Goal: Task Accomplishment & Management: Use online tool/utility

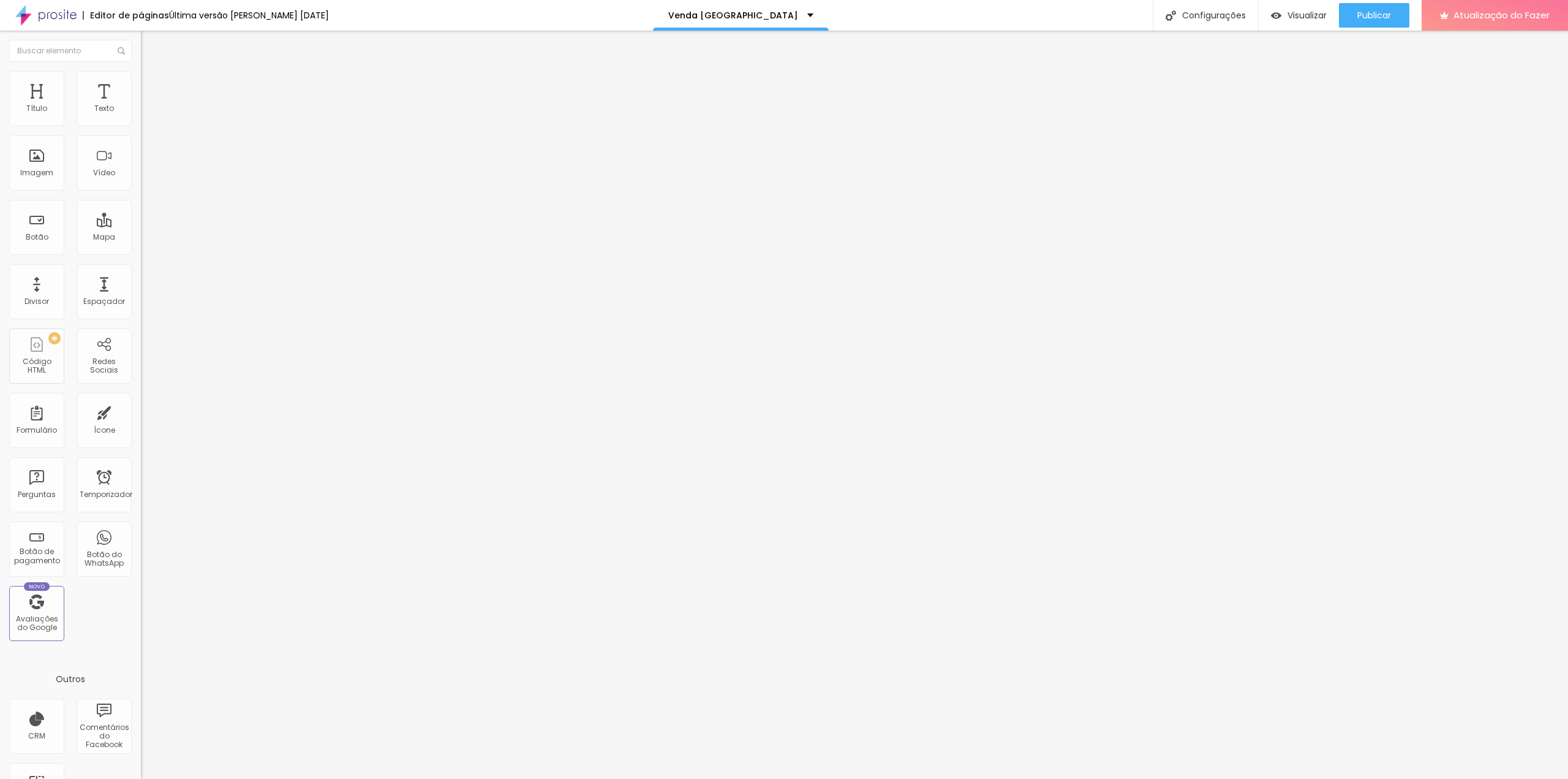
click at [152, 84] on font "Estilo" at bounding box center [161, 79] width 19 height 10
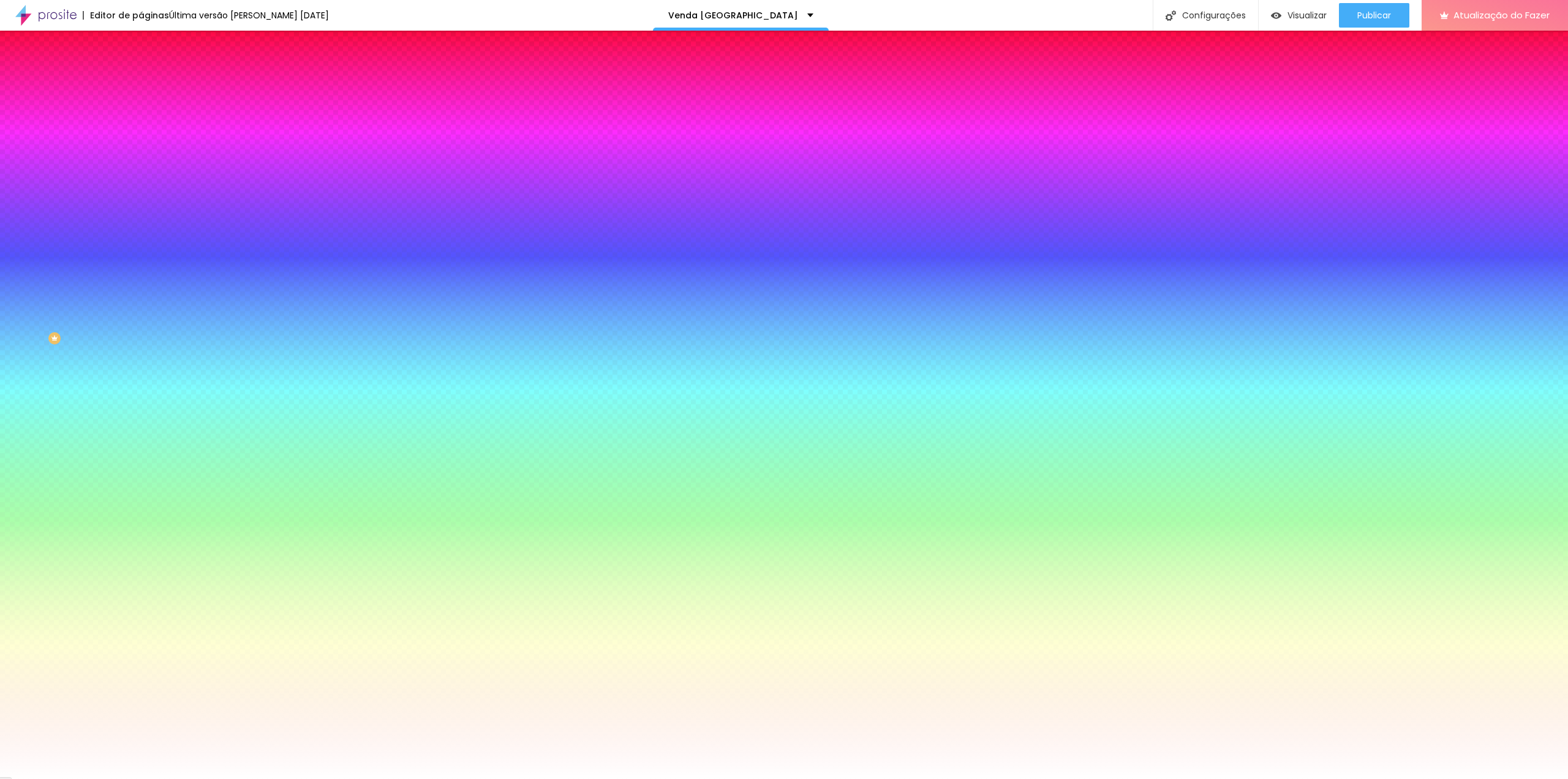
click at [147, 133] on icon "button" at bounding box center [149, 129] width 5 height 5
type input "18"
type input "19"
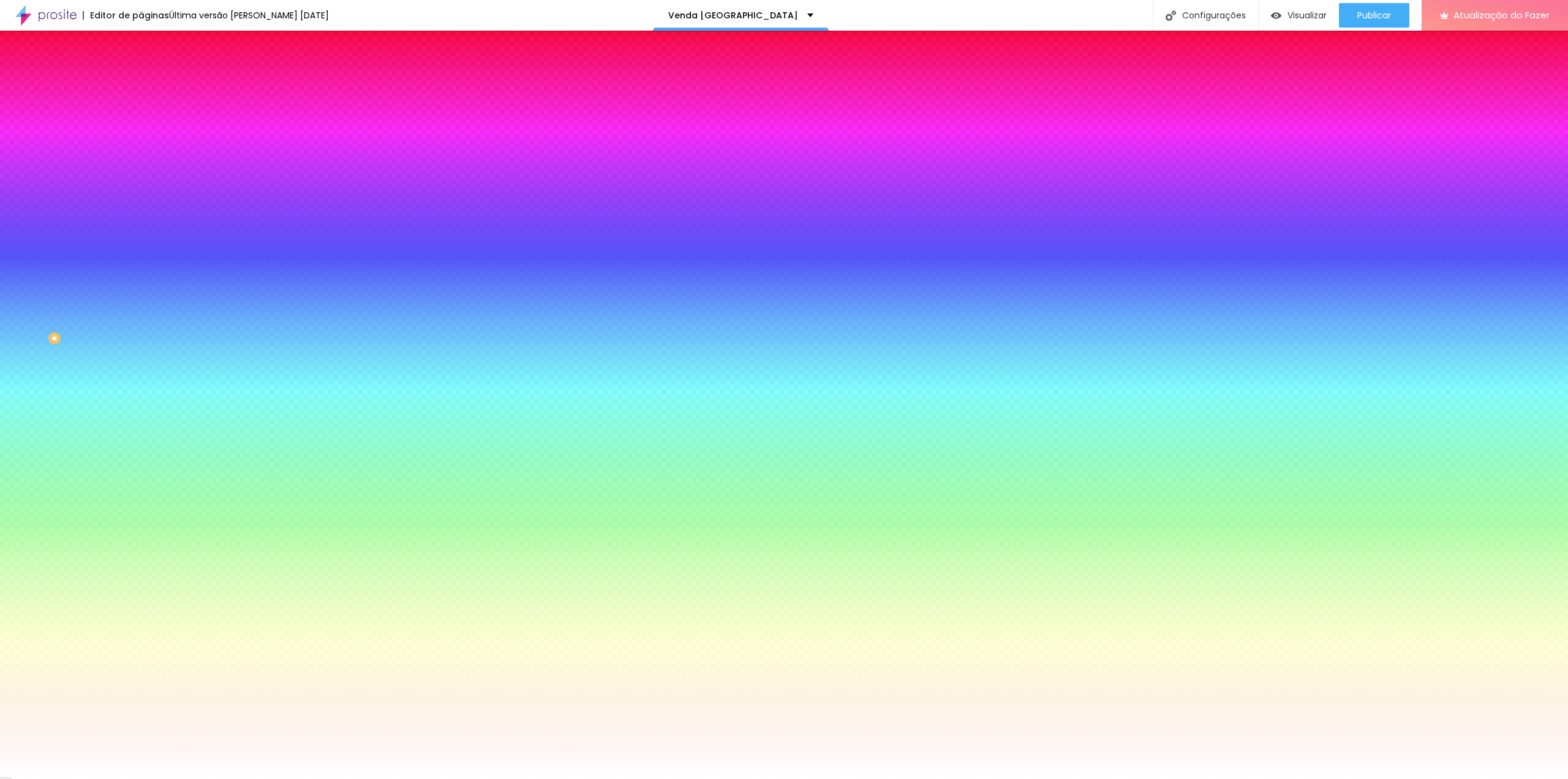
type input "20"
type input "21"
type input "22"
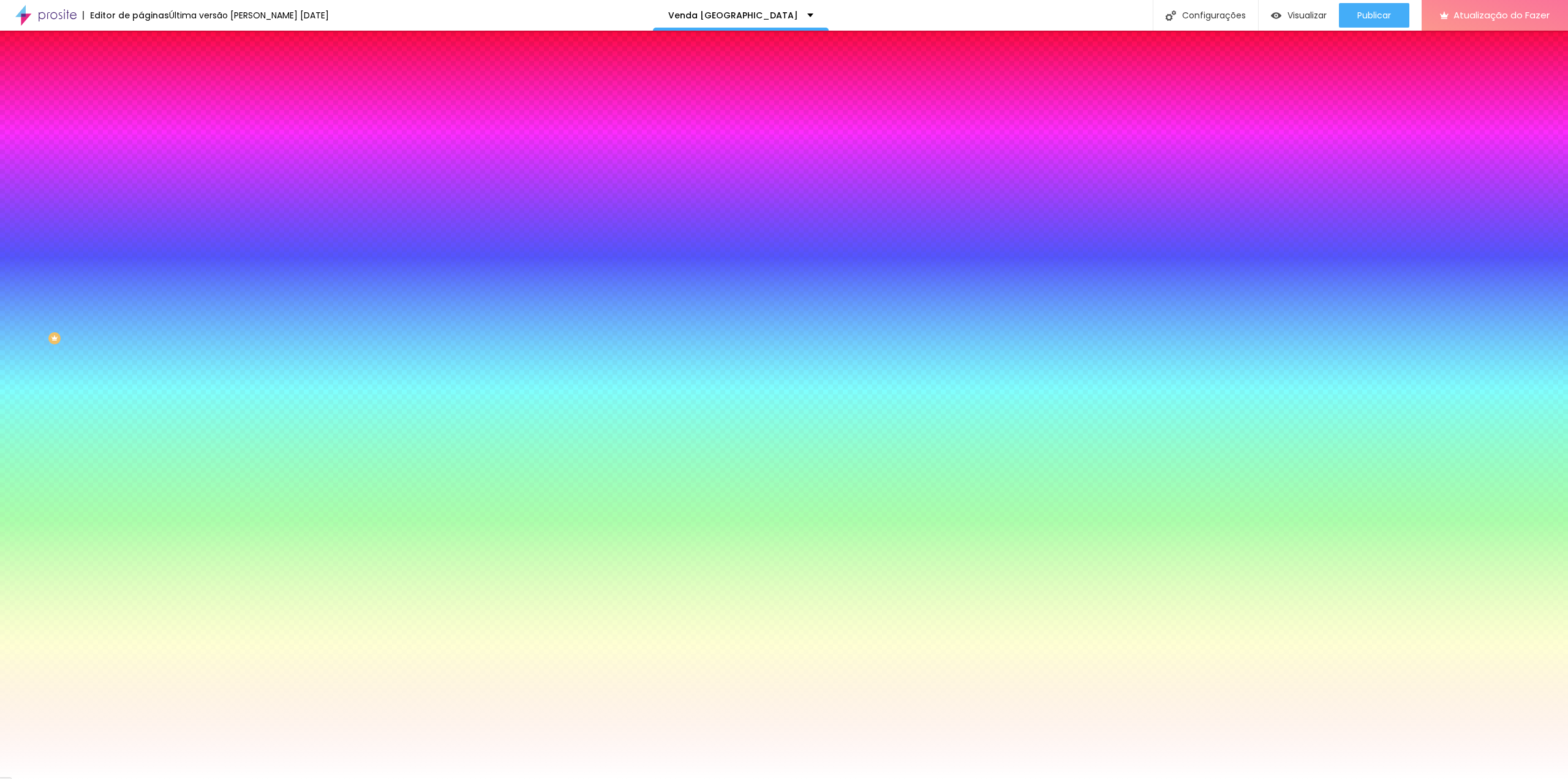
type input "22"
type input "23"
type input "24"
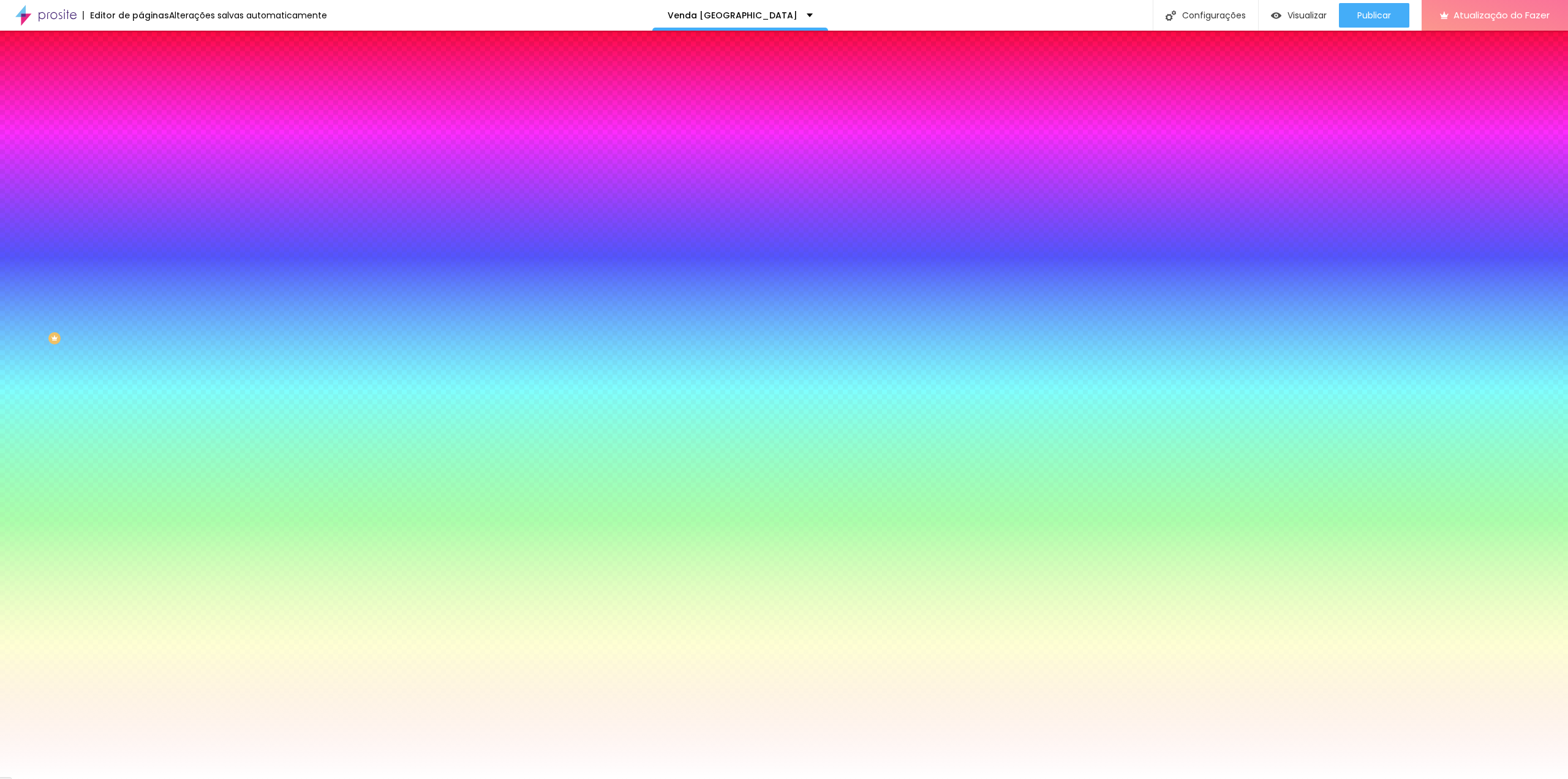
type input "25"
type input "26"
type input "27"
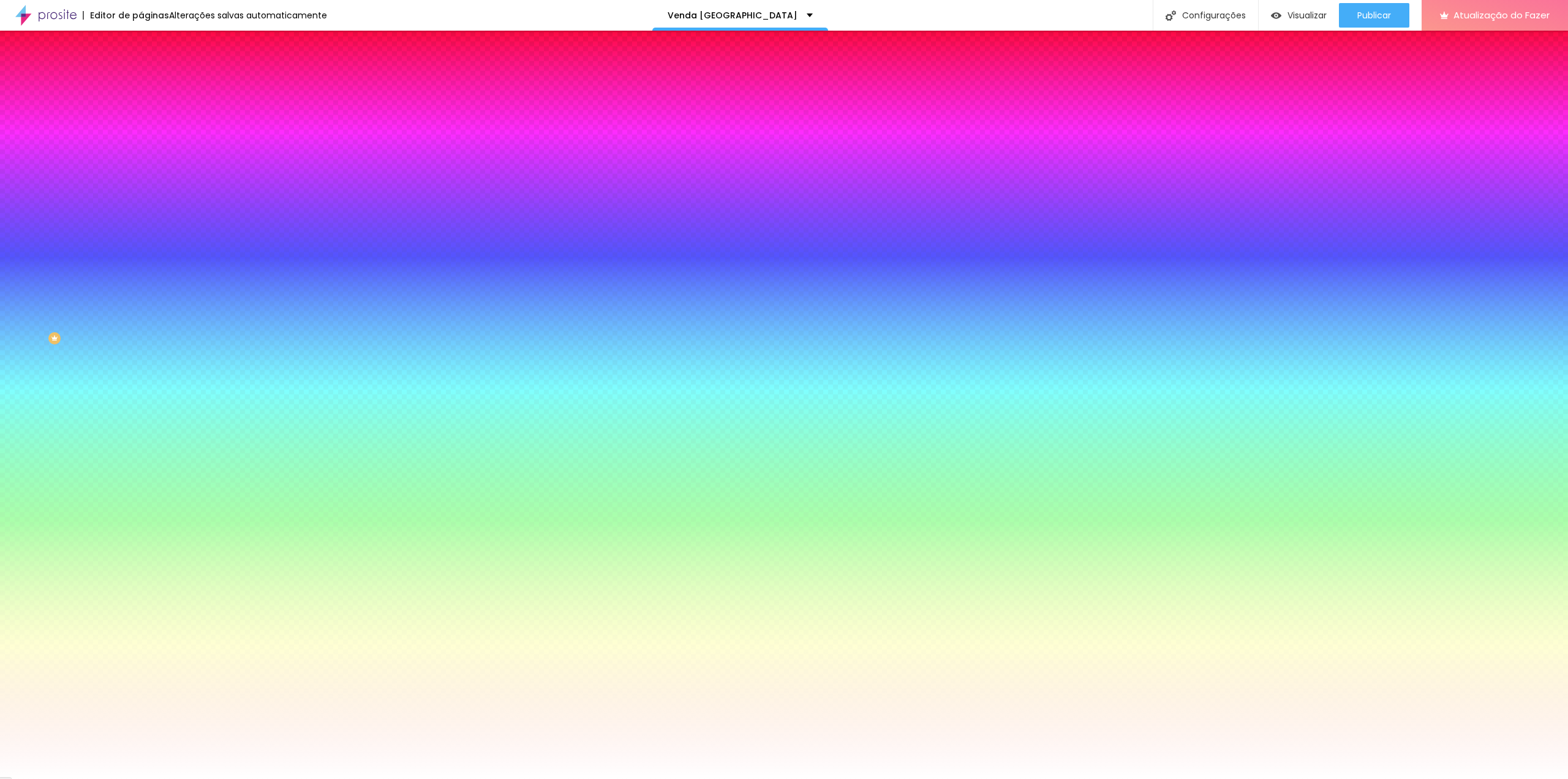
type input "27"
type input "28"
type input "29"
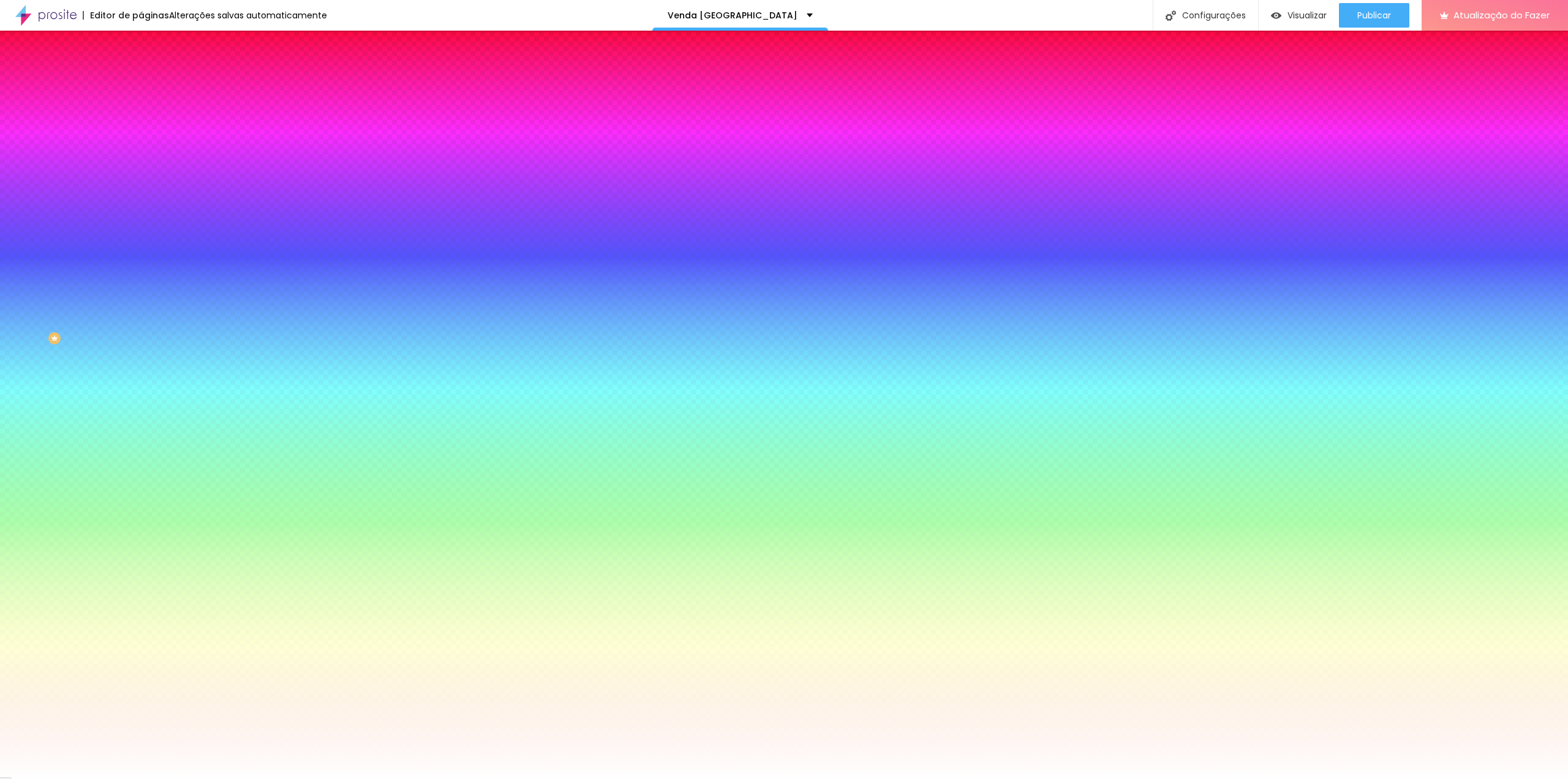
type input "28"
drag, startPoint x: 192, startPoint y: 231, endPoint x: 229, endPoint y: 239, distance: 37.9
type input "28"
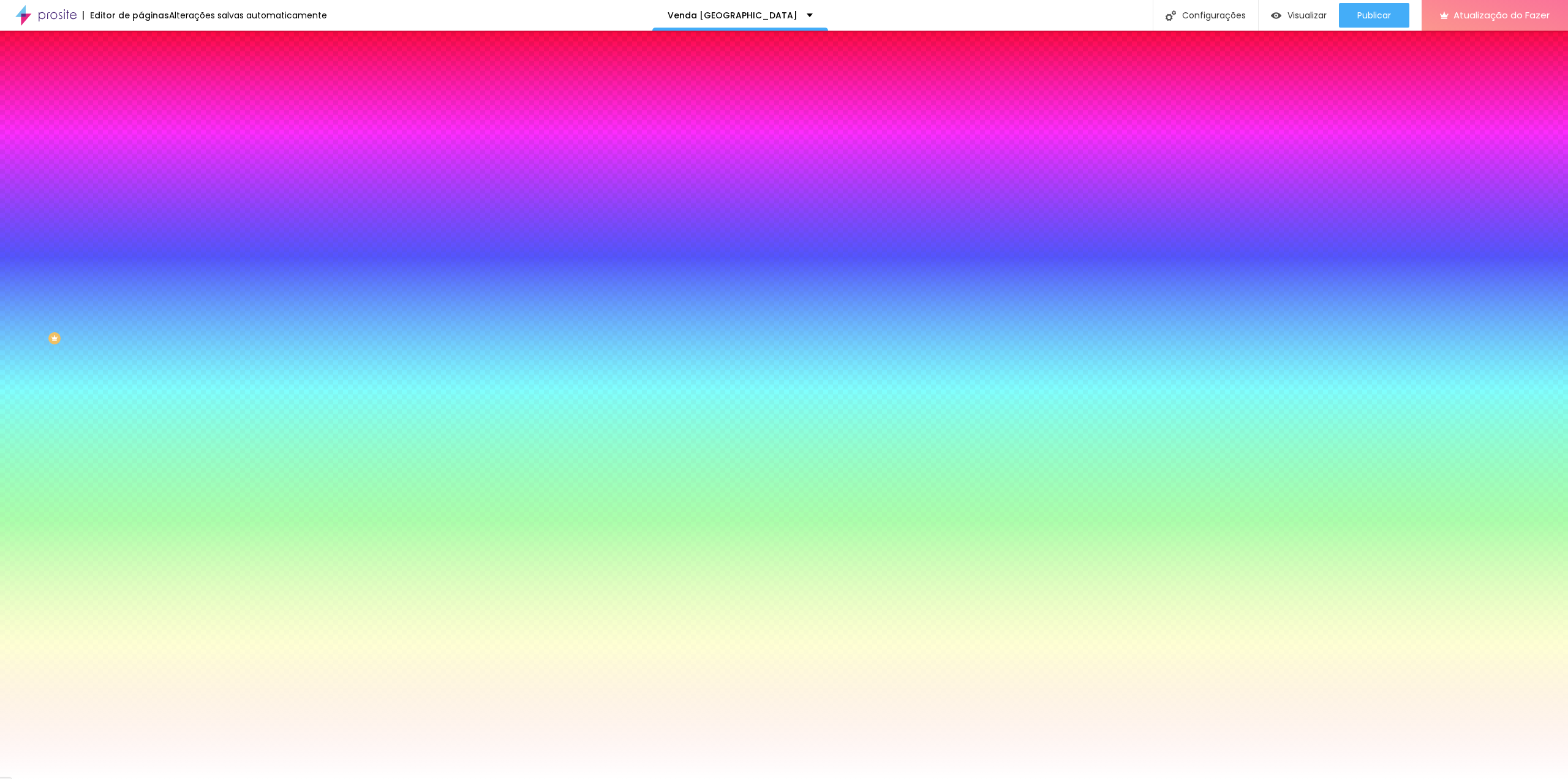
click at [171, 384] on div at bounding box center [784, 389] width 1568 height 779
click at [63, 778] on div at bounding box center [784, 779] width 1568 height 0
click at [147, 206] on icon "button" at bounding box center [149, 205] width 5 height 5
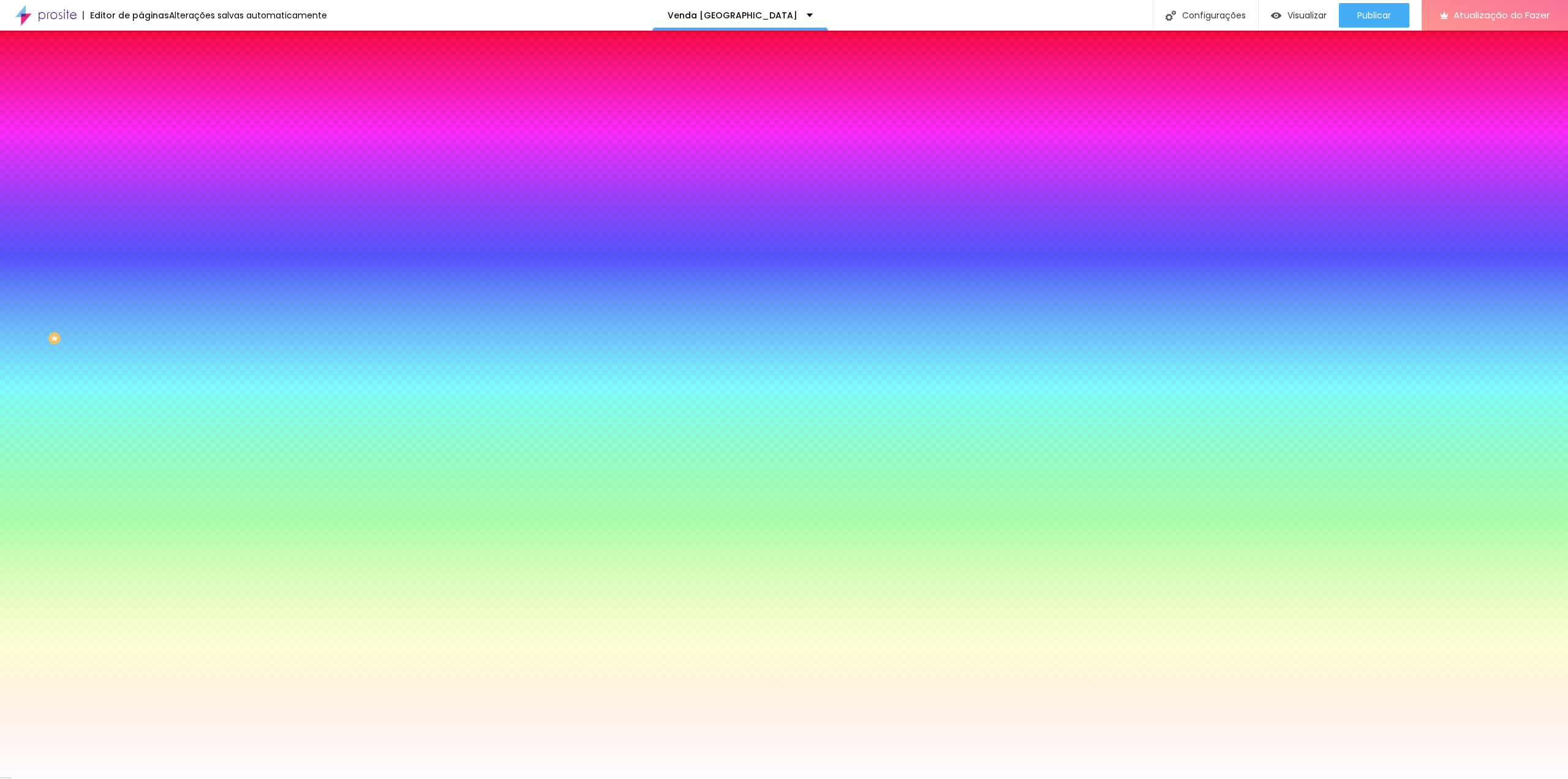
drag, startPoint x: 224, startPoint y: 315, endPoint x: 233, endPoint y: 360, distance: 45.9
type input "5"
type input "-4"
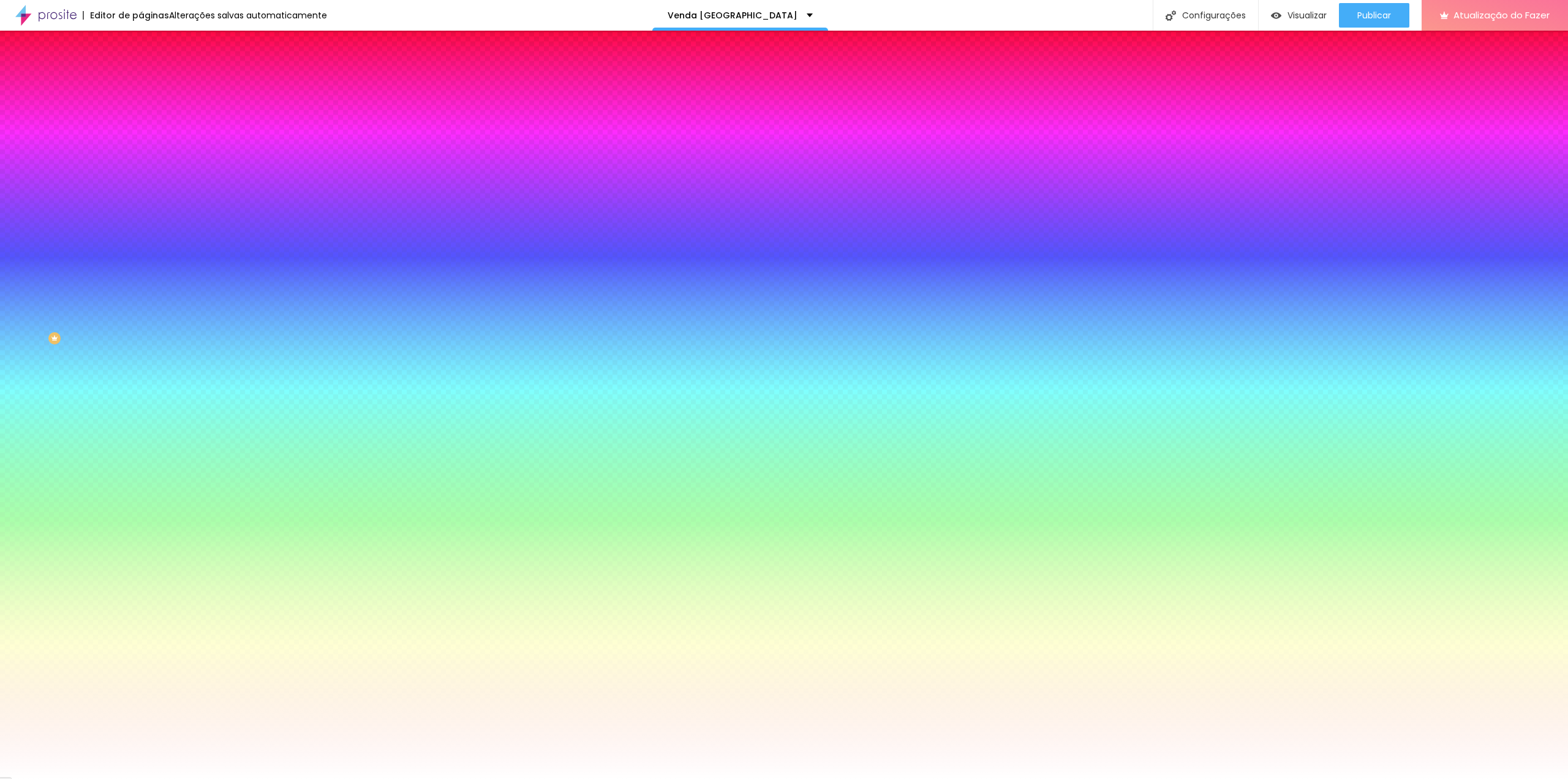
type input "6"
type input "-4"
click at [218, 778] on div at bounding box center [784, 786] width 1568 height 0
type input "3"
type input "-2"
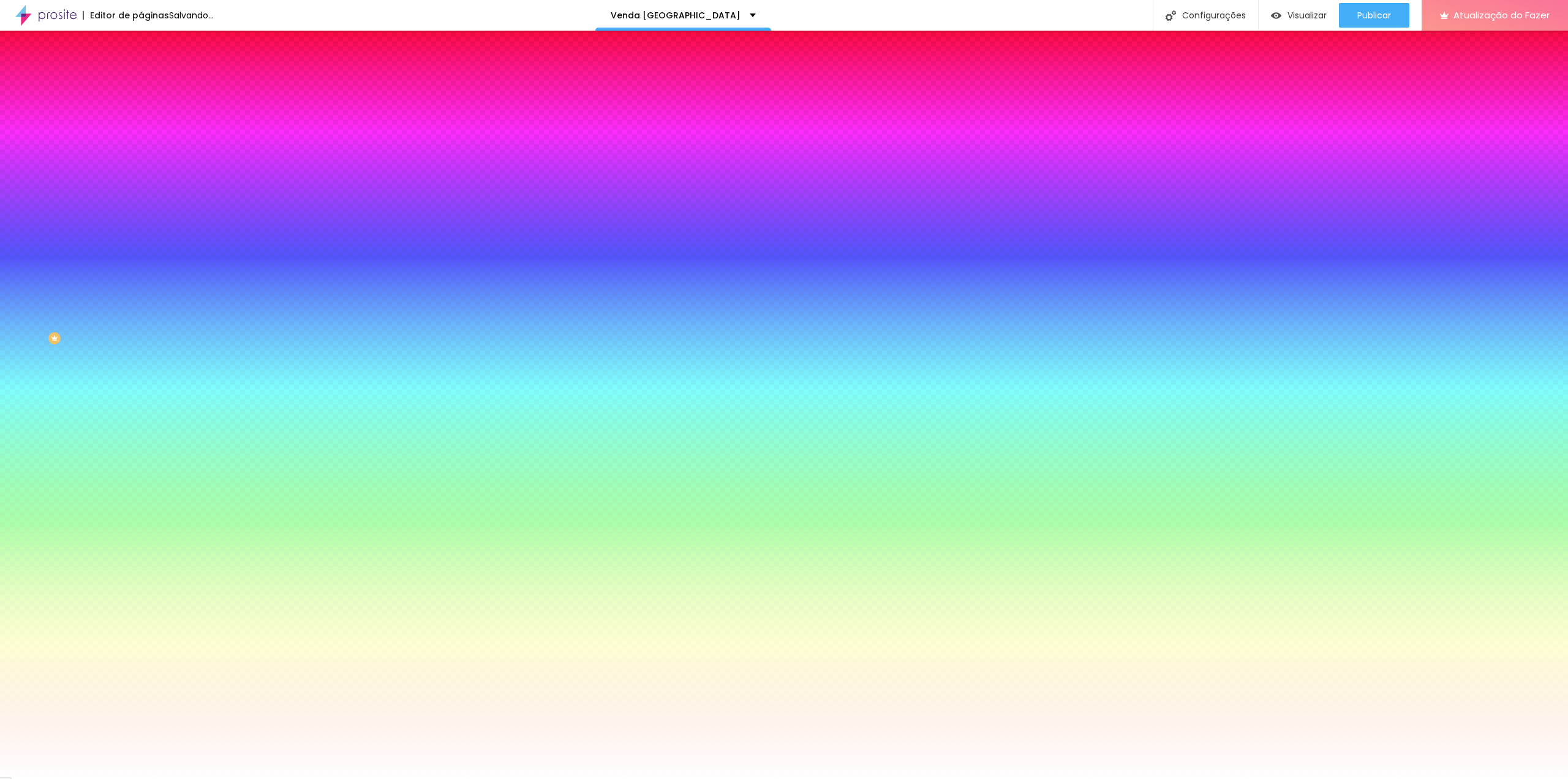
type input "2"
type input "0"
type input "8"
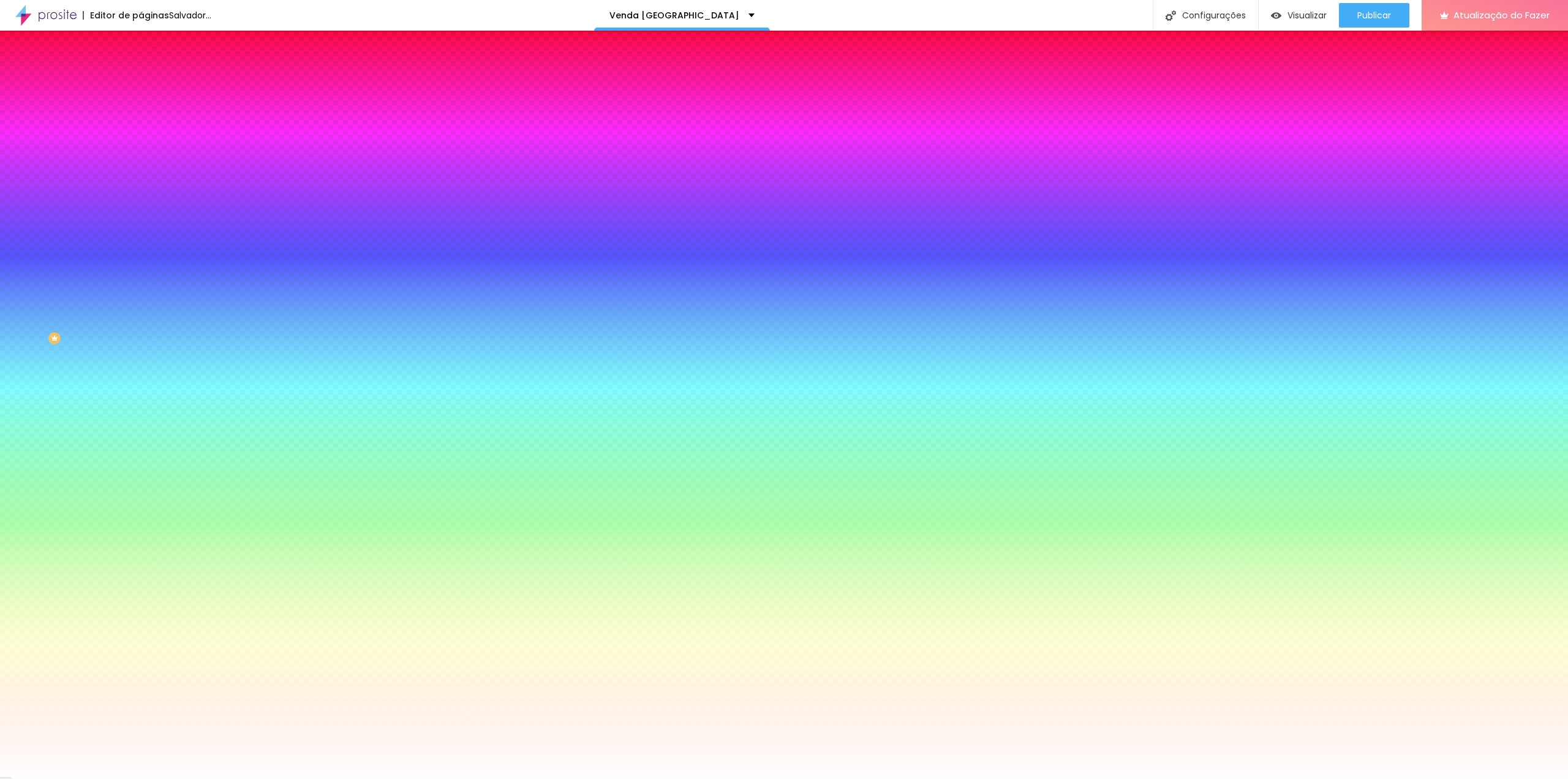
type input "14"
type input "8"
type input "1"
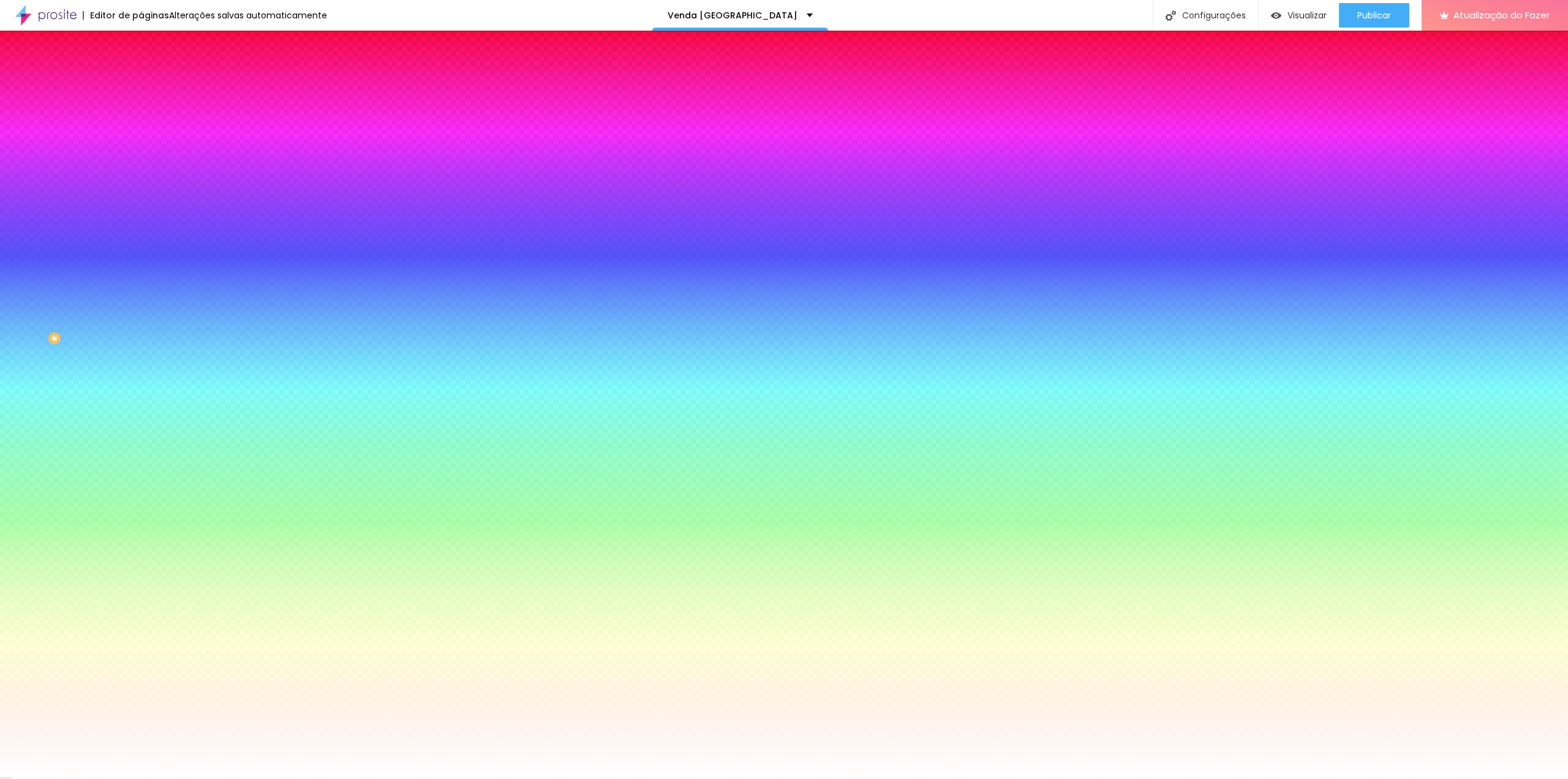
type input "1"
type input "0"
type input "1"
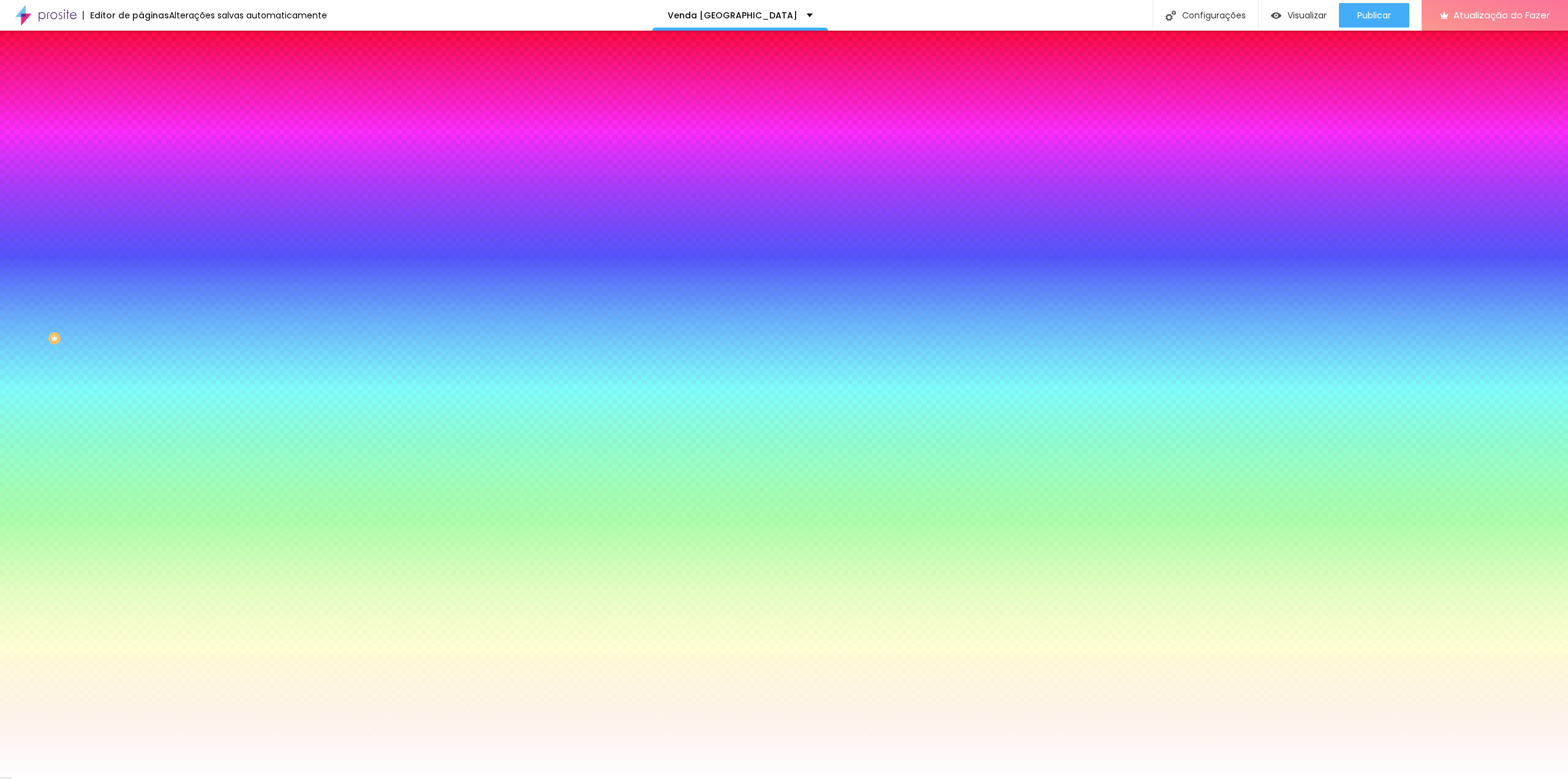
type input "3"
click at [86, 778] on div at bounding box center [784, 779] width 1568 height 0
click at [141, 137] on button "button" at bounding box center [149, 131] width 17 height 13
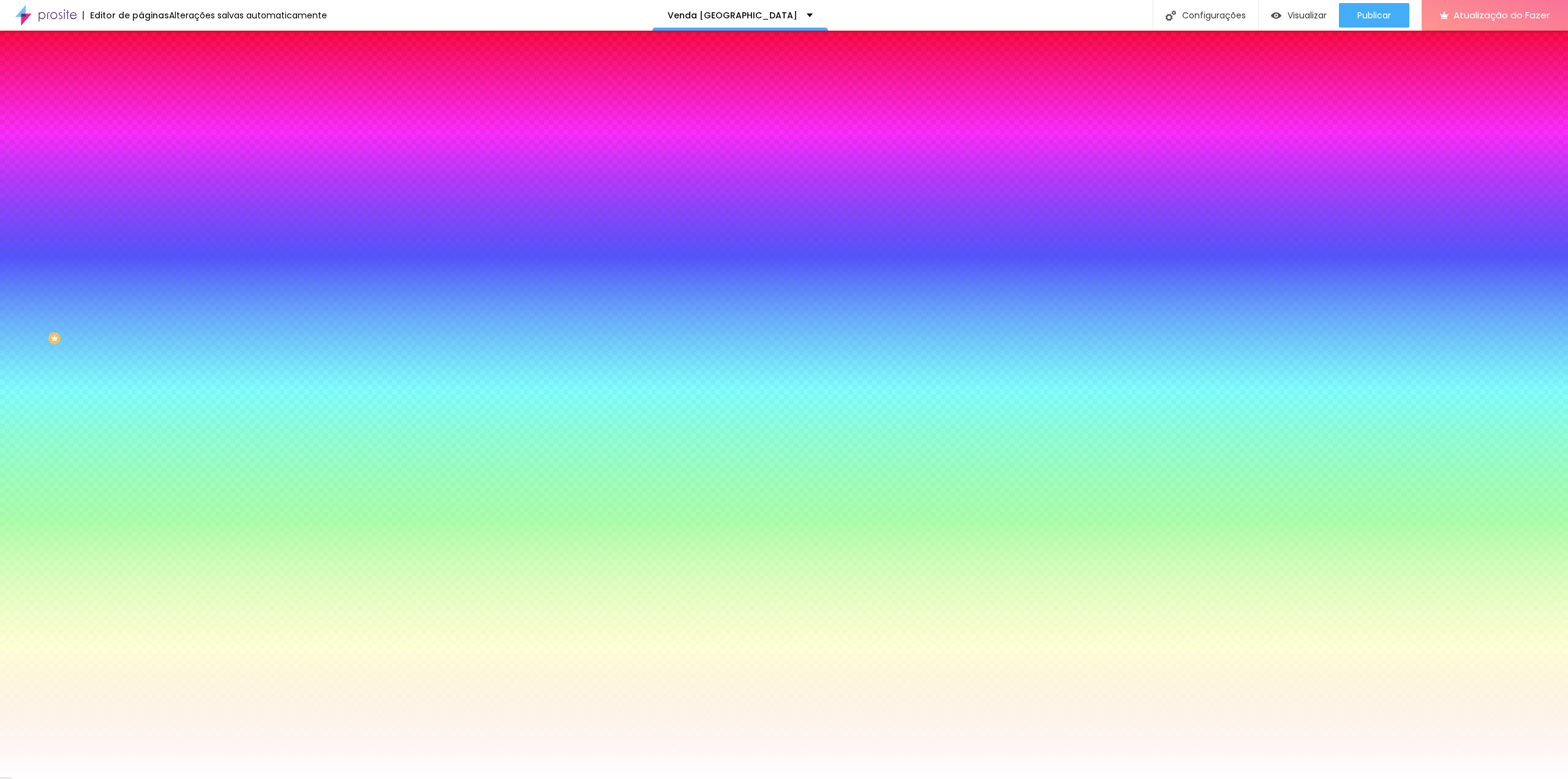
type input "27"
type input "26"
type input "25"
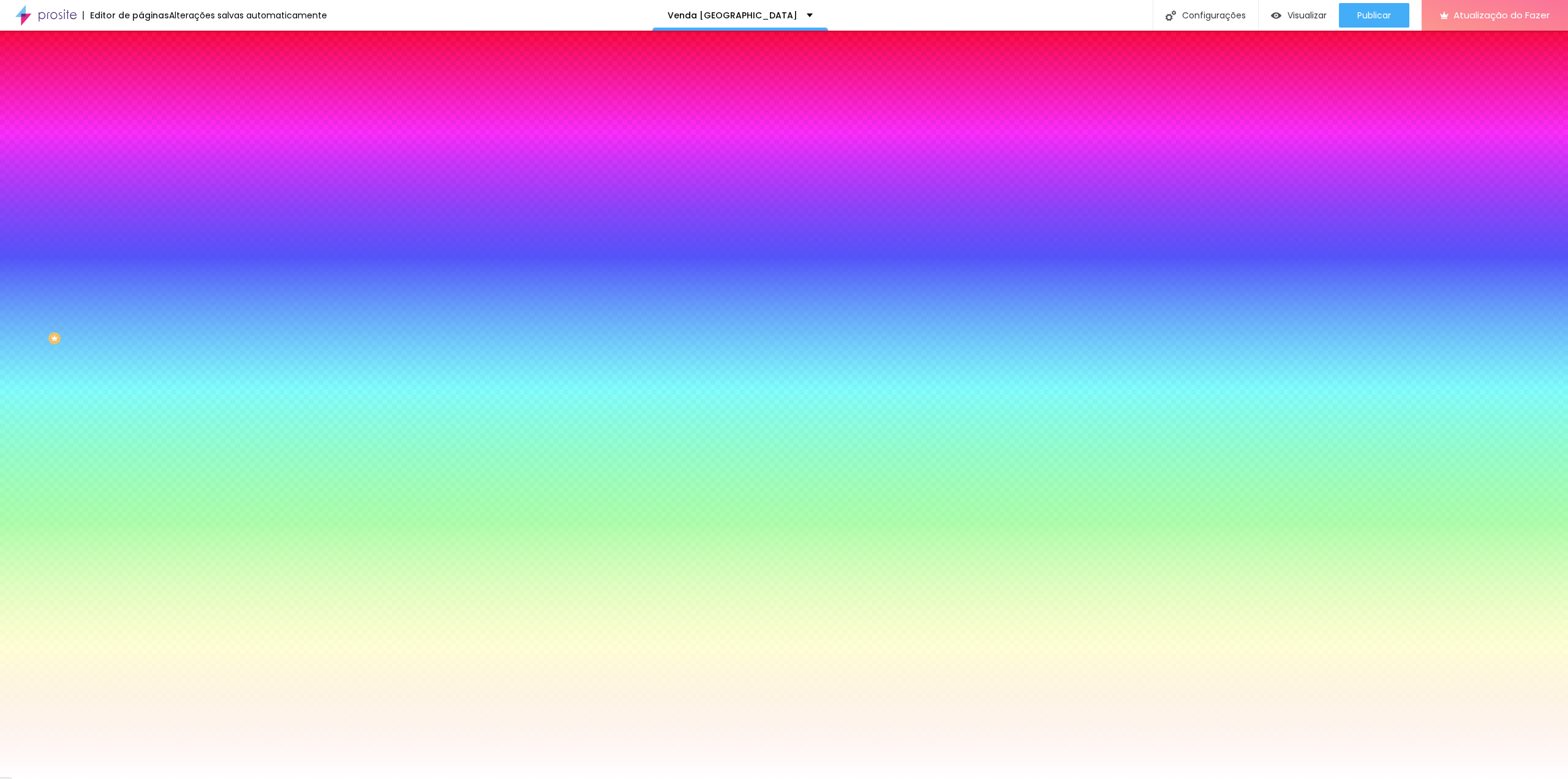
type input "25"
type input "24"
type input "23"
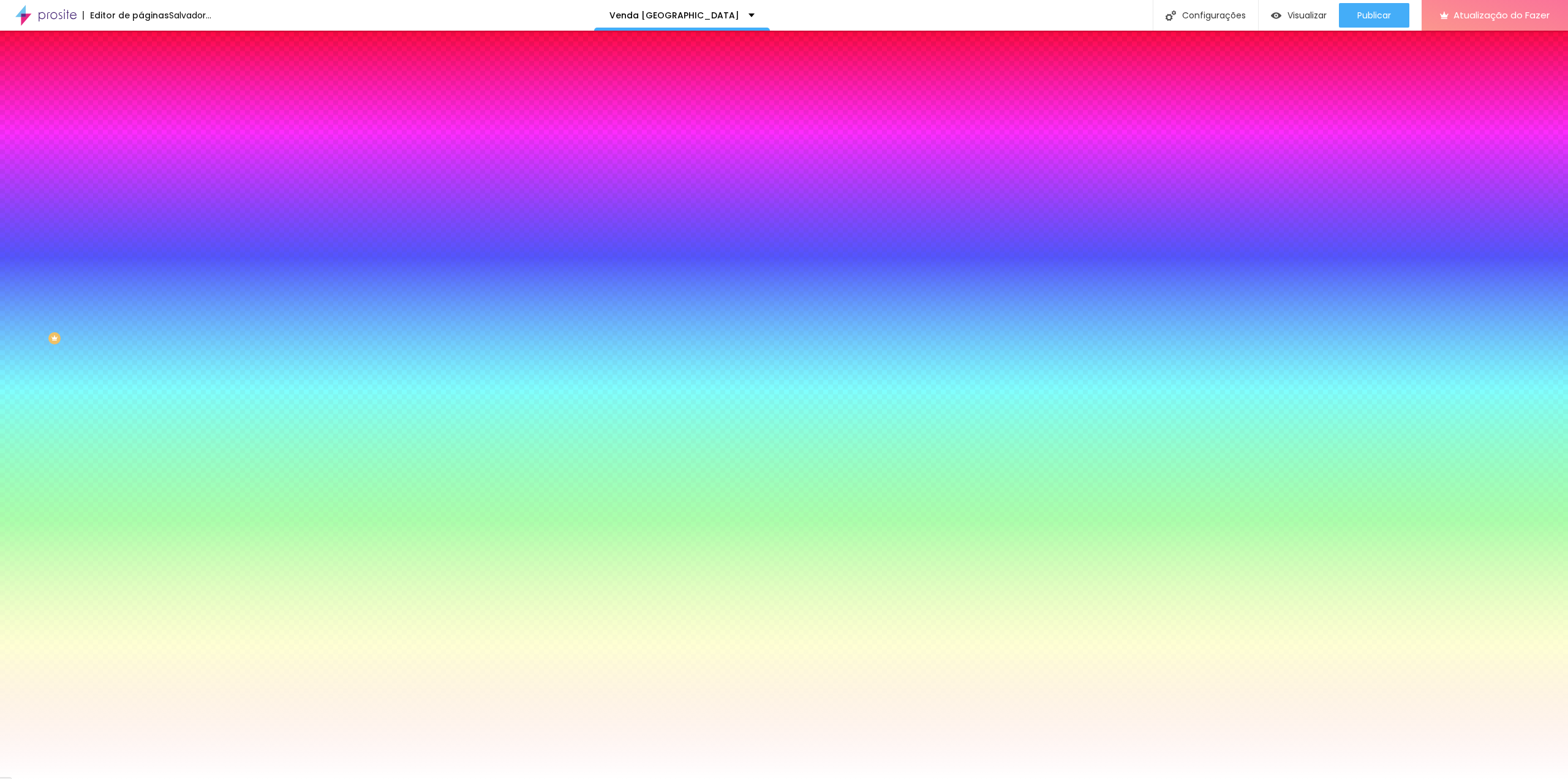
type input "24"
type input "25"
type input "24"
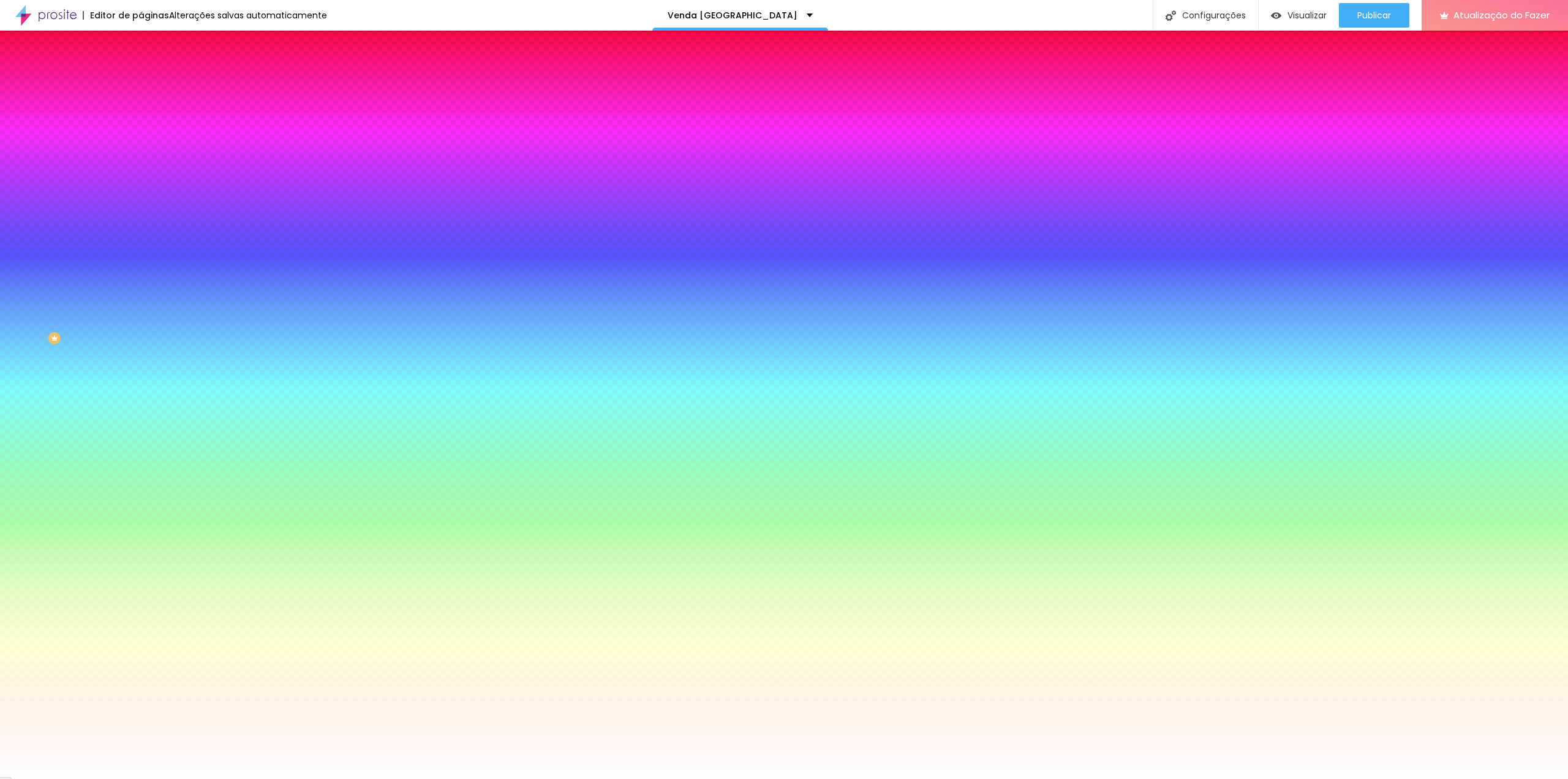
type input "24"
drag, startPoint x: 230, startPoint y: 230, endPoint x: 216, endPoint y: 232, distance: 14.1
type input "24"
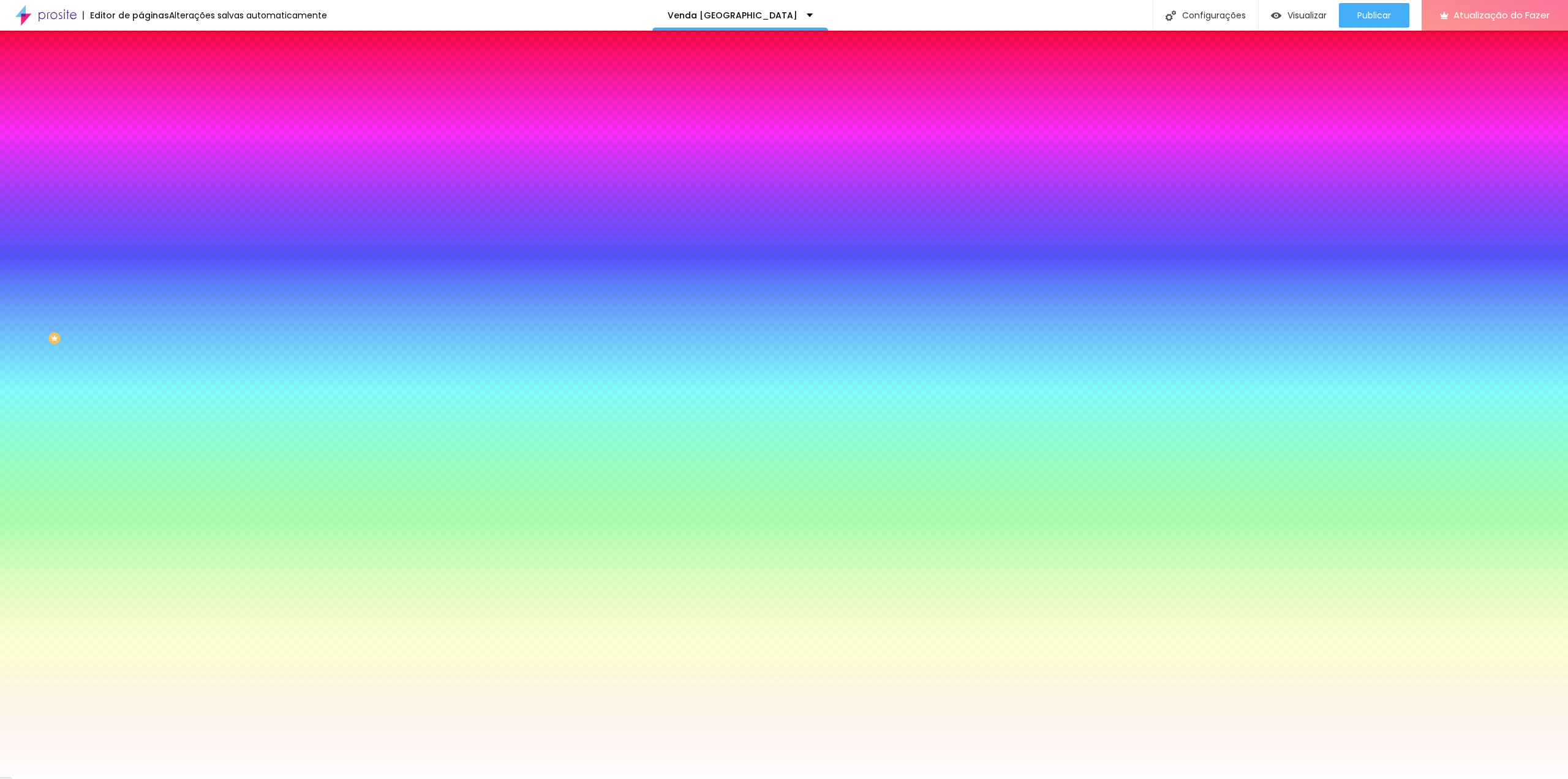
click at [95, 778] on div at bounding box center [784, 779] width 1568 height 0
click at [141, 242] on div at bounding box center [211, 242] width 141 height 0
click at [107, 337] on div at bounding box center [784, 389] width 1568 height 779
click at [124, 365] on div at bounding box center [784, 389] width 1568 height 779
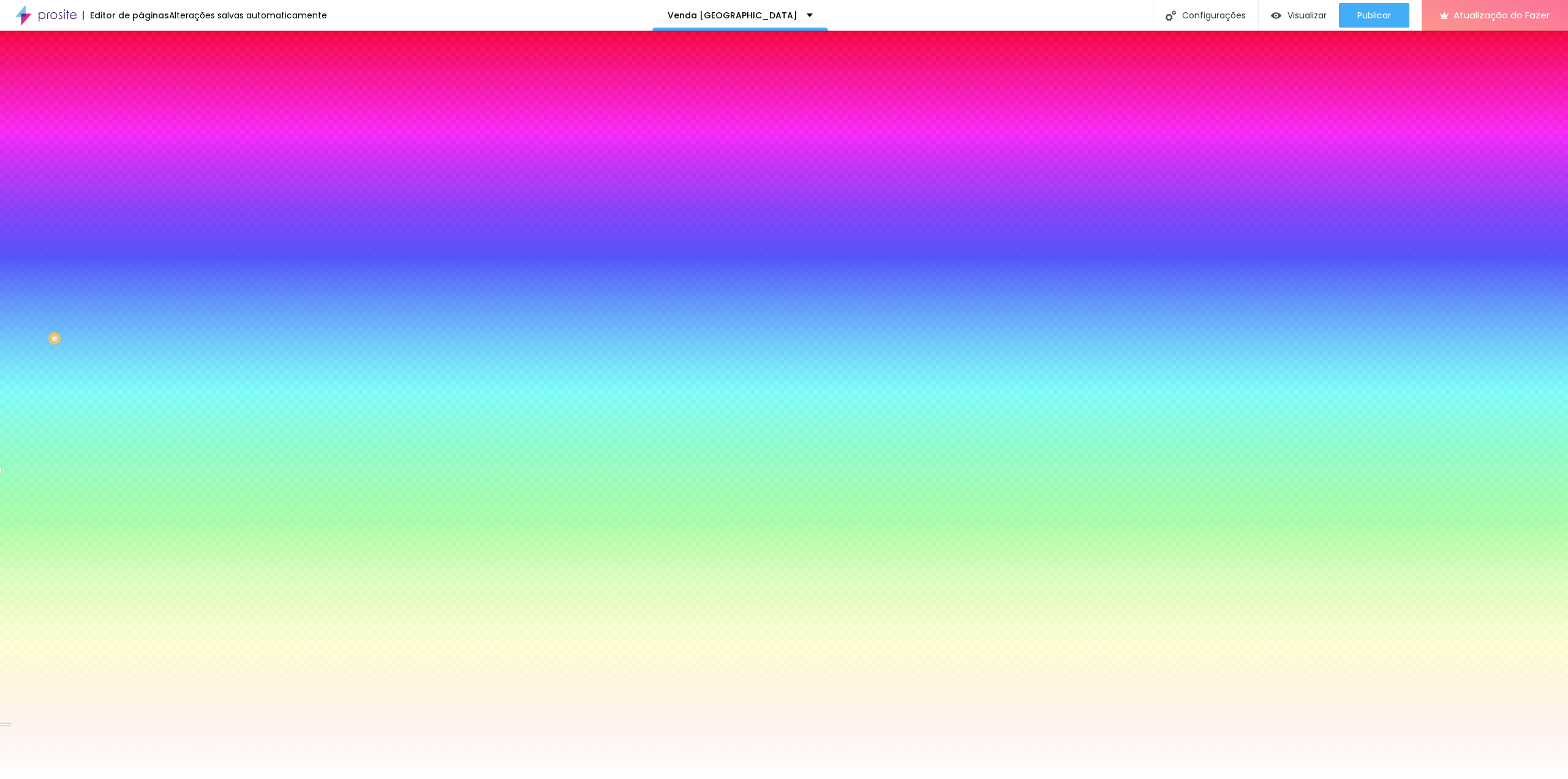
drag, startPoint x: 105, startPoint y: 342, endPoint x: 106, endPoint y: 335, distance: 7.1
click at [106, 335] on div at bounding box center [784, 389] width 1568 height 779
drag, startPoint x: 124, startPoint y: 362, endPoint x: 122, endPoint y: 382, distance: 20.1
click at [141, 382] on div "Botão Tipografia Voltar ao padrão Borda Voltar ao padrão Sombra ATIVO Voltar ao…" at bounding box center [211, 250] width 141 height 309
click at [141, 242] on div at bounding box center [211, 242] width 141 height 0
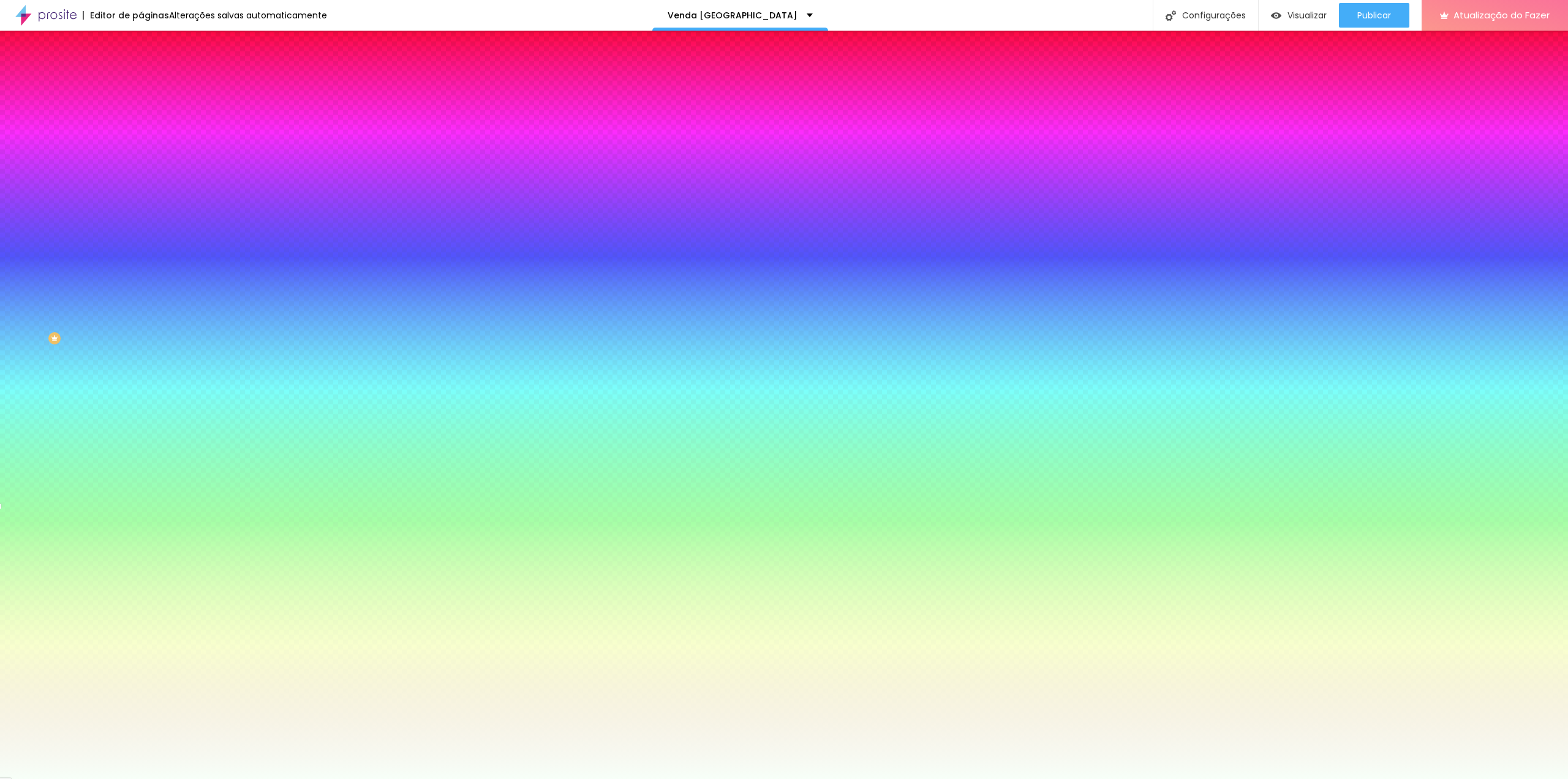
type input "#FFFFFF"
drag, startPoint x: 19, startPoint y: 281, endPoint x: 14, endPoint y: 259, distance: 22.6
click at [141, 254] on div "Cor de fundo Voltar ao padrão #FFFFFF" at bounding box center [211, 237] width 141 height 34
click at [141, 220] on div "Campos" at bounding box center [211, 216] width 141 height 7
click at [147, 282] on icon "button" at bounding box center [149, 280] width 5 height 5
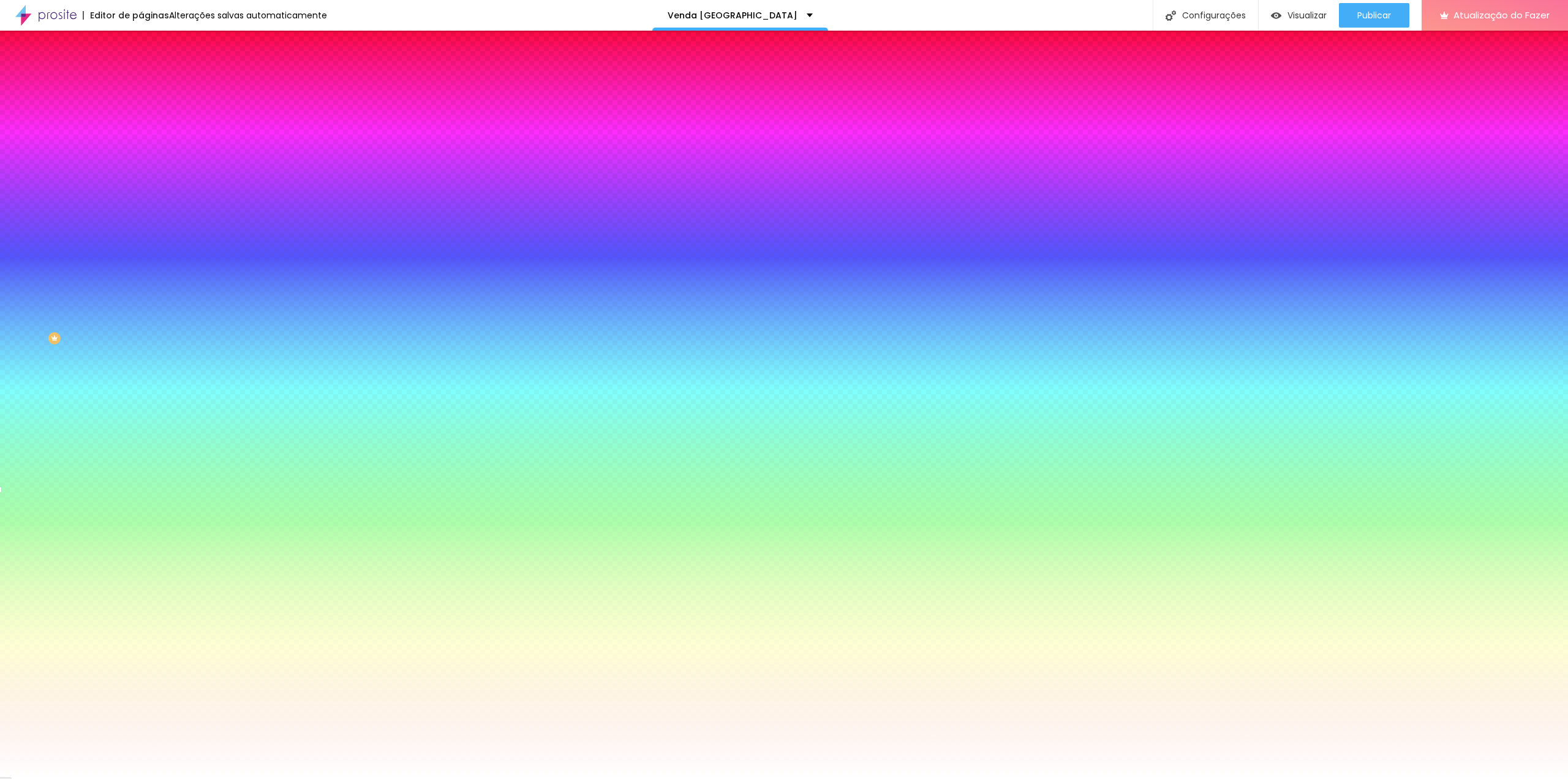
click at [48, 778] on div at bounding box center [784, 779] width 1568 height 0
click at [141, 371] on font "Nome dos Campos" at bounding box center [178, 365] width 74 height 10
click at [147, 399] on icon "button" at bounding box center [149, 397] width 5 height 5
click at [64, 778] on div at bounding box center [784, 779] width 1568 height 0
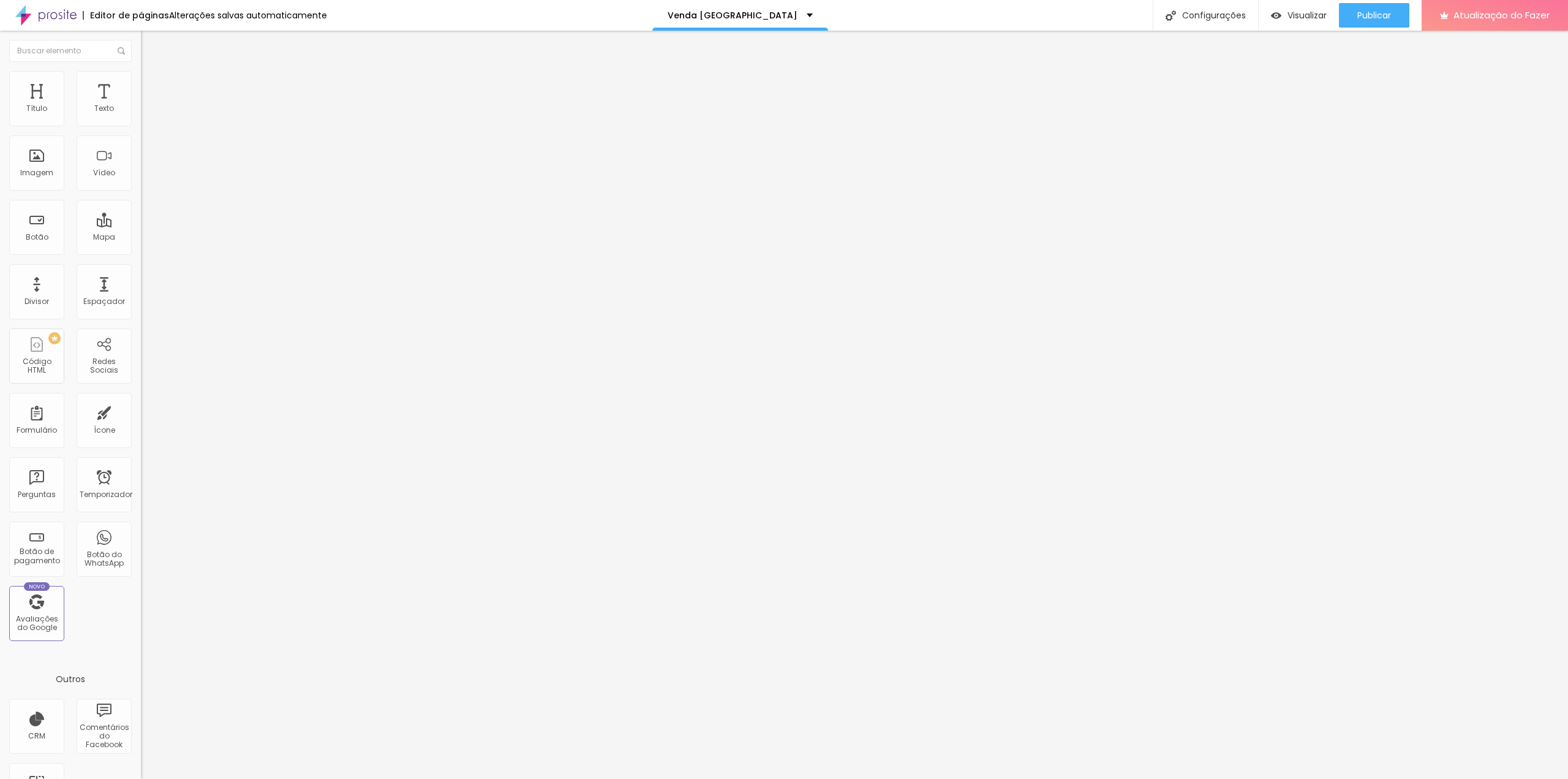
click at [141, 121] on img at bounding box center [145, 117] width 9 height 9
click at [141, 83] on img at bounding box center [146, 88] width 11 height 11
type input "15"
type input "0"
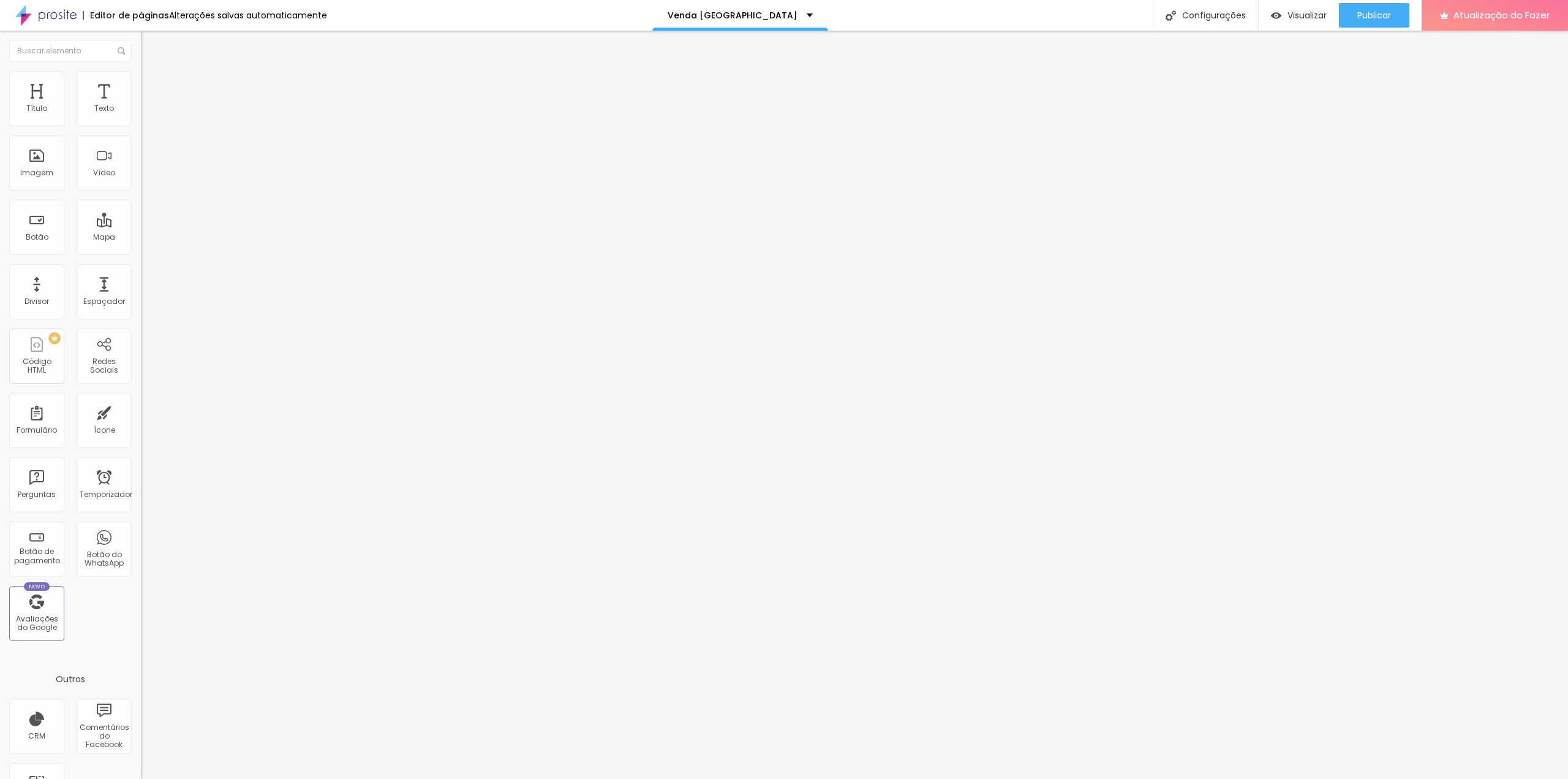
type input "0"
drag, startPoint x: 45, startPoint y: 120, endPoint x: -46, endPoint y: 142, distance: 93.6
type input "0"
click at [141, 237] on input "range" at bounding box center [180, 242] width 79 height 10
click at [152, 84] on font "Estilo" at bounding box center [161, 79] width 19 height 10
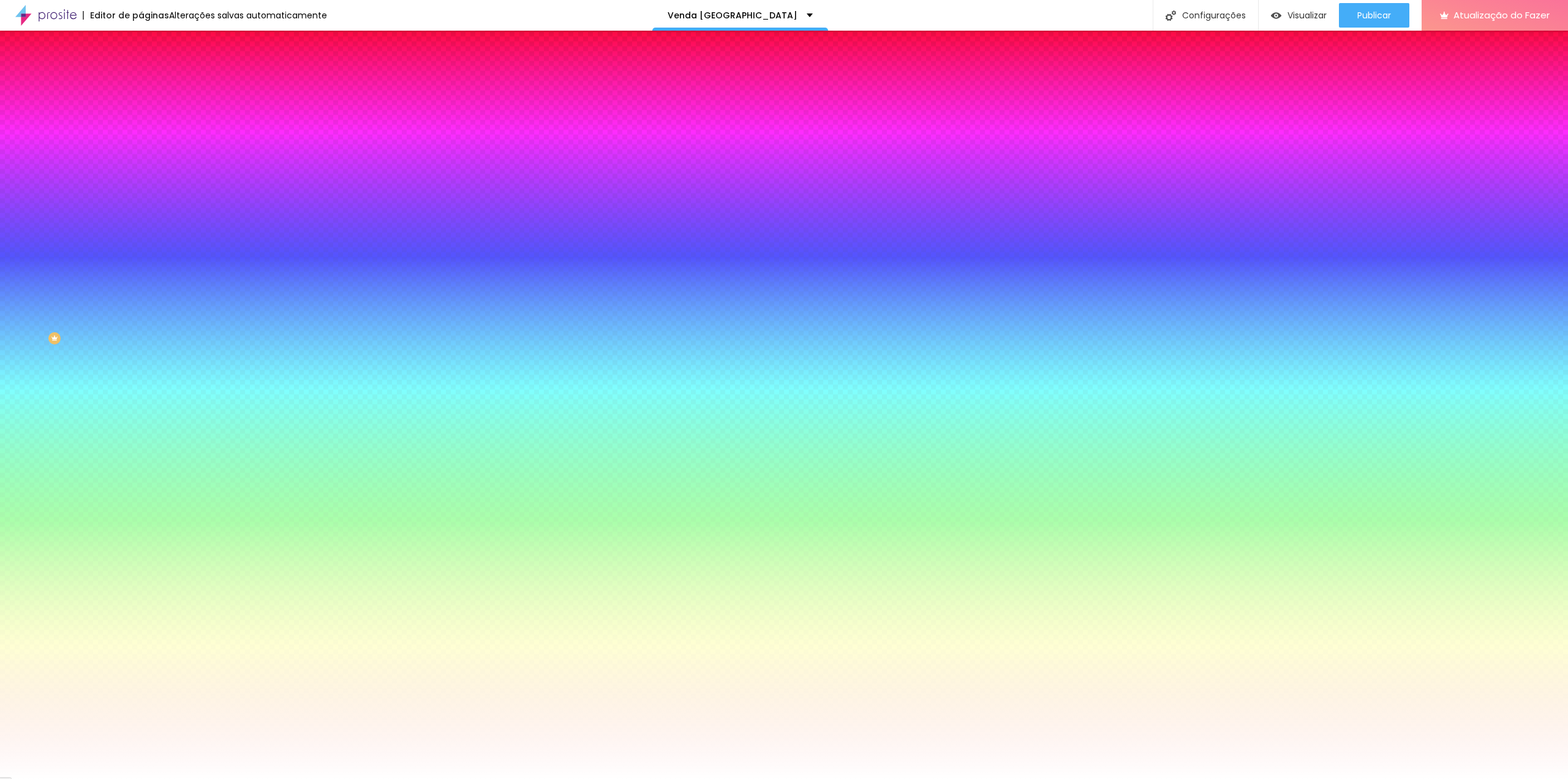
click at [141, 70] on img at bounding box center [146, 64] width 11 height 11
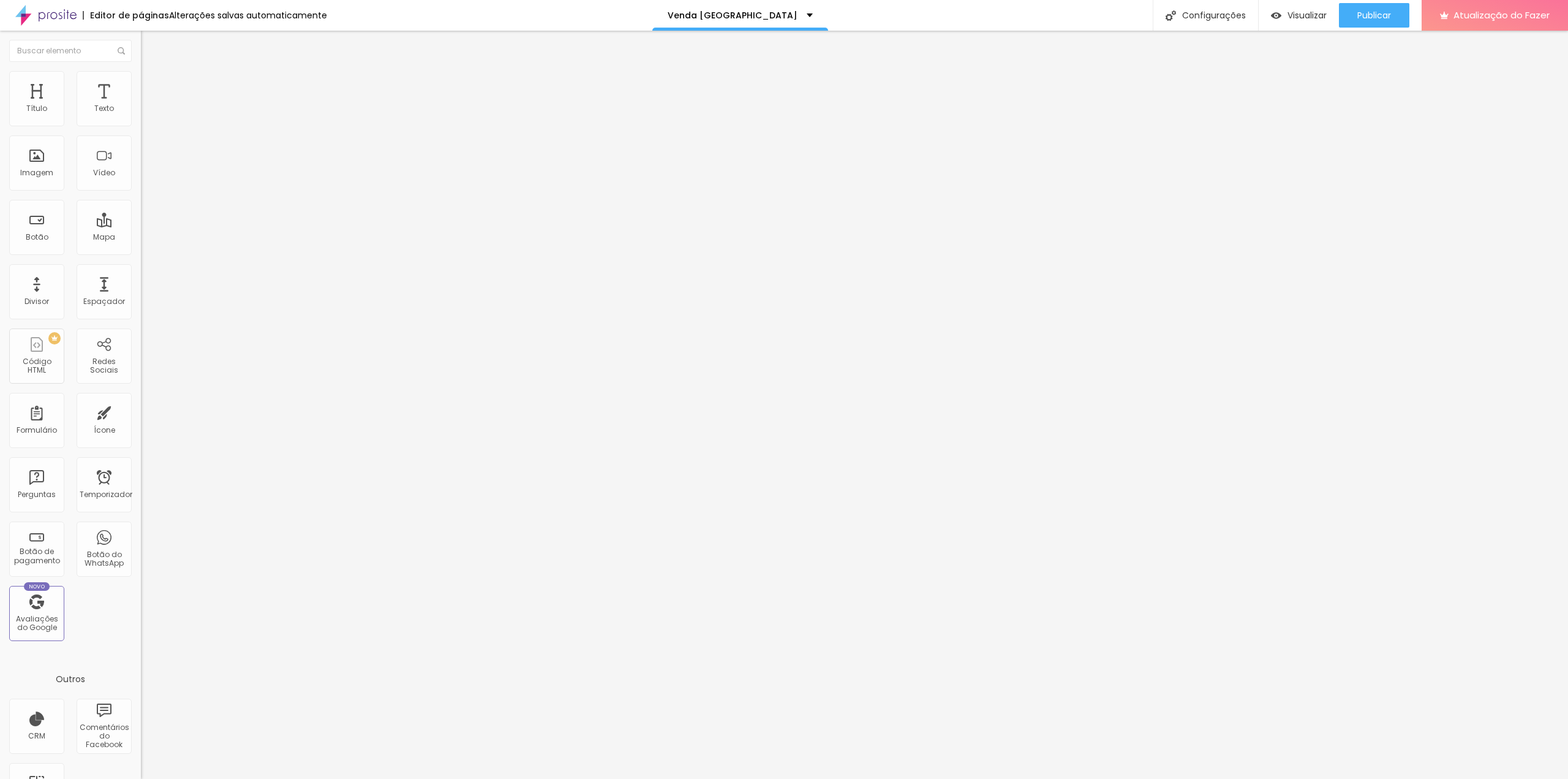
click at [141, 70] on img at bounding box center [146, 64] width 11 height 11
click at [141, 264] on div "Editar nulo Conteúdo Estilo Avançado Alinhamento" at bounding box center [211, 405] width 141 height 748
click at [150, 43] on img "button" at bounding box center [155, 45] width 10 height 10
click at [152, 83] on font "Estilo" at bounding box center [161, 79] width 19 height 10
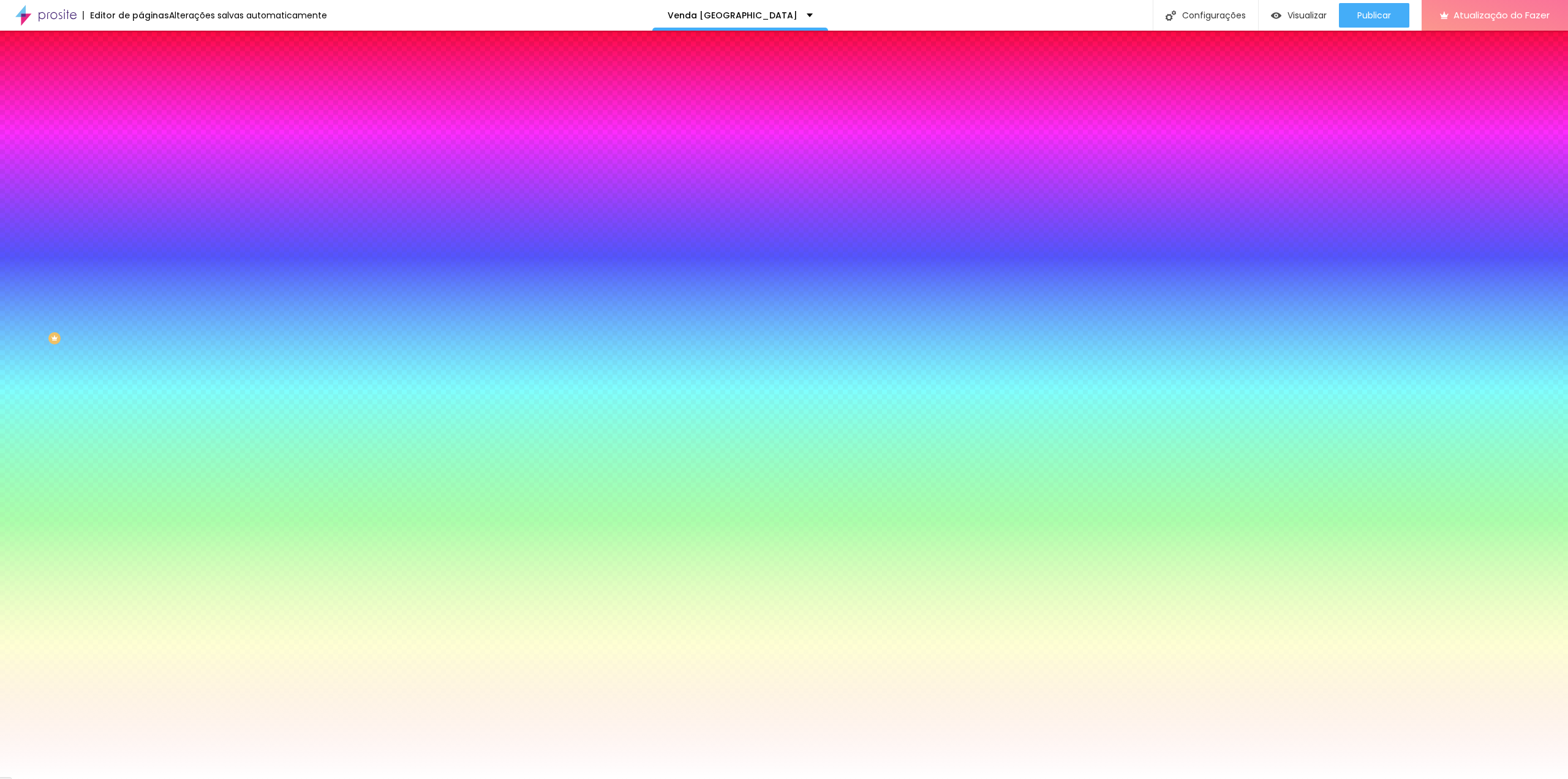
click at [152, 86] on font "Avançado" at bounding box center [171, 91] width 40 height 10
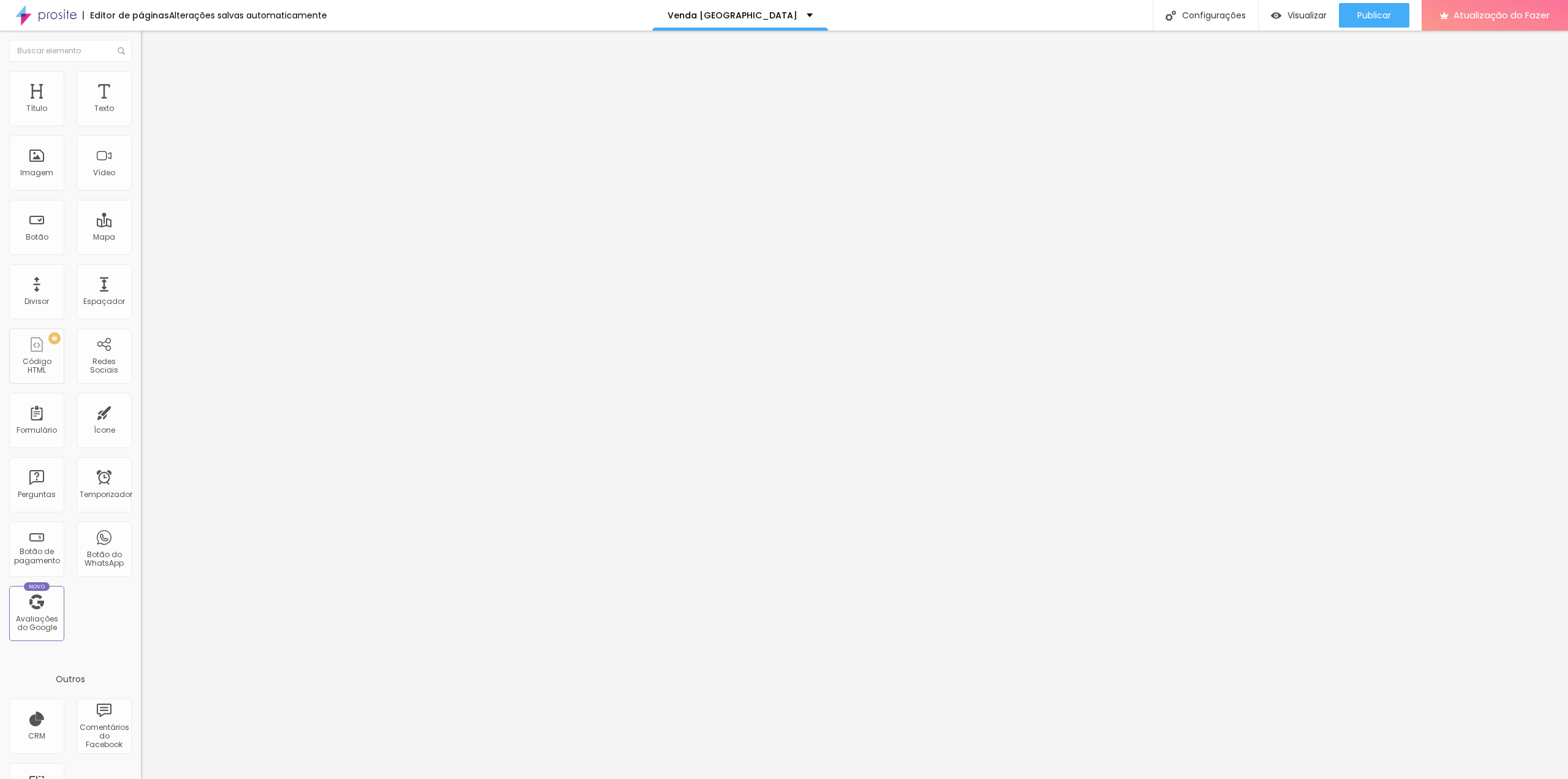
click at [141, 127] on div "20 Espaçamento entre colunas" at bounding box center [211, 182] width 141 height 173
drag, startPoint x: 118, startPoint y: 121, endPoint x: 136, endPoint y: 127, distance: 19.0
click at [141, 127] on div "20 Espaçamento entre colunas" at bounding box center [211, 182] width 141 height 173
type input "5"
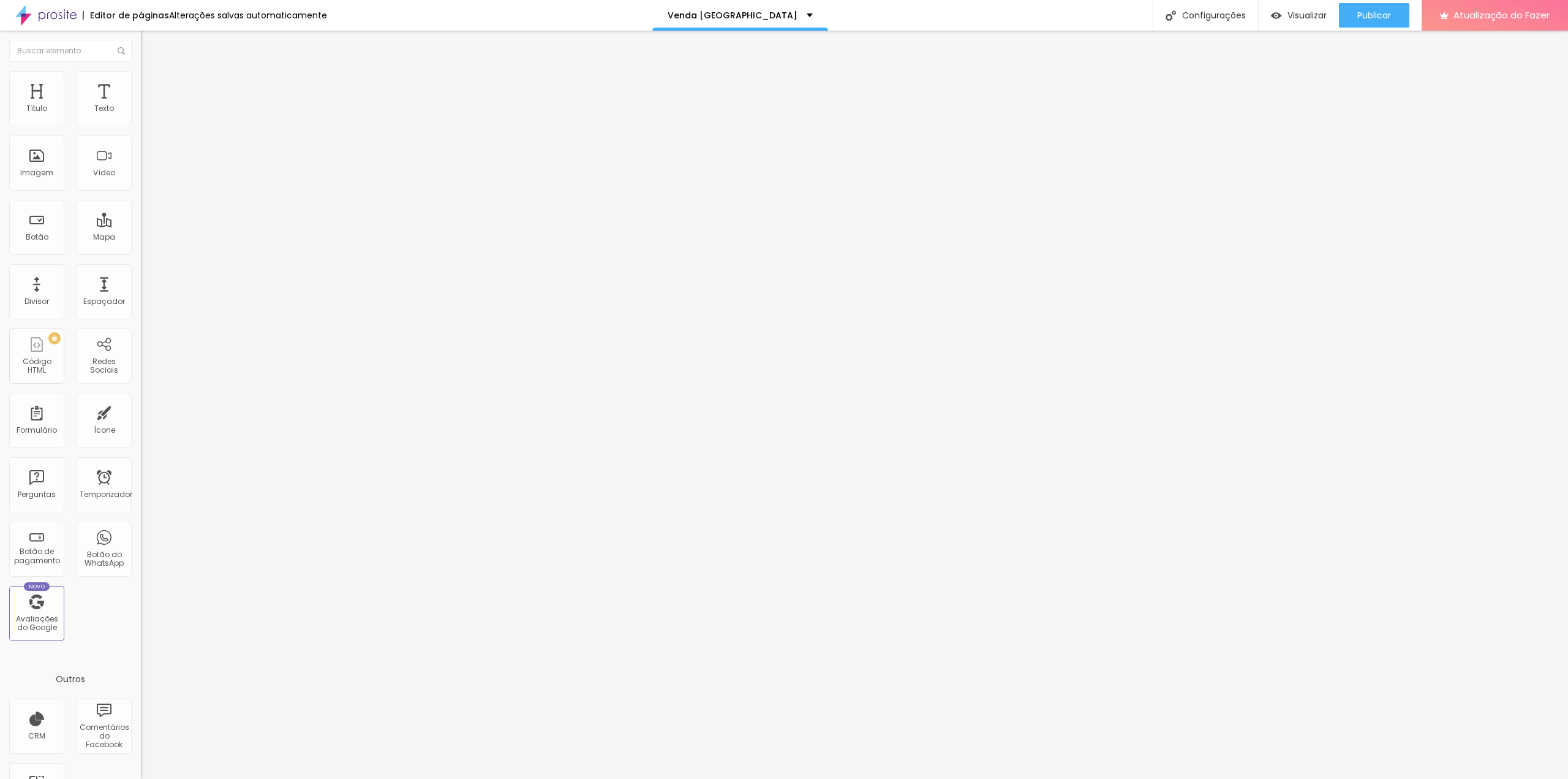
click at [141, 422] on input "20" at bounding box center [167, 428] width 52 height 13
drag, startPoint x: 101, startPoint y: 144, endPoint x: 112, endPoint y: 145, distance: 11.0
click at [141, 422] on input "20" at bounding box center [167, 428] width 52 height 13
type input "5"
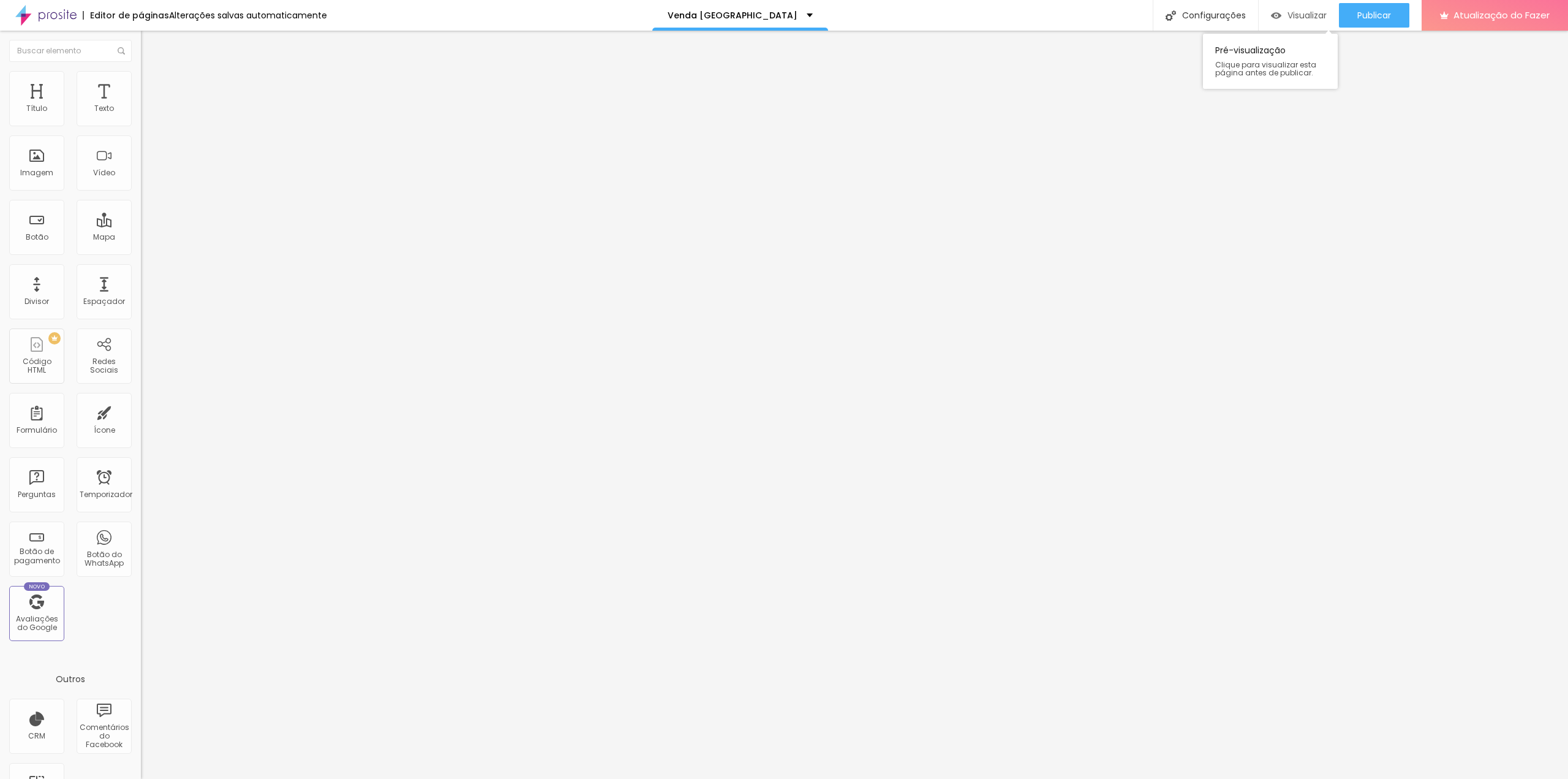
click at [1310, 13] on font "Visualizar" at bounding box center [1307, 16] width 39 height 12
click at [1195, 14] on font "Configurações" at bounding box center [1214, 16] width 64 height 12
click at [1003, 778] on div at bounding box center [784, 791] width 1568 height 11
click at [141, 124] on img at bounding box center [144, 127] width 7 height 7
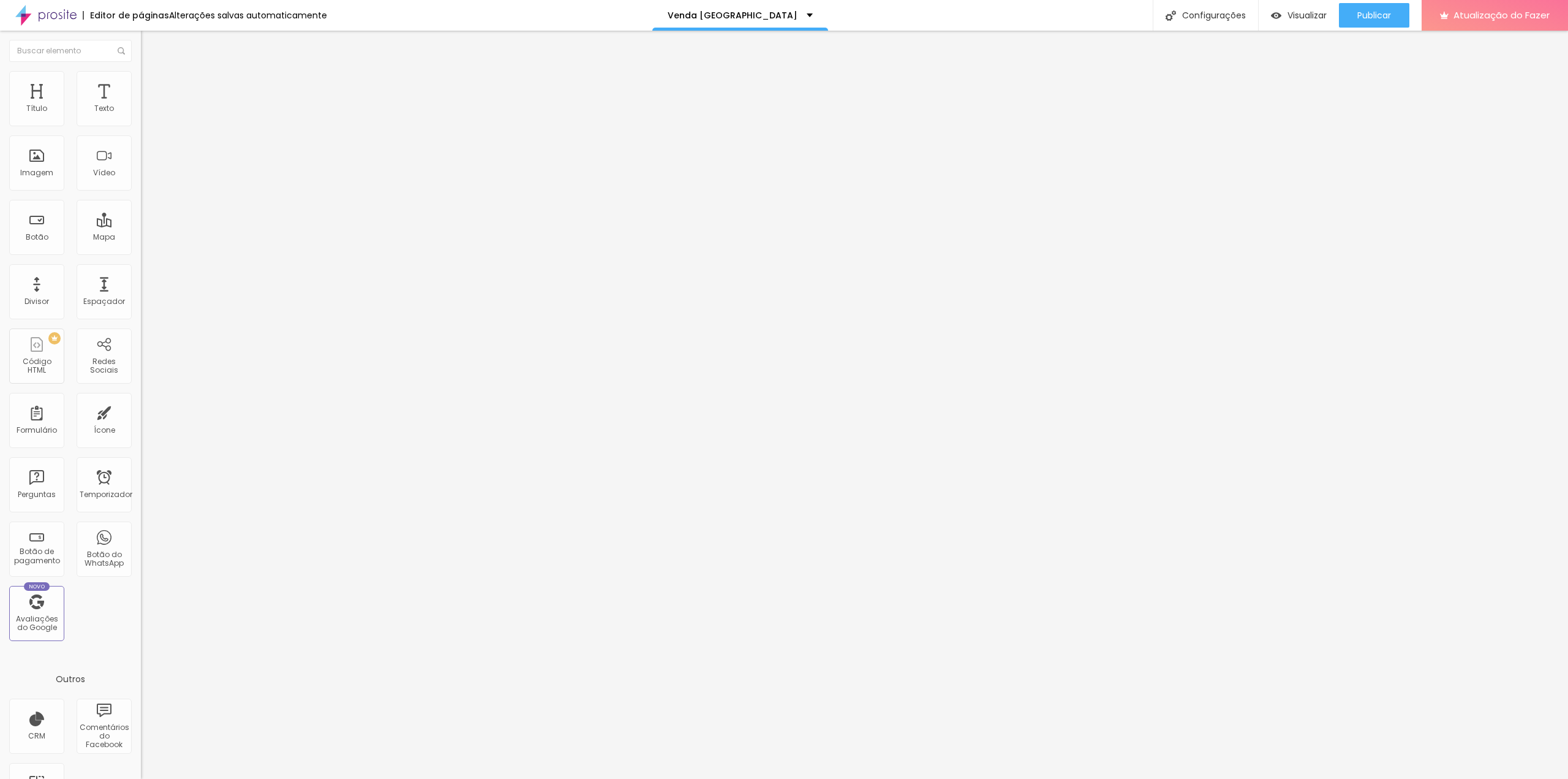
drag, startPoint x: 703, startPoint y: 441, endPoint x: 693, endPoint y: 440, distance: 10.0
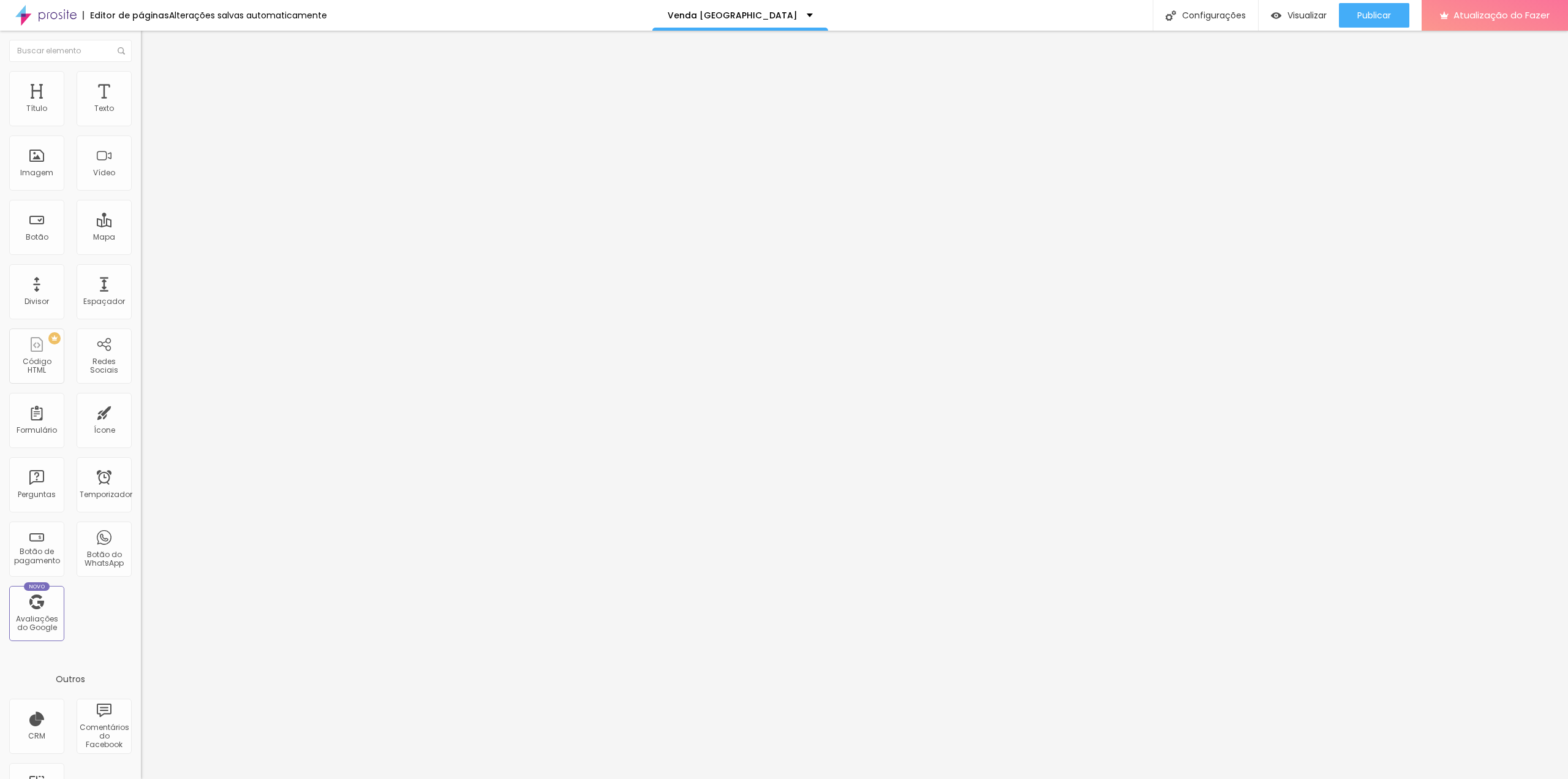
drag, startPoint x: 650, startPoint y: 446, endPoint x: 541, endPoint y: 422, distance: 111.6
type input "Contato"
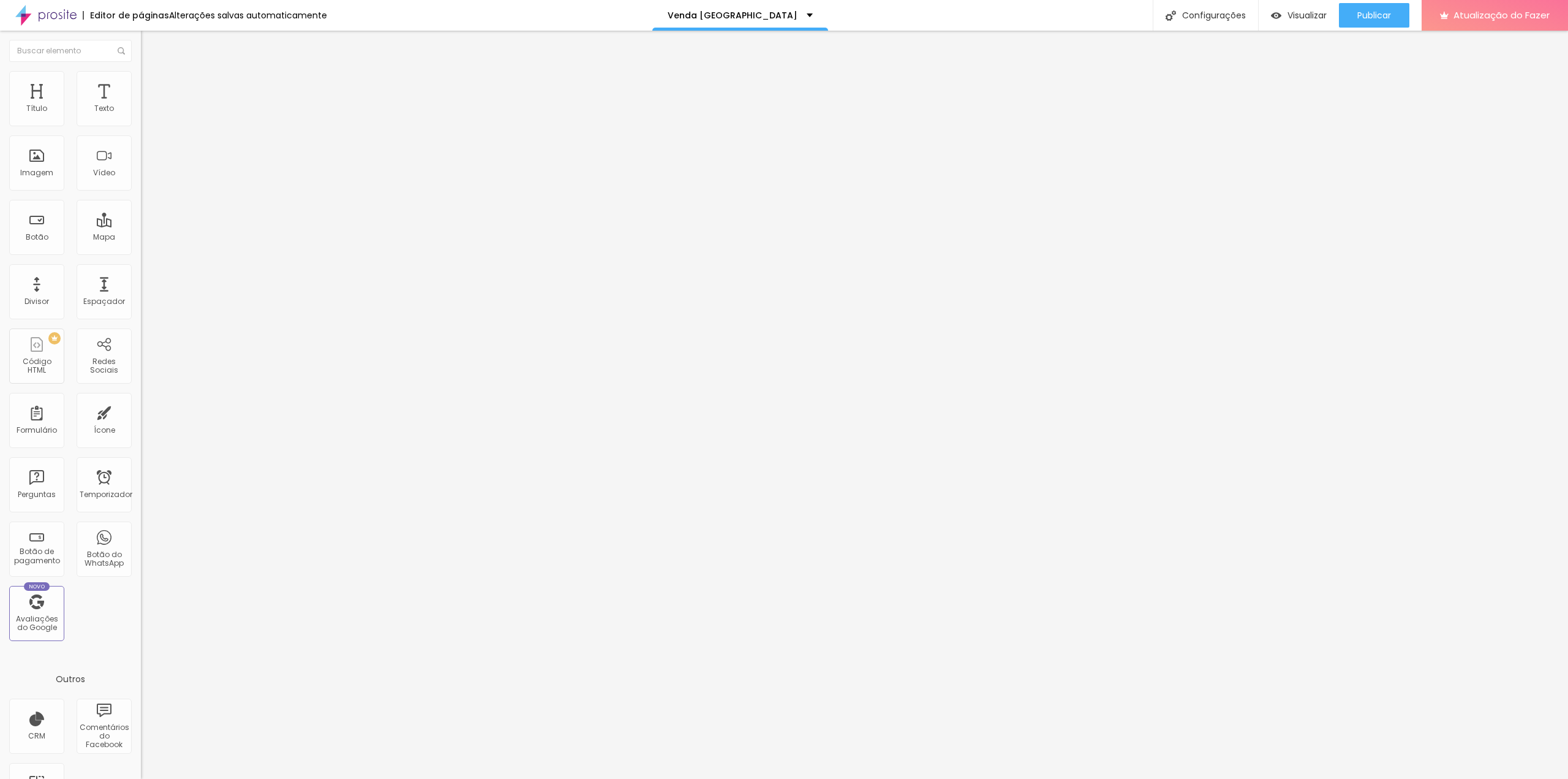
drag, startPoint x: 657, startPoint y: 484, endPoint x: 584, endPoint y: 471, distance: 74.1
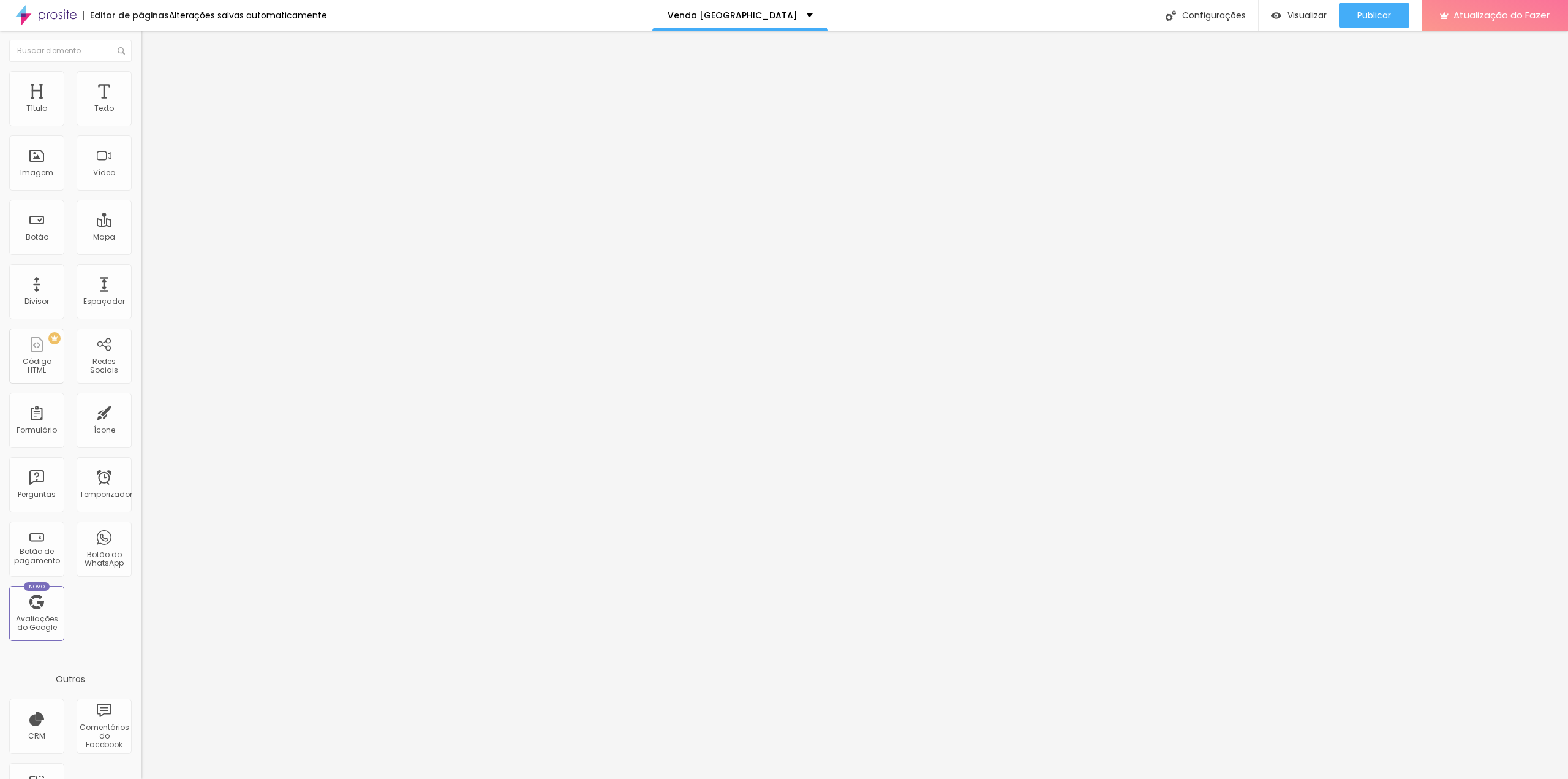
scroll to position [0, 5]
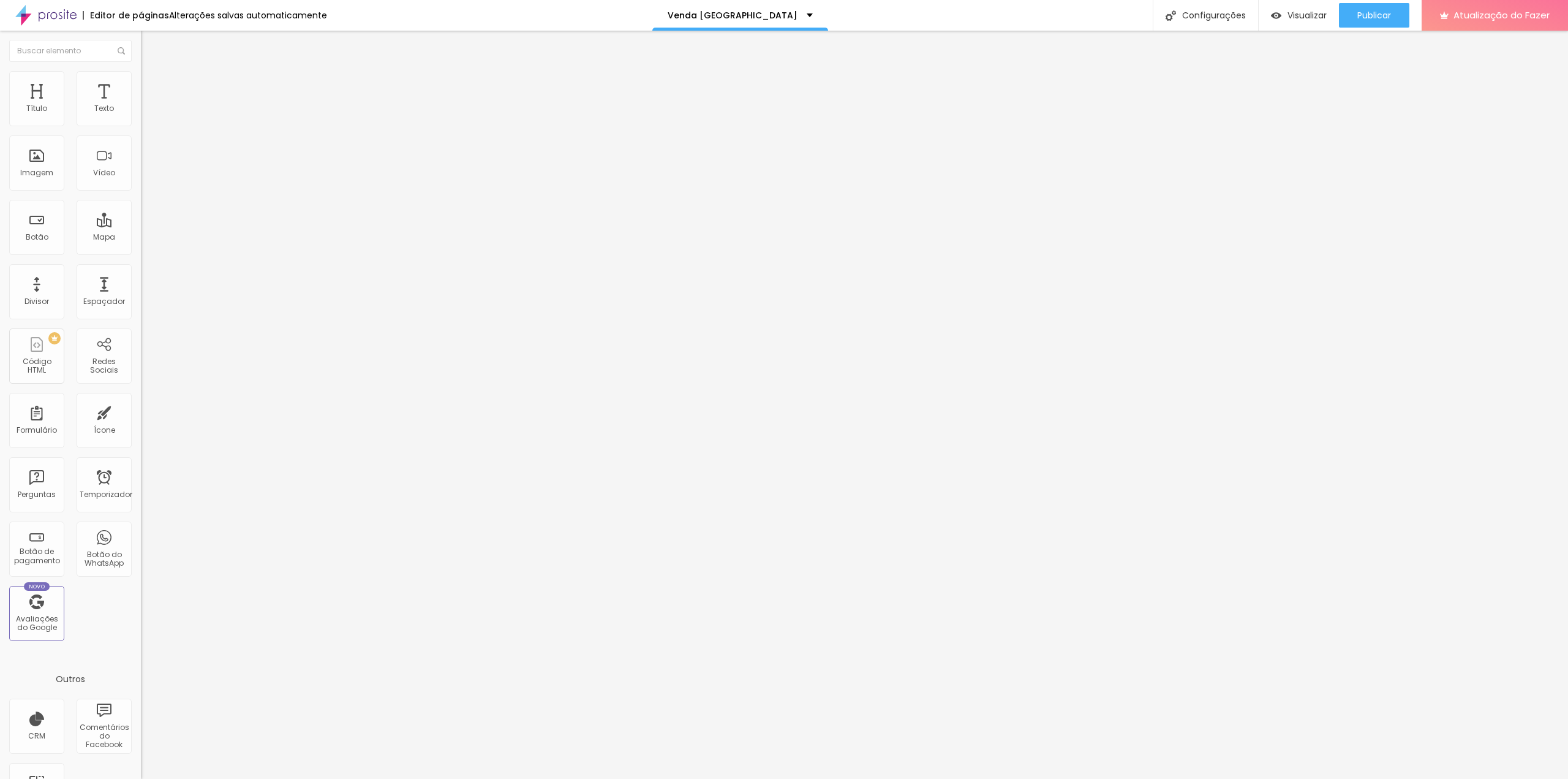
drag, startPoint x: 751, startPoint y: 490, endPoint x: 769, endPoint y: 490, distance: 18.0
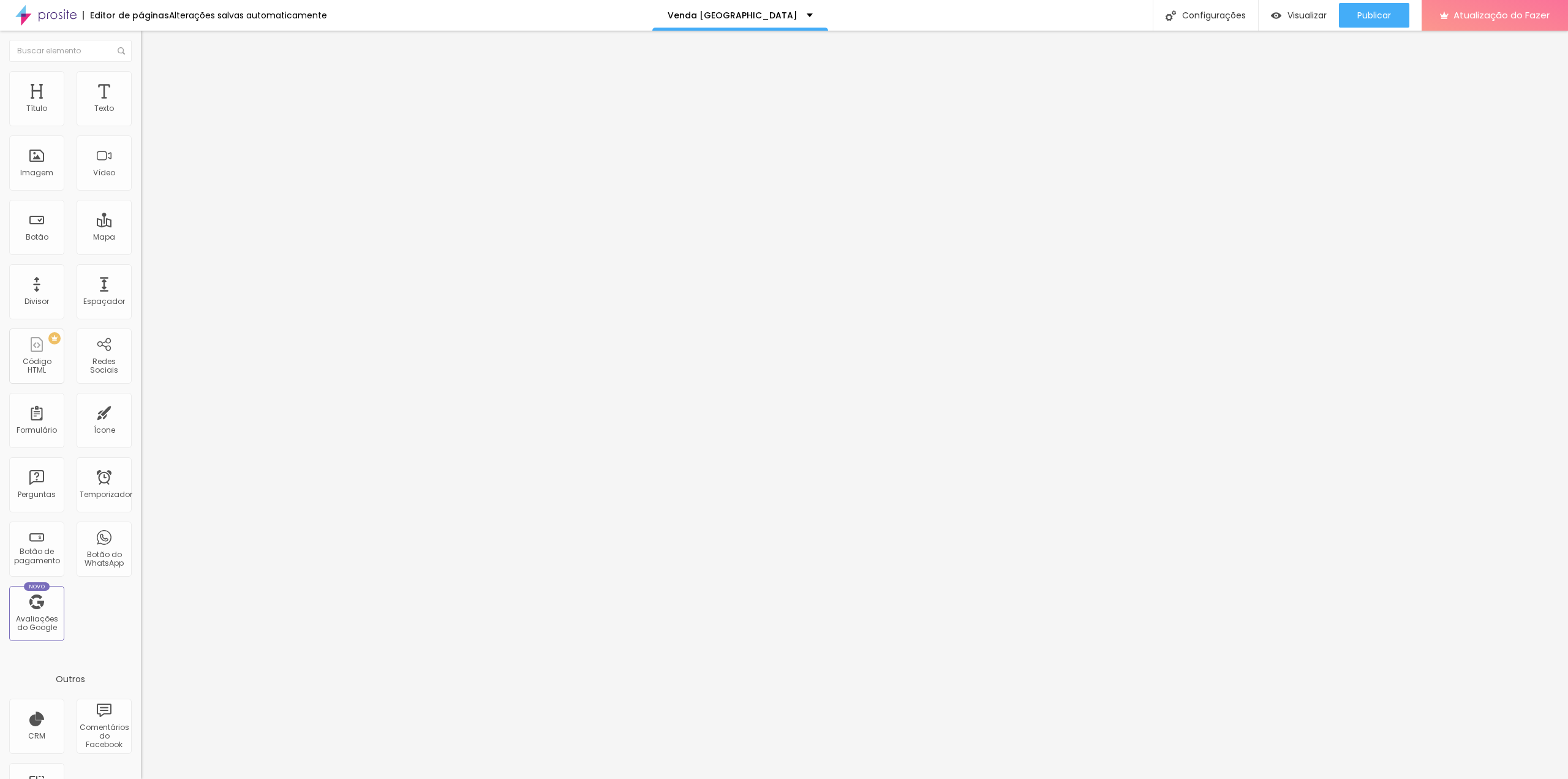
type input "Data e horário para a Visita (a confirmar)"
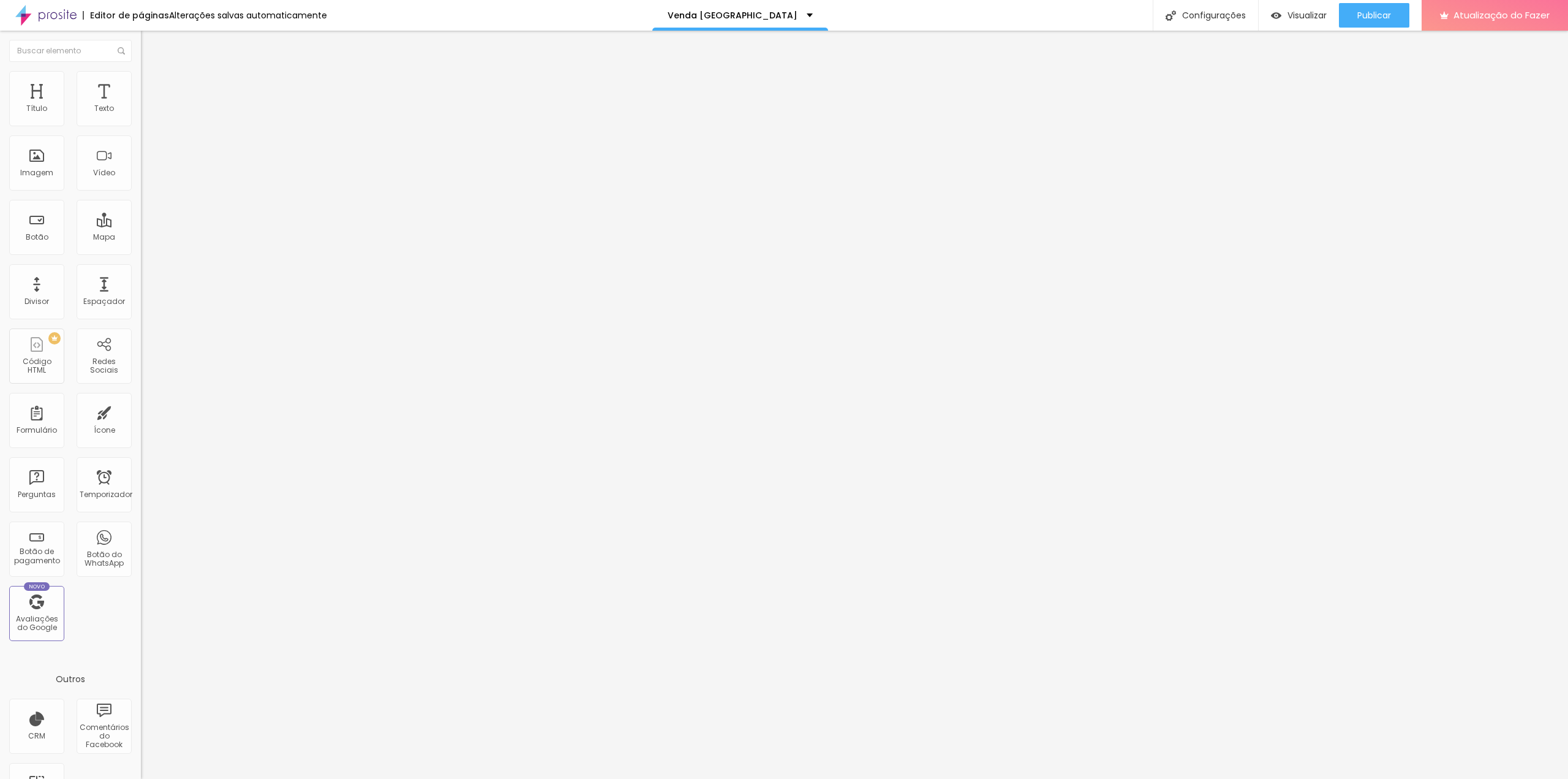
scroll to position [0, 0]
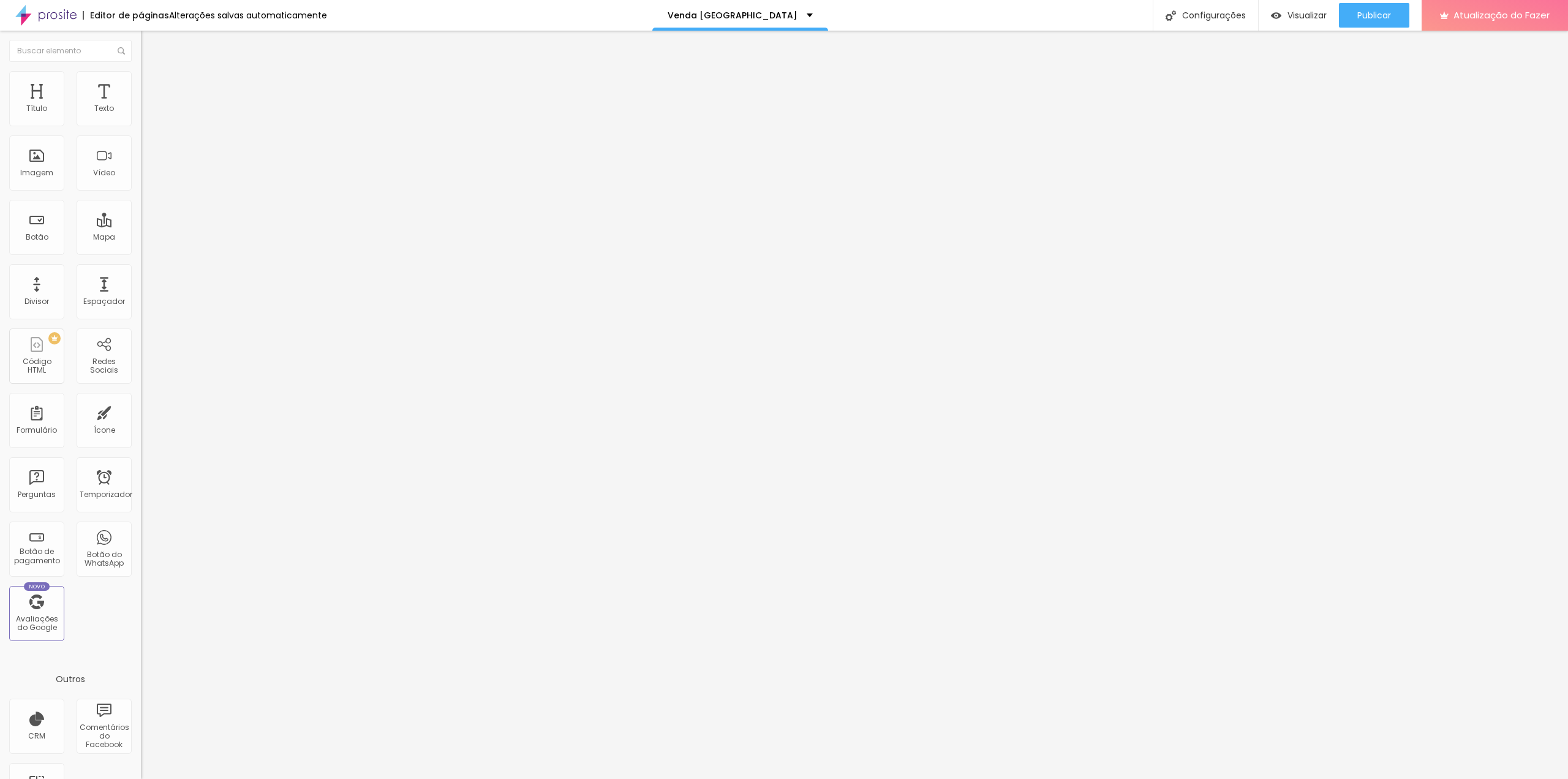
click at [147, 113] on icon "button" at bounding box center [149, 110] width 5 height 5
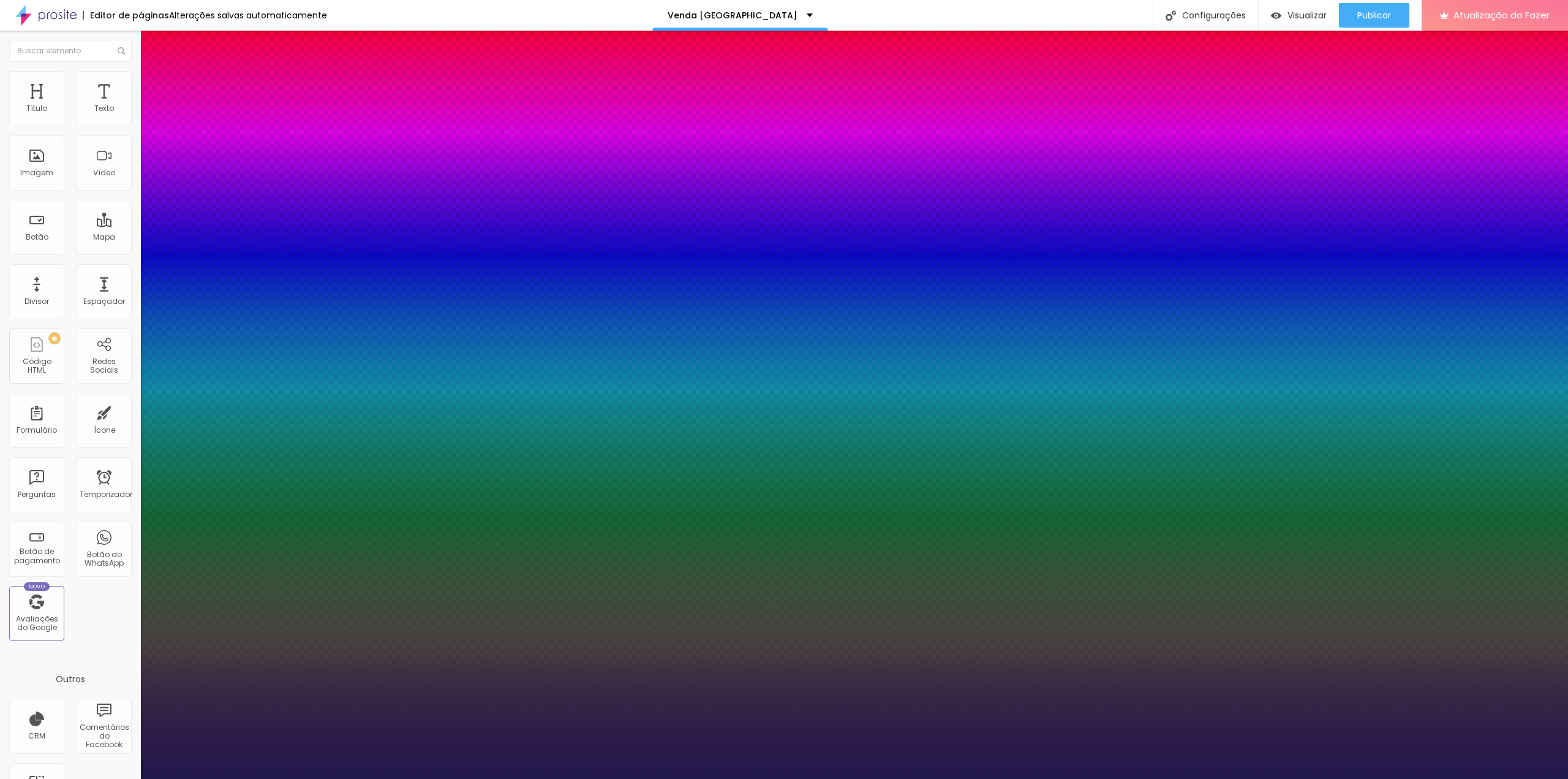
type input "1"
type input "19"
type input "1"
type input "22"
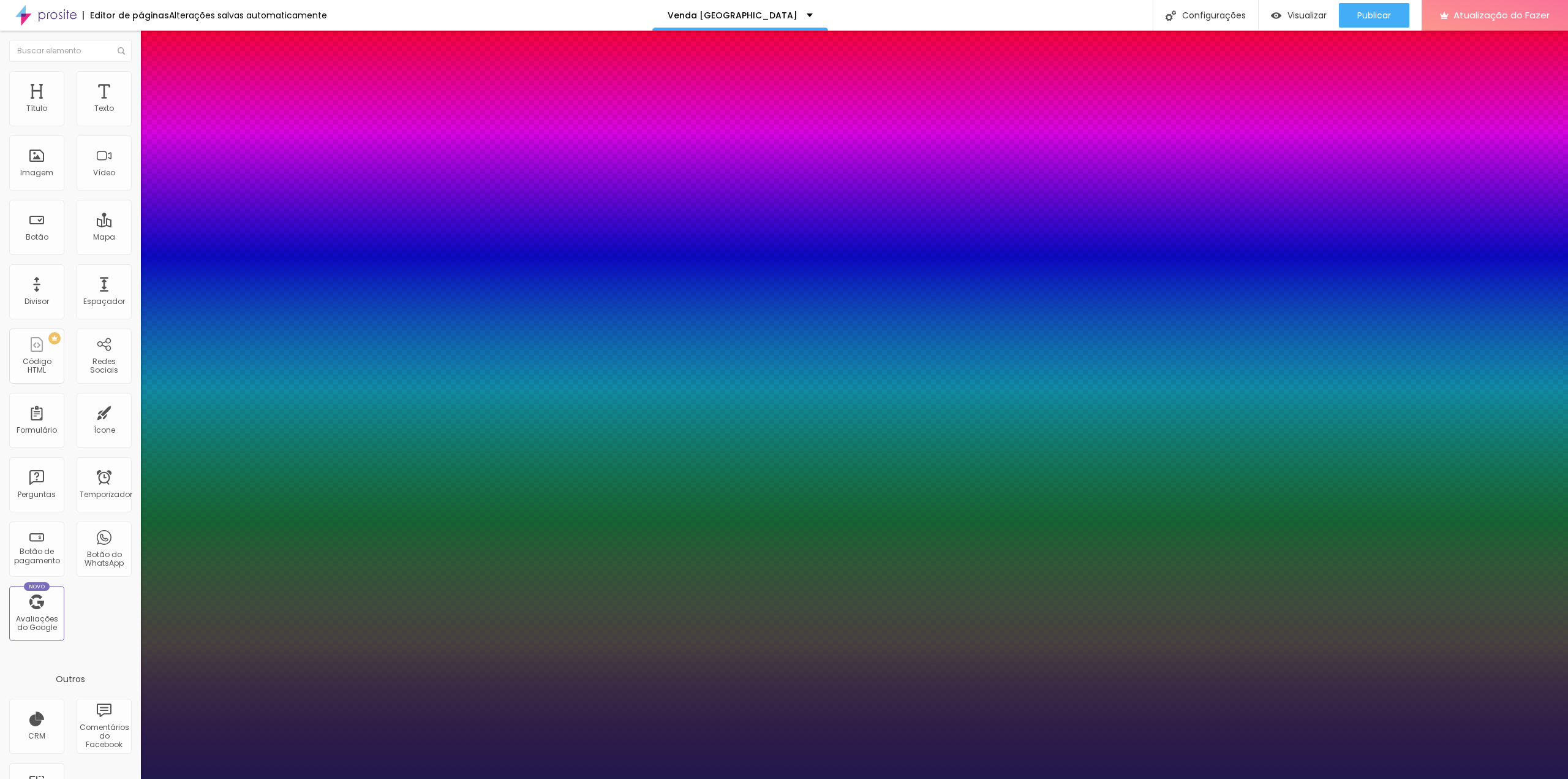
type input "22"
type input "1"
type input "23"
type input "1"
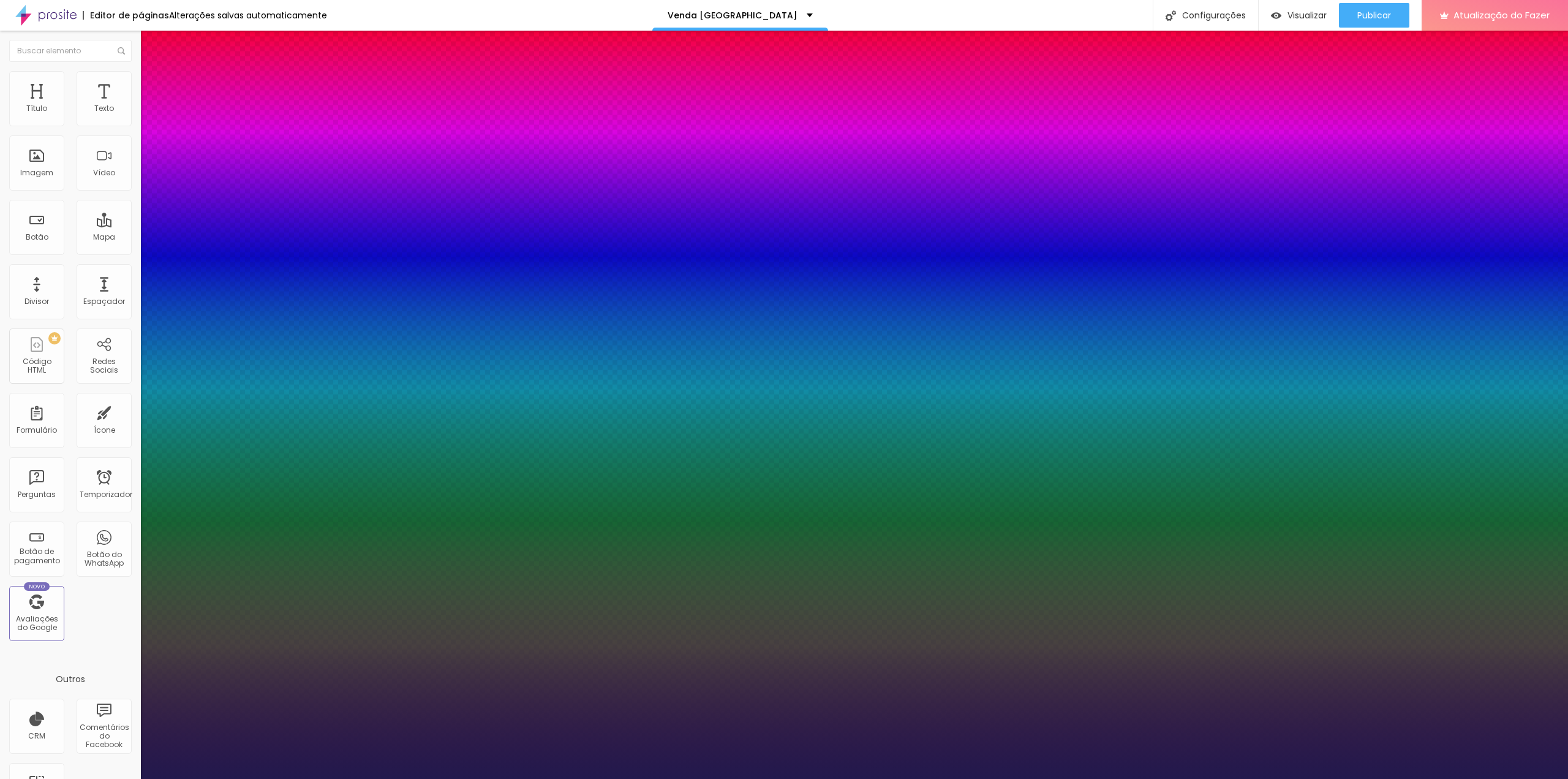
type input "24"
type input "1"
type input "25"
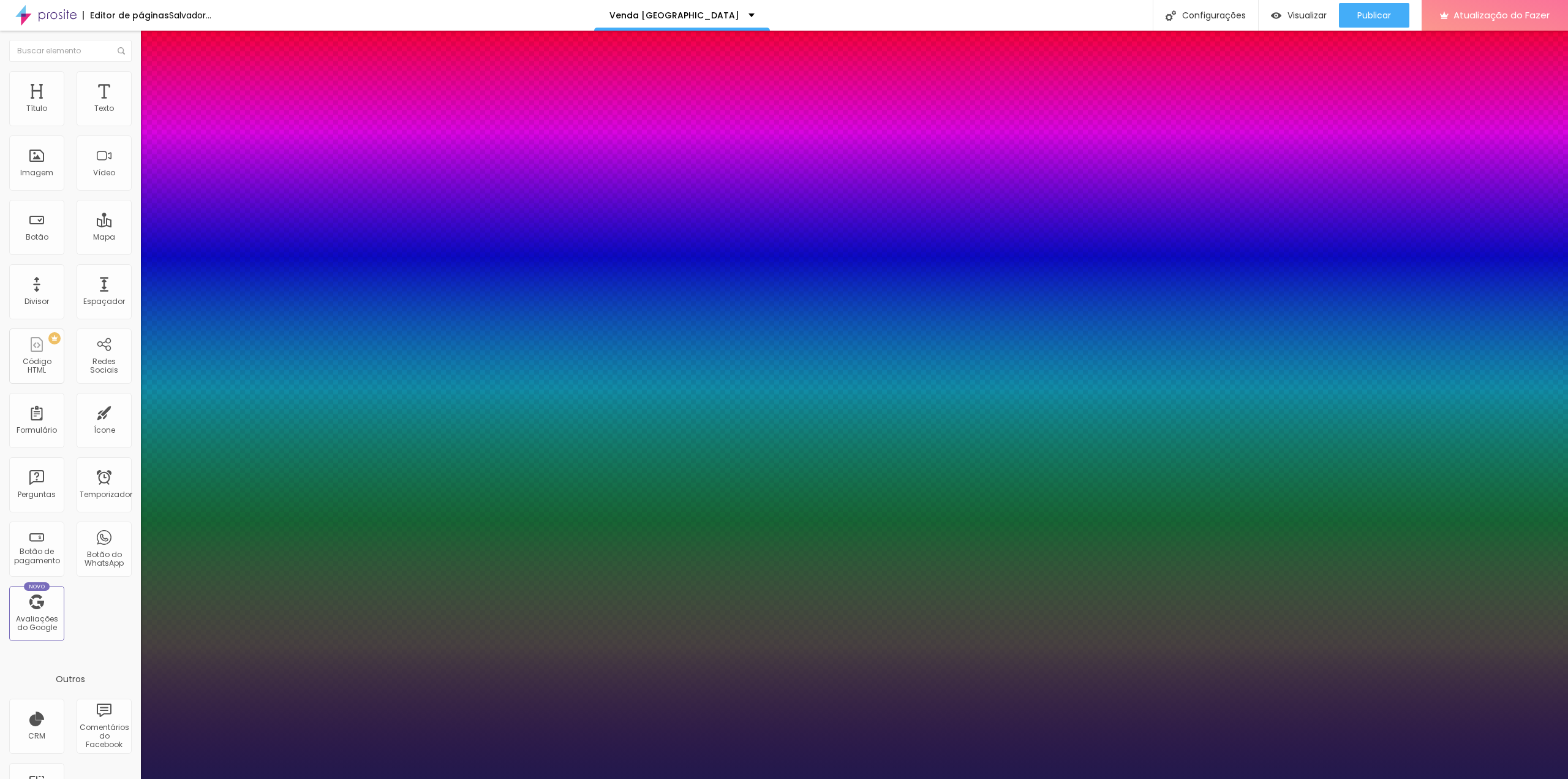
type input "1"
type input "26"
type input "1"
type input "27"
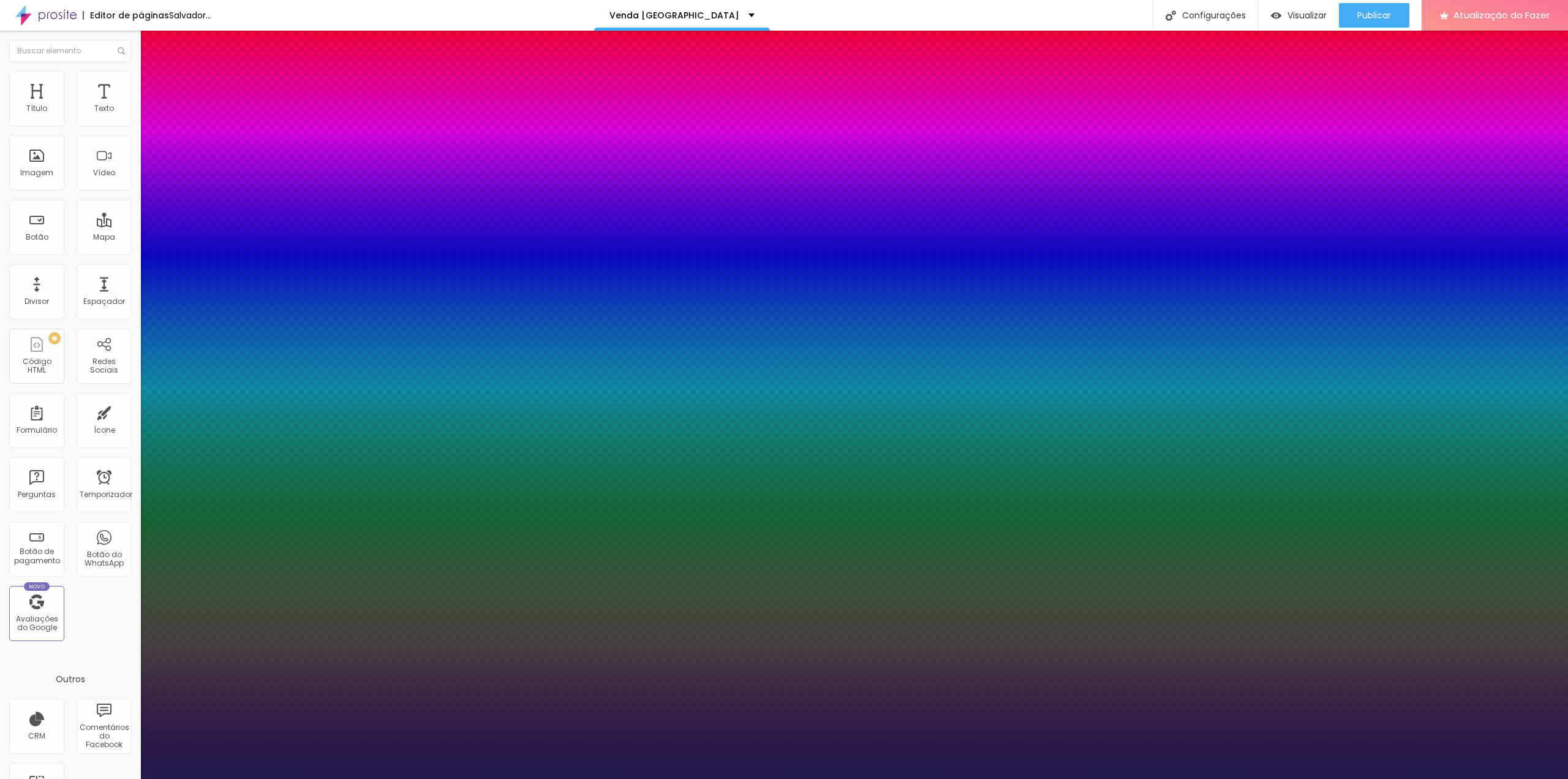
type input "27"
type input "1"
drag, startPoint x: 168, startPoint y: 209, endPoint x: 176, endPoint y: 209, distance: 8.0
type input "27"
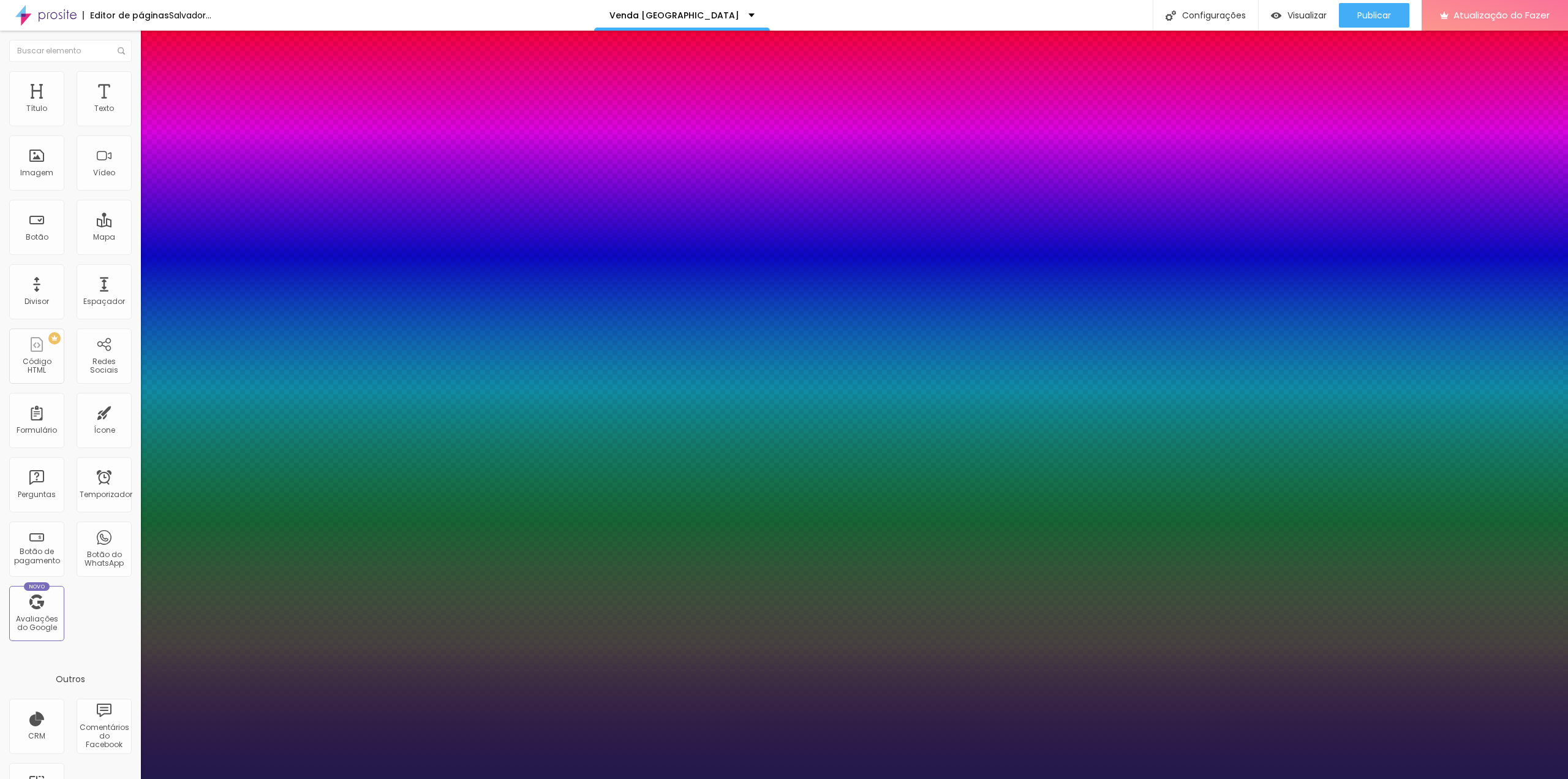
type input "1"
drag, startPoint x: 78, startPoint y: 218, endPoint x: 78, endPoint y: 195, distance: 23.0
click at [78, 778] on div at bounding box center [784, 779] width 1568 height 0
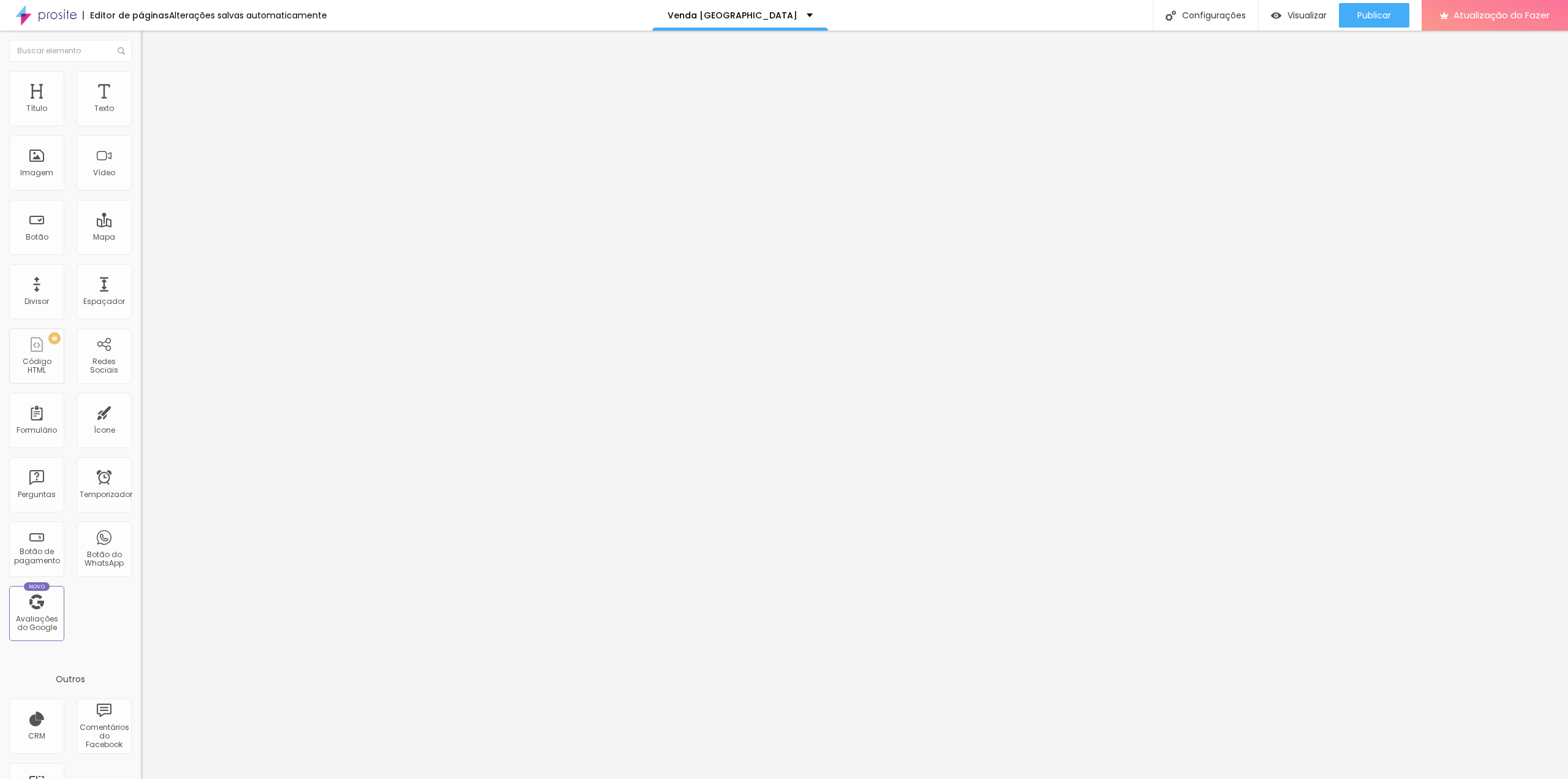
click at [146, 152] on icon "button" at bounding box center [149, 151] width 7 height 7
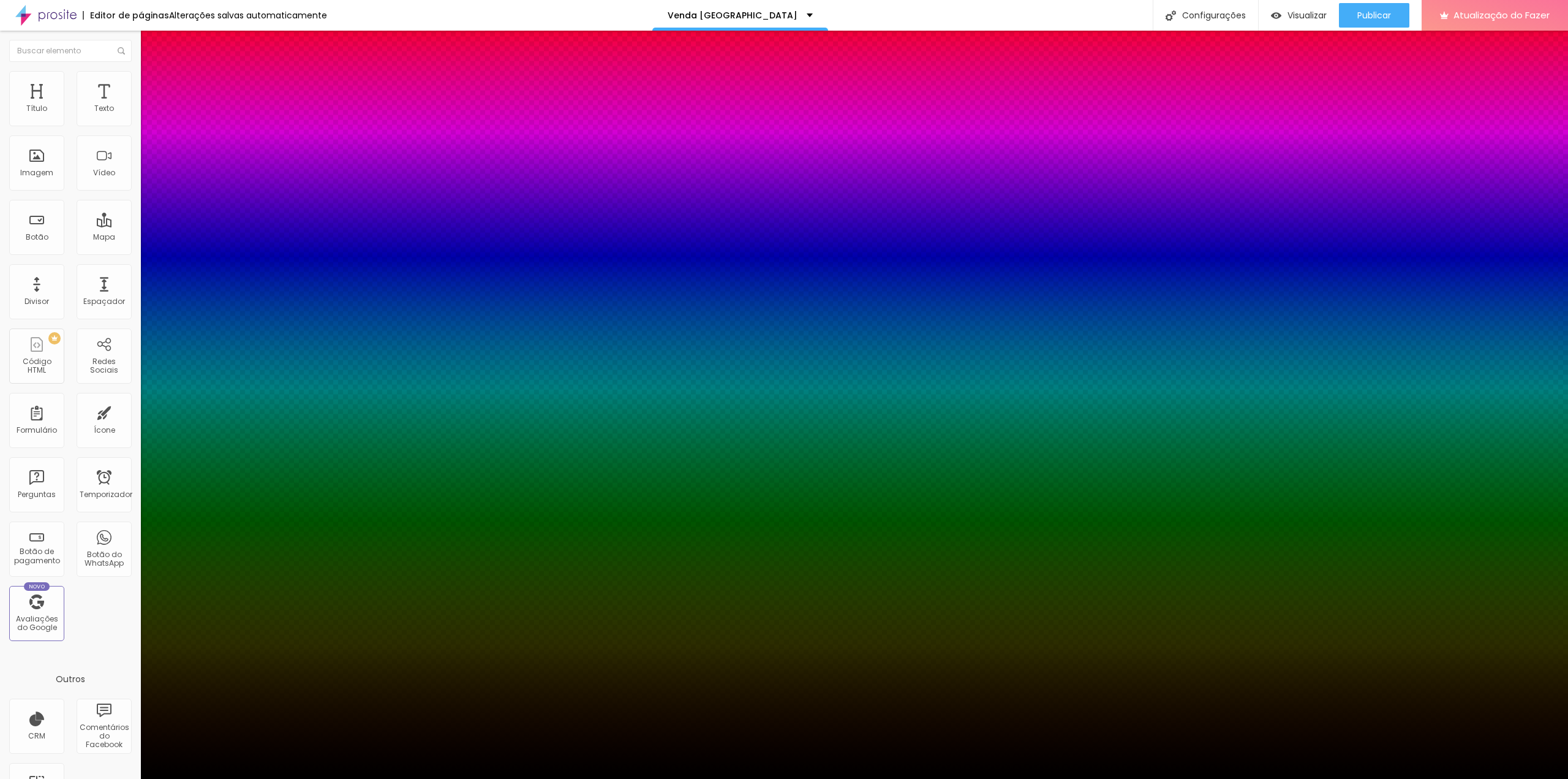
click at [222, 778] on div at bounding box center [784, 786] width 1568 height 0
drag, startPoint x: 226, startPoint y: 263, endPoint x: 224, endPoint y: 282, distance: 19.1
click at [11, 318] on div at bounding box center [5, 319] width 12 height 2
click at [73, 778] on div at bounding box center [784, 779] width 1568 height 0
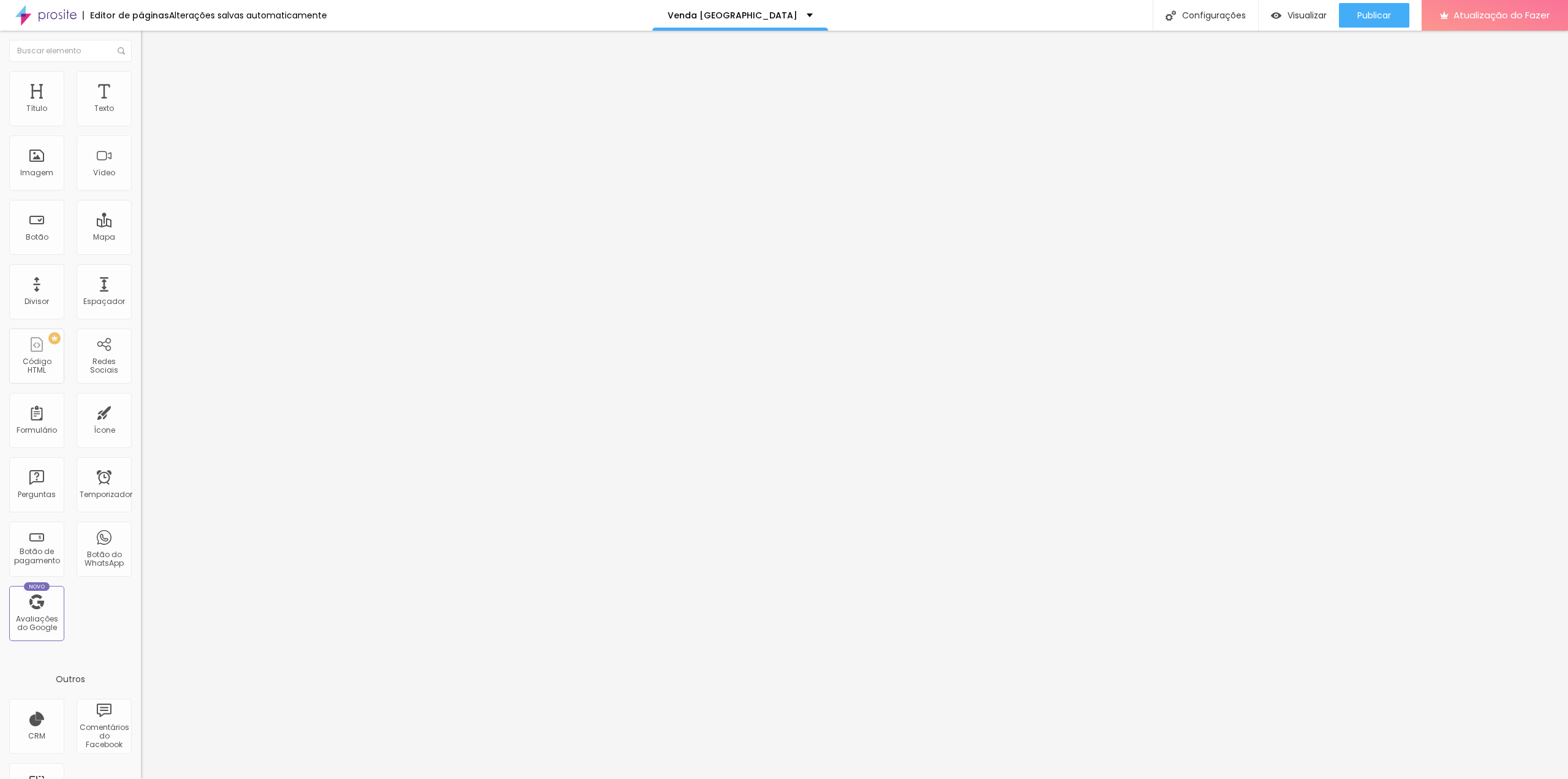
click at [141, 80] on li "Estilo" at bounding box center [211, 77] width 141 height 12
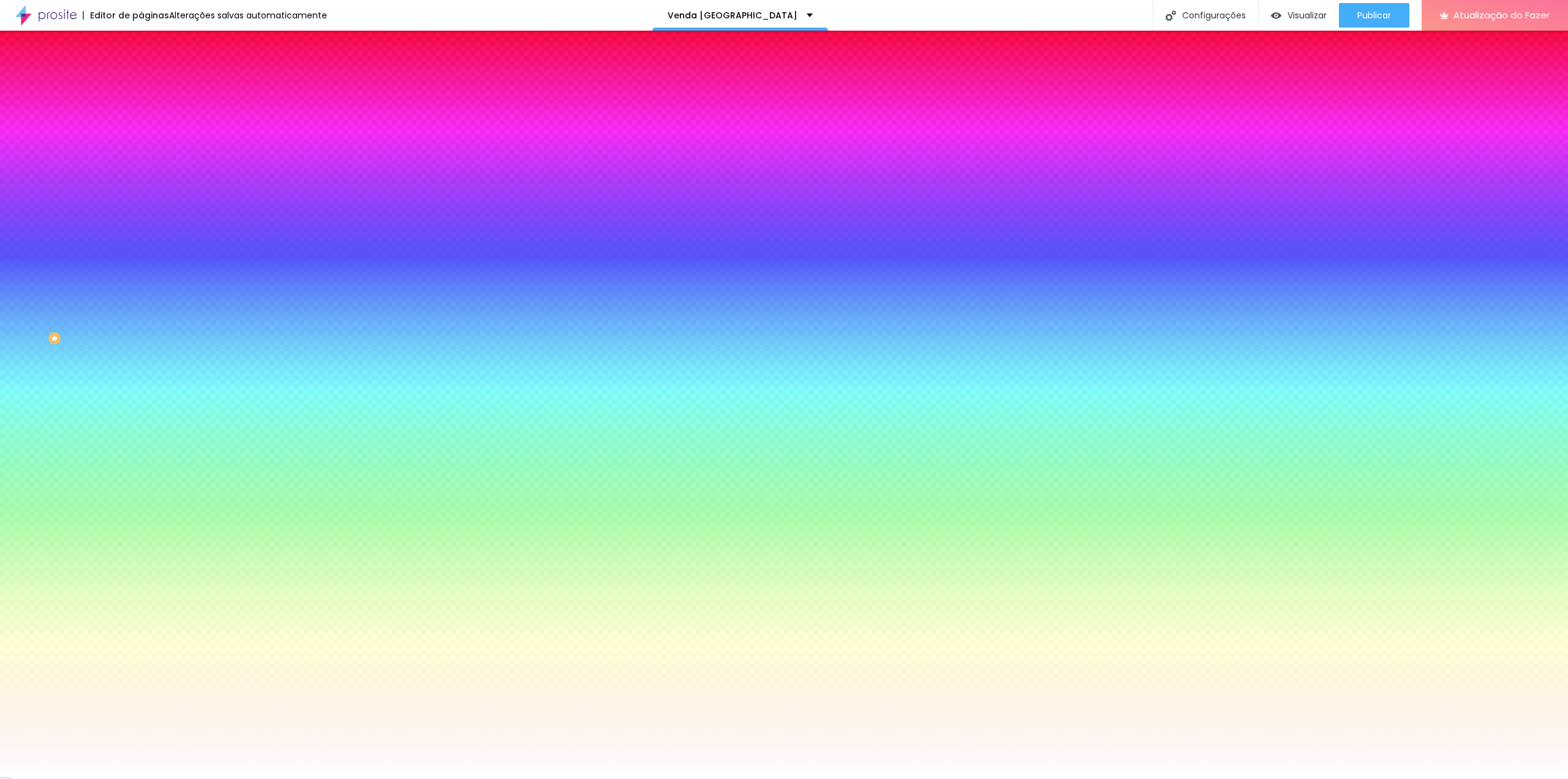
click at [152, 86] on font "Avançado" at bounding box center [171, 91] width 40 height 10
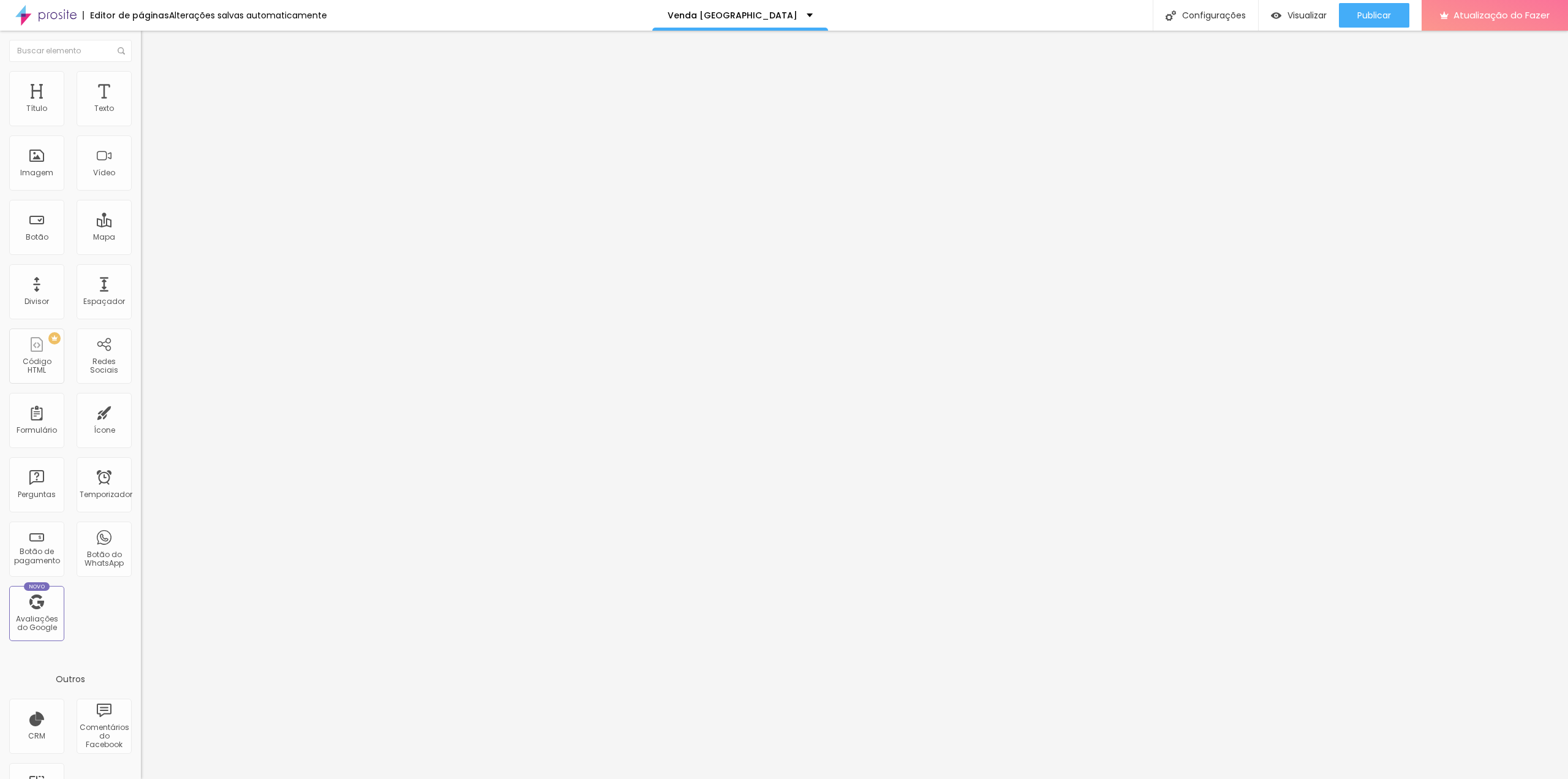
type input "16"
type input "10"
type input "8"
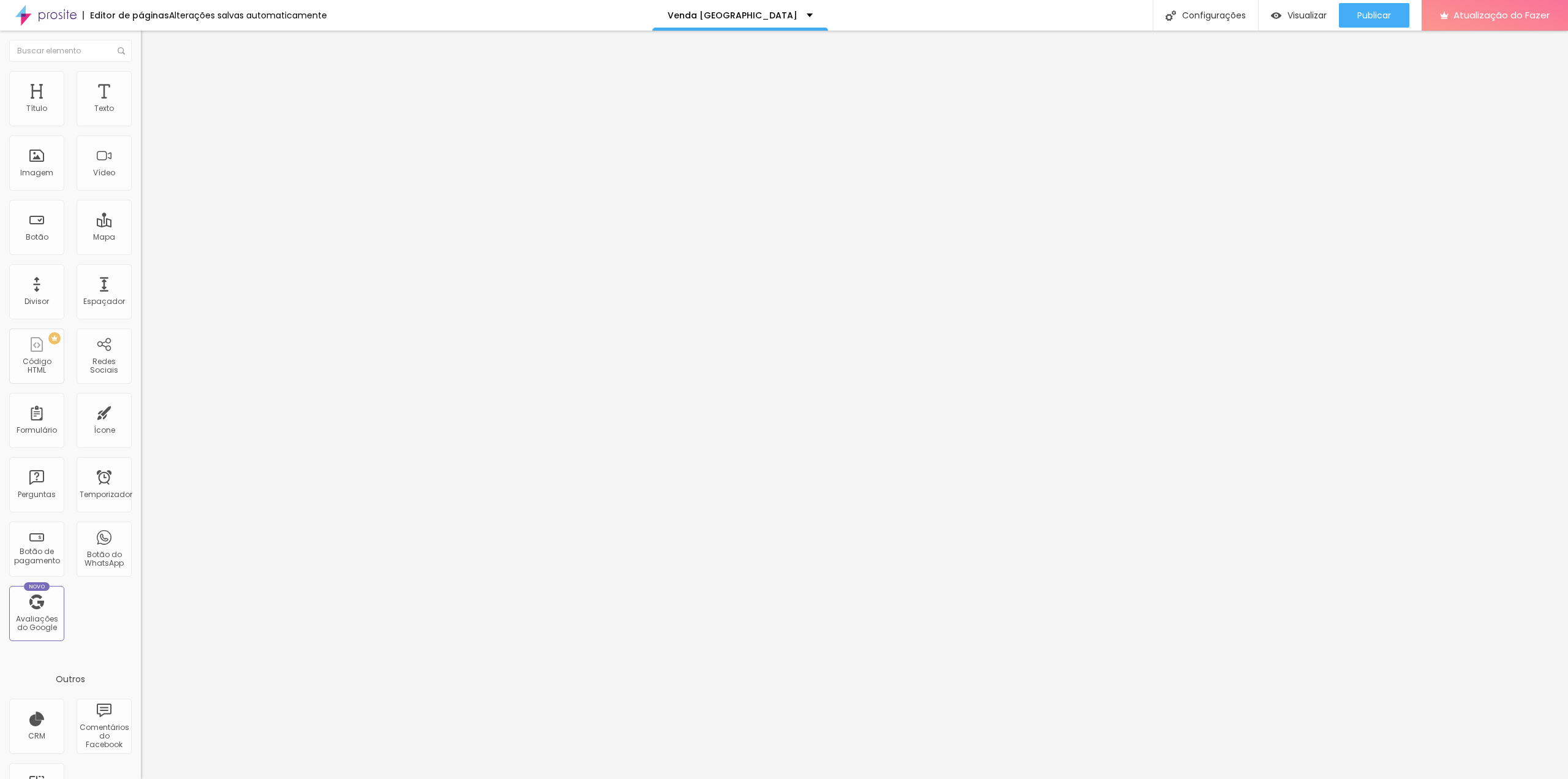
type input "8"
type input "7"
type input "6"
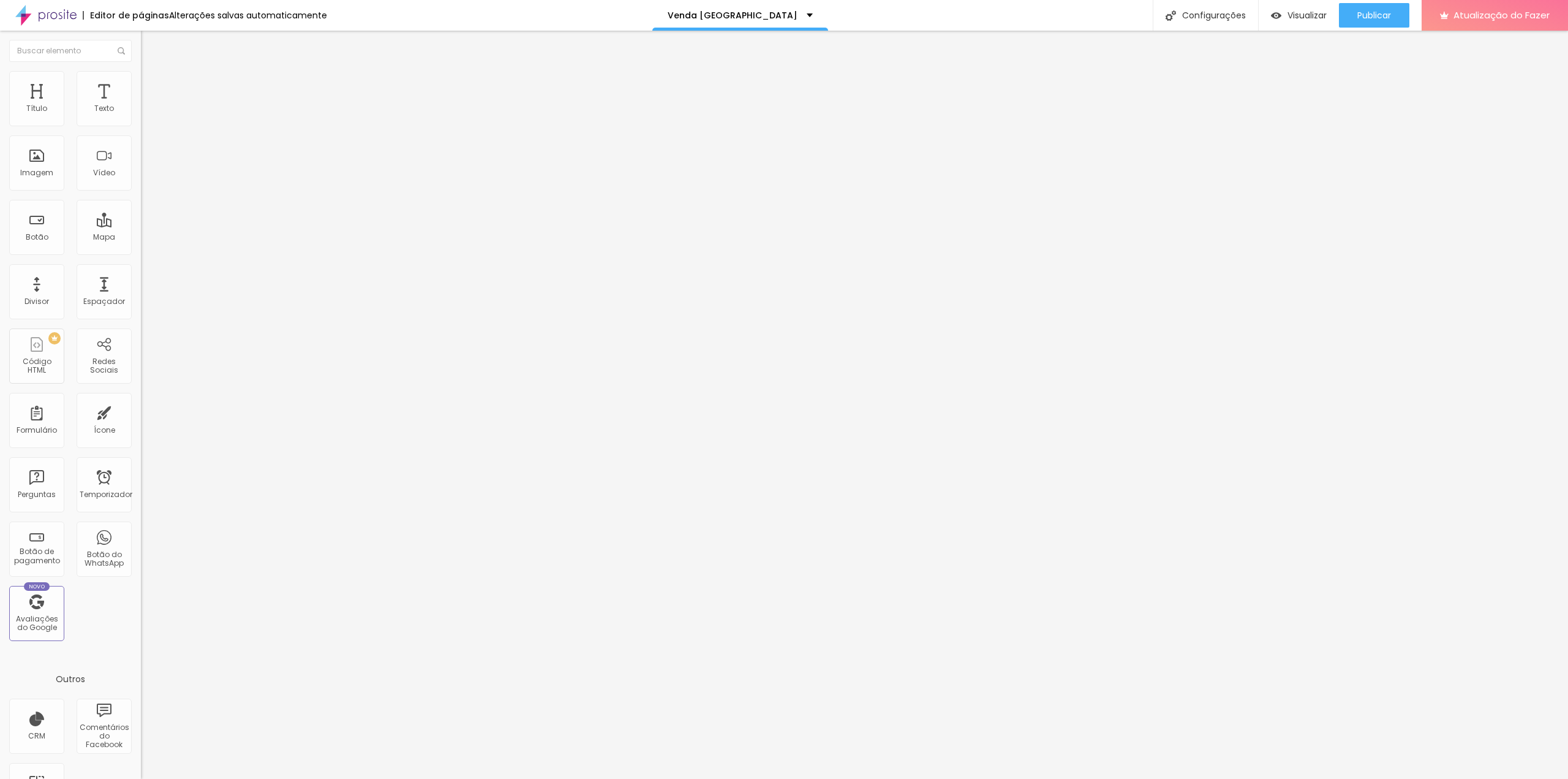
type input "5"
drag, startPoint x: 41, startPoint y: 120, endPoint x: 33, endPoint y: 120, distance: 8.0
type input "5"
click at [141, 237] on input "range" at bounding box center [180, 242] width 79 height 10
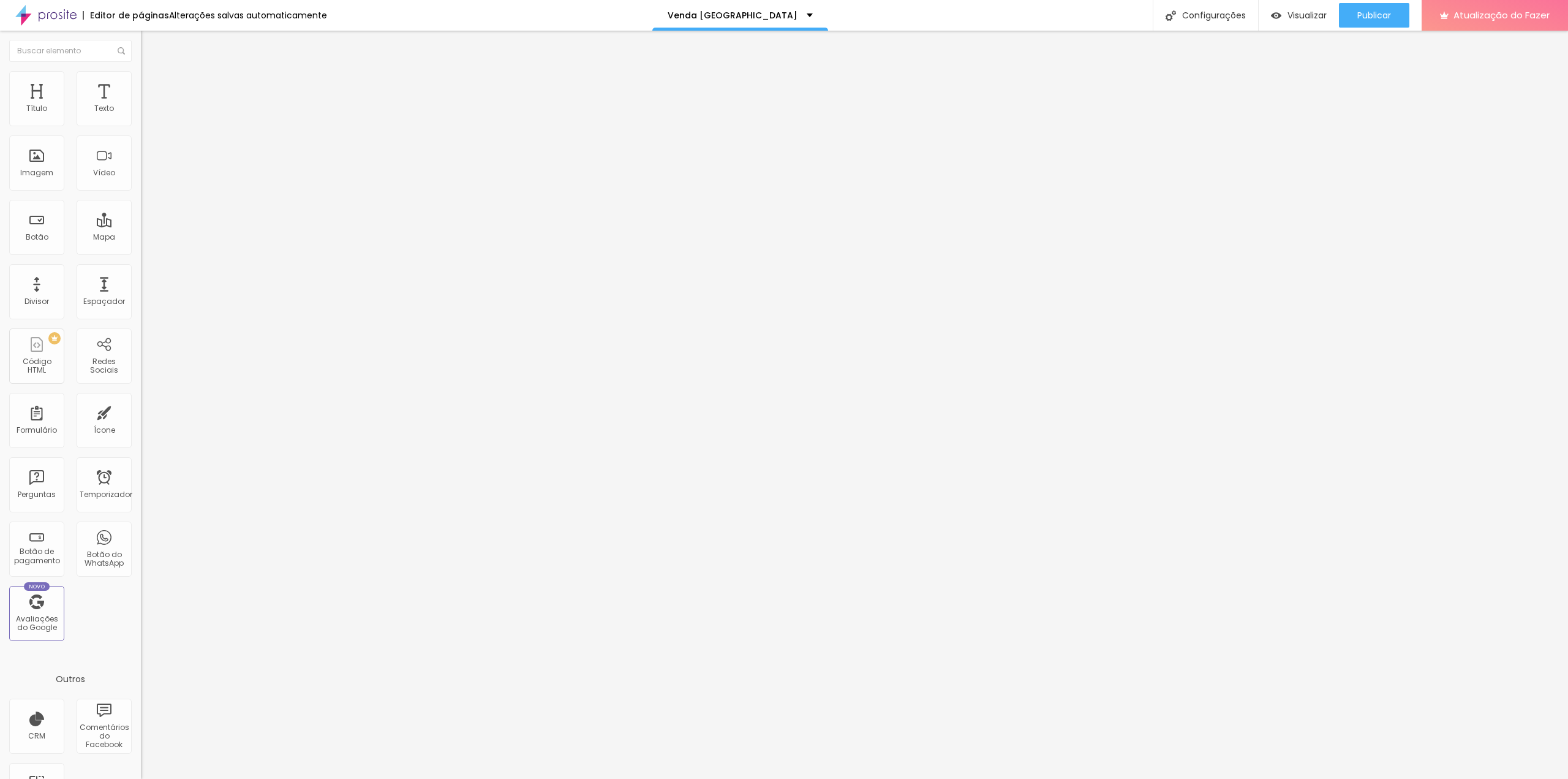
type input "11"
type input "2"
type input "1"
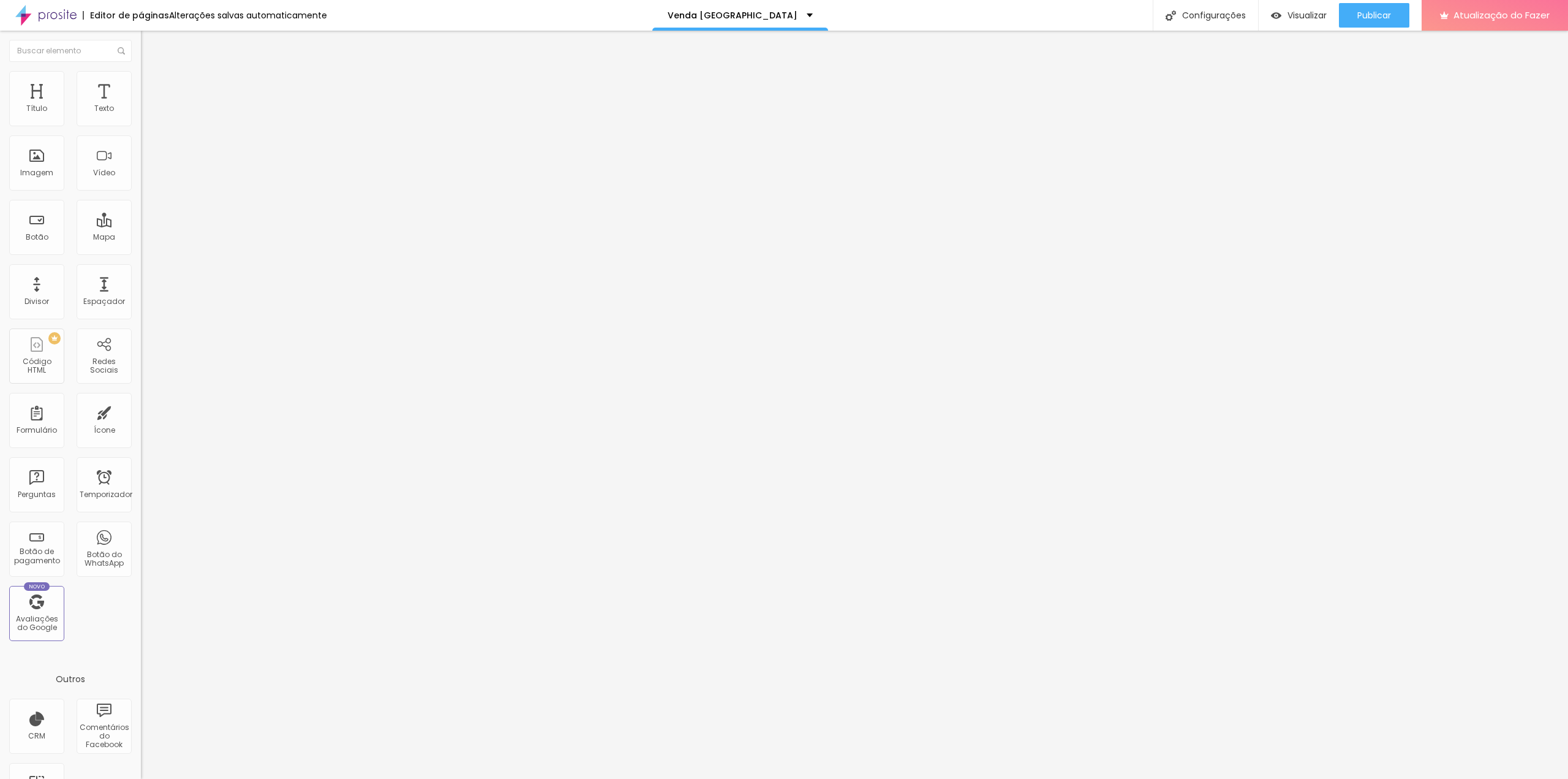
type input "1"
type input "0"
type input "2"
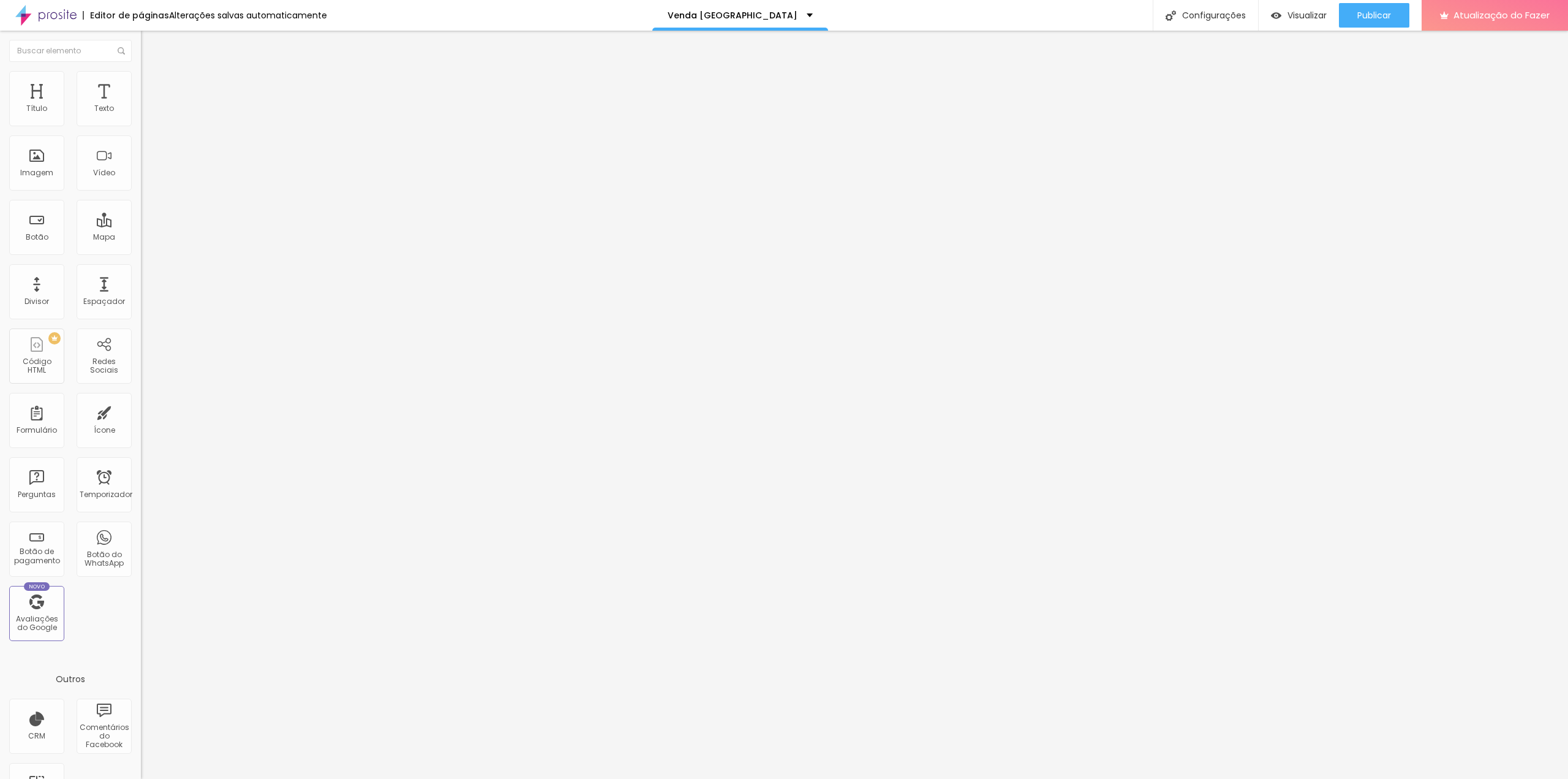
type input "3"
type input "4"
type input "5"
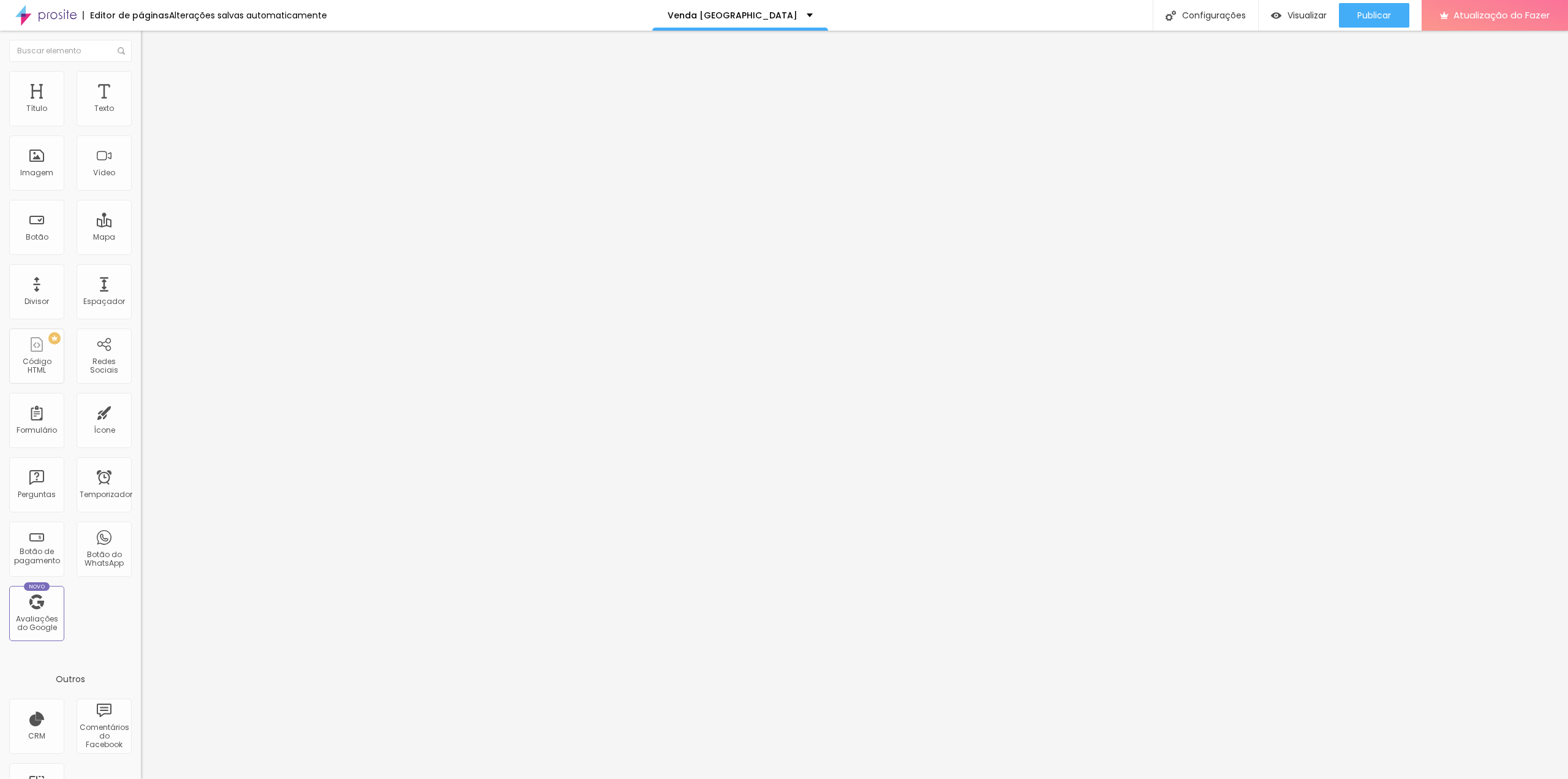
type input "5"
drag, startPoint x: 44, startPoint y: 142, endPoint x: 33, endPoint y: 146, distance: 11.7
type input "5"
click at [141, 411] on input "range" at bounding box center [180, 416] width 79 height 10
click at [151, 173] on icon "button" at bounding box center [152, 171] width 3 height 3
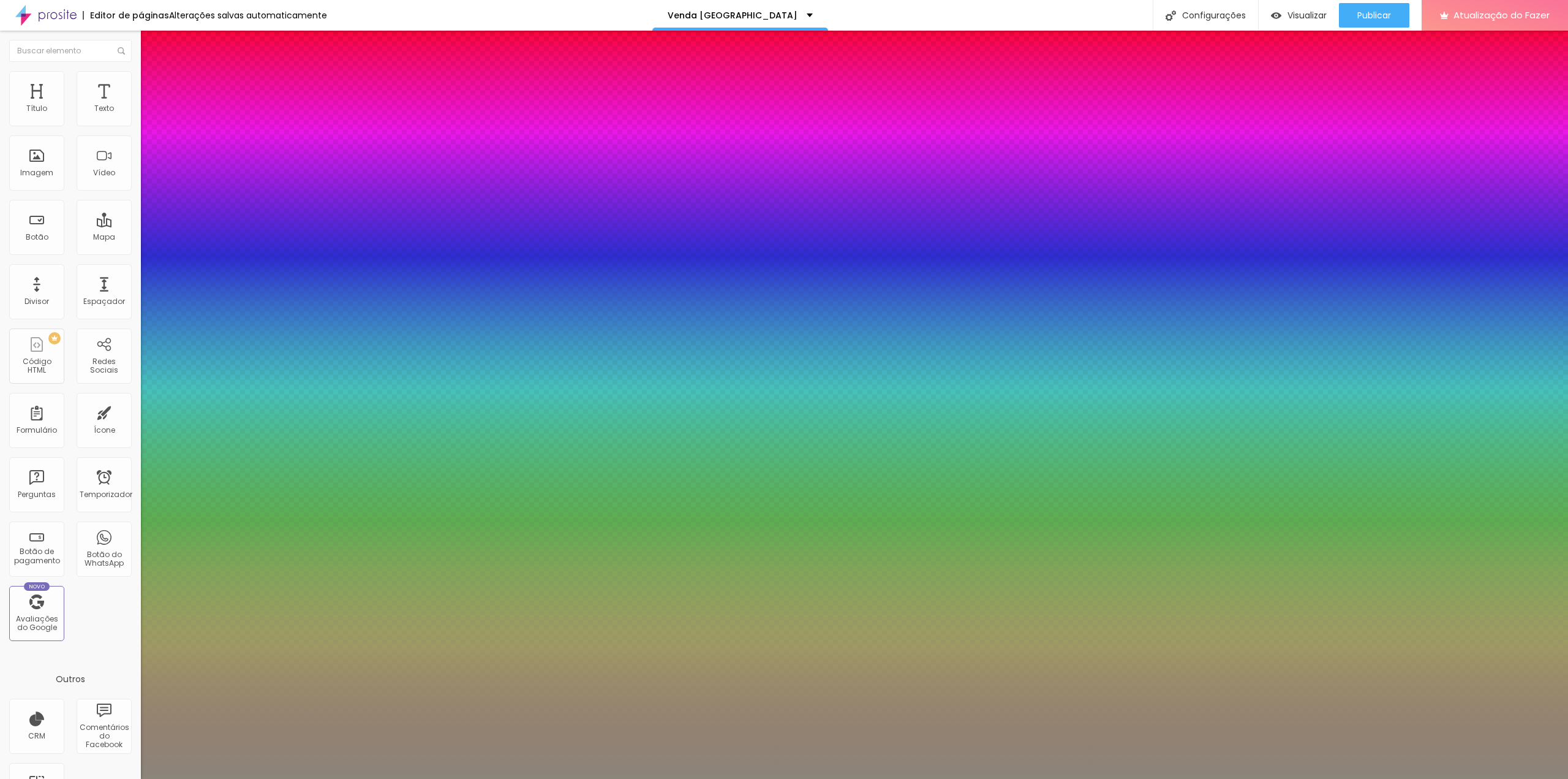
type input "1"
type input "0.5"
type input "49"
type input "1"
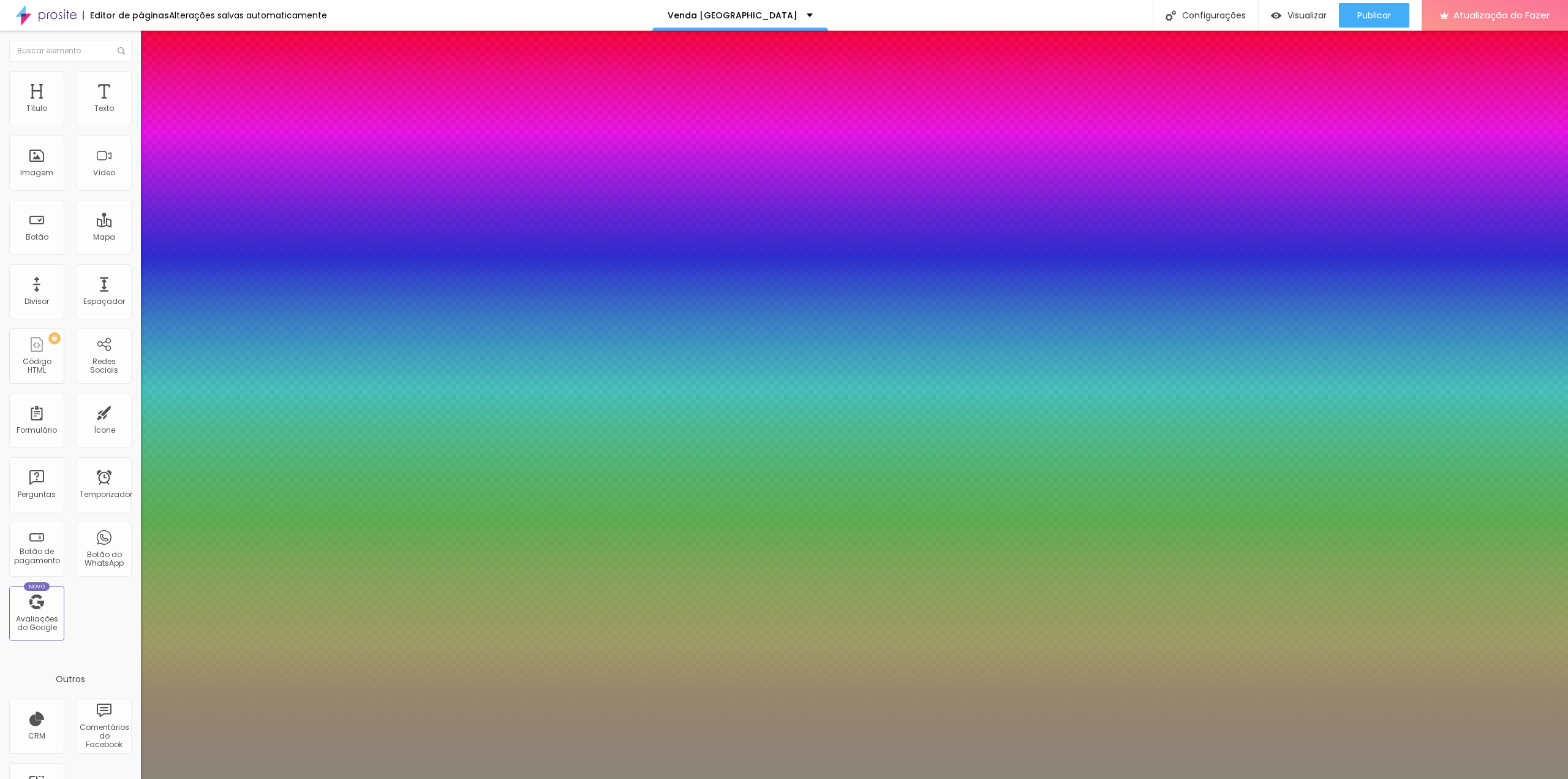
type input "0.5"
type input "48"
type input "1"
type input "0.5"
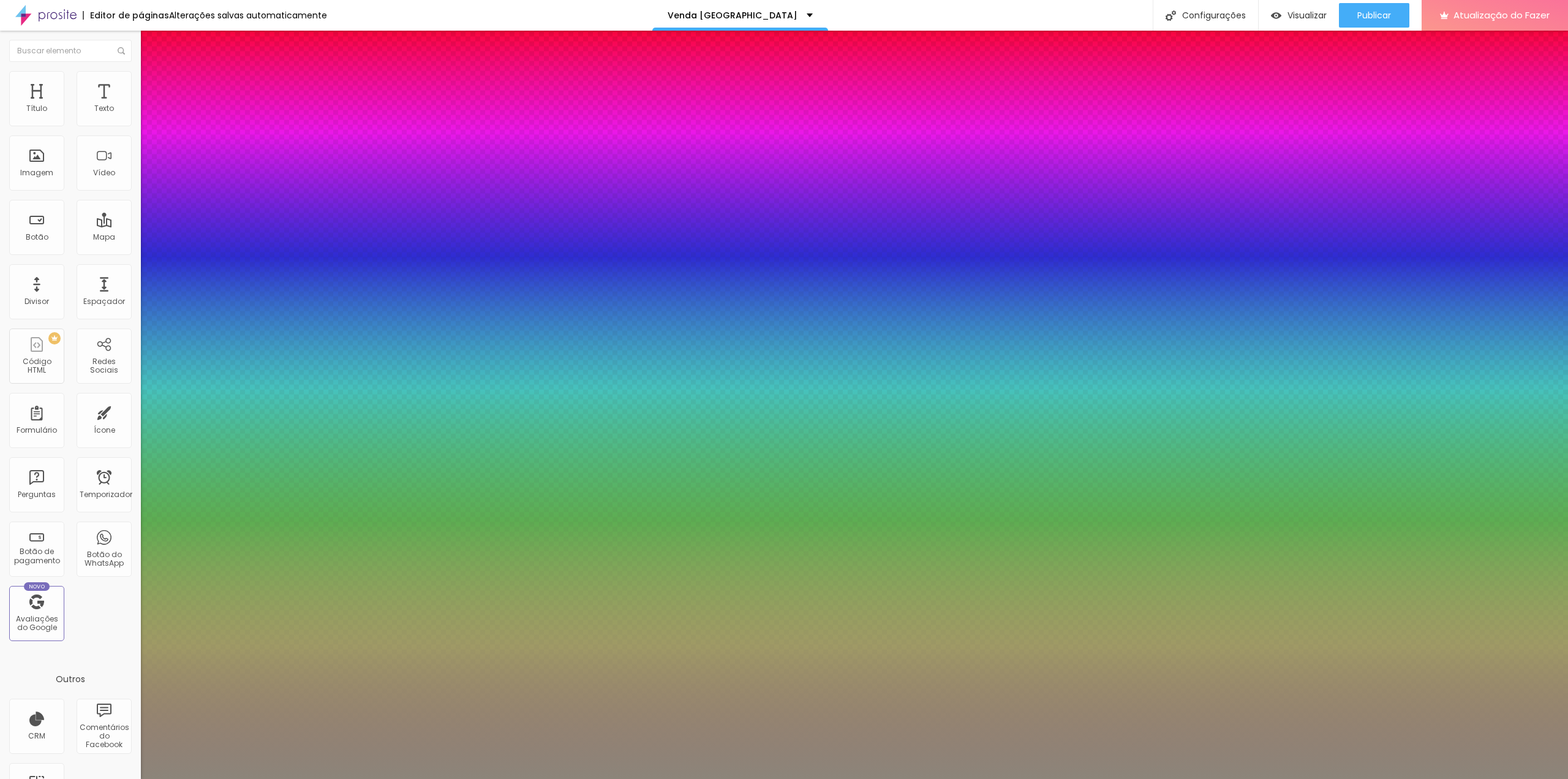
type input "46"
type input "1"
type input "0.5"
type input "43"
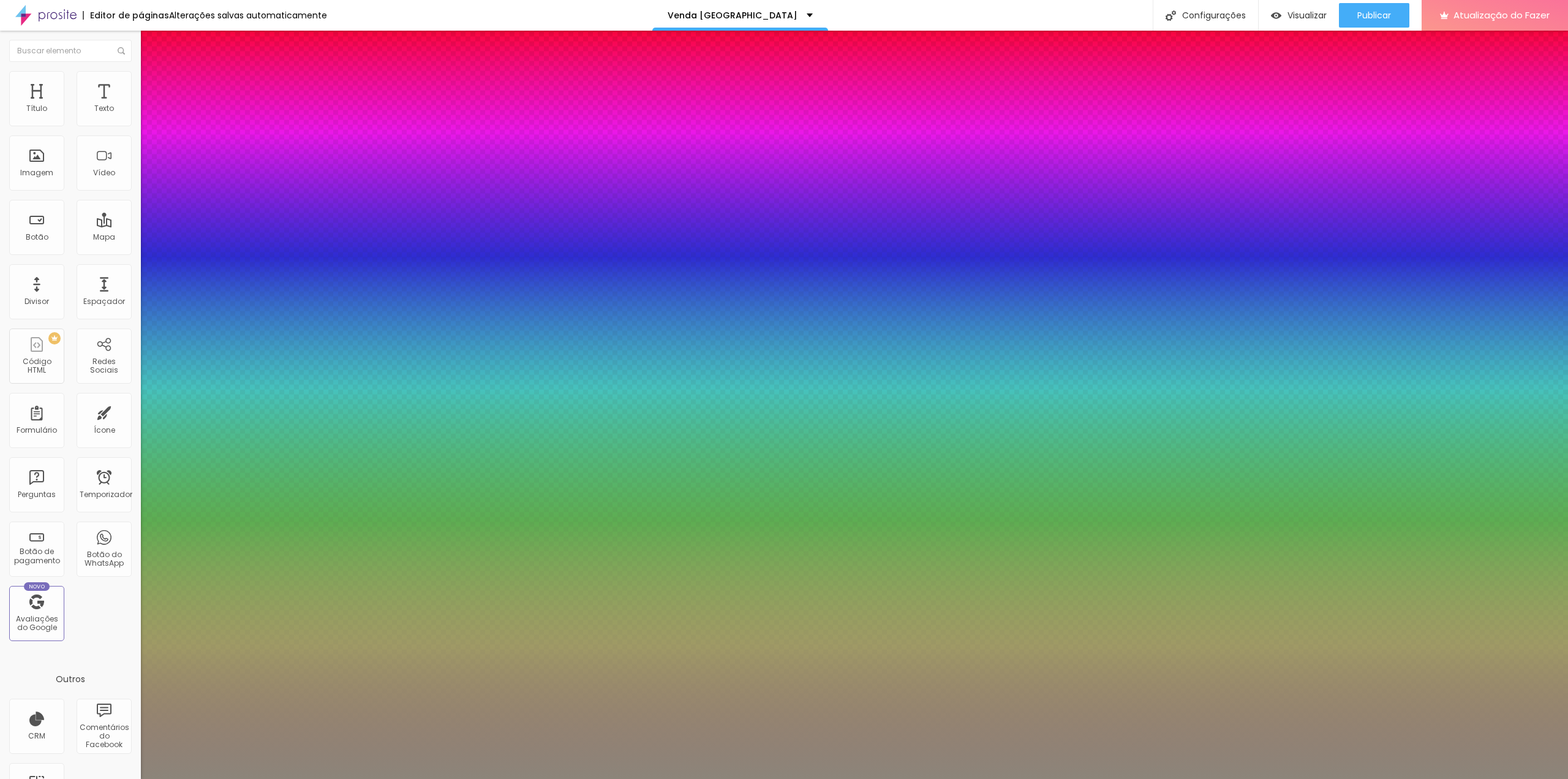
type input "43"
type input "1"
type input "0.5"
type input "42"
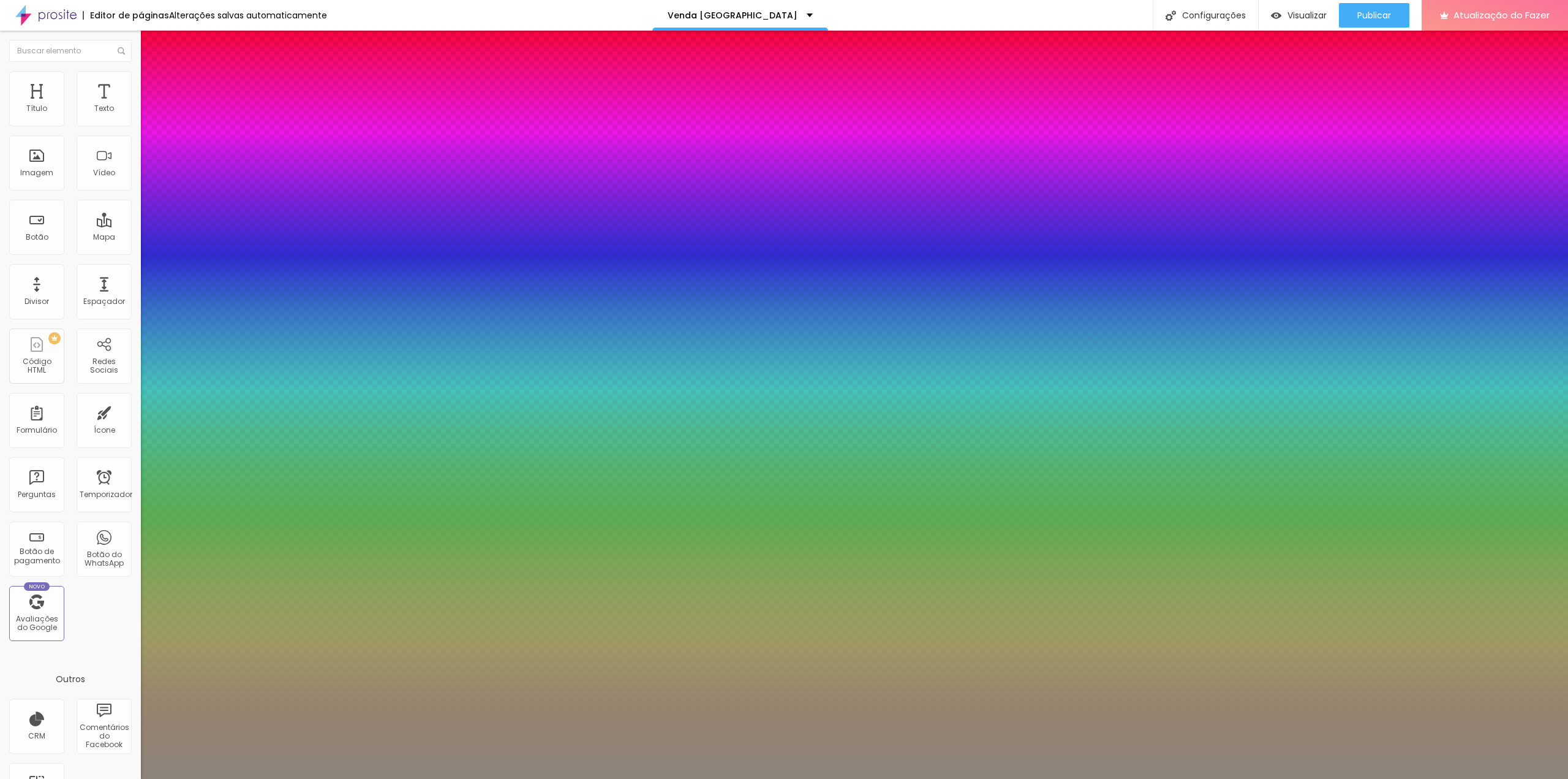
type input "1"
type input "0.5"
type input "41"
type input "1"
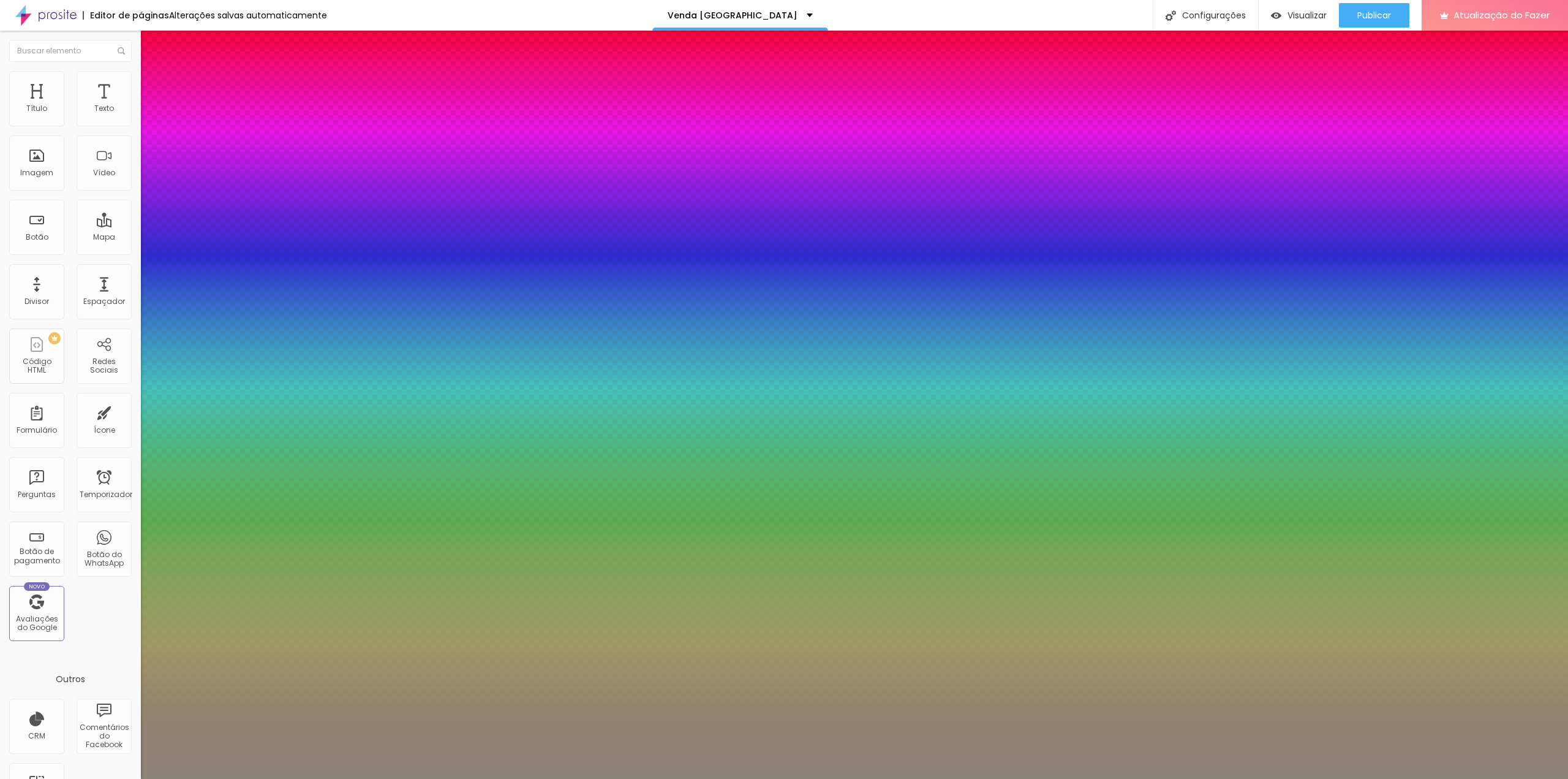
type input "0.5"
type input "40"
type input "1"
type input "0.5"
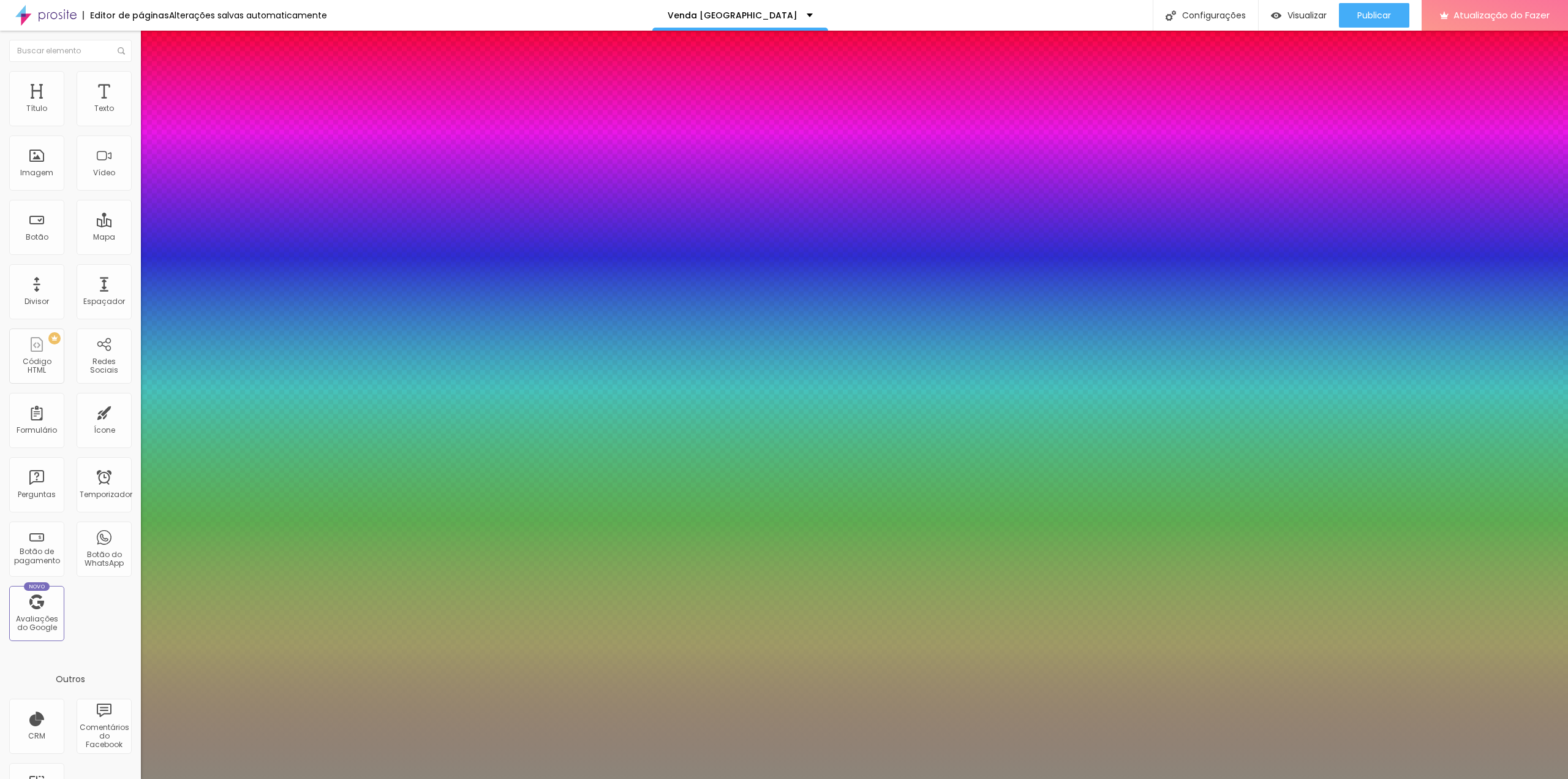
type input "37"
type input "1"
type input "0.5"
type input "35"
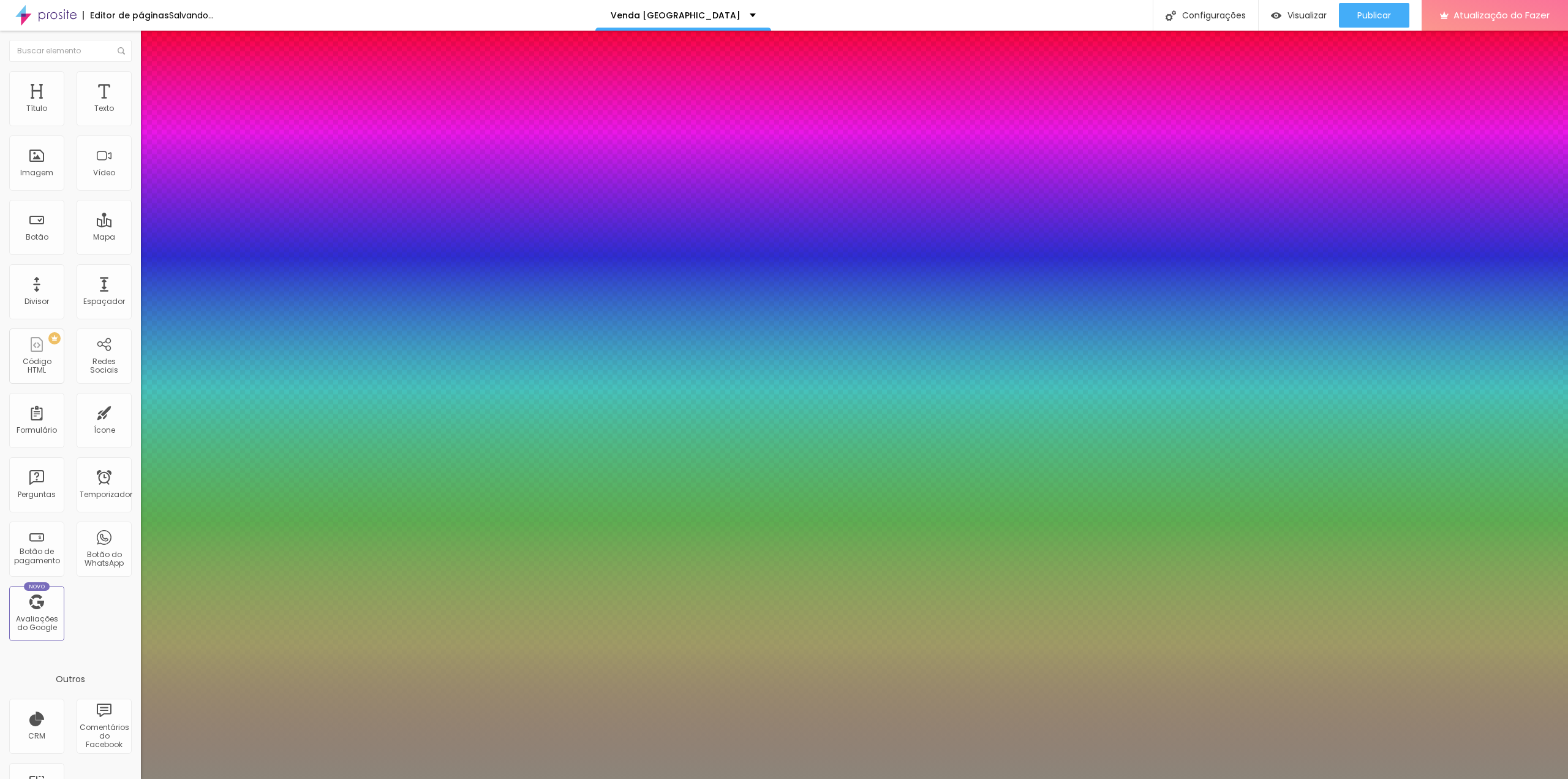
type input "35"
type input "1"
type input "0.5"
type input "33"
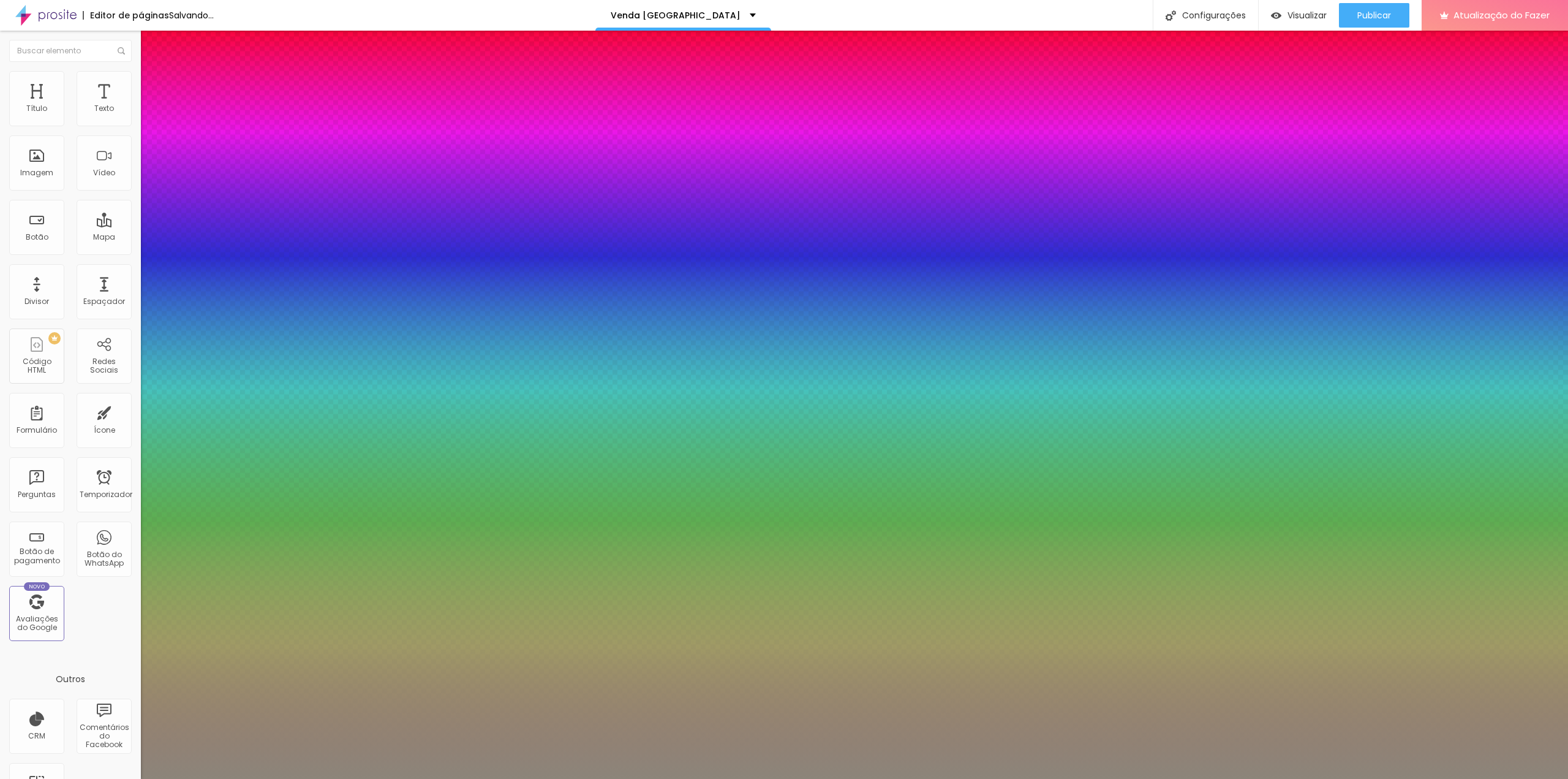
type input "1"
type input "0.5"
type input "32"
type input "1"
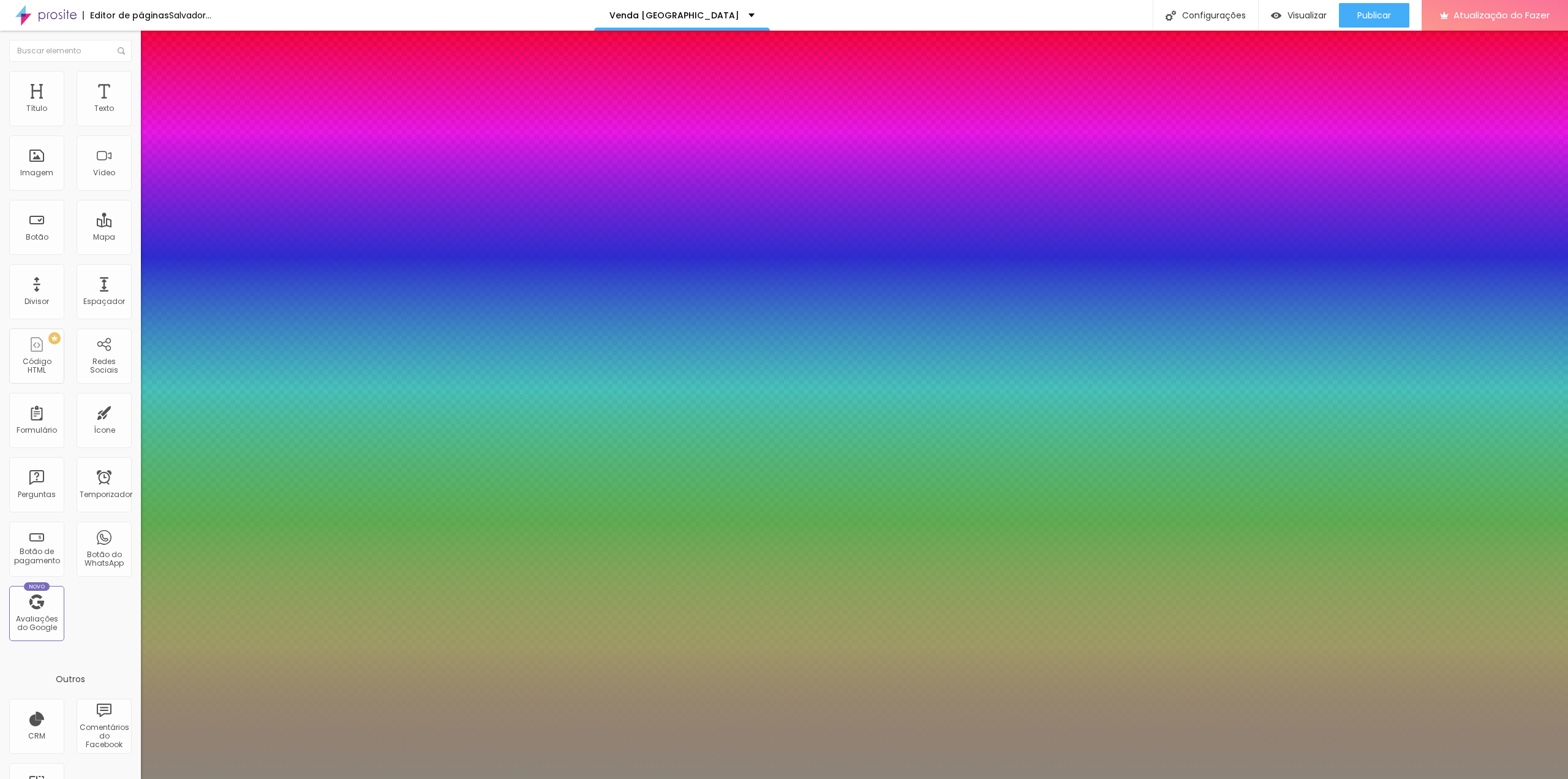
type input "0.5"
type input "31"
type input "1"
type input "0.5"
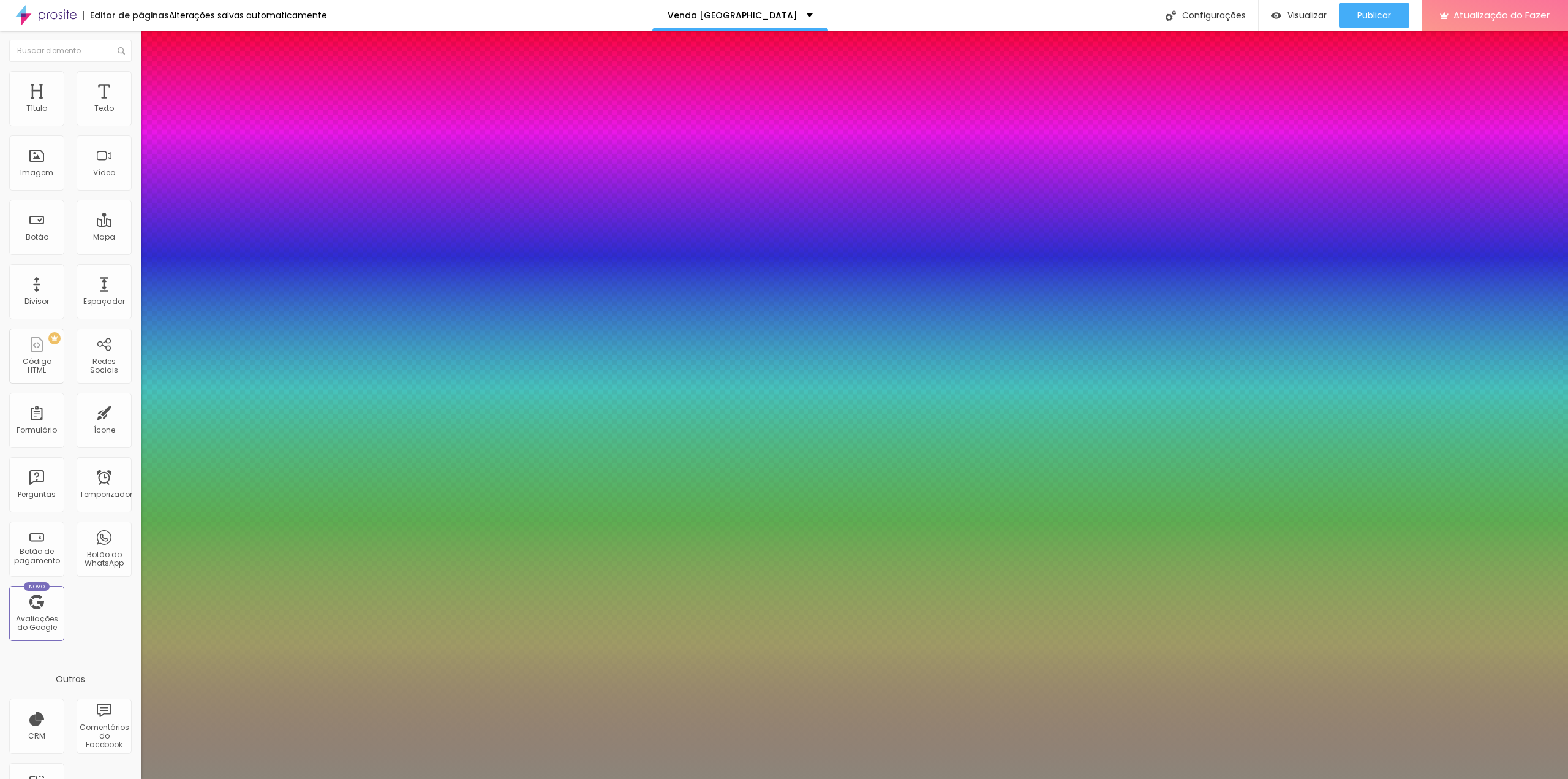
type input "32"
type input "1"
type input "0.5"
type input "33"
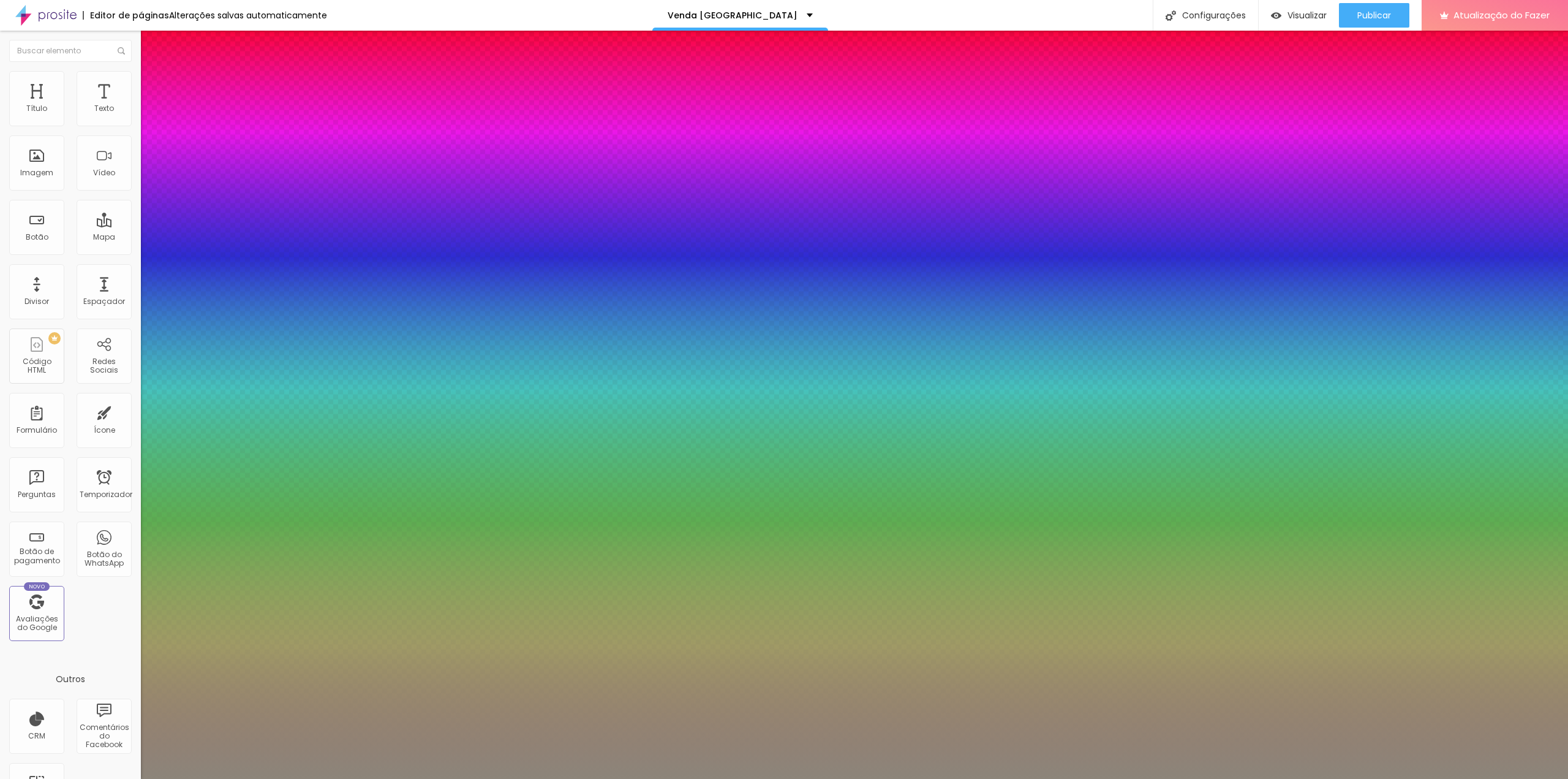
type input "33"
type input "1"
type input "0.5"
type input "1"
type input "0.5"
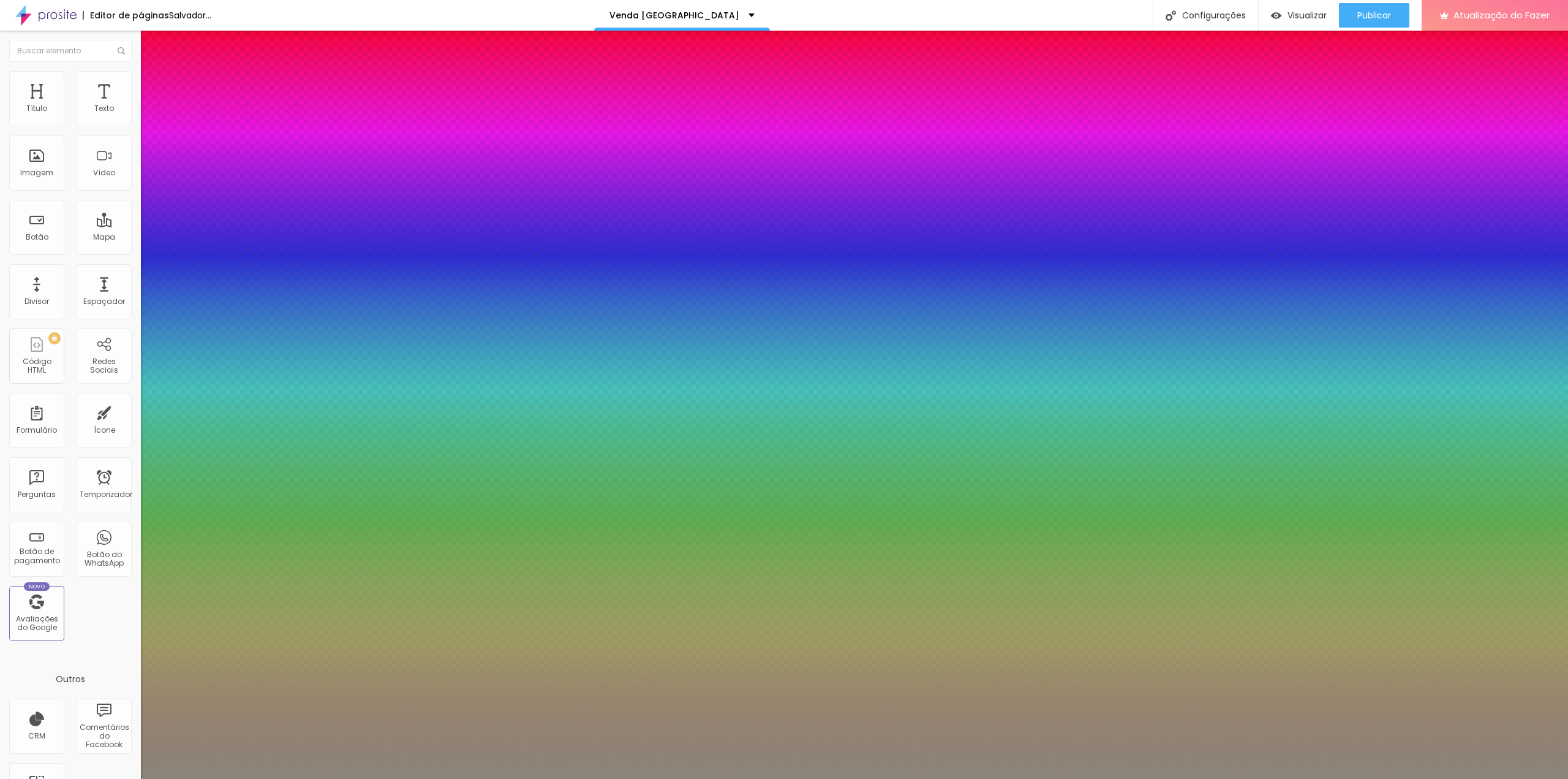
type input "1"
type input "0.5"
drag, startPoint x: 198, startPoint y: 348, endPoint x: 182, endPoint y: 344, distance: 16.5
type input "33"
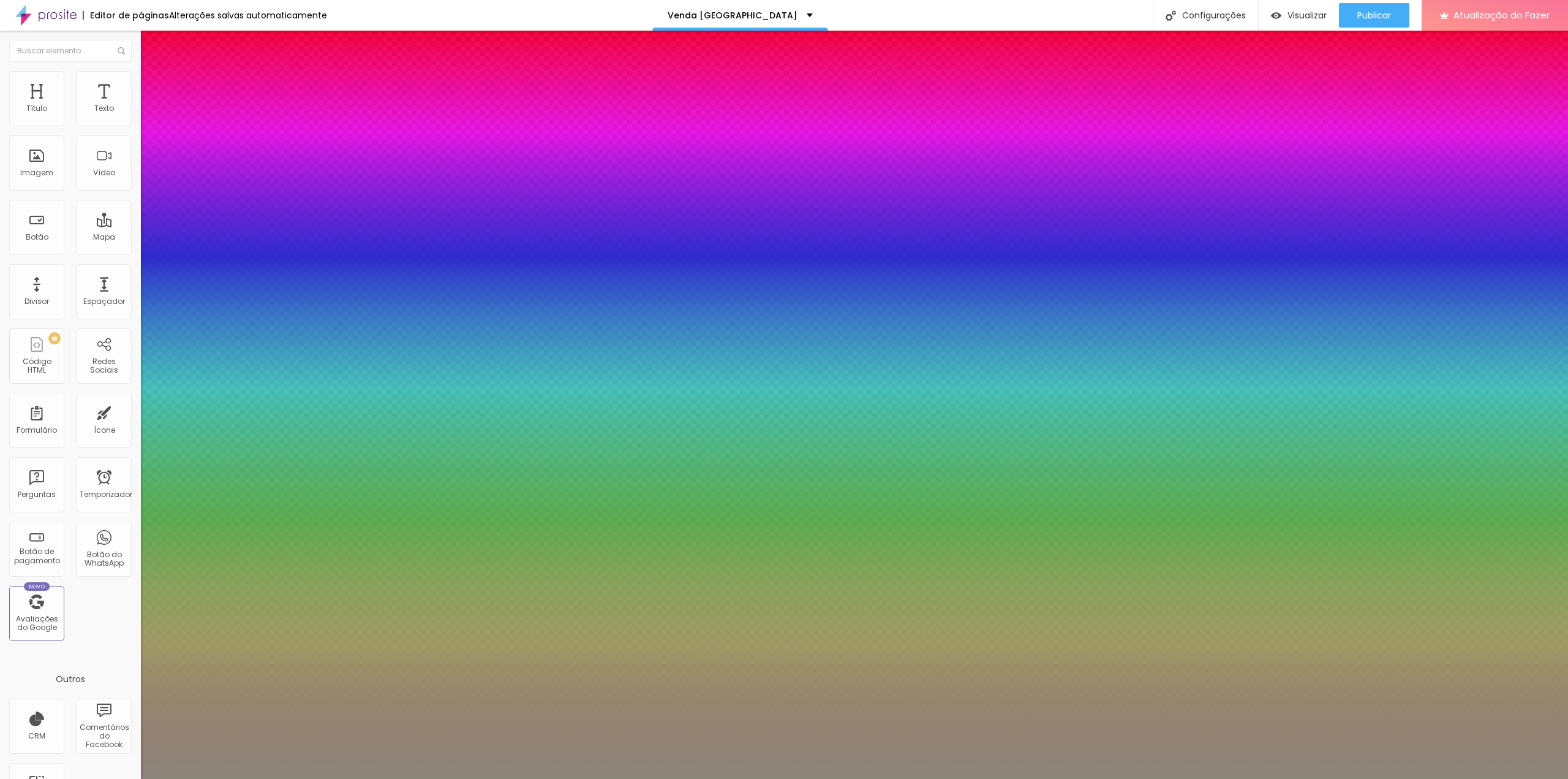
click at [696, 778] on div at bounding box center [784, 779] width 1568 height 0
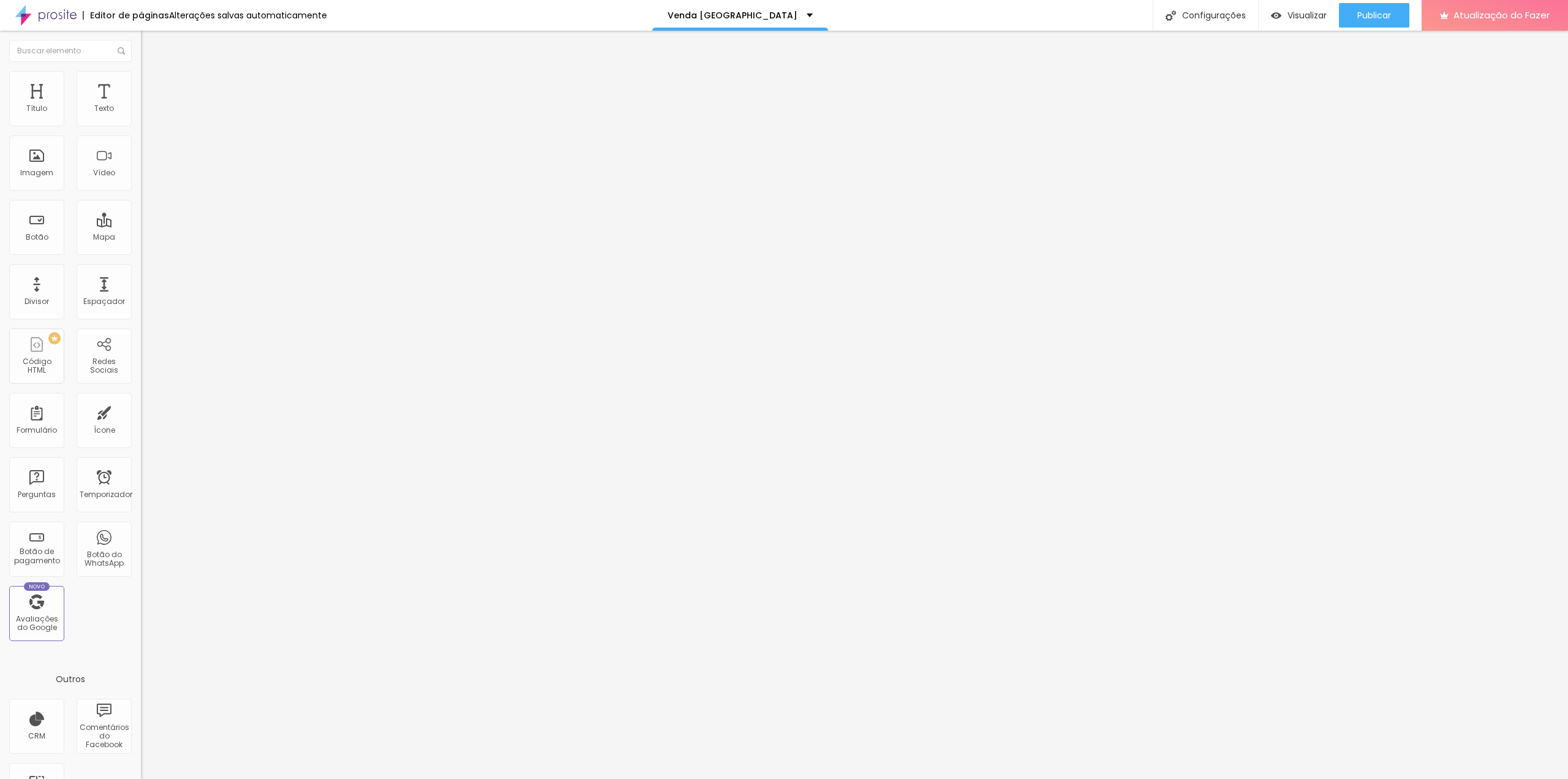
click at [146, 178] on icon "button" at bounding box center [149, 173] width 7 height 7
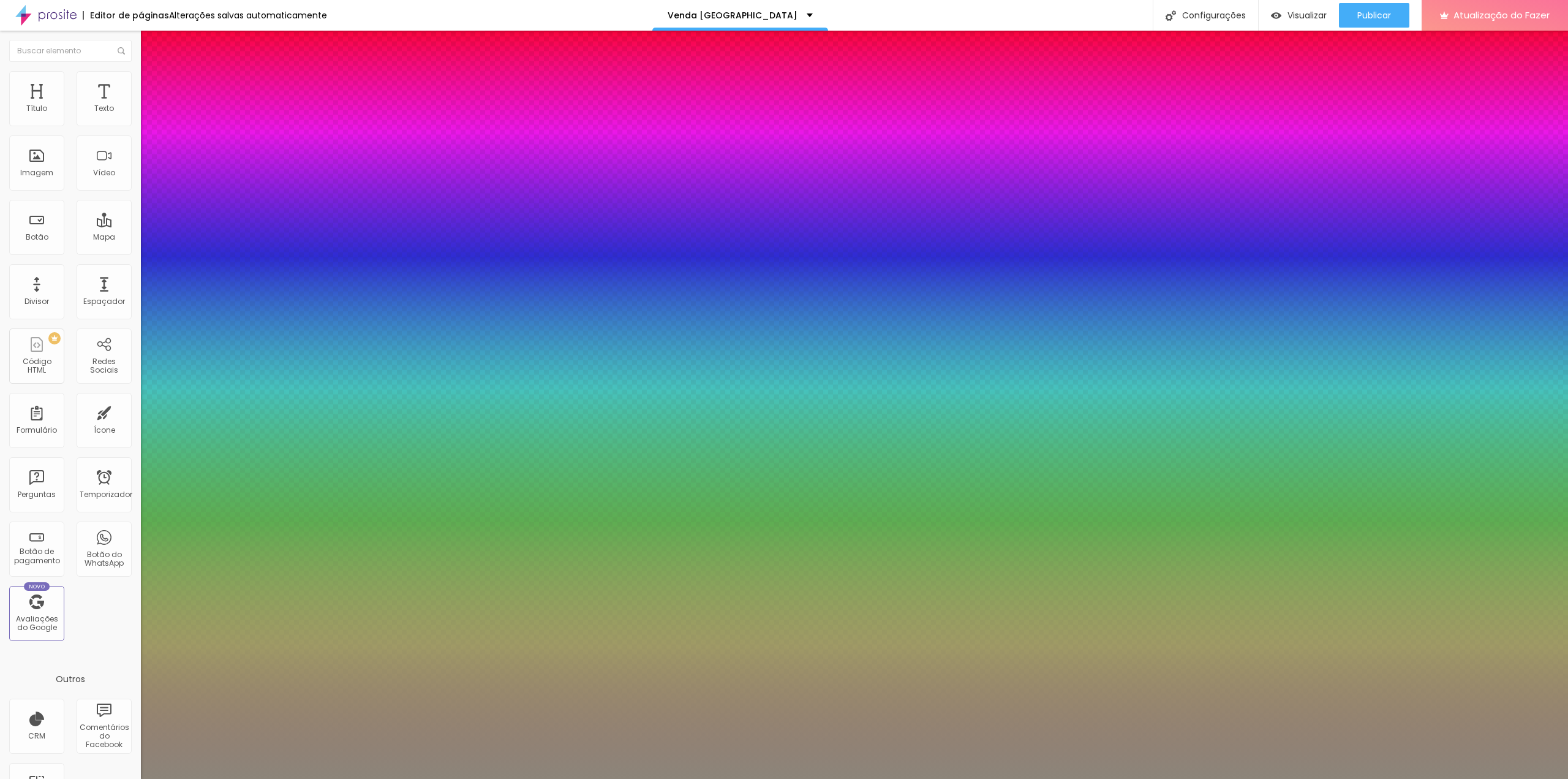
type input "1"
type input "0.5"
type input "35"
type input "1"
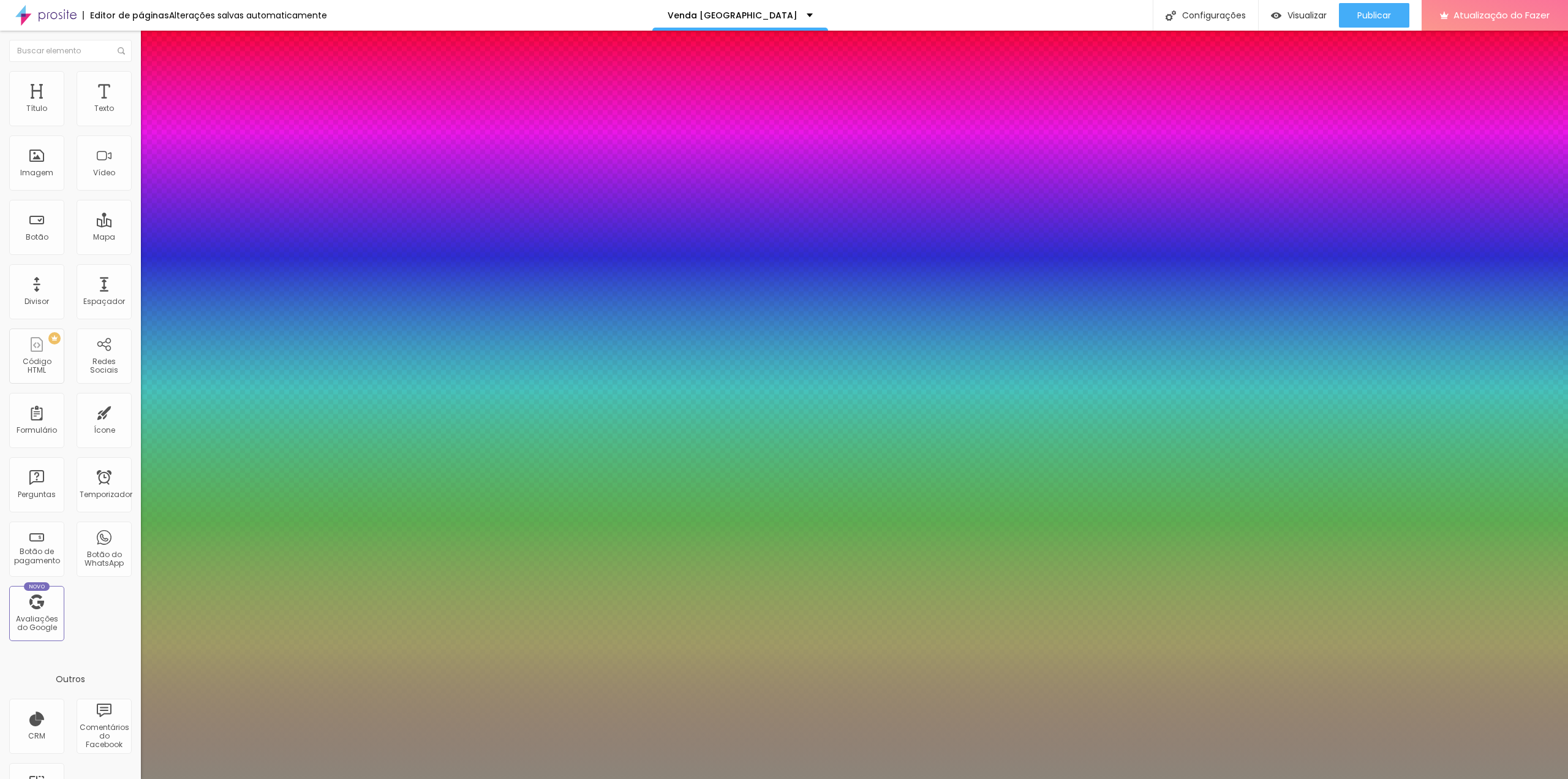
type input "0.5"
type input "36"
type input "1"
type input "0.5"
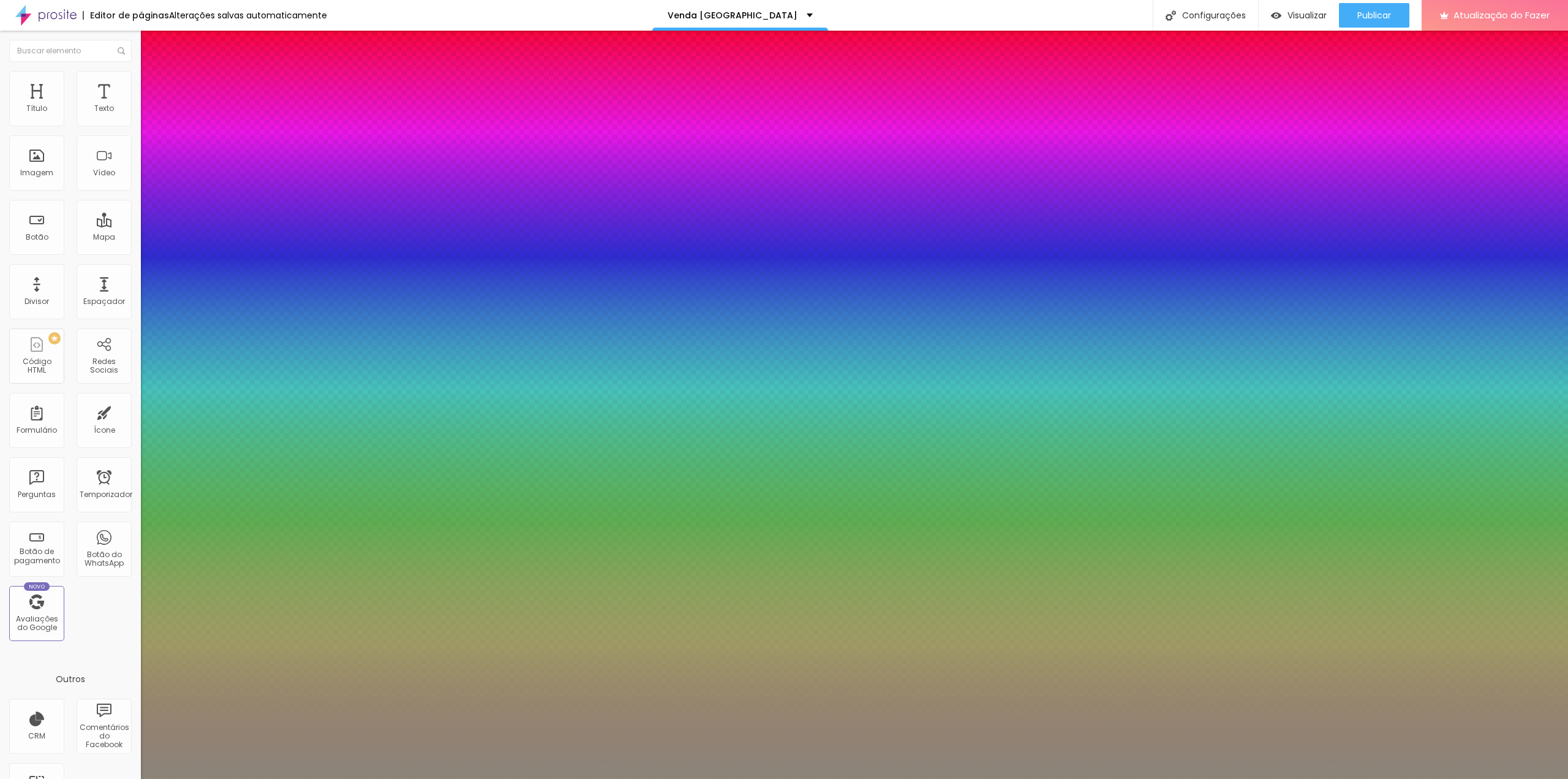
type input "37"
type input "1"
type input "0.5"
type input "39"
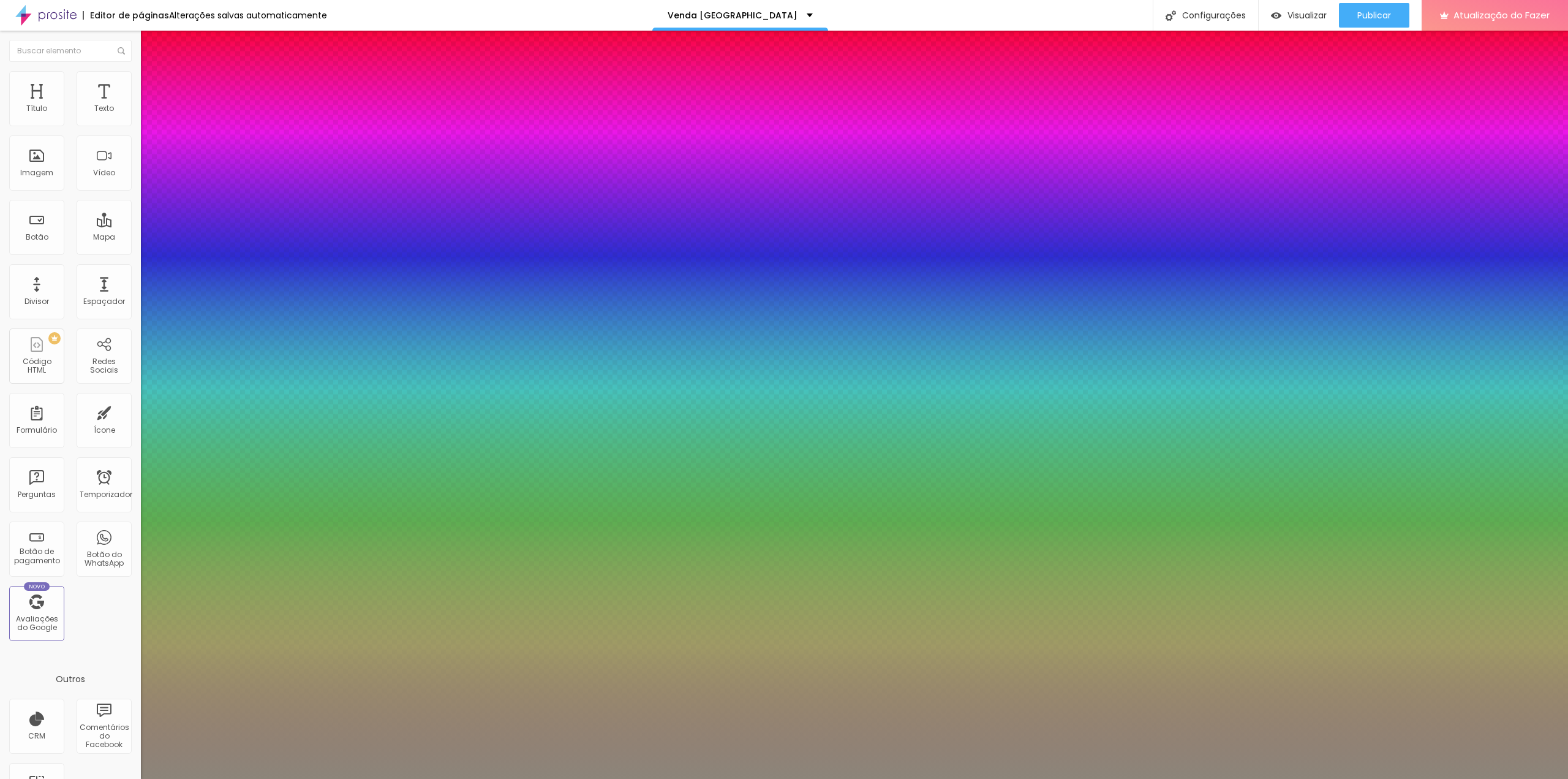
type input "39"
type input "1"
type input "0.5"
type input "40"
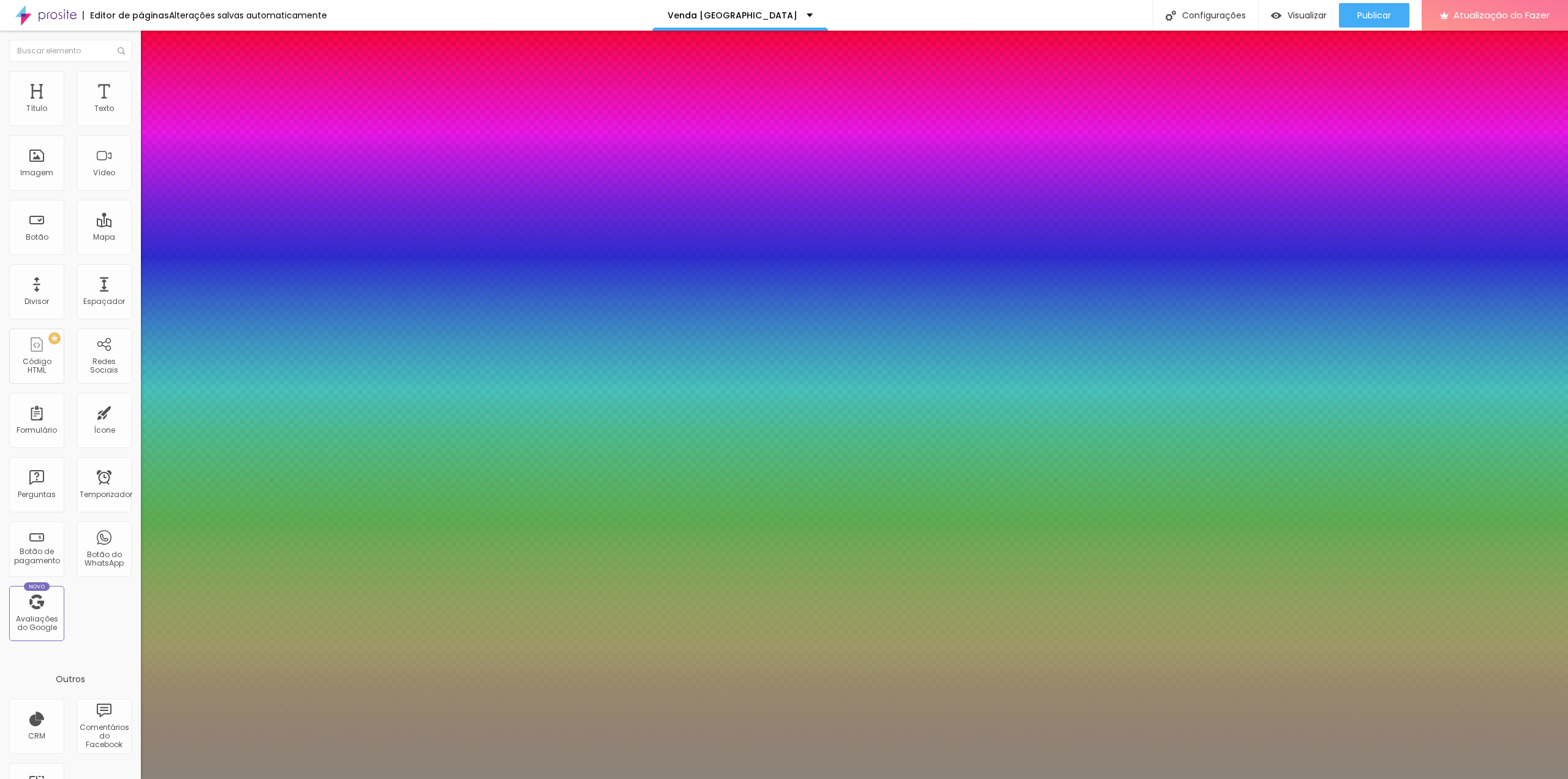
type input "1"
type input "0.5"
type input "1"
type input "0.5"
type input "41"
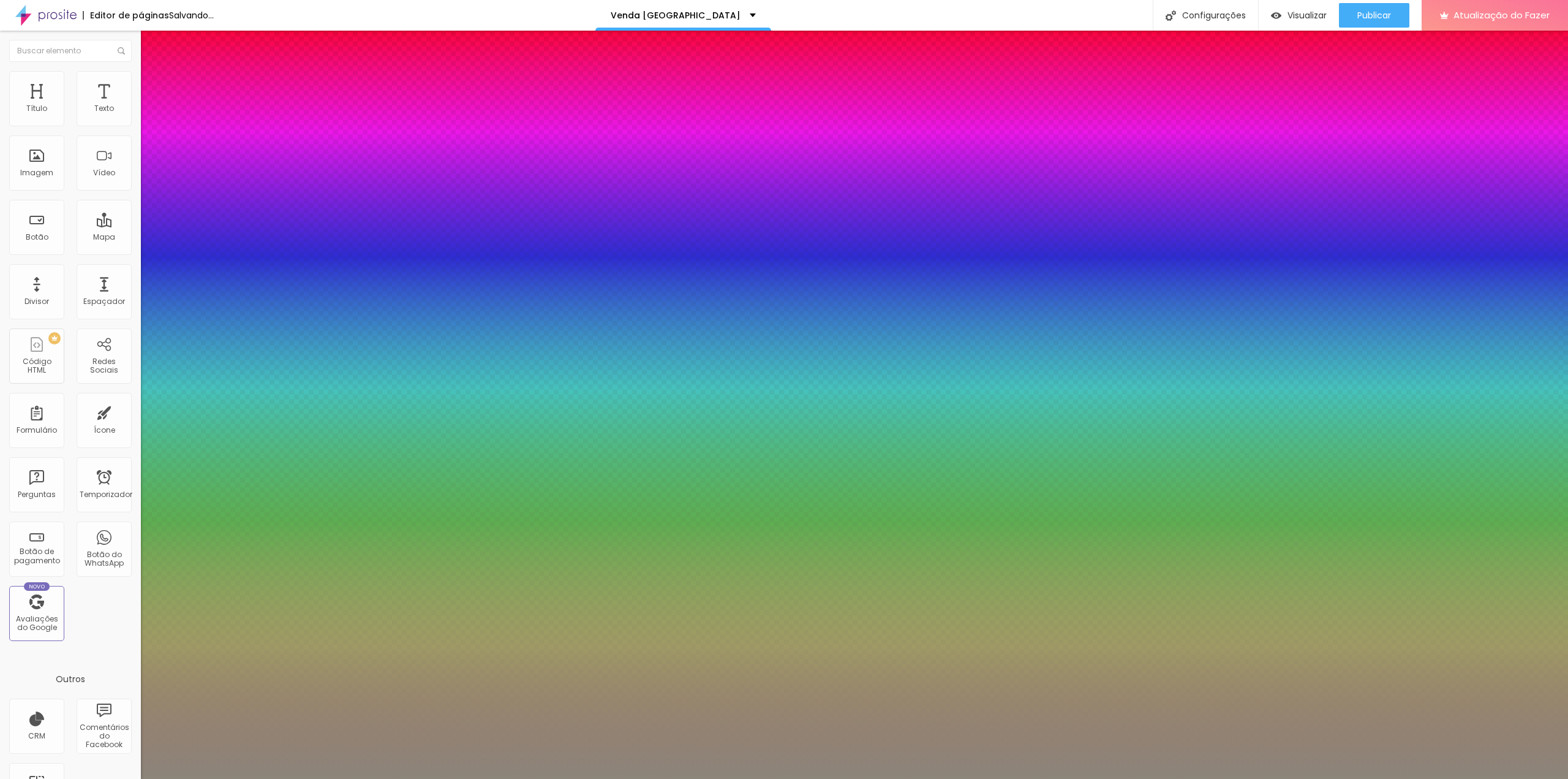
type input "41"
type input "1"
type input "0.5"
type input "42"
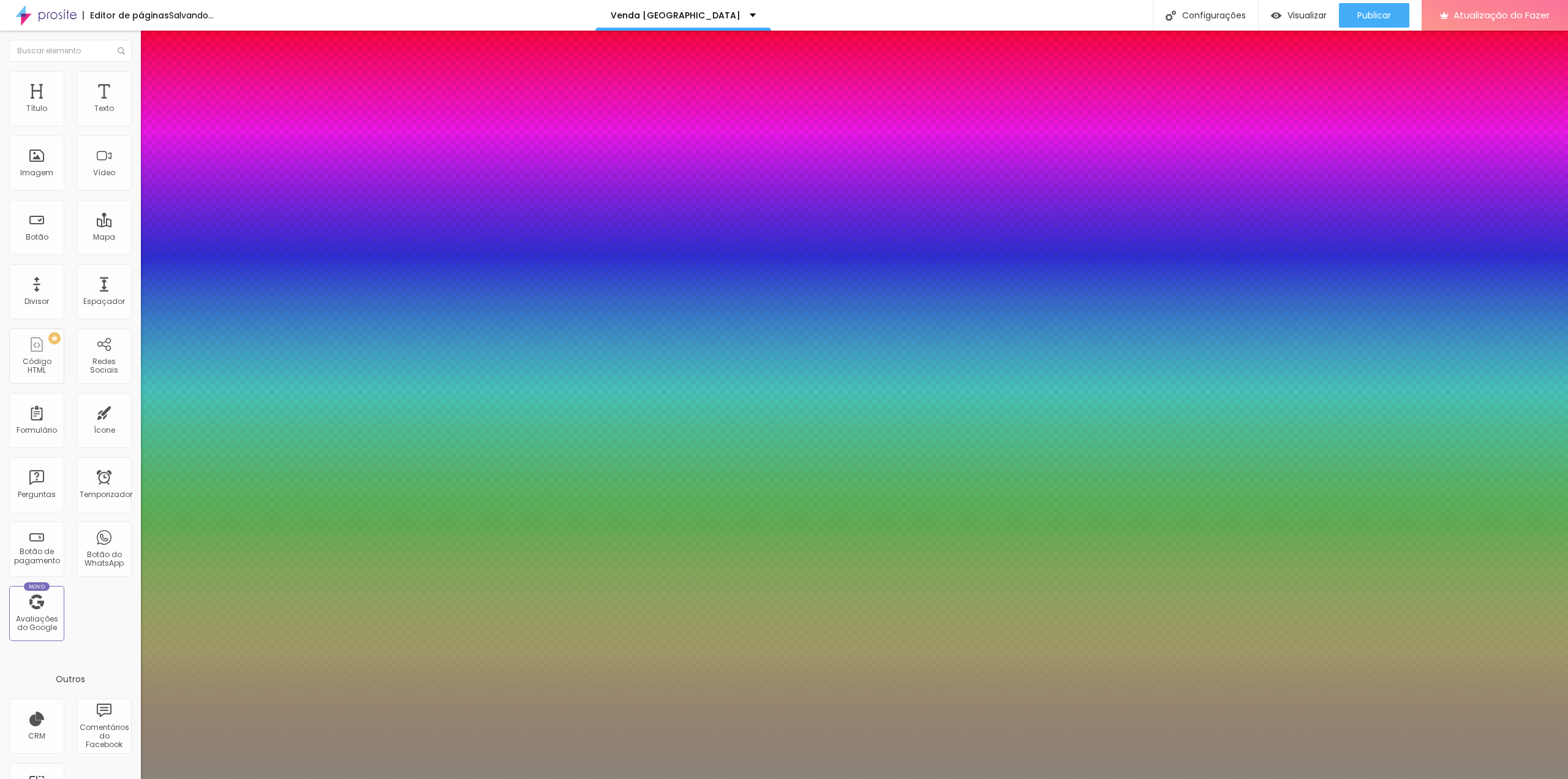
type input "1"
type input "0.5"
type input "43"
type input "1"
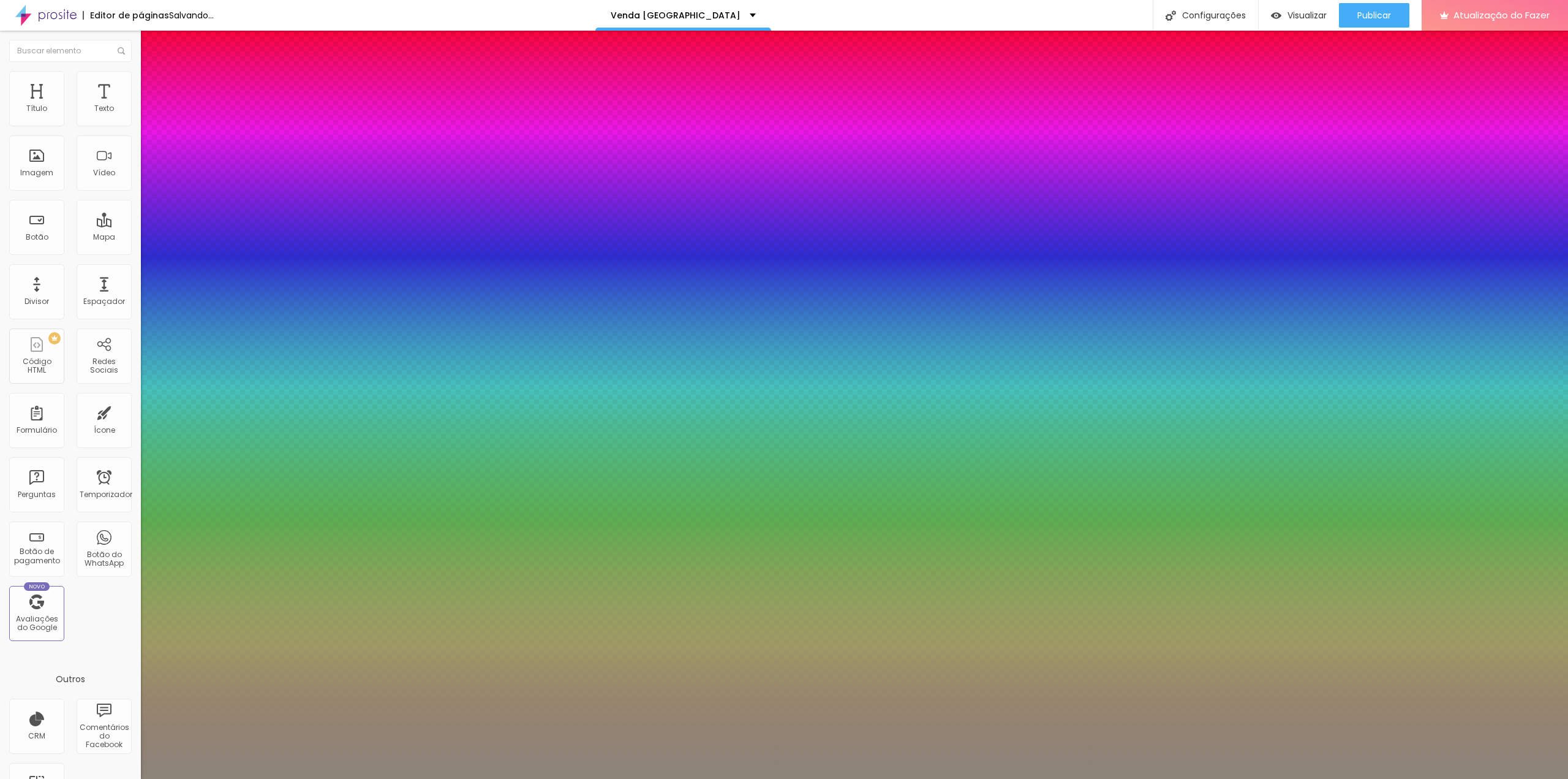
type input "0.5"
type input "45"
type input "1"
type input "0.5"
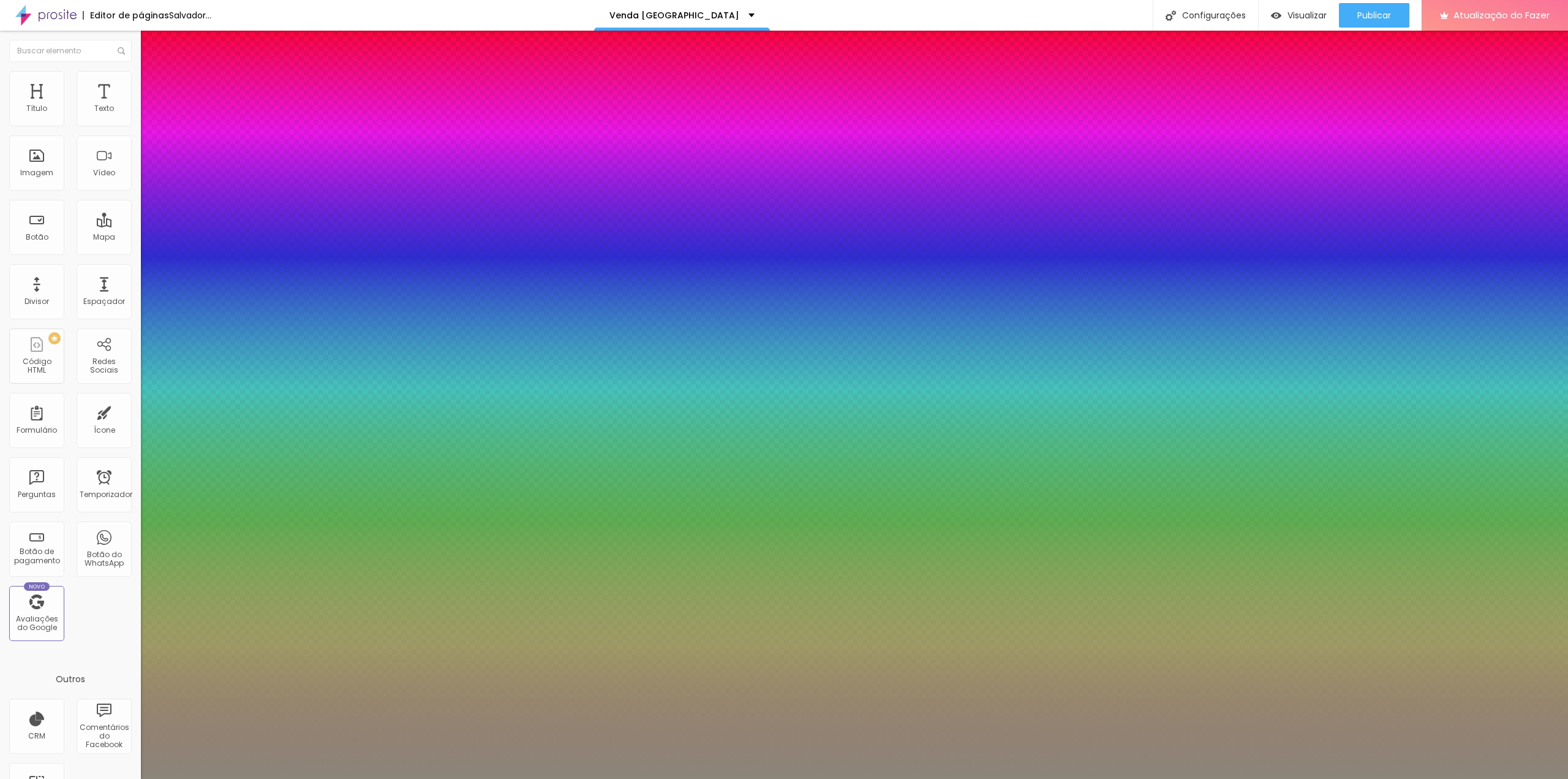
type input "46"
type input "1"
type input "0.5"
type input "47"
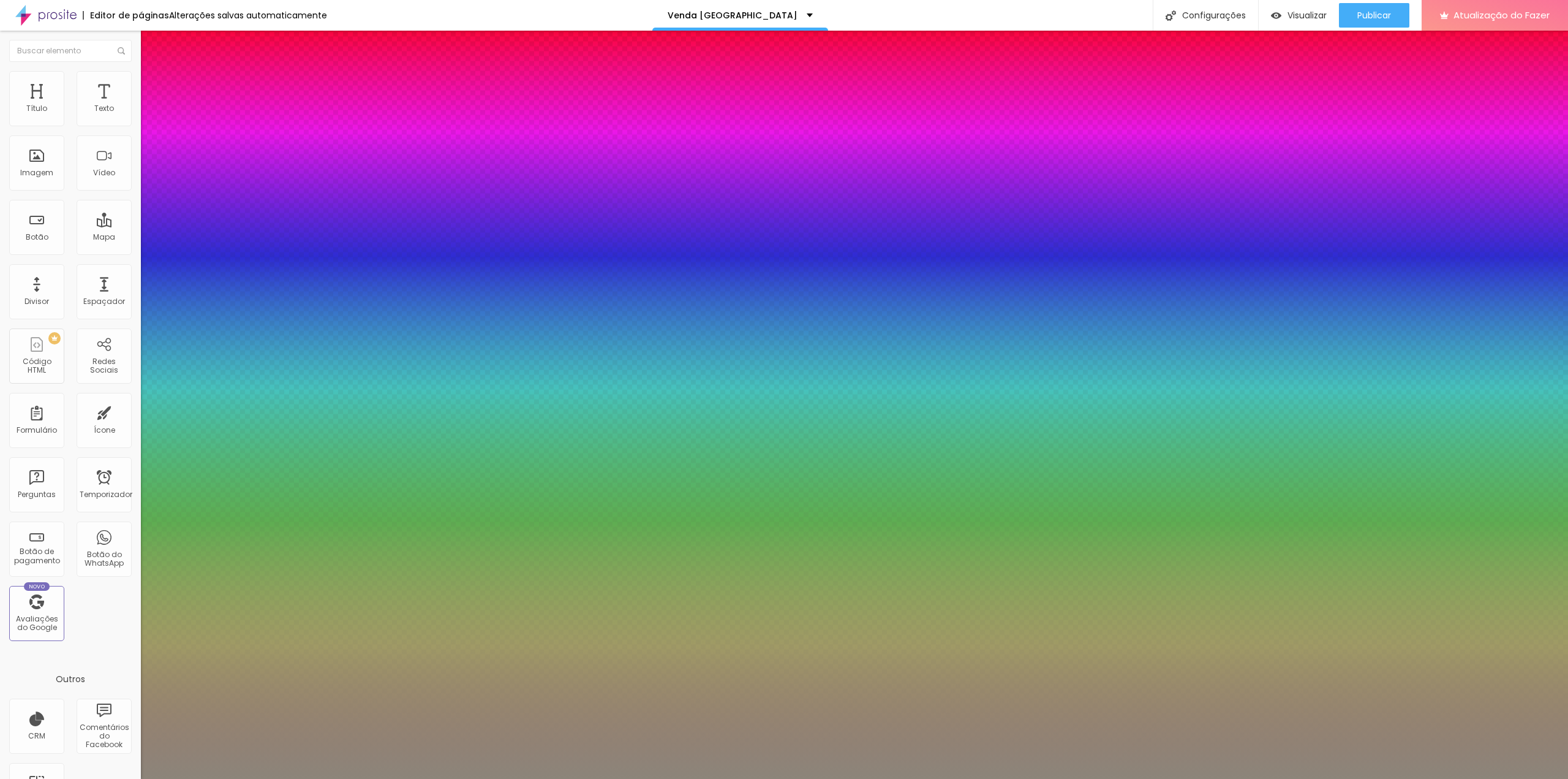
type input "47"
type input "1"
type input "0.5"
type input "48"
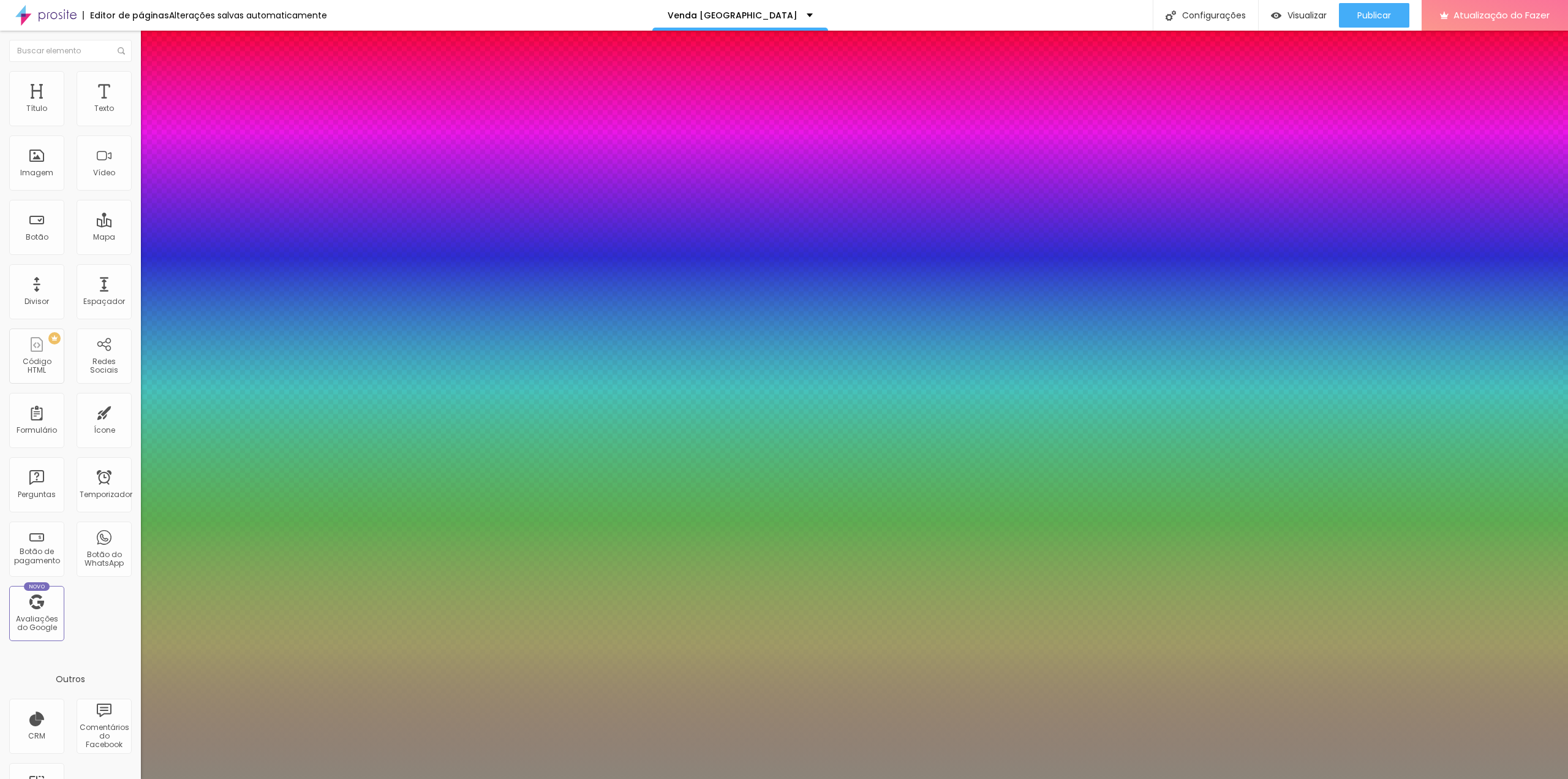
type input "1"
type input "0.5"
type input "49"
type input "1"
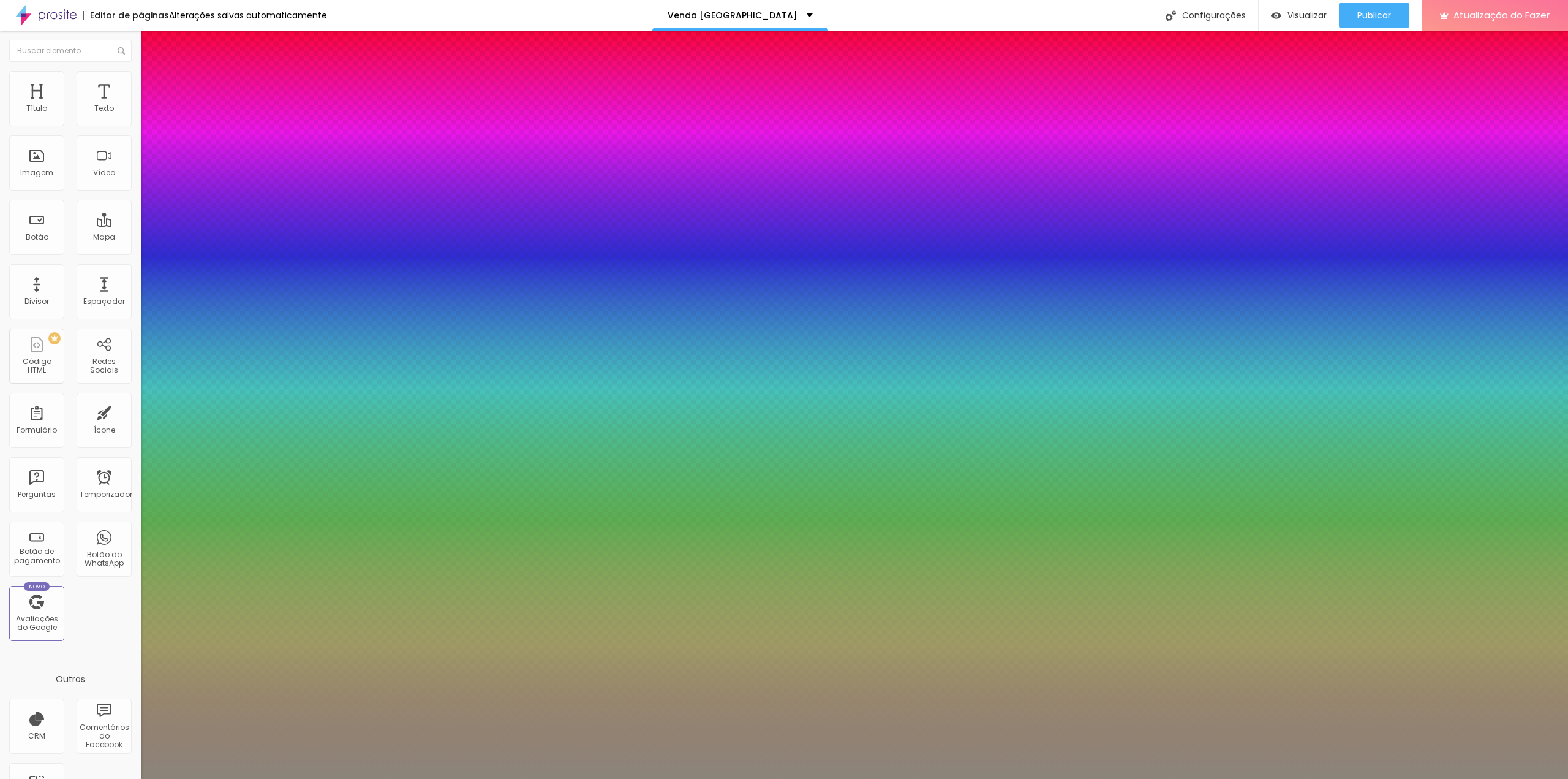
type input "0.5"
type input "48"
type input "1"
type input "0.5"
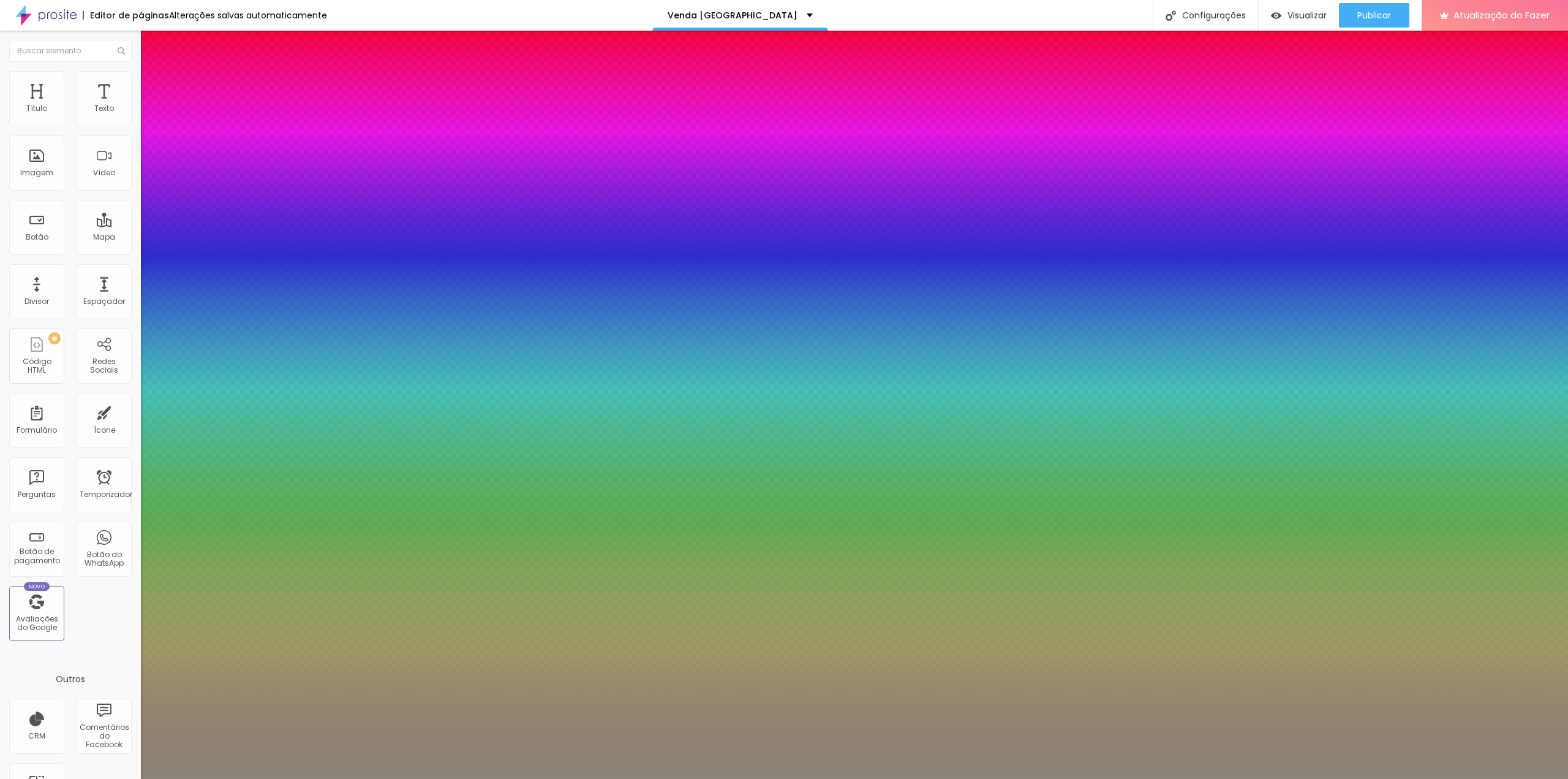
type input "47"
type input "1"
type input "0.5"
type input "44"
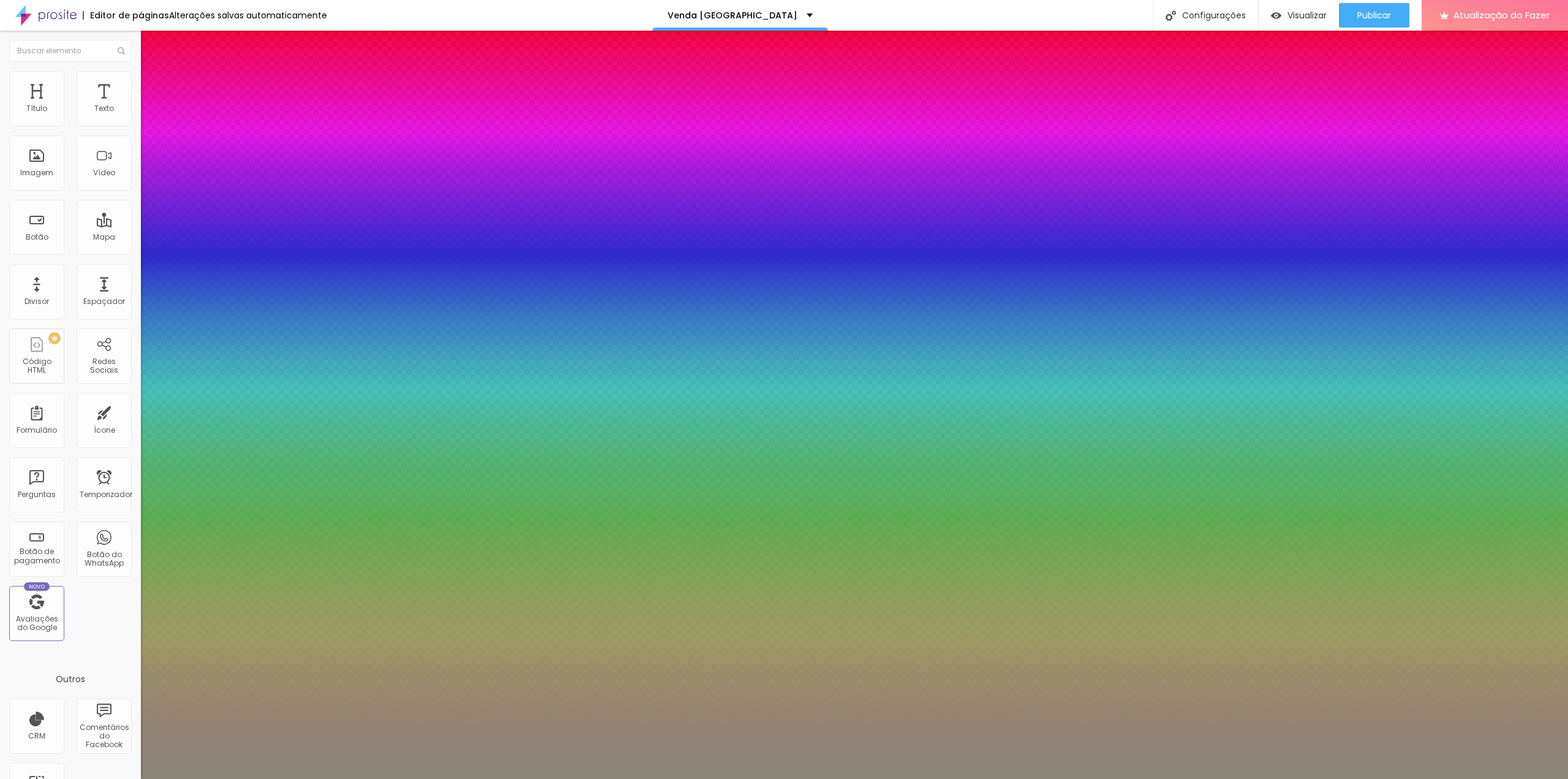
type input "44"
type input "1"
type input "0.5"
type input "43"
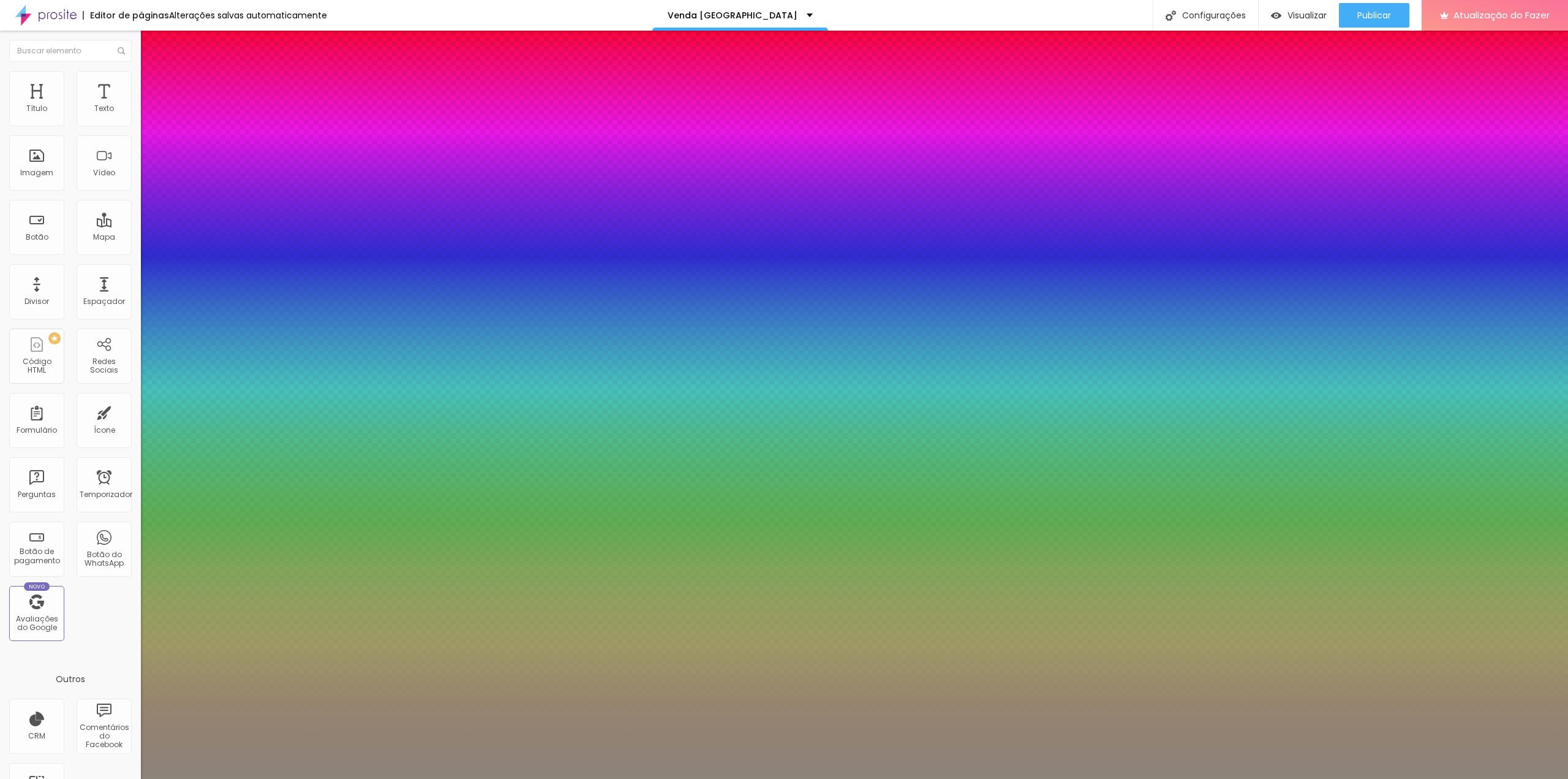
type input "1"
type input "0.5"
type input "42"
type input "1"
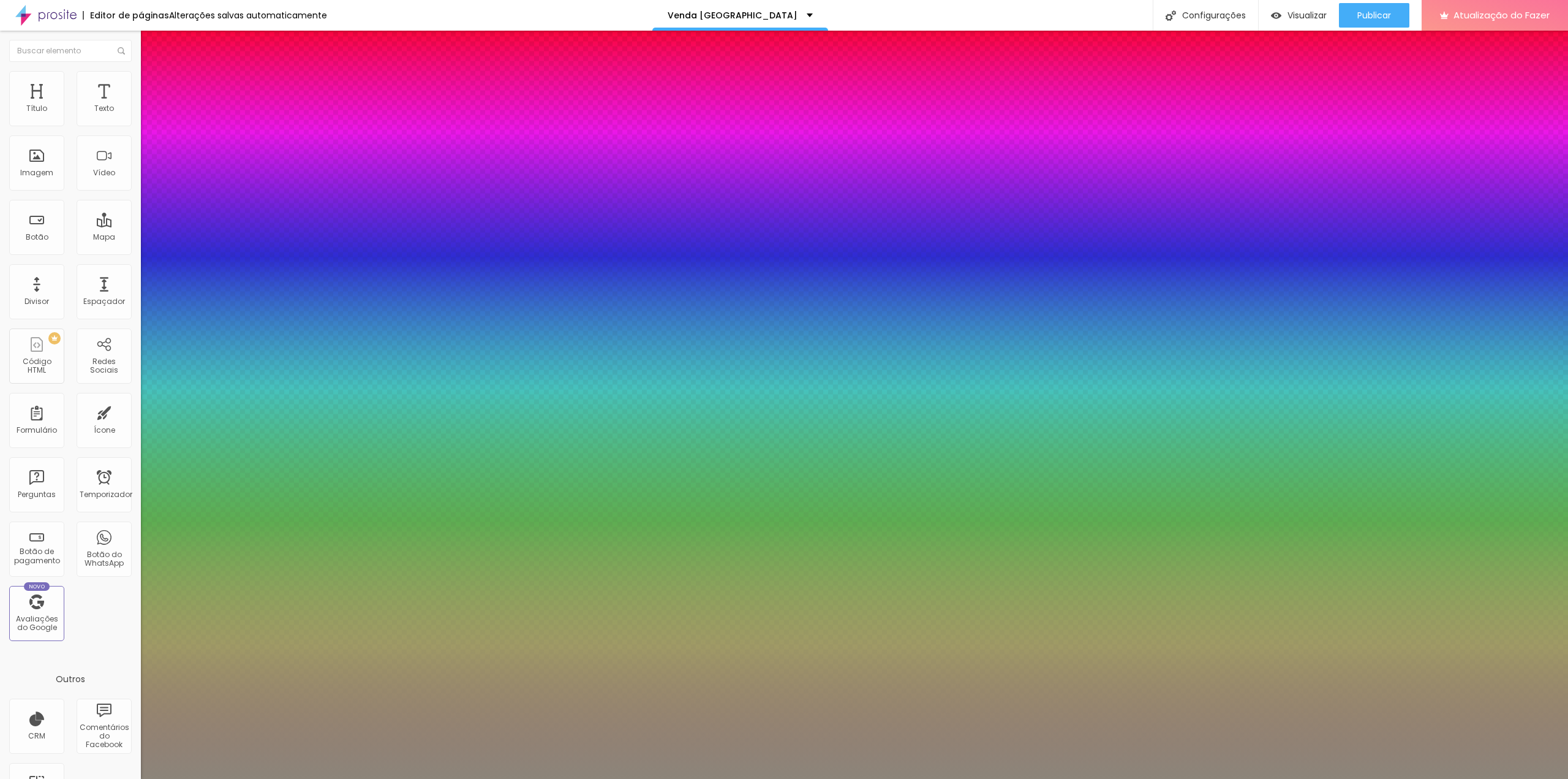
type input "0.5"
type input "43"
type input "1"
type input "0.5"
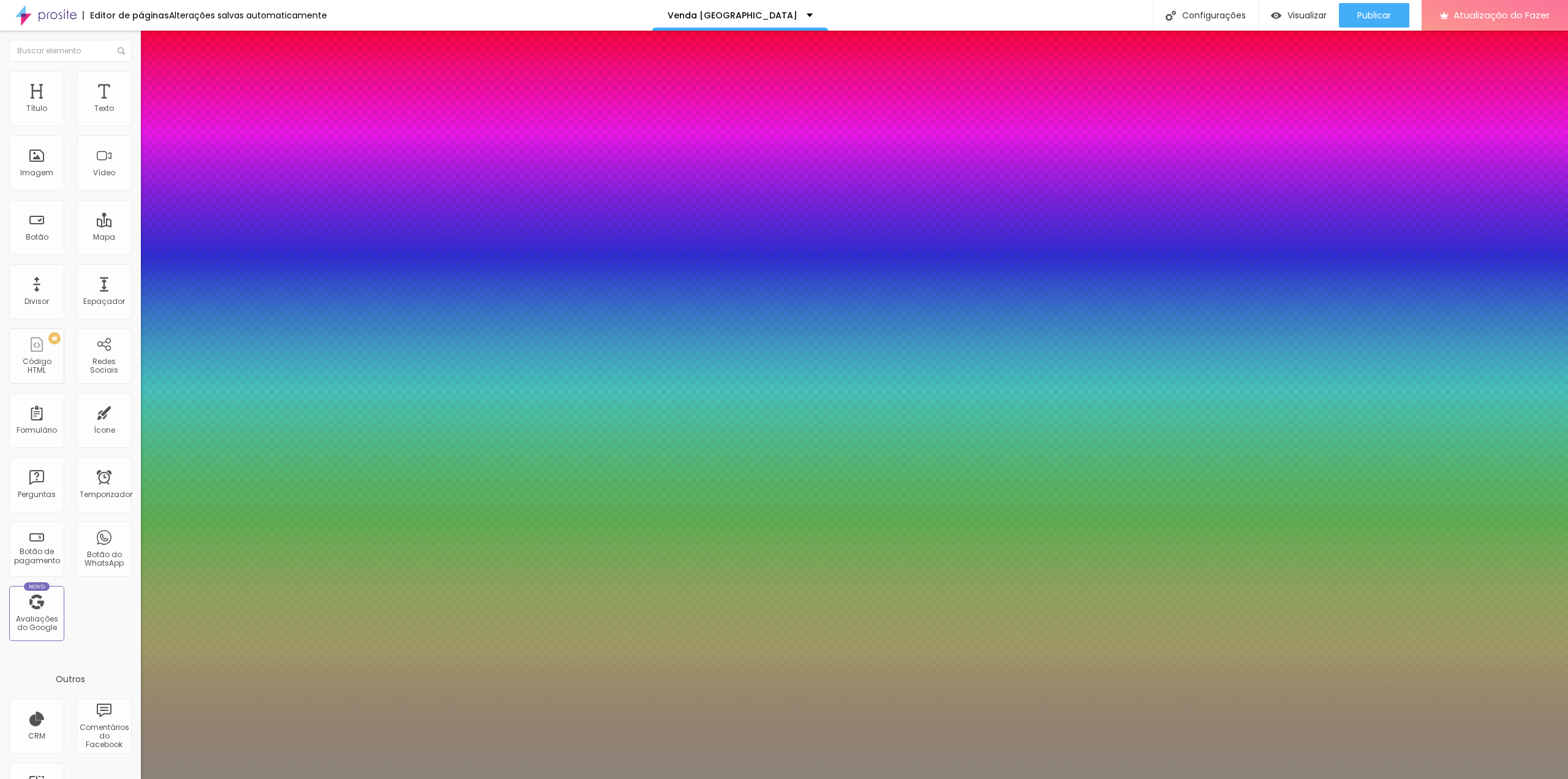
type input "44"
drag, startPoint x: 182, startPoint y: 343, endPoint x: 194, endPoint y: 347, distance: 12.6
click at [685, 778] on div at bounding box center [784, 779] width 1568 height 0
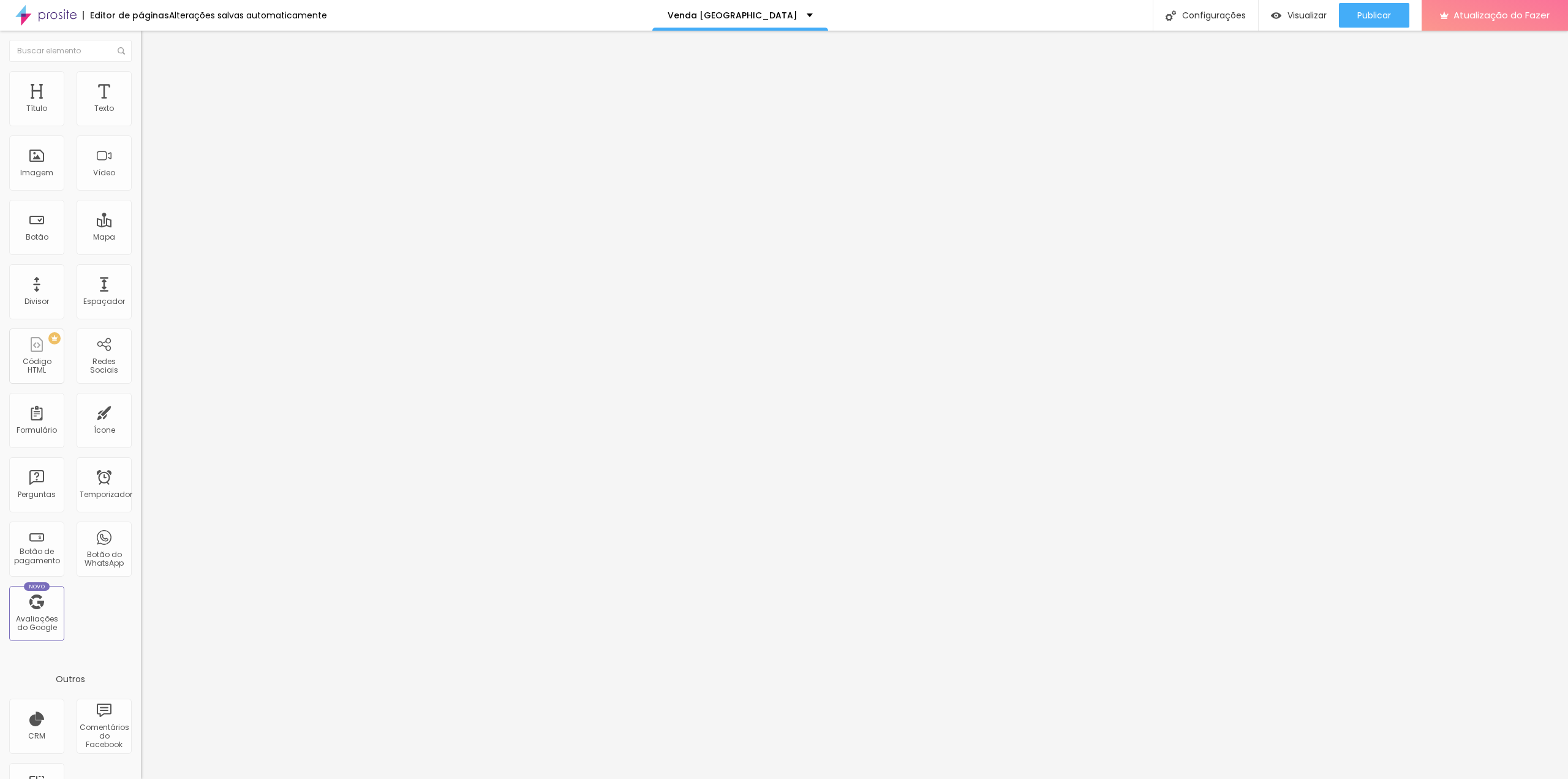
click at [141, 124] on img at bounding box center [144, 127] width 7 height 7
drag, startPoint x: 805, startPoint y: 167, endPoint x: 735, endPoint y: 101, distance: 96.2
drag, startPoint x: 753, startPoint y: 165, endPoint x: 668, endPoint y: 105, distance: 104.0
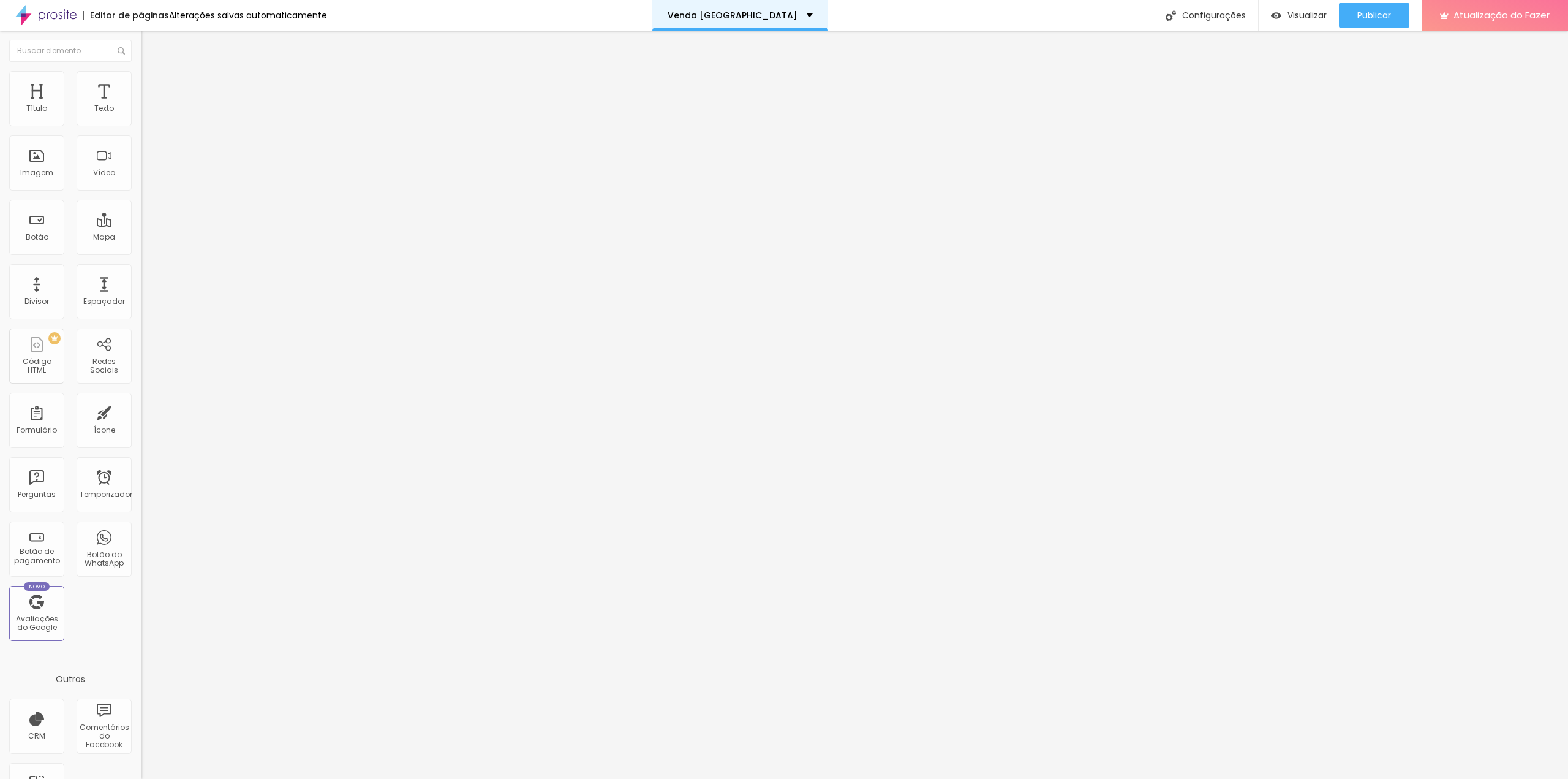
click at [780, 9] on div "Venda [GEOGRAPHIC_DATA]" at bounding box center [740, 15] width 176 height 31
click at [692, 53] on font "Agradecimentos pela conversão" at bounding box center [728, 46] width 151 height 13
click at [1216, 14] on font "Configurações" at bounding box center [1214, 16] width 64 height 12
click at [1011, 778] on div at bounding box center [784, 791] width 1568 height 11
click at [152, 86] on font "Avançado" at bounding box center [171, 91] width 40 height 10
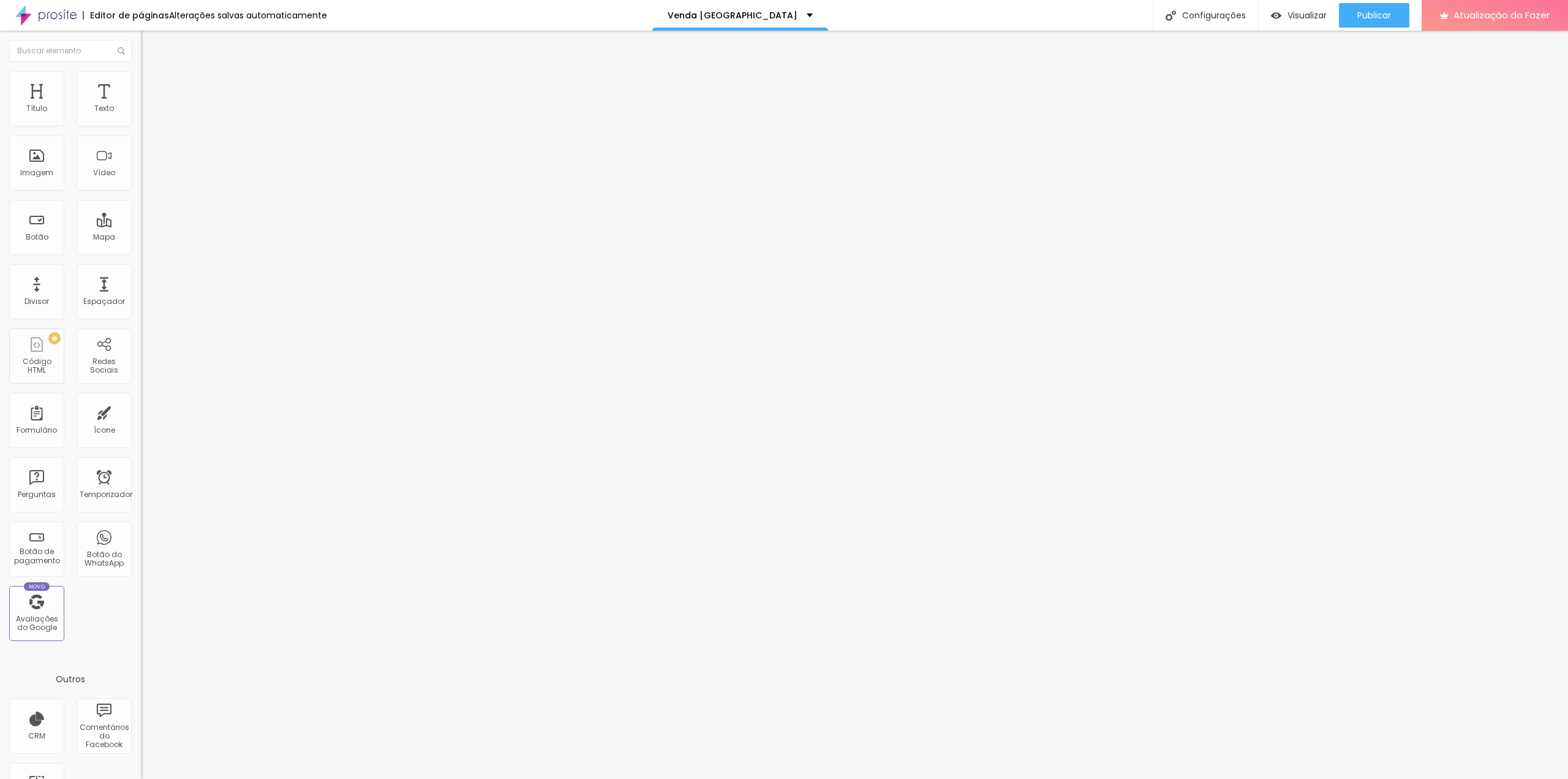
drag, startPoint x: 139, startPoint y: 269, endPoint x: 68, endPoint y: 84, distance: 198.2
click at [152, 84] on font "Estilo" at bounding box center [161, 79] width 19 height 10
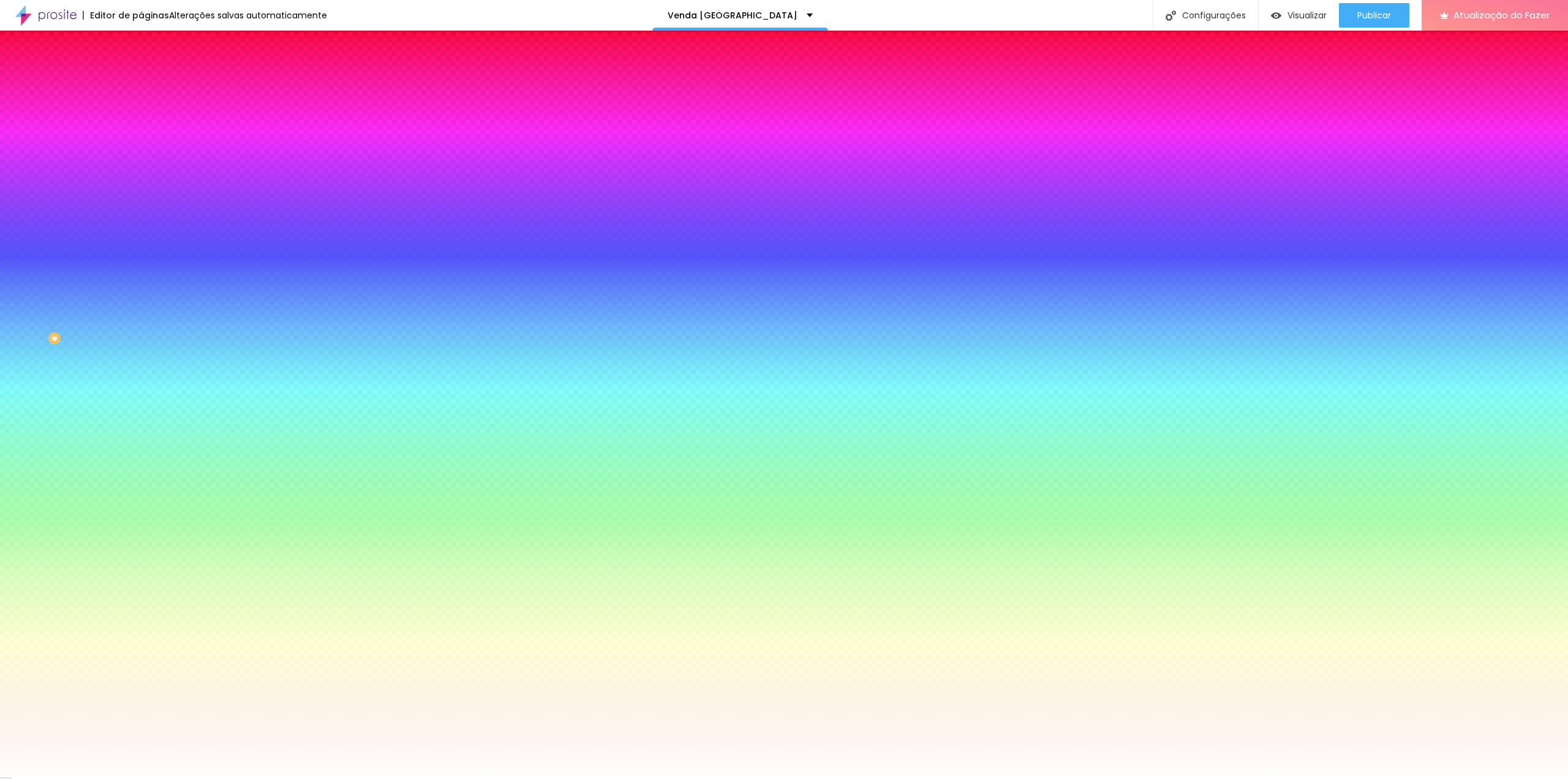
click at [152, 72] on font "Conteúdo" at bounding box center [171, 67] width 38 height 10
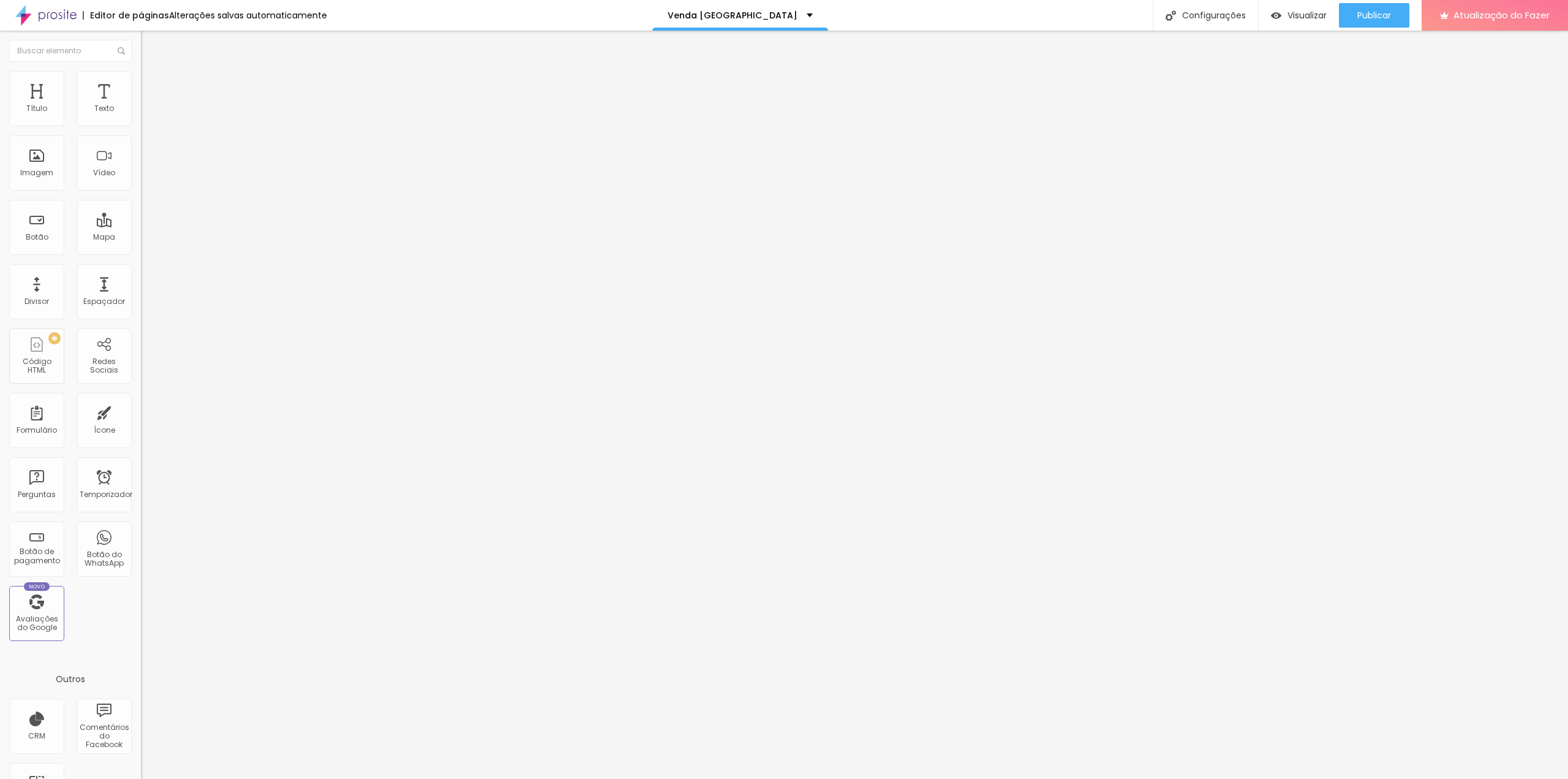
click at [152, 88] on font "Avançado" at bounding box center [171, 91] width 40 height 10
click at [1216, 10] on font "Configurações" at bounding box center [1214, 16] width 64 height 12
click at [1007, 778] on div at bounding box center [784, 791] width 1568 height 11
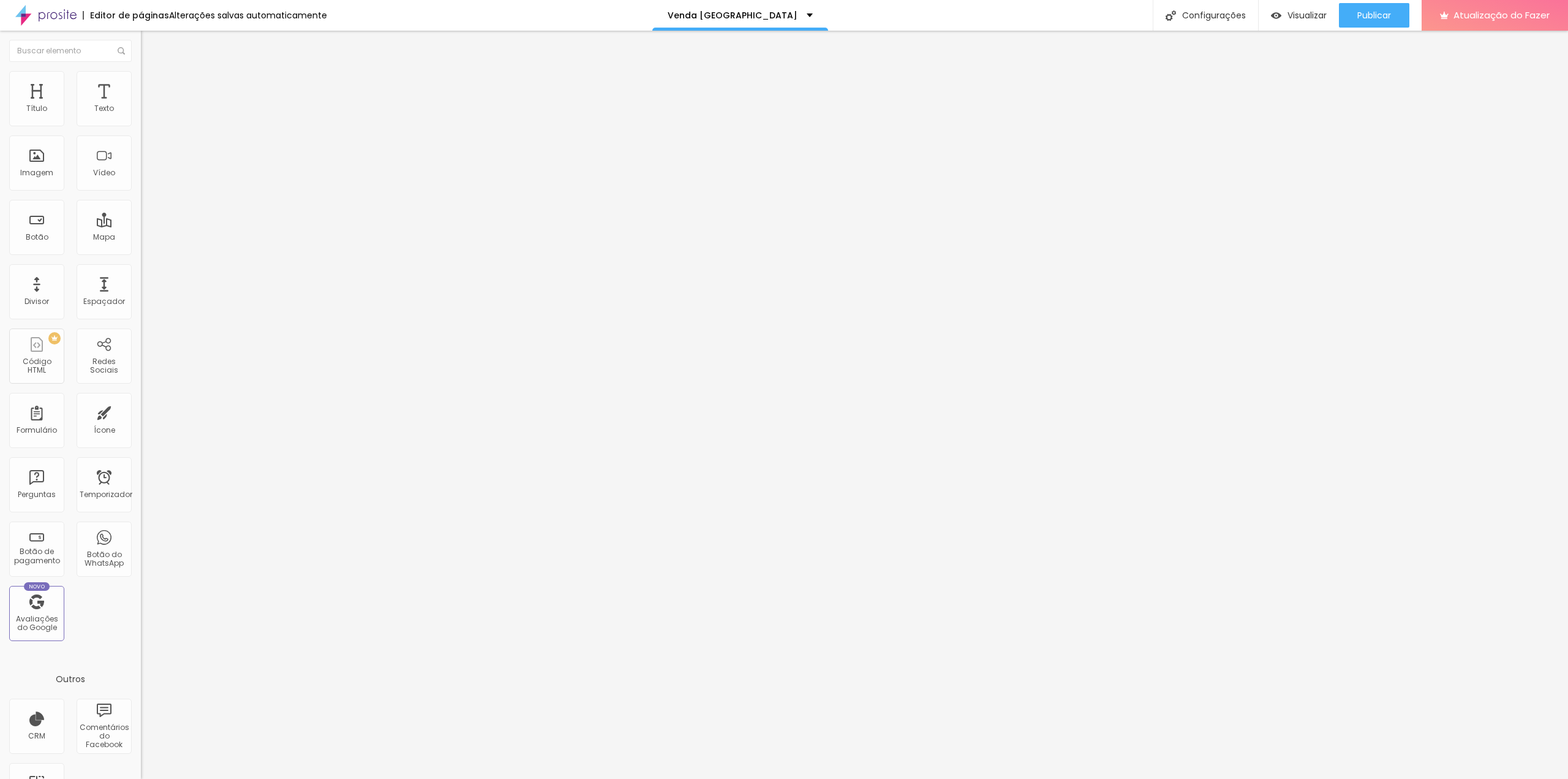
click at [152, 84] on font "Estilo" at bounding box center [161, 79] width 19 height 10
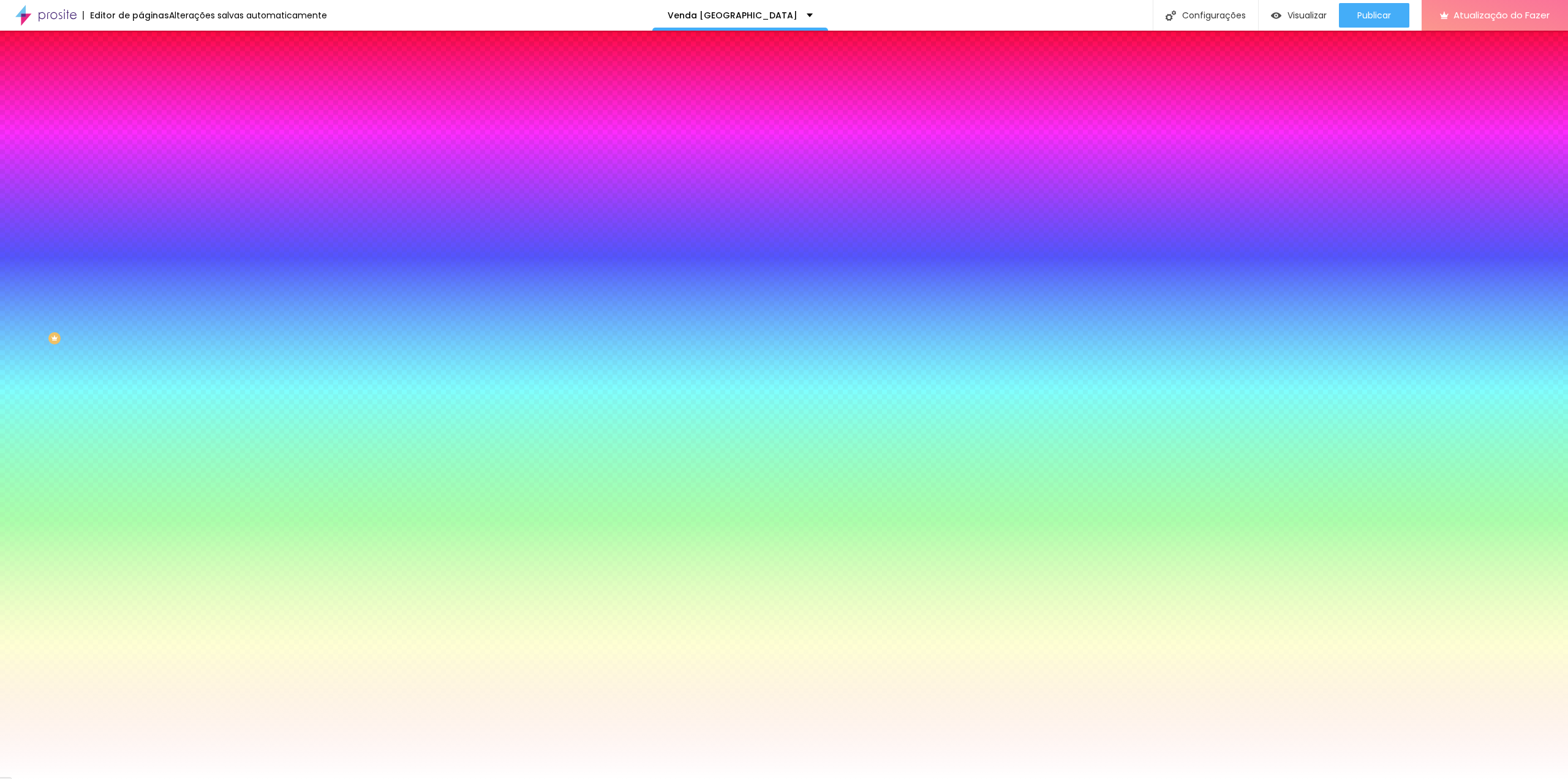
click at [152, 72] on font "Conteúdo" at bounding box center [171, 67] width 38 height 10
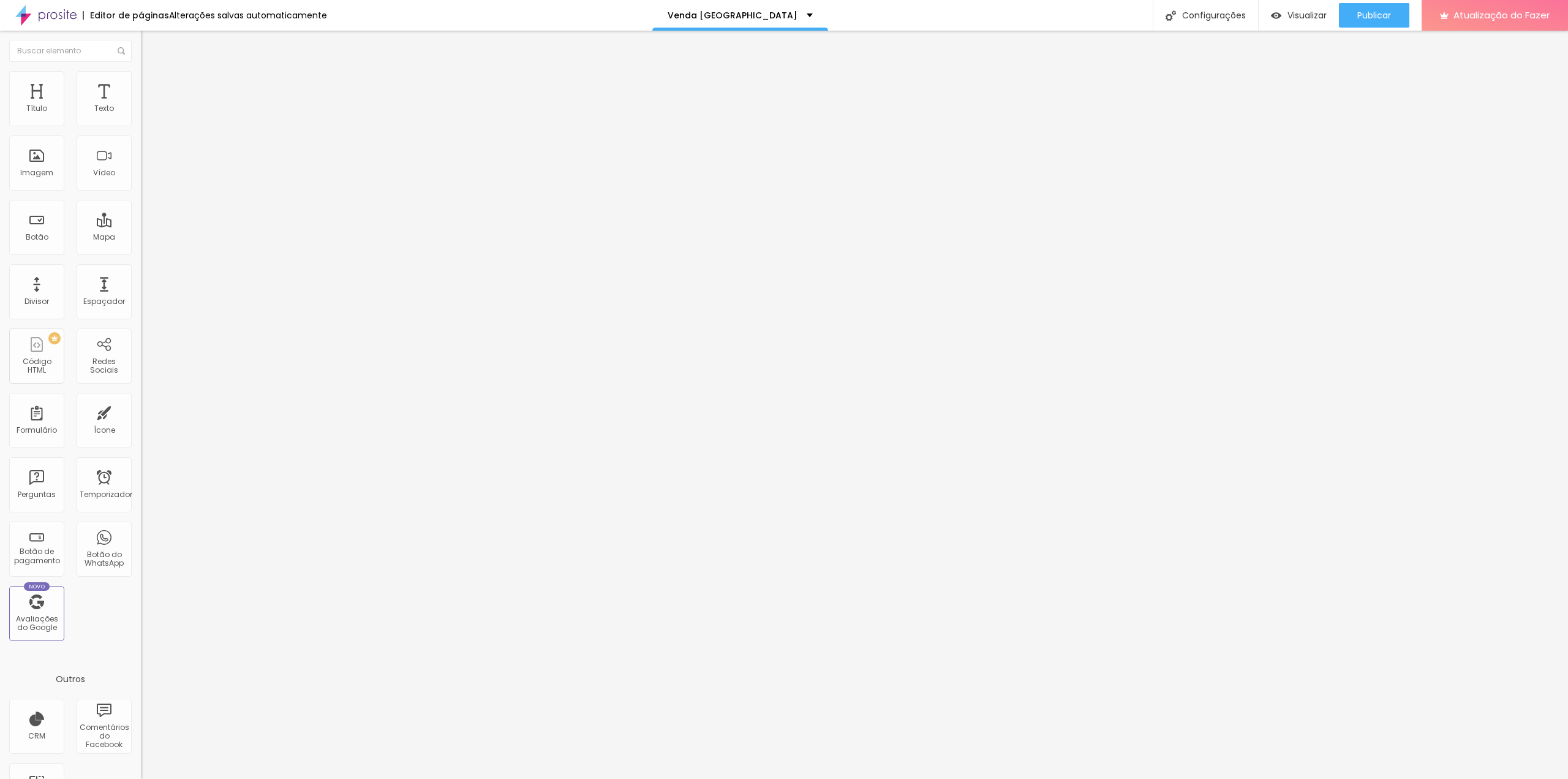
click at [141, 124] on img at bounding box center [144, 127] width 7 height 7
paste input "[URL][DOMAIN_NAME]"
type input "[URL][DOMAIN_NAME]"
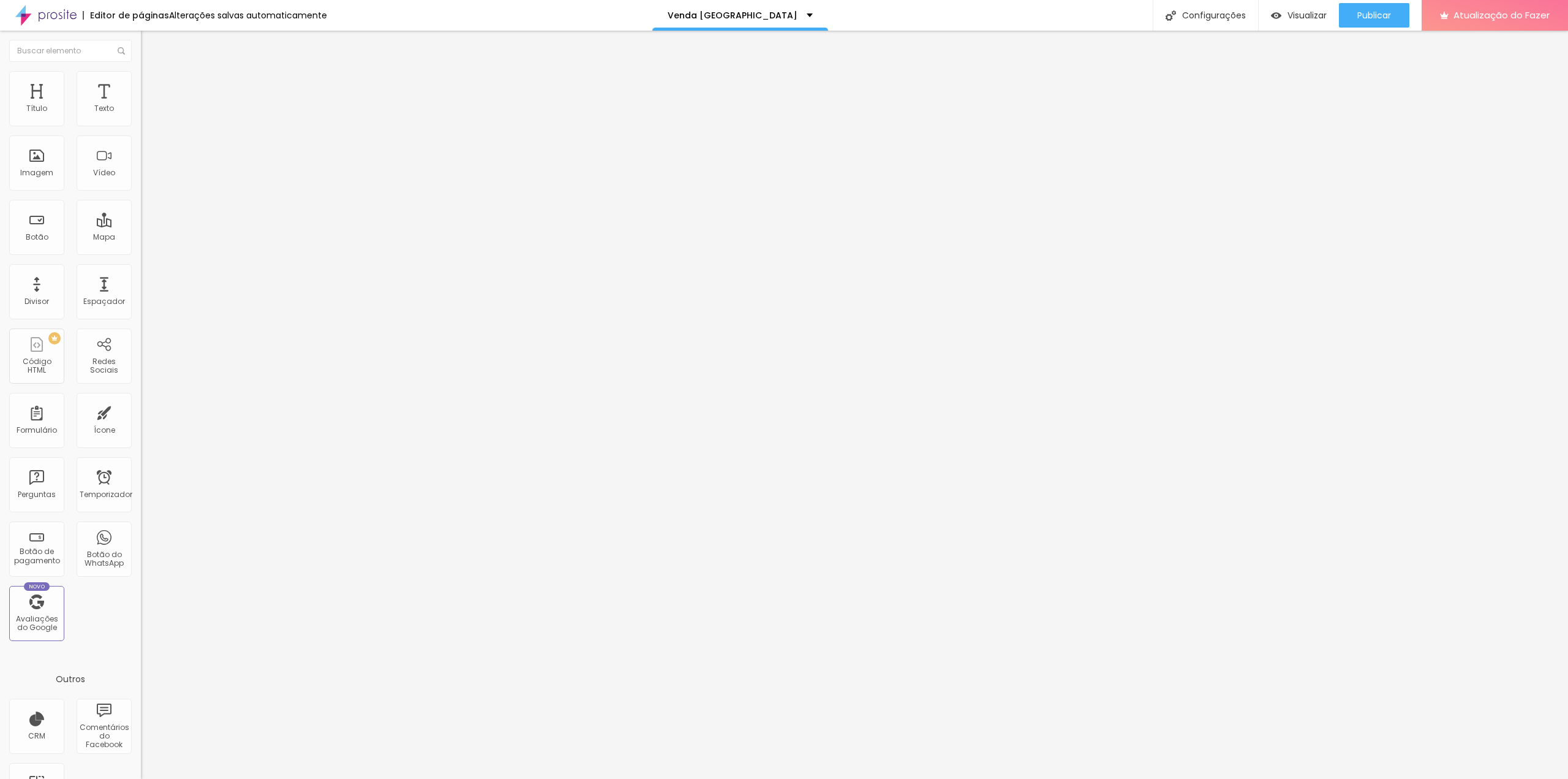
type input "liakikuti@gmail.com"
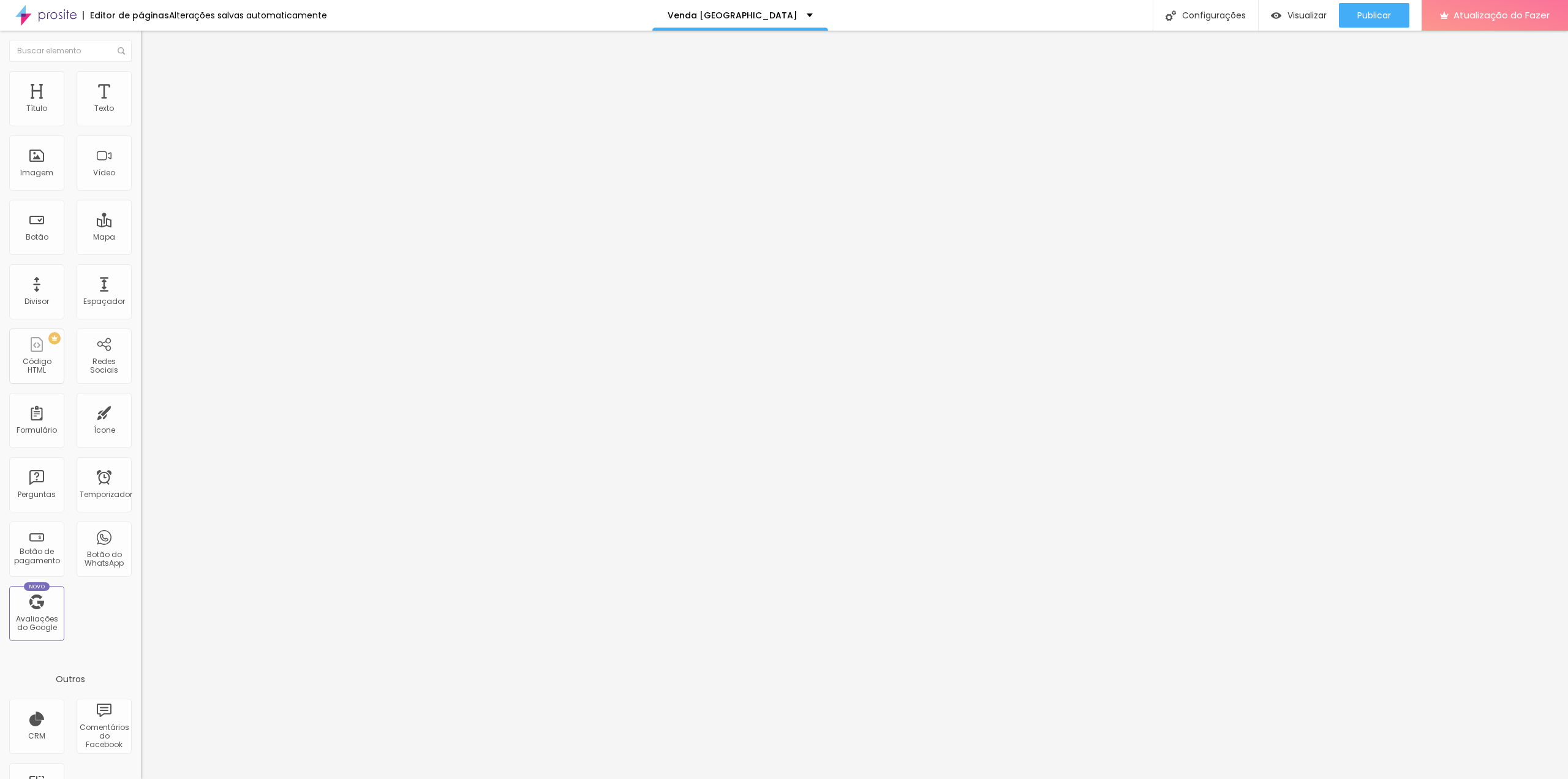
click at [783, 15] on div "Venda [GEOGRAPHIC_DATA]" at bounding box center [740, 15] width 176 height 31
click at [718, 53] on font "Agradecimentos pela conversão" at bounding box center [728, 46] width 151 height 13
click at [150, 46] on img "button" at bounding box center [155, 45] width 10 height 10
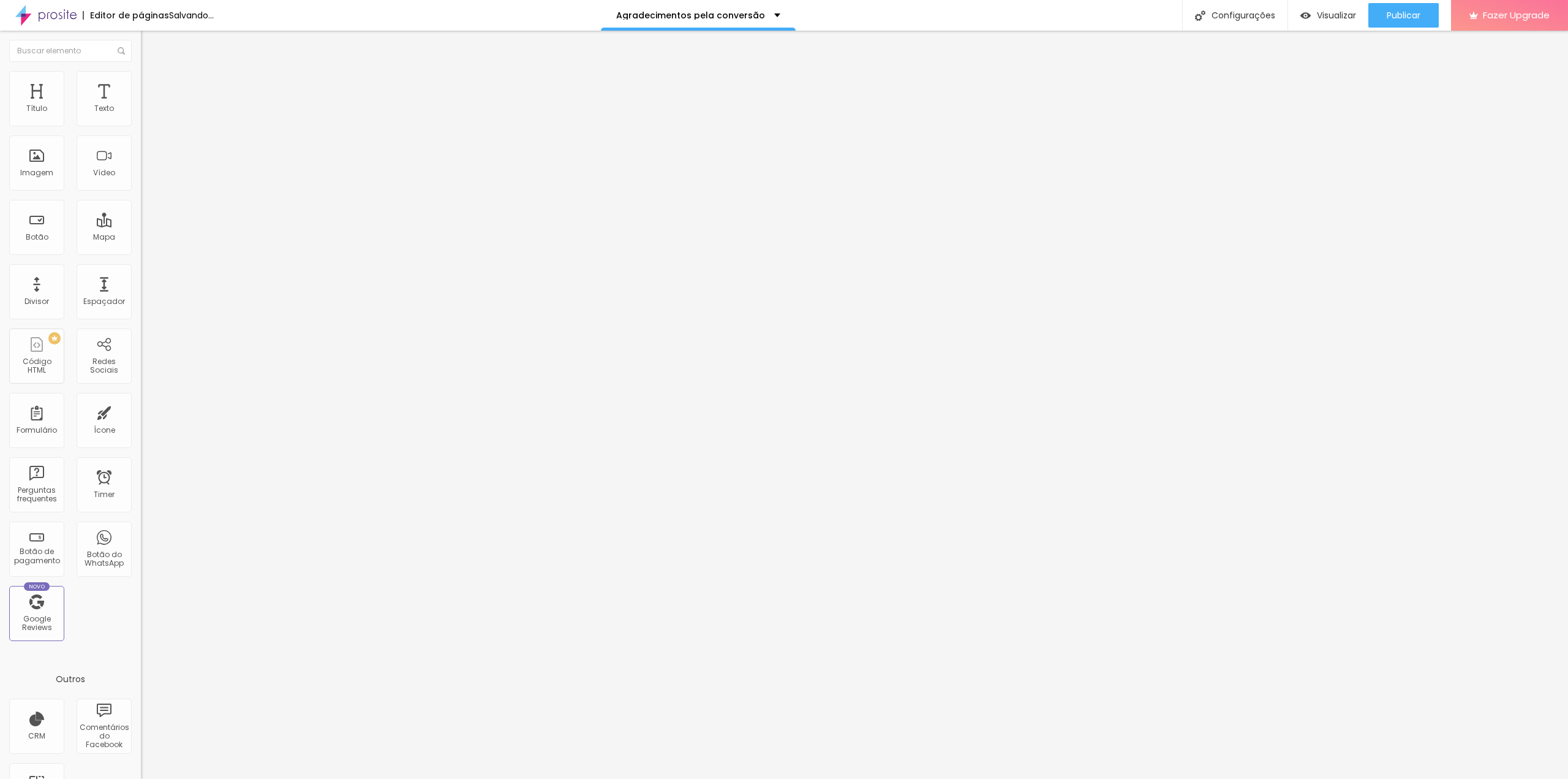
click at [141, 77] on img at bounding box center [146, 76] width 11 height 11
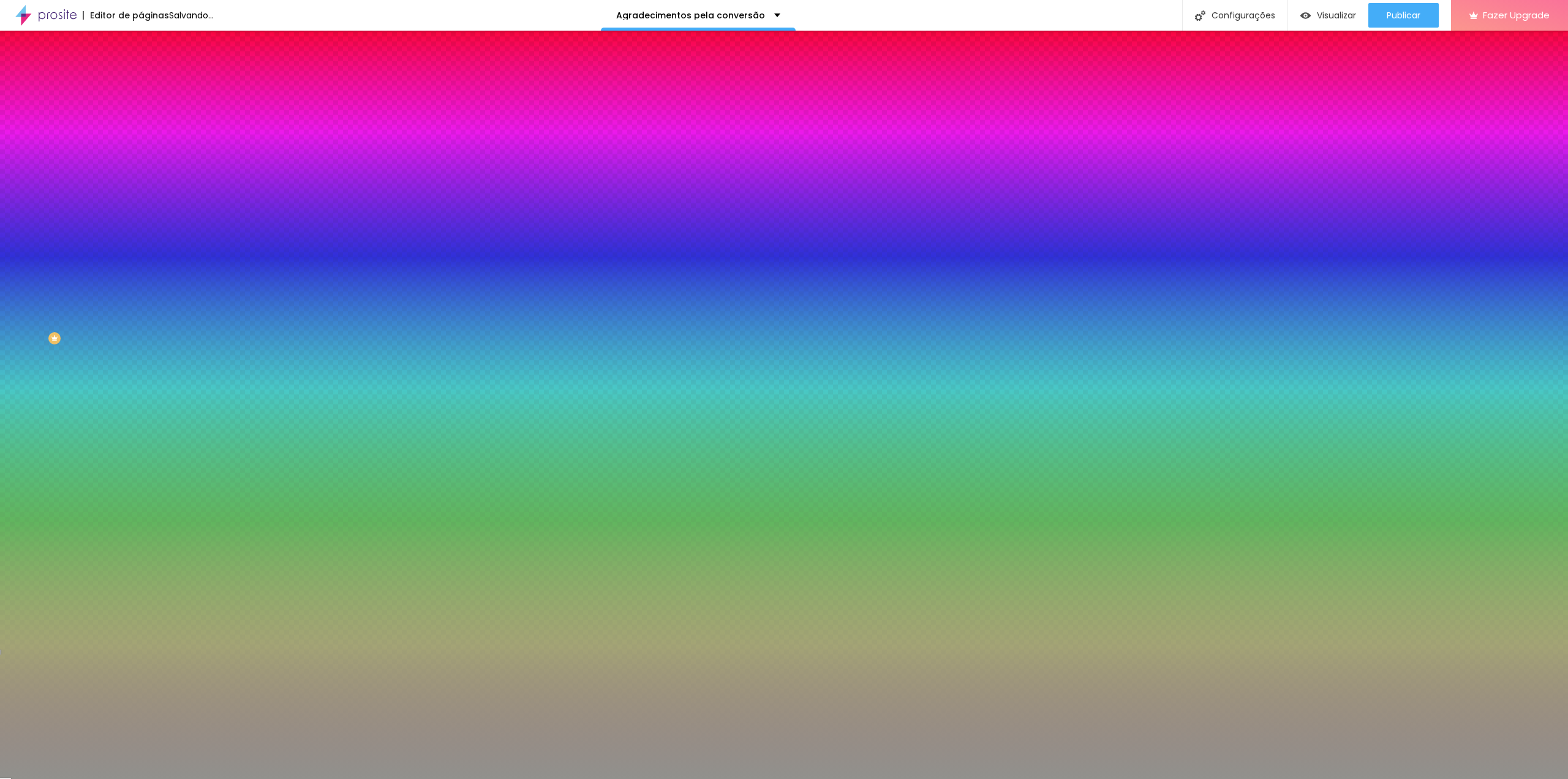
click at [152, 86] on span "Avançado" at bounding box center [171, 91] width 40 height 10
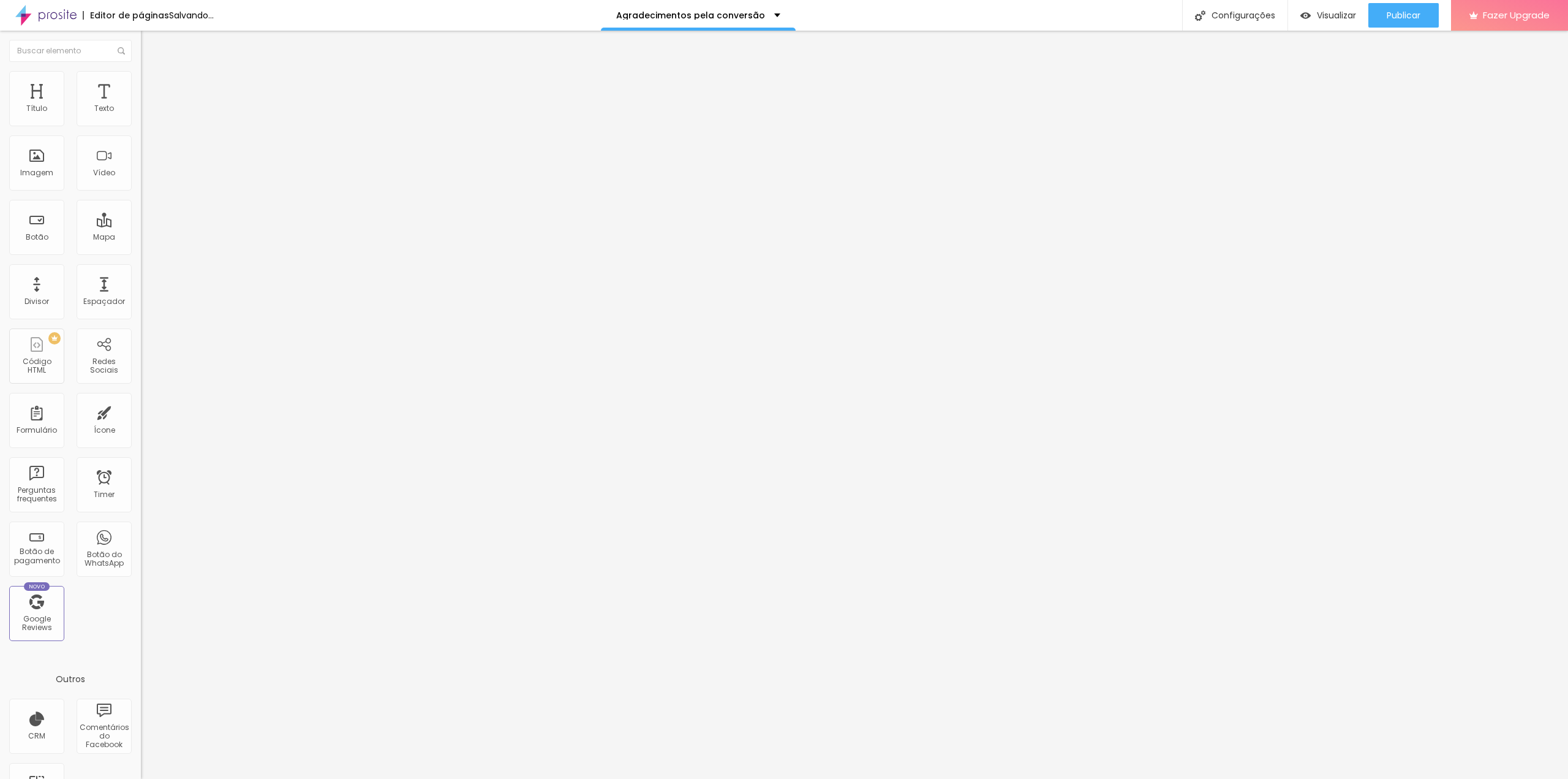
click at [150, 46] on img "button" at bounding box center [155, 45] width 10 height 10
click at [150, 47] on img "button" at bounding box center [155, 45] width 10 height 10
click at [1263, 16] on div "Configurações" at bounding box center [1235, 15] width 105 height 31
click at [1007, 778] on div at bounding box center [784, 791] width 1568 height 11
click at [1330, 17] on span "Visualizar" at bounding box center [1337, 15] width 39 height 10
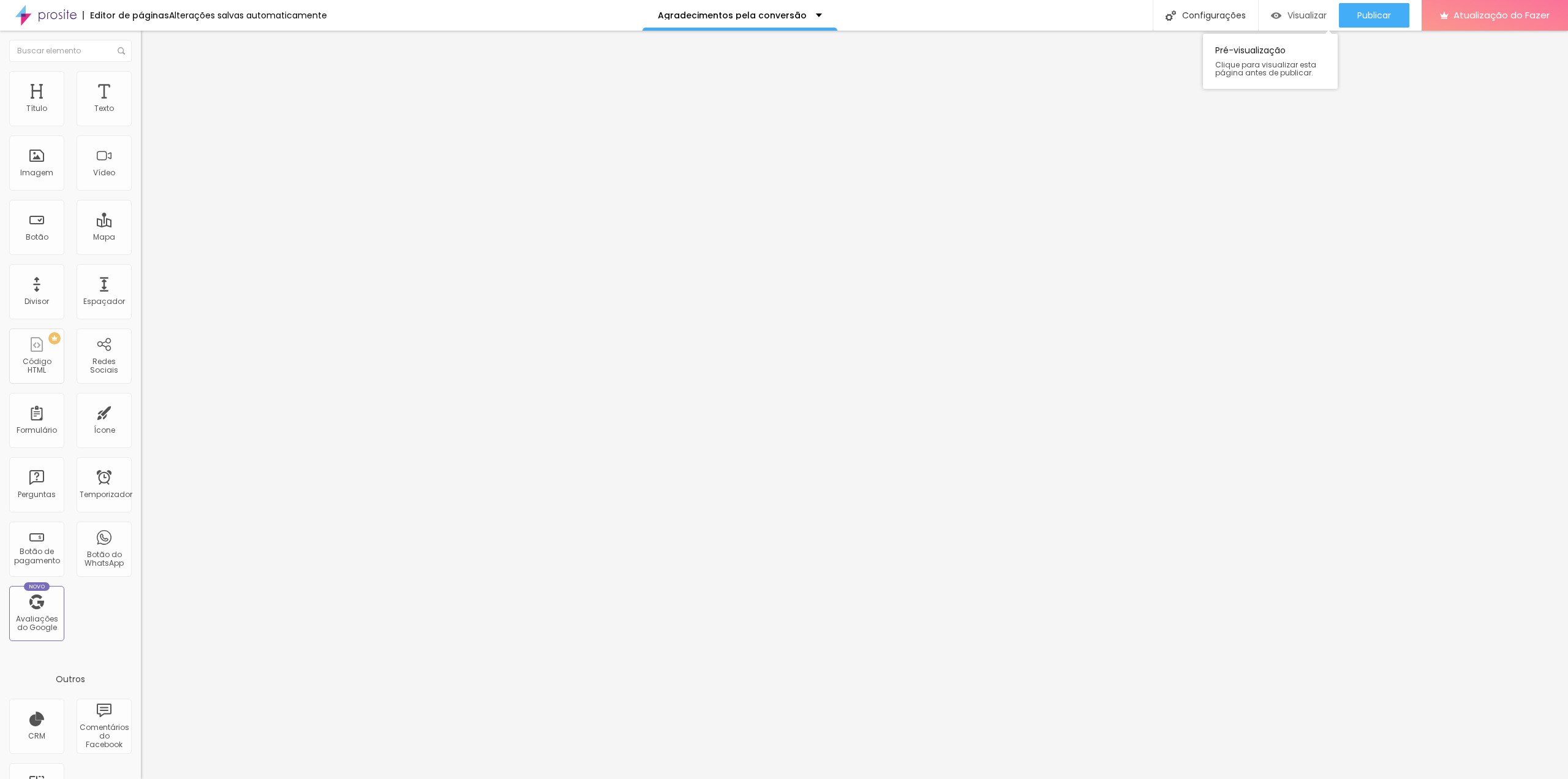
click at [1303, 18] on font "Visualizar" at bounding box center [1307, 16] width 39 height 12
click at [810, 15] on div "Agradecimentos pela conversão" at bounding box center [739, 15] width 164 height 9
click at [713, 44] on font "Venda [GEOGRAPHIC_DATA]" at bounding box center [734, 37] width 129 height 13
click at [150, 46] on img "button" at bounding box center [155, 45] width 10 height 10
click at [141, 115] on input "Click me" at bounding box center [214, 109] width 147 height 12
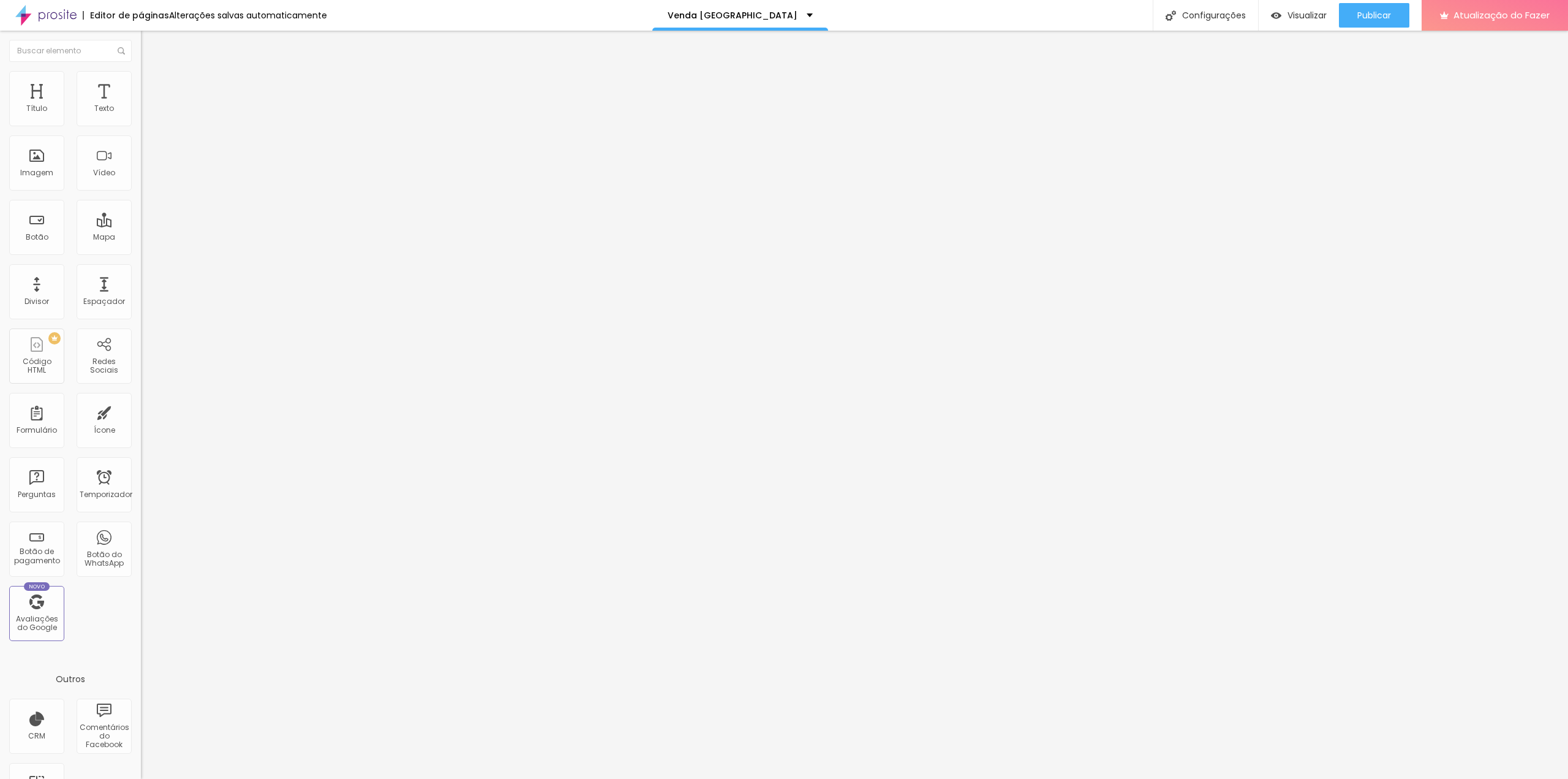
drag, startPoint x: 59, startPoint y: 139, endPoint x: -40, endPoint y: 133, distance: 99.2
click at [0, 133] on html "Editor de páginas Alterações salvas automaticamente Venda Casa Poá Configuraçõe…" at bounding box center [784, 389] width 1568 height 779
type input "w"
click at [141, 252] on input "https://" at bounding box center [214, 246] width 147 height 12
click at [141, 81] on li "Estilo" at bounding box center [211, 77] width 141 height 12
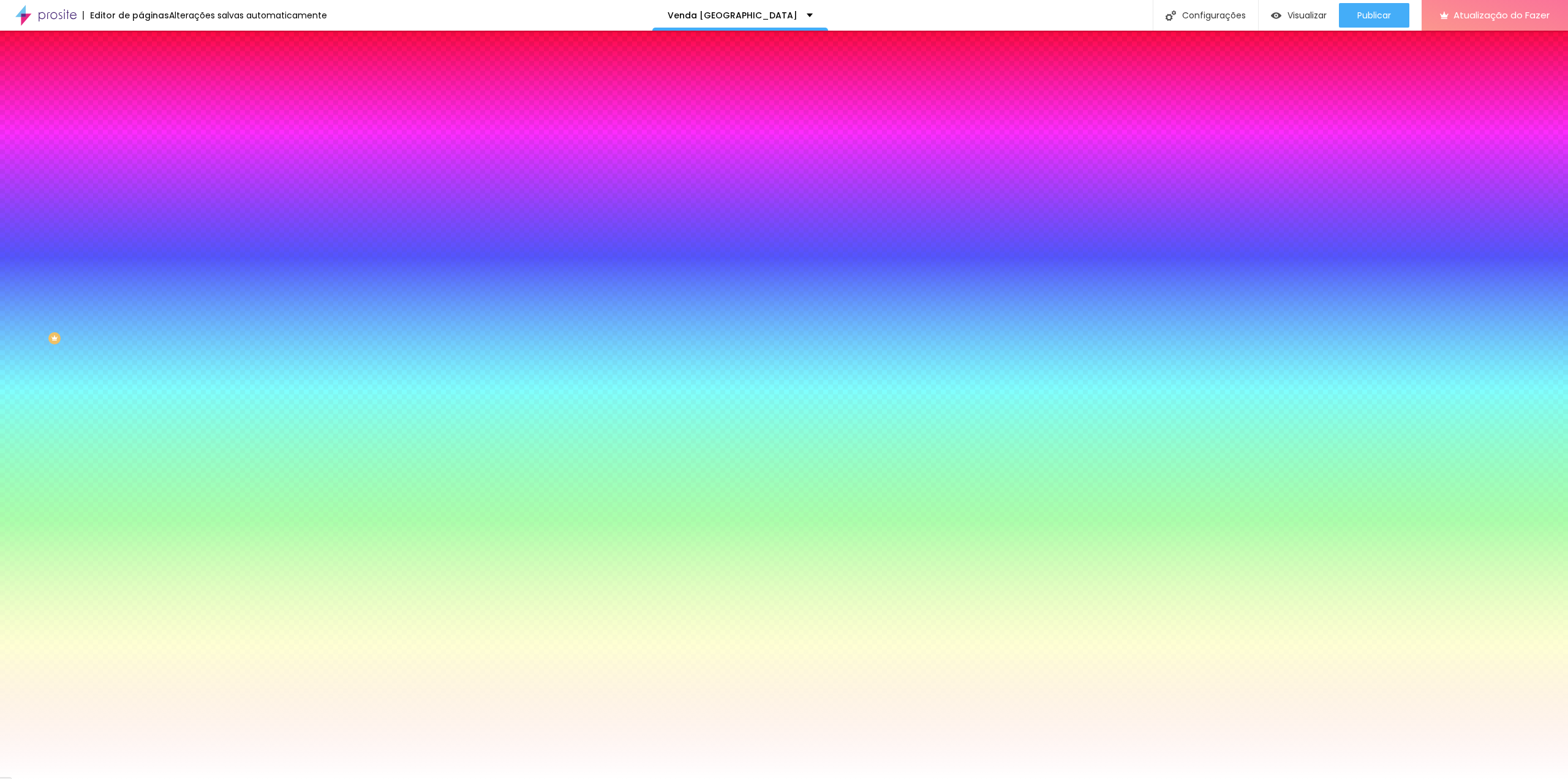
click at [152, 87] on font "Avançado" at bounding box center [171, 91] width 40 height 10
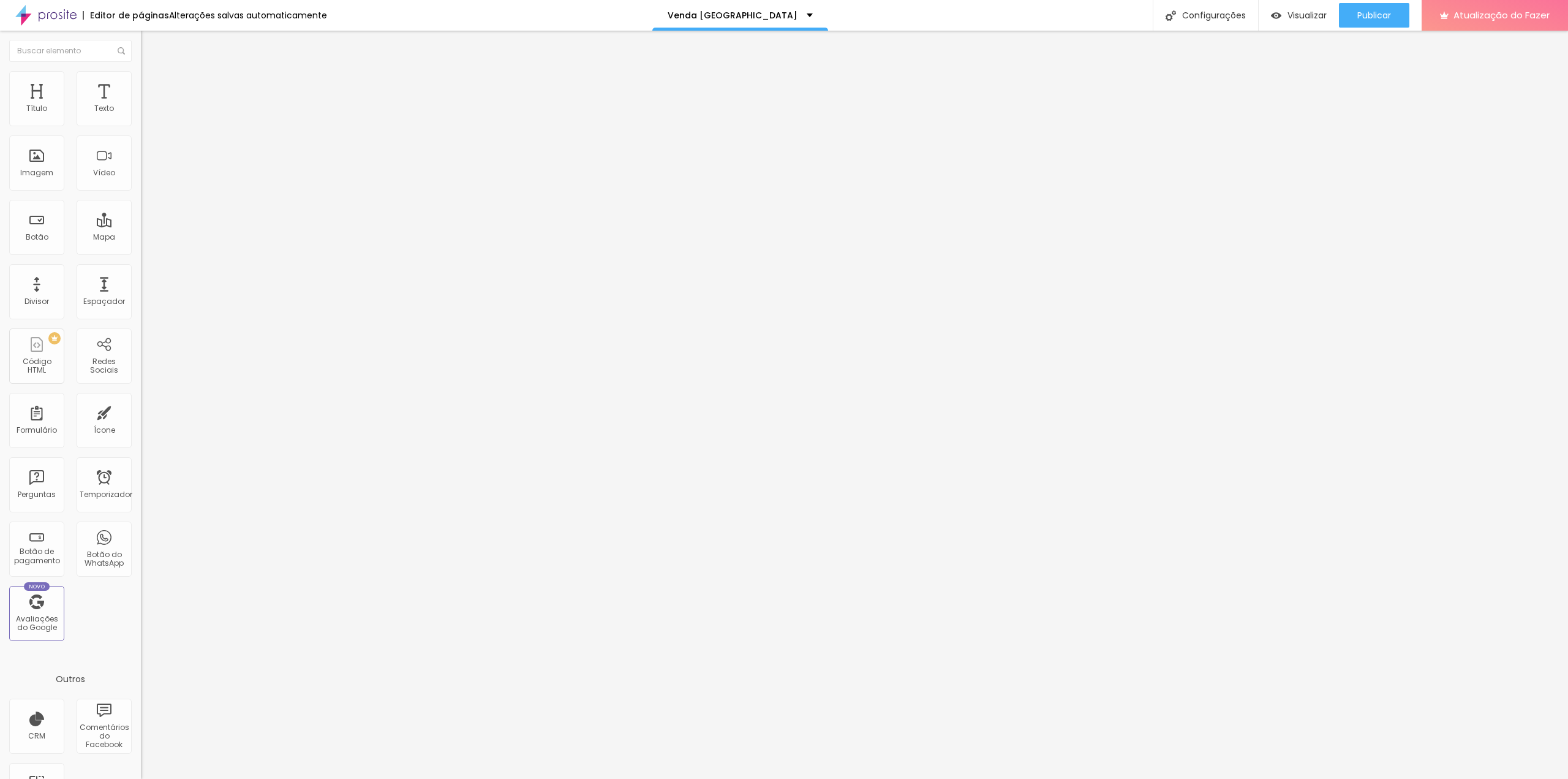
click at [141, 450] on input "text" at bounding box center [214, 456] width 147 height 12
paste input "btn-agendar-visita"
type input "btn-agendar-visita"
click at [141, 484] on input "text" at bounding box center [214, 491] width 147 height 12
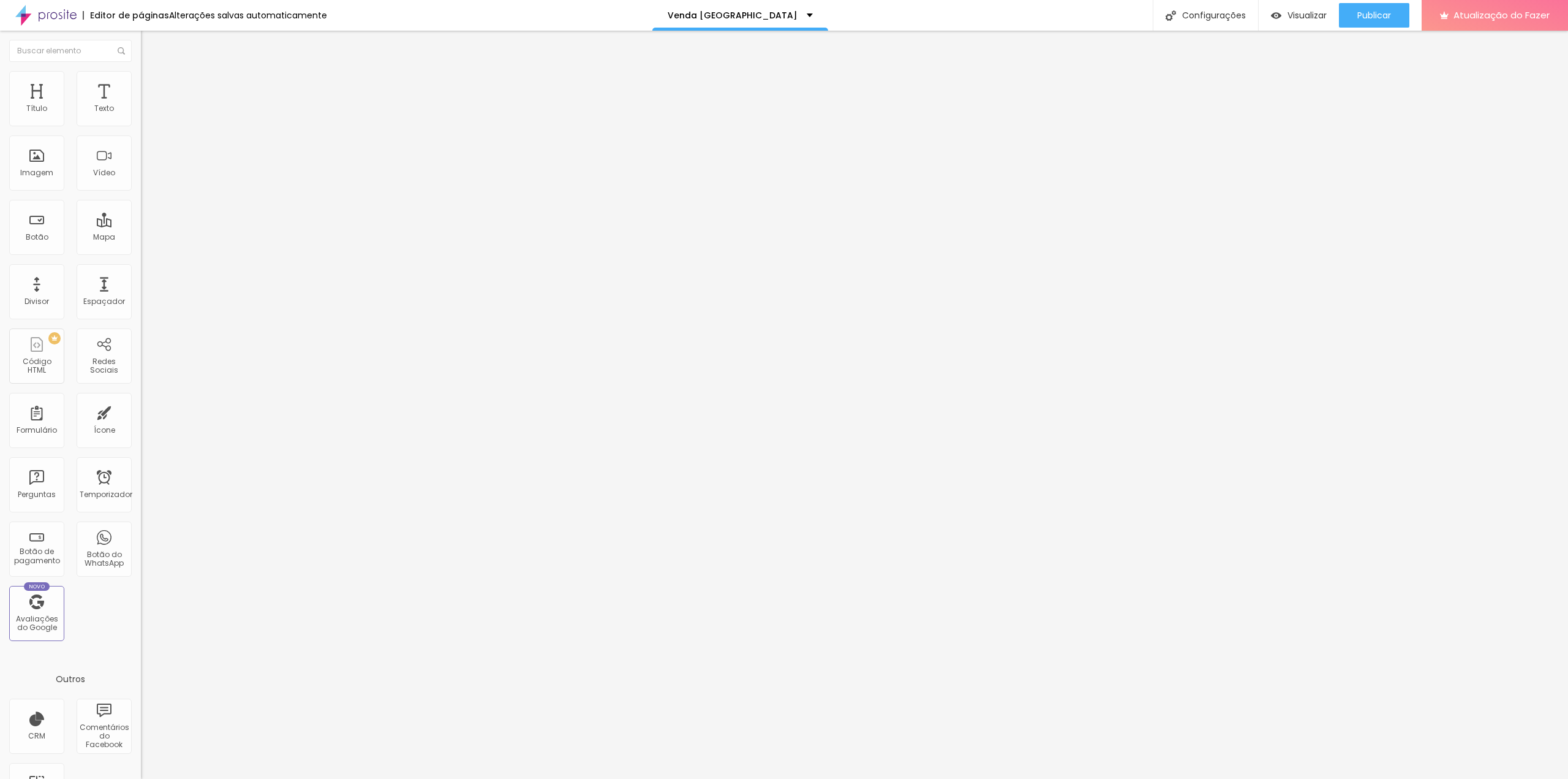
paste input "botao-conversao"
type input "botao-conversao"
click at [141, 450] on input "btn-agendar-visita" at bounding box center [214, 456] width 147 height 12
click at [141, 612] on div at bounding box center [211, 659] width 141 height 95
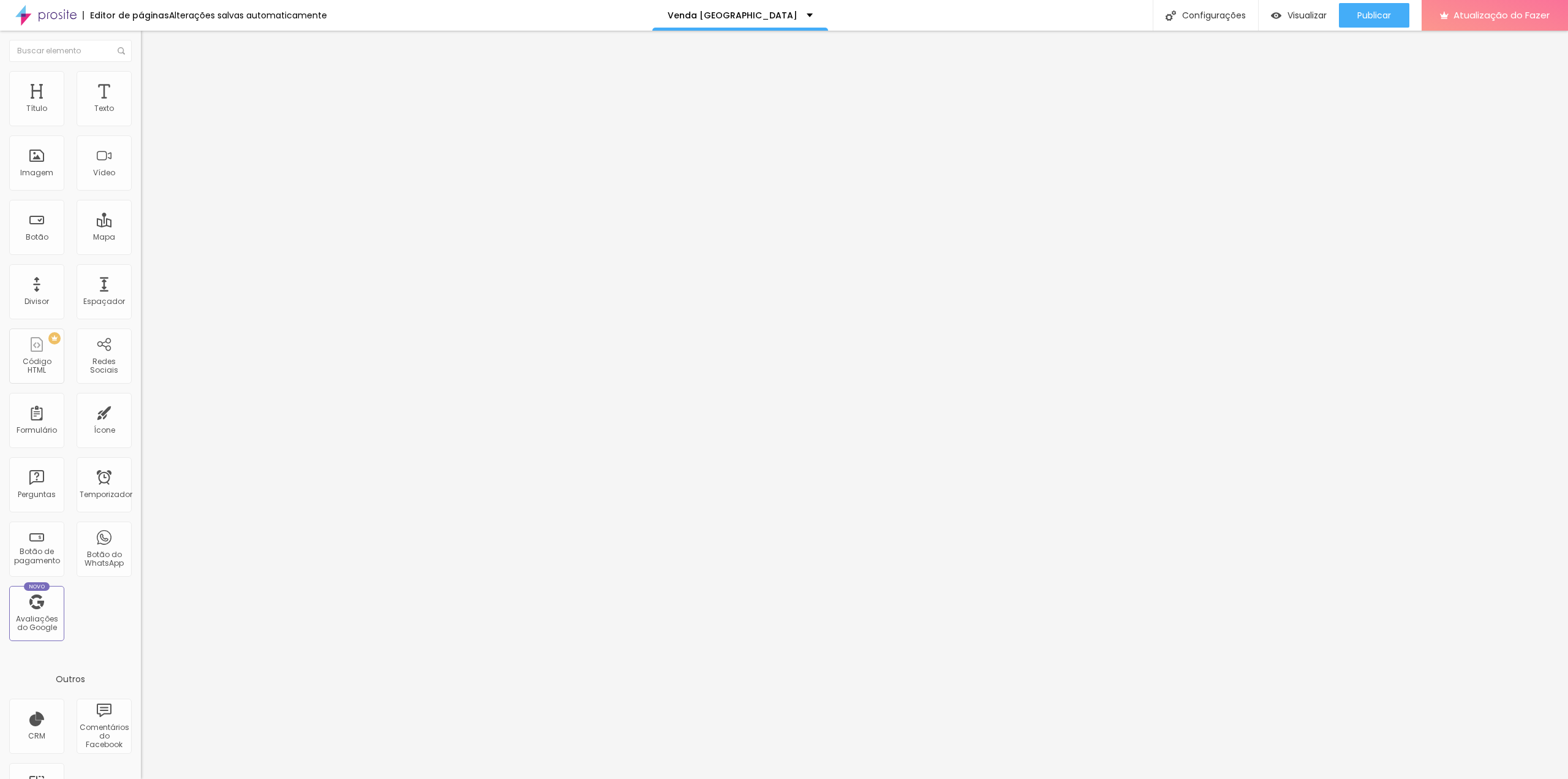
click at [141, 502] on div "Editar nulo Conteúdo Estilo Avançado 10 Espaço de cima 10 Espaço de baixo ID HT…" at bounding box center [211, 405] width 141 height 748
click at [141, 508] on div "Editar nulo Conteúdo Estilo Avançado 10 Espaço de cima 10 Espaço de baixo ID HT…" at bounding box center [211, 405] width 141 height 748
click at [141, 549] on img at bounding box center [145, 553] width 9 height 9
click at [141, 527] on div "Editar nulo Conteúdo Estilo Avançado 10 Espaço de cima 10 Espaço de baixo ID HT…" at bounding box center [211, 405] width 141 height 748
click at [141, 540] on div "Editar nulo Conteúdo Estilo Avançado 10 Espaço de cima 10 Espaço de baixo ID HT…" at bounding box center [211, 405] width 141 height 748
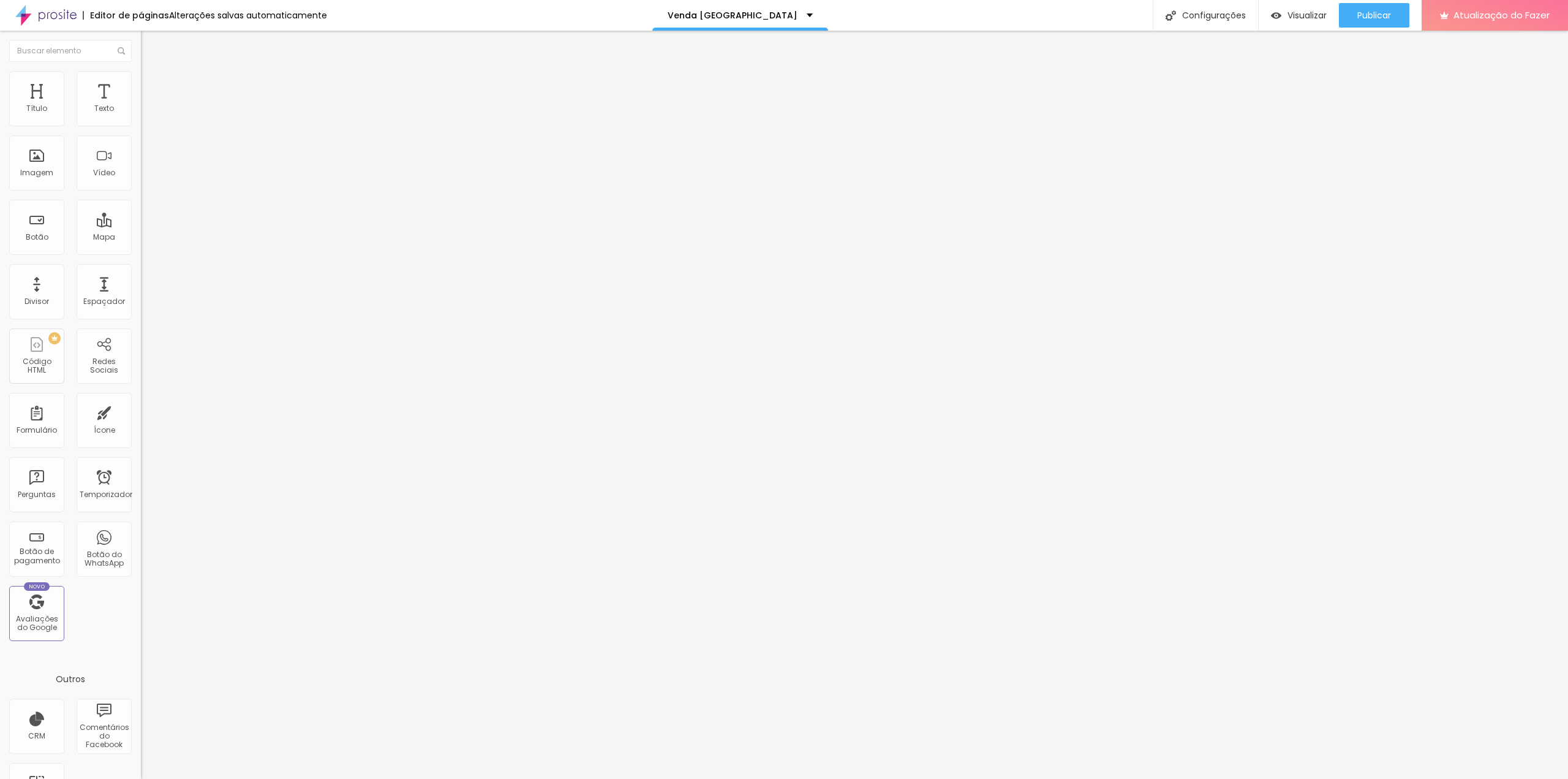
click at [141, 478] on div "Classes Html botao-conversao" at bounding box center [211, 493] width 141 height 30
click at [1097, 7] on div "Editor de páginas Alterações salvas automaticamente Venda Casa Poá Configuraçõe…" at bounding box center [784, 15] width 1568 height 31
click at [1296, 14] on font "Visualizar" at bounding box center [1307, 16] width 39 height 12
click at [152, 82] on font "Estilo" at bounding box center [161, 79] width 19 height 10
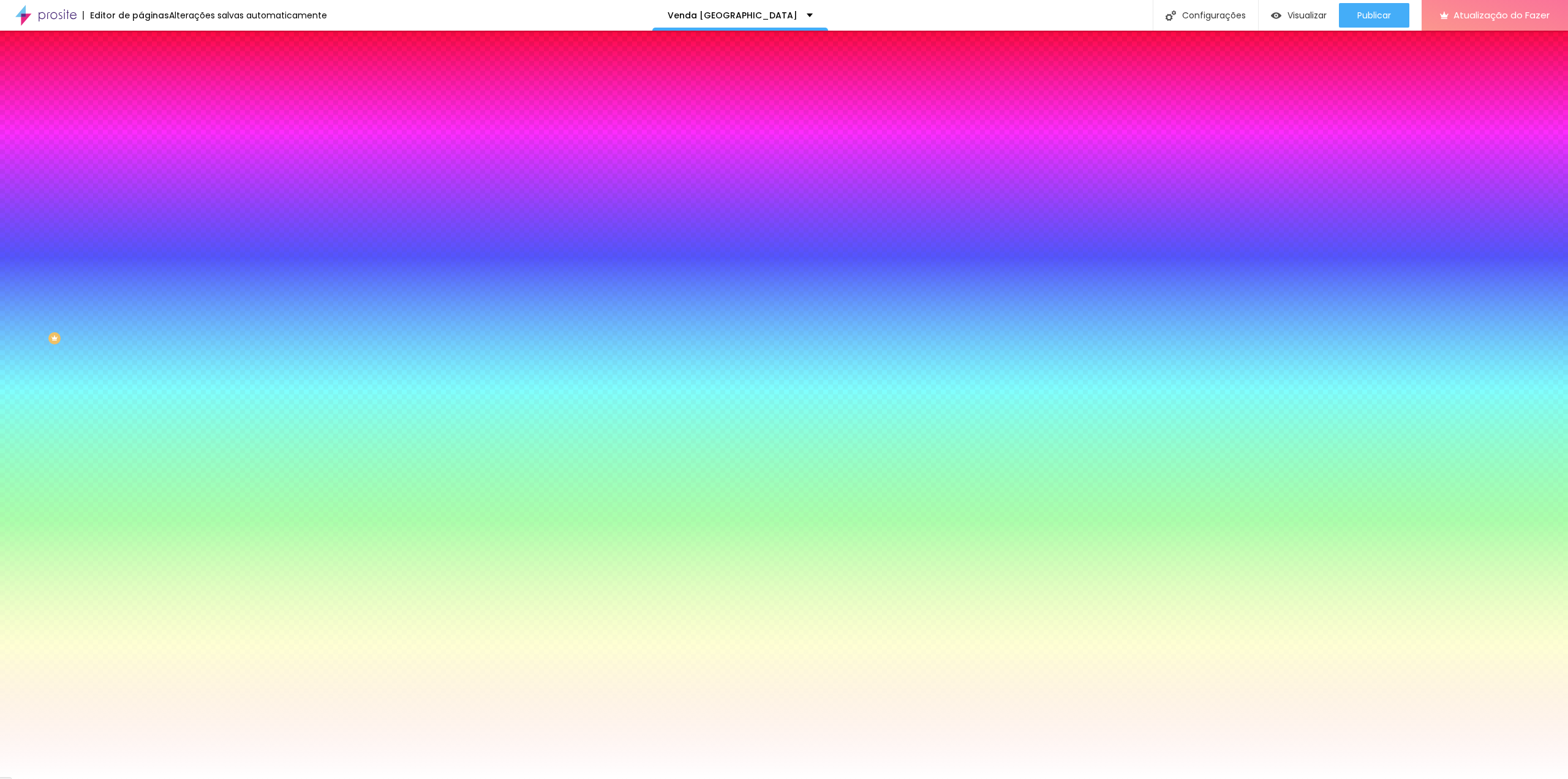
click at [141, 83] on img at bounding box center [146, 88] width 11 height 11
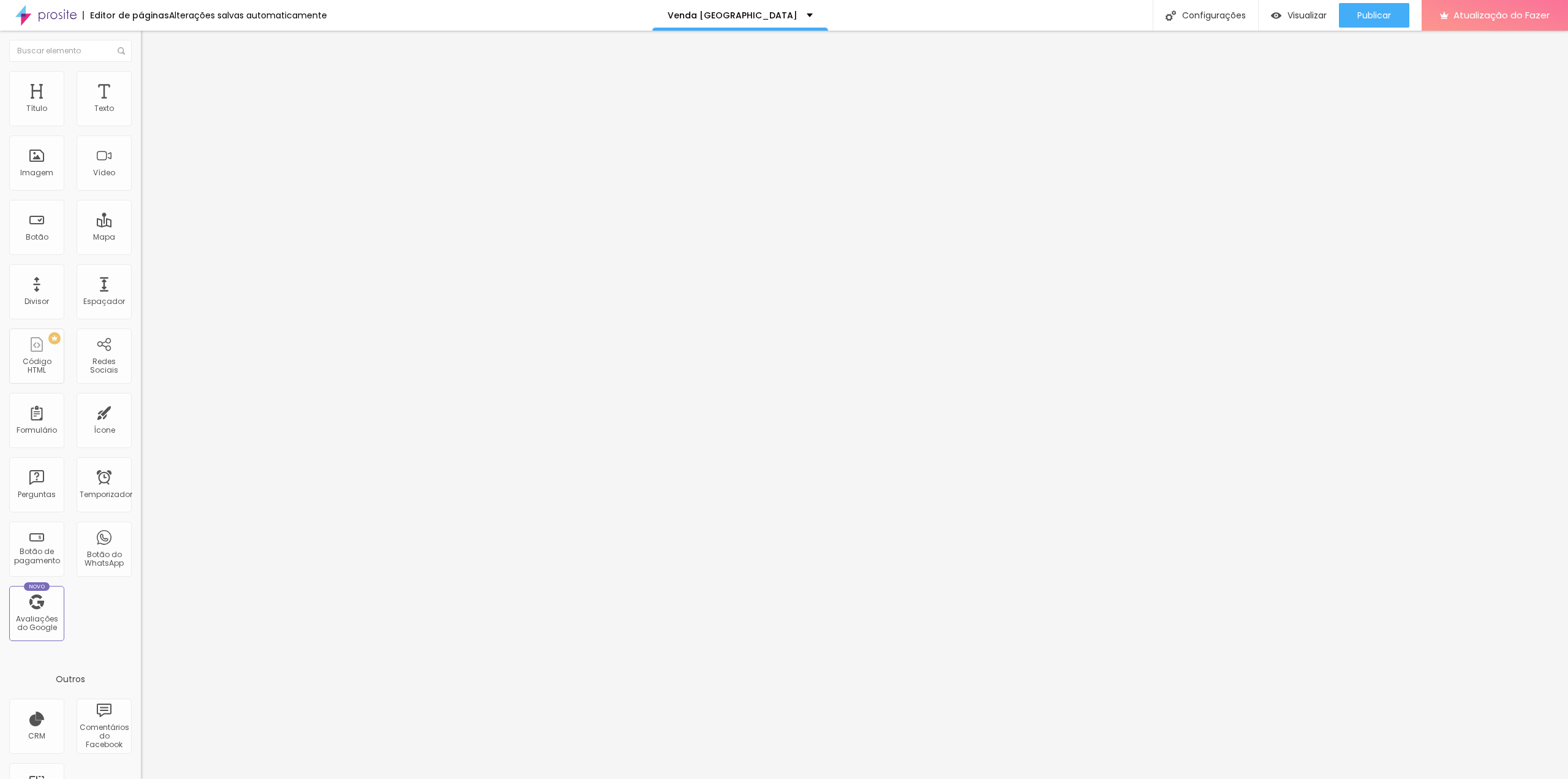
click at [152, 83] on font "Estilo" at bounding box center [161, 79] width 19 height 10
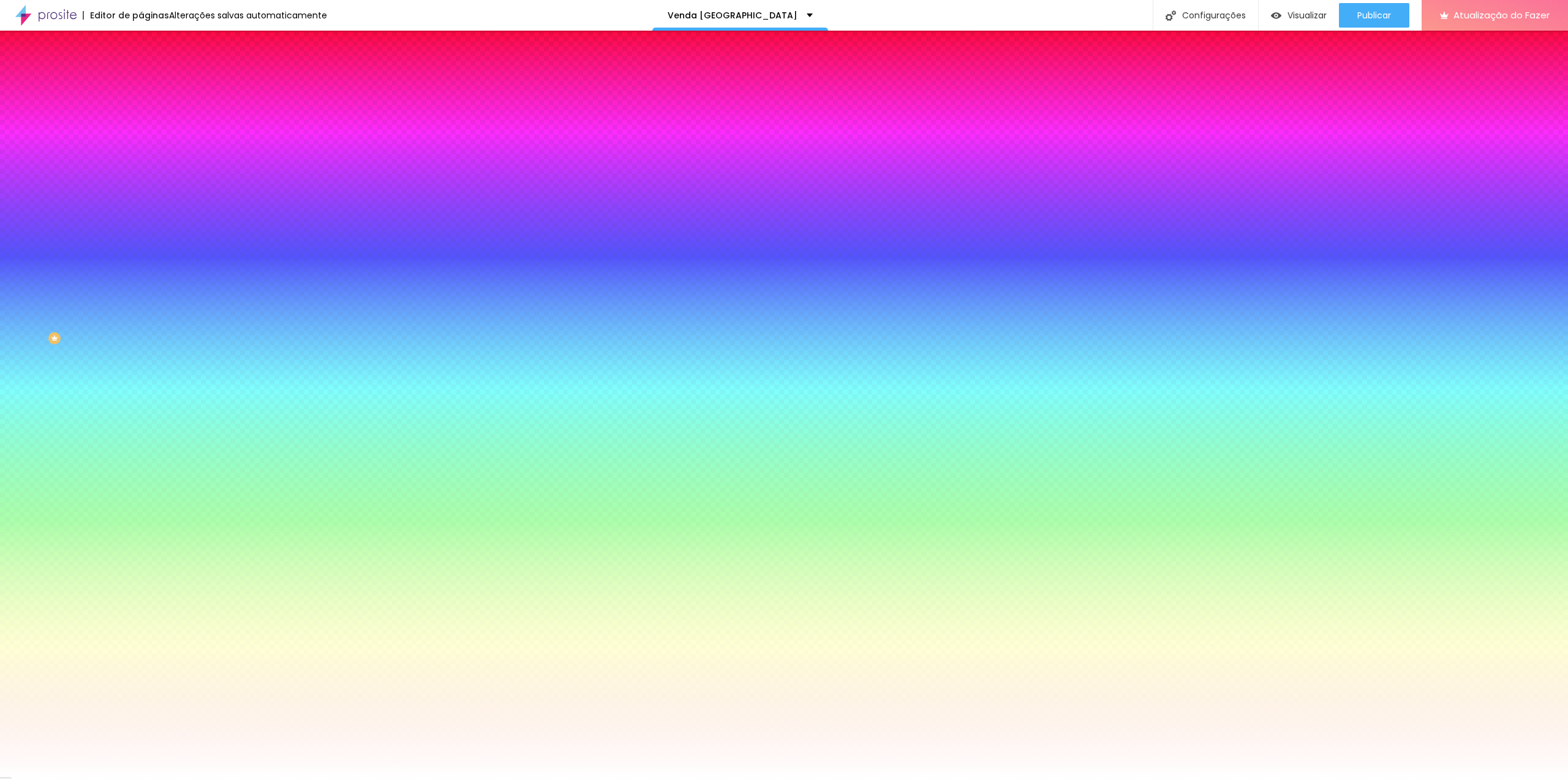
click at [141, 71] on li "Conteúdo" at bounding box center [211, 65] width 141 height 12
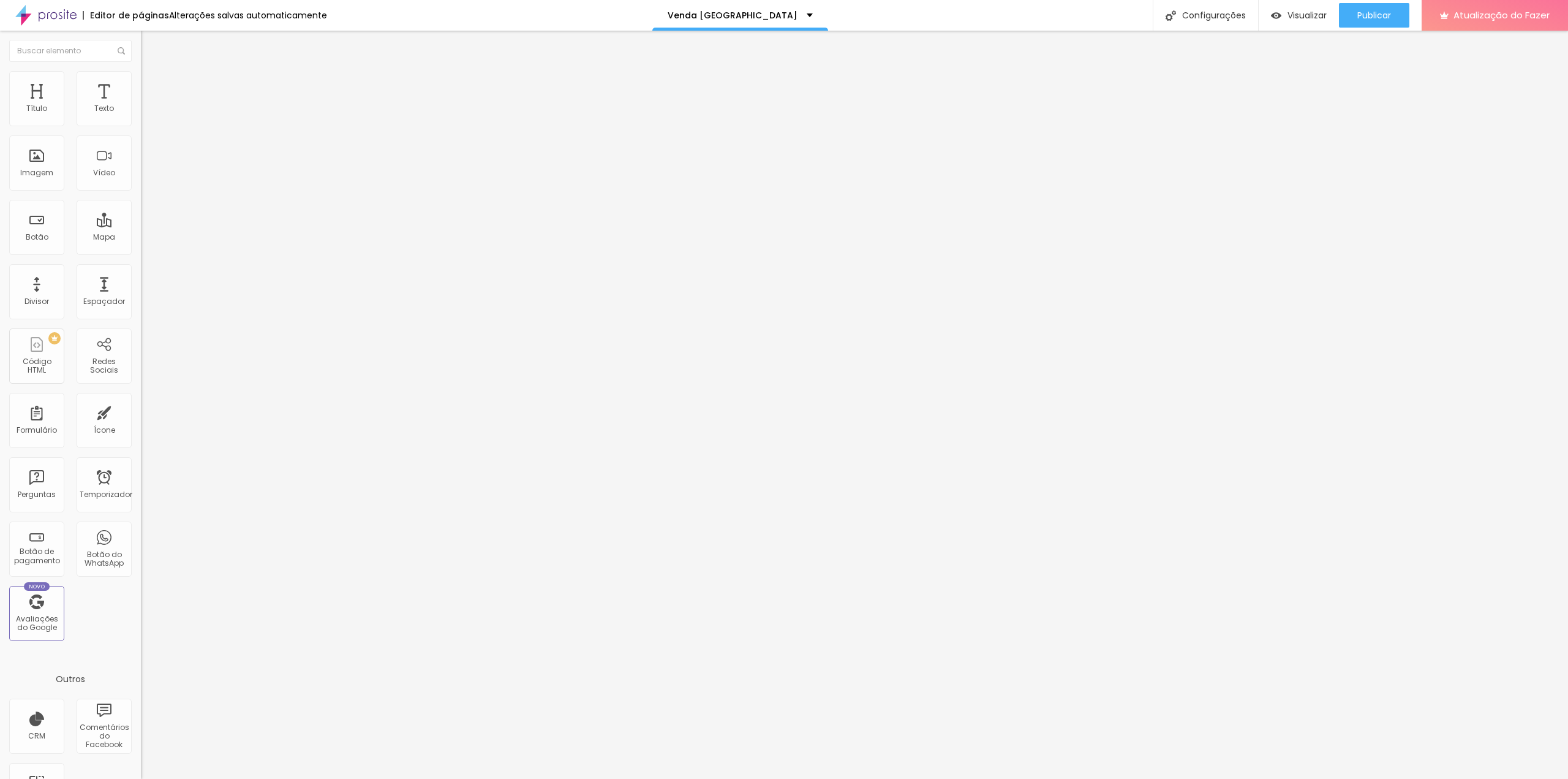
click at [141, 124] on img at bounding box center [144, 127] width 7 height 7
paste input "[DOMAIN_NAME][URL]"
type input "[DOMAIN_NAME][URL]"
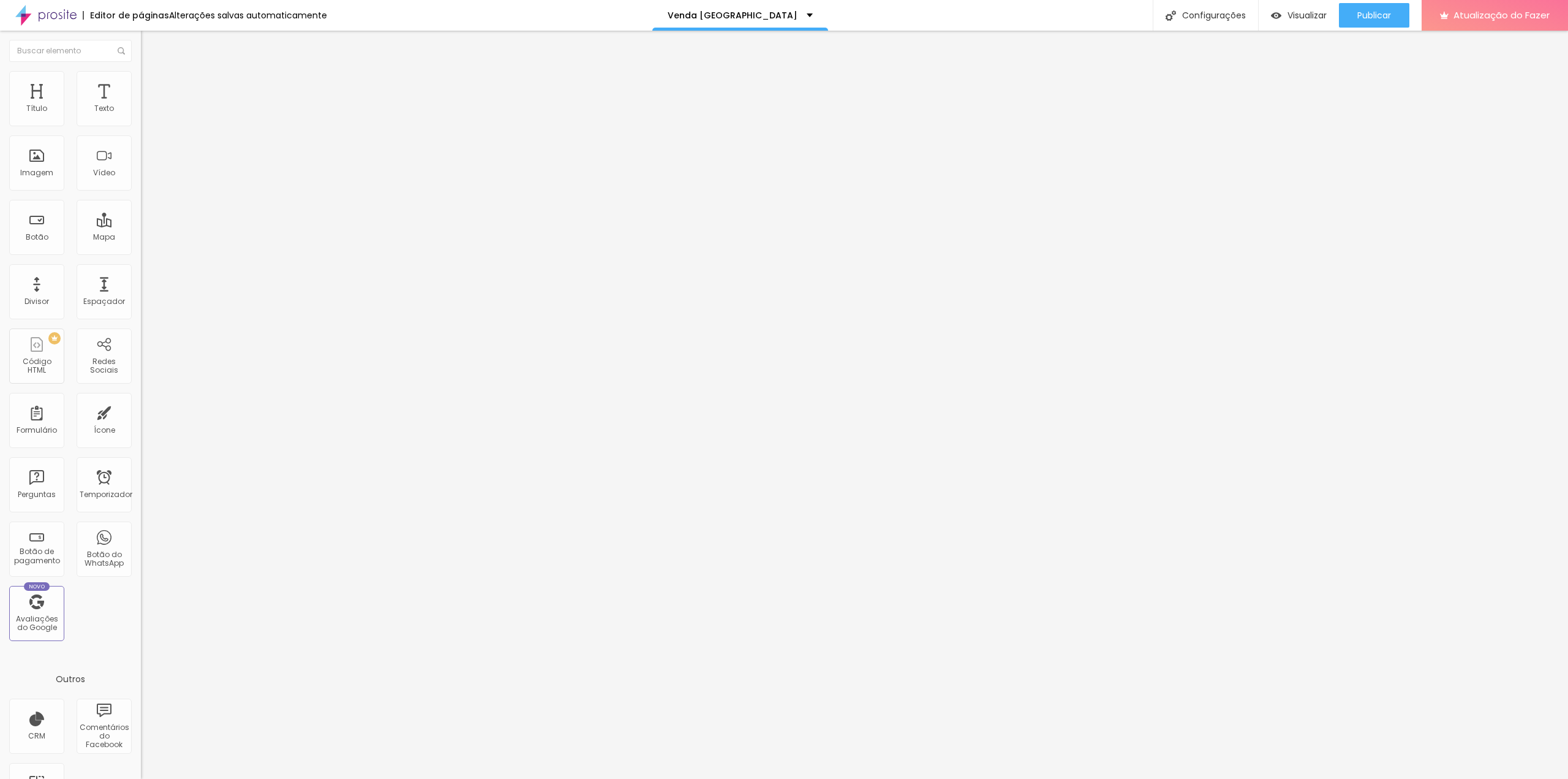
click at [141, 124] on img at bounding box center [144, 127] width 7 height 7
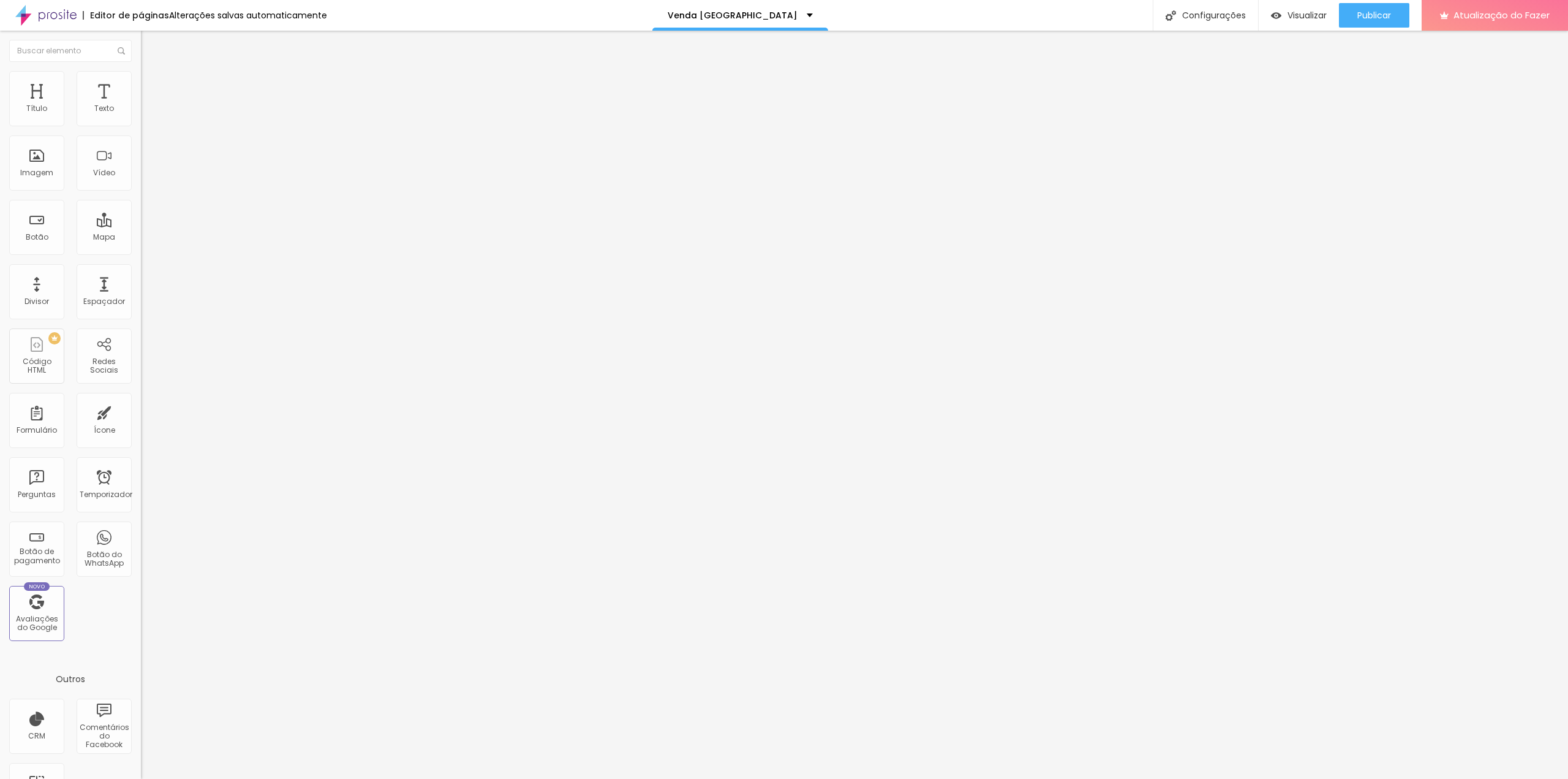
paste input "[DOMAIN_NAME][URL]"
type input "[DOMAIN_NAME][URL]"
click at [141, 123] on span at bounding box center [144, 128] width 7 height 10
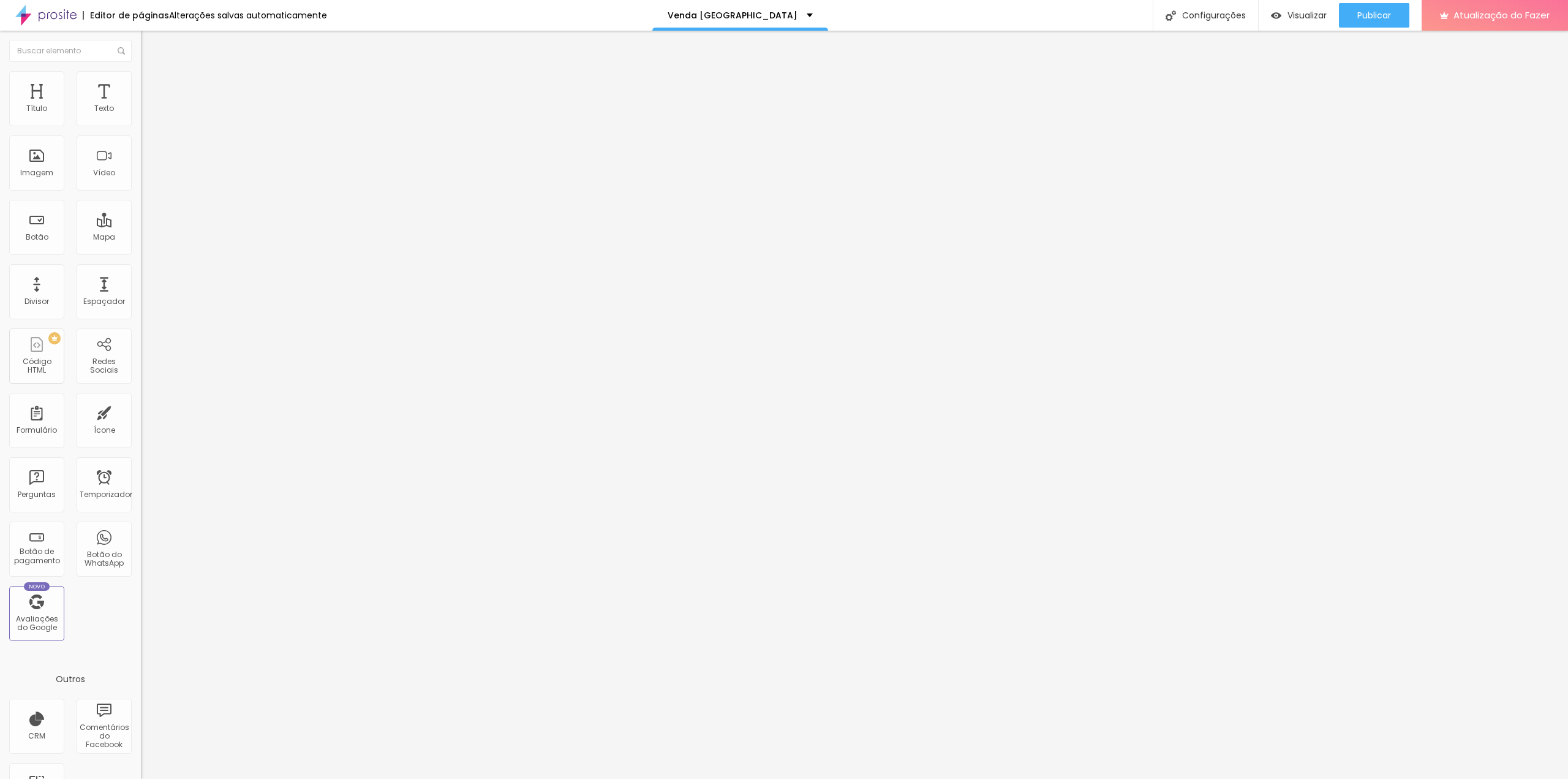
click at [991, 778] on div at bounding box center [784, 791] width 1568 height 11
click at [152, 84] on font "Estilo" at bounding box center [161, 79] width 19 height 10
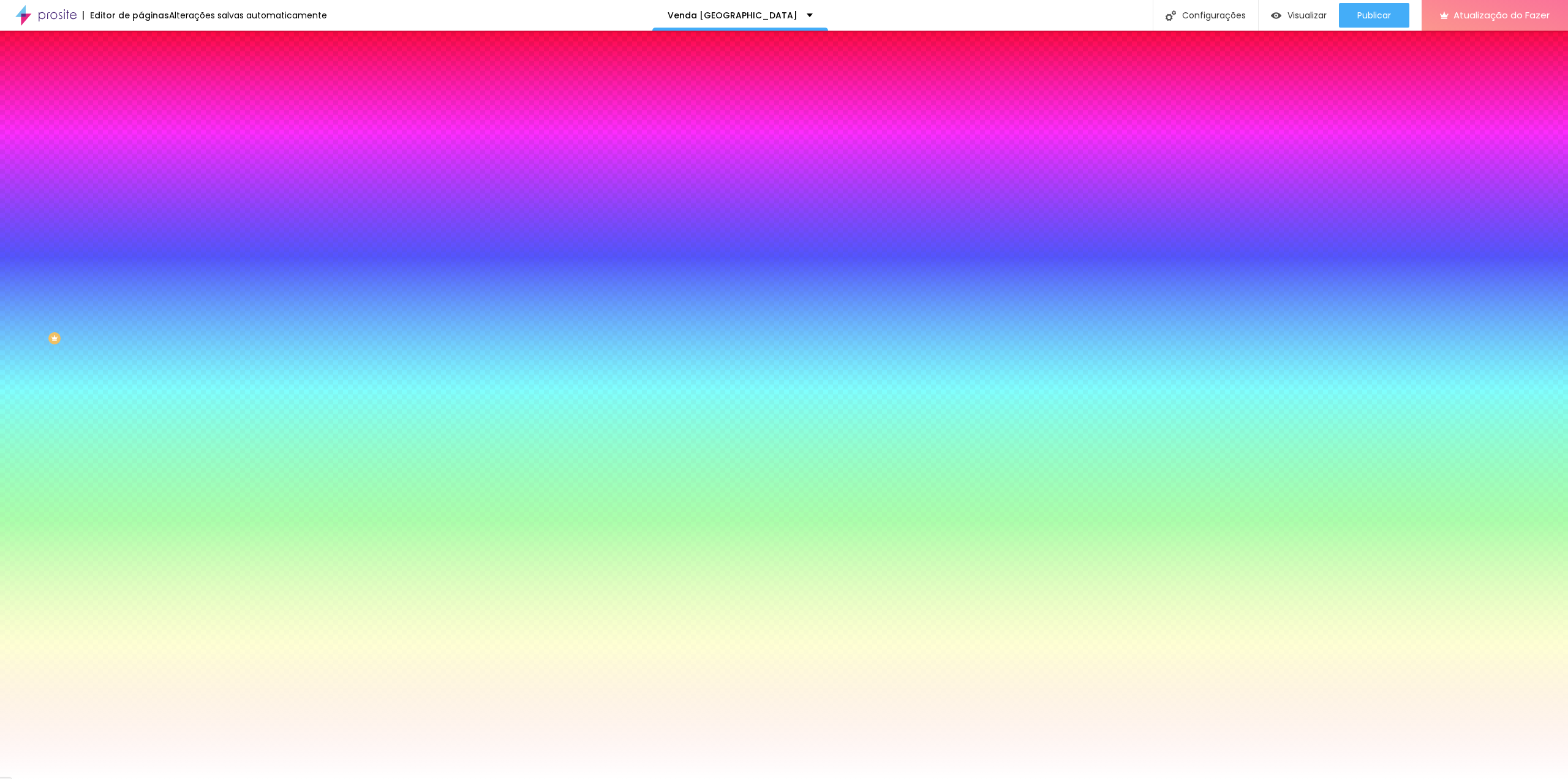
click at [141, 83] on li "Avançado" at bounding box center [211, 89] width 141 height 12
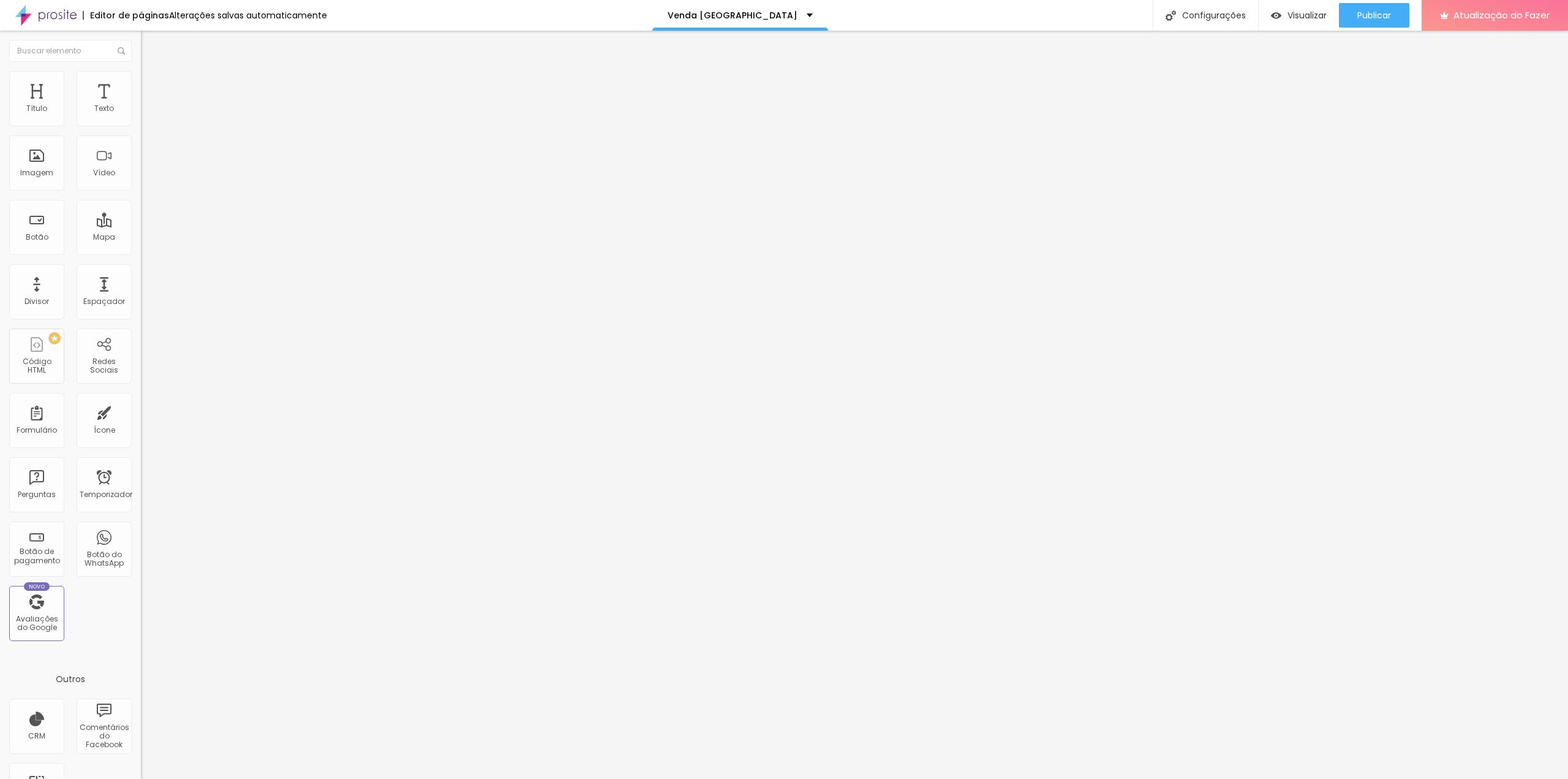
click at [141, 542] on div at bounding box center [211, 589] width 141 height 95
click at [141, 70] on img at bounding box center [146, 64] width 11 height 11
click at [141, 124] on div "QUERO AGENDA" at bounding box center [211, 113] width 141 height 21
click at [141, 124] on img at bounding box center [144, 127] width 7 height 7
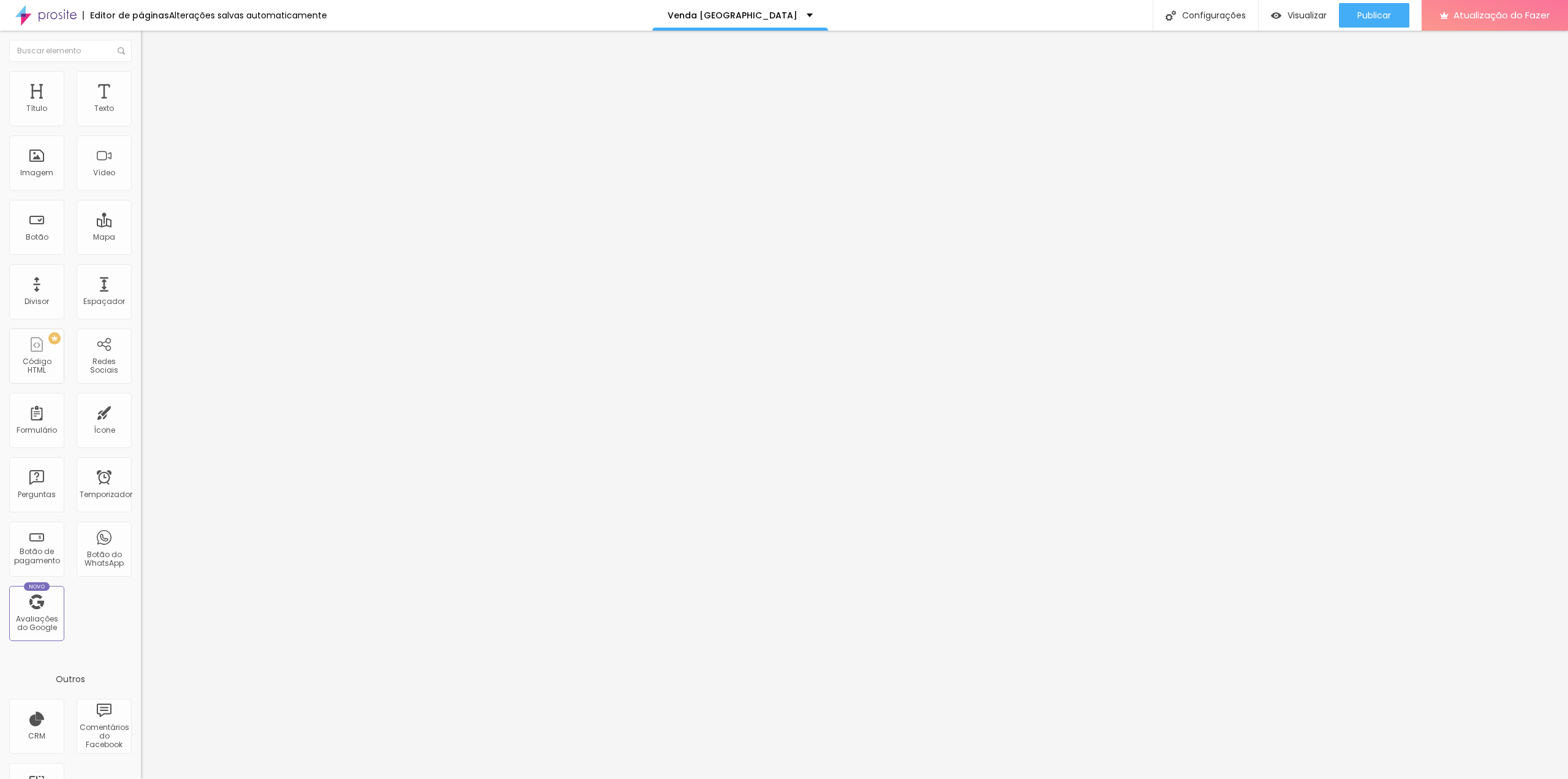
paste input "[DOMAIN_NAME][URL]"
type input "[DOMAIN_NAME][URL]"
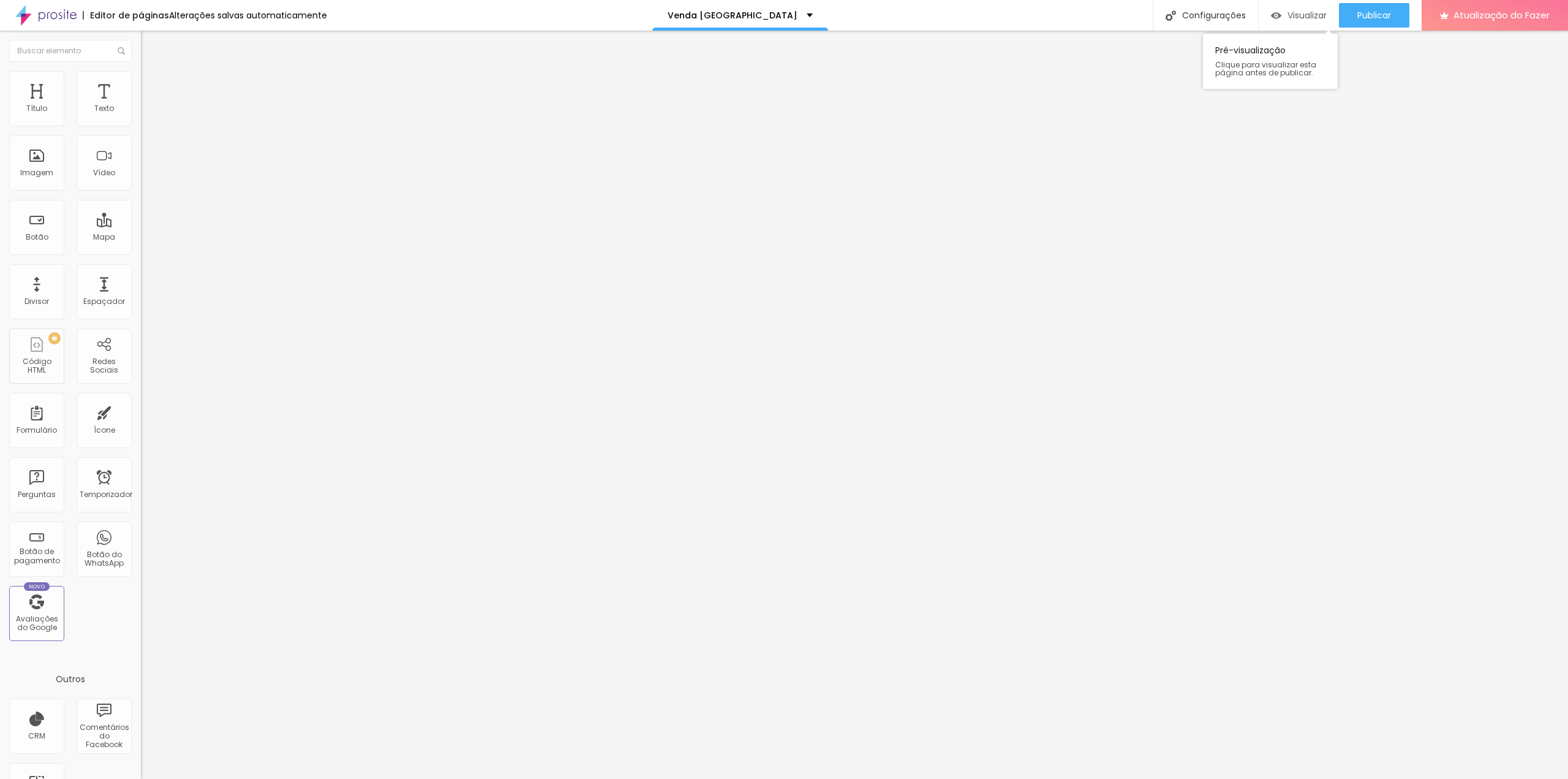
click at [1301, 12] on font "Visualizar" at bounding box center [1307, 16] width 39 height 12
click at [141, 124] on img at bounding box center [144, 127] width 7 height 7
click at [1288, 16] on font "Visualizar" at bounding box center [1307, 16] width 39 height 12
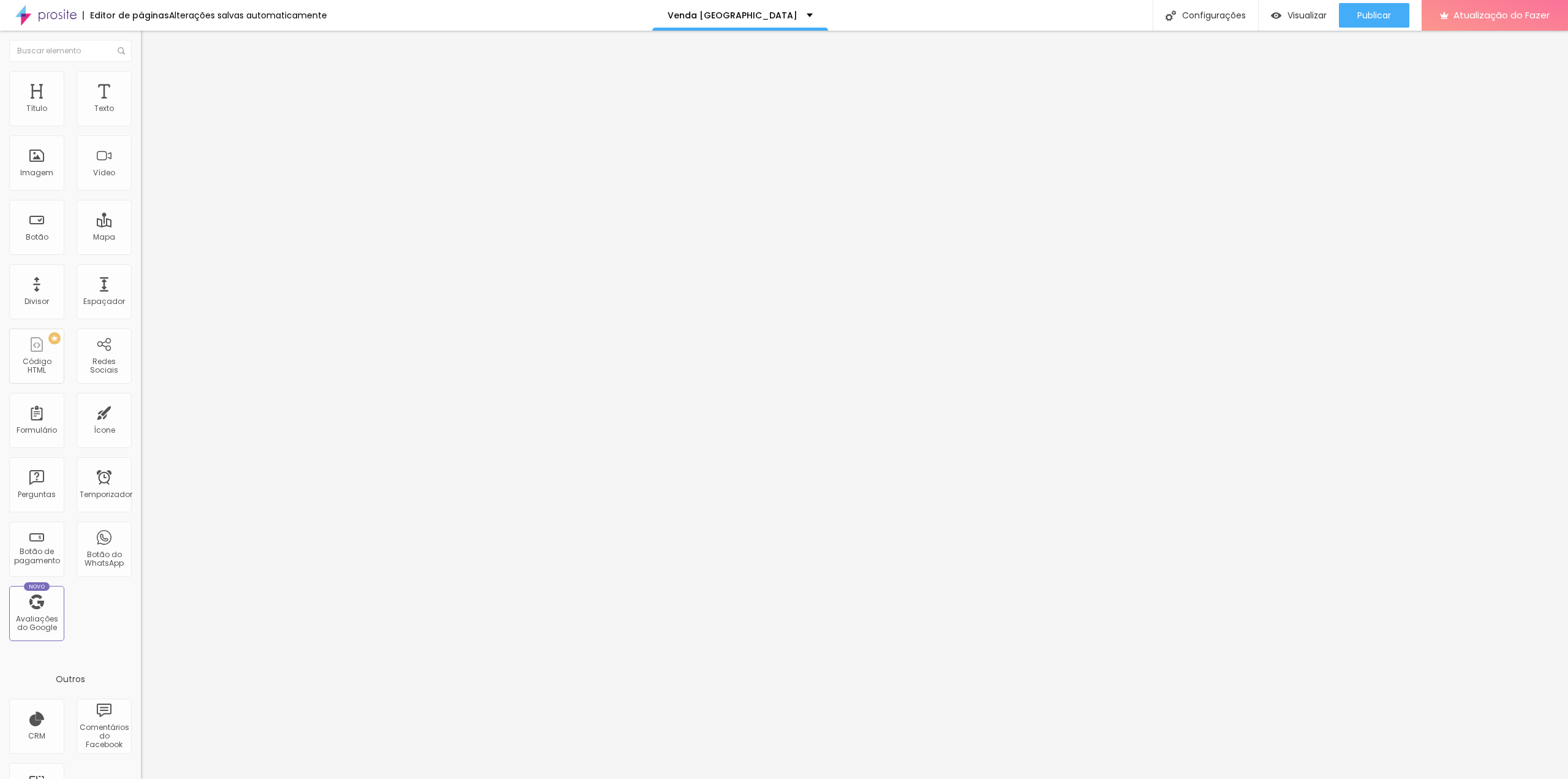
click at [141, 83] on img at bounding box center [146, 88] width 11 height 11
click at [141, 75] on img at bounding box center [146, 76] width 11 height 11
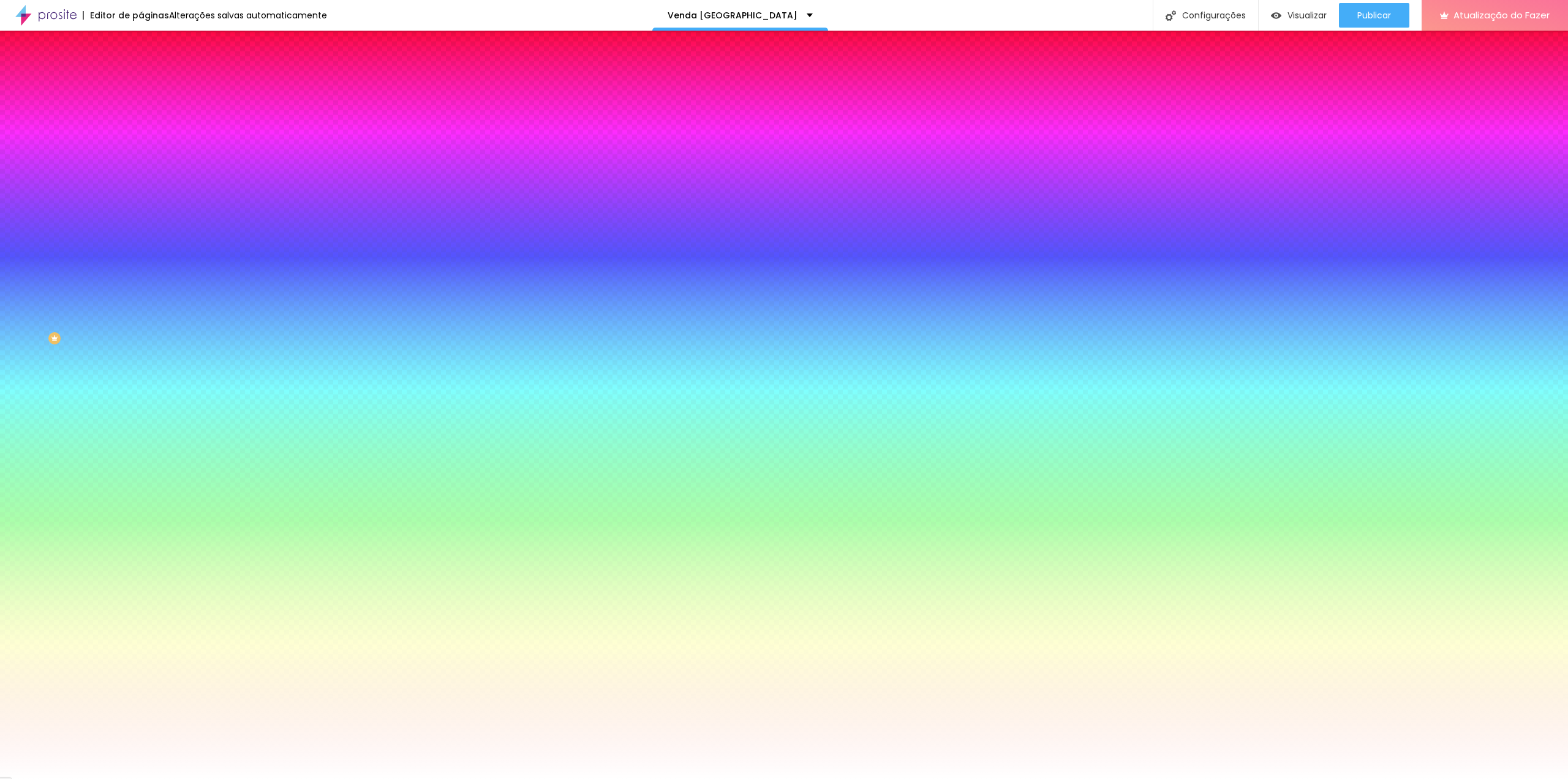
click at [141, 70] on img at bounding box center [146, 64] width 11 height 11
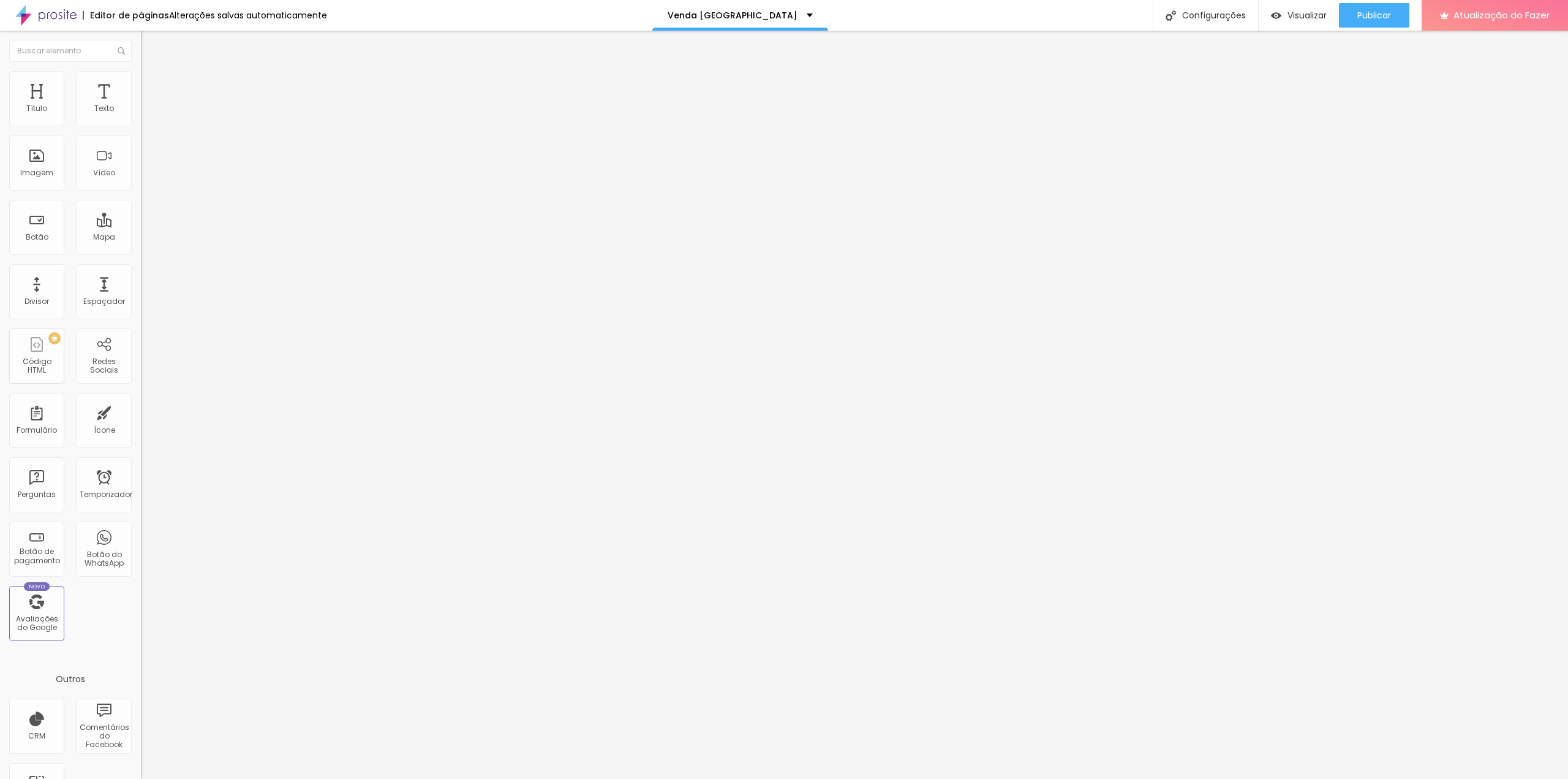
click at [141, 124] on img at bounding box center [144, 127] width 7 height 7
drag, startPoint x: 746, startPoint y: 385, endPoint x: 570, endPoint y: 386, distance: 176.0
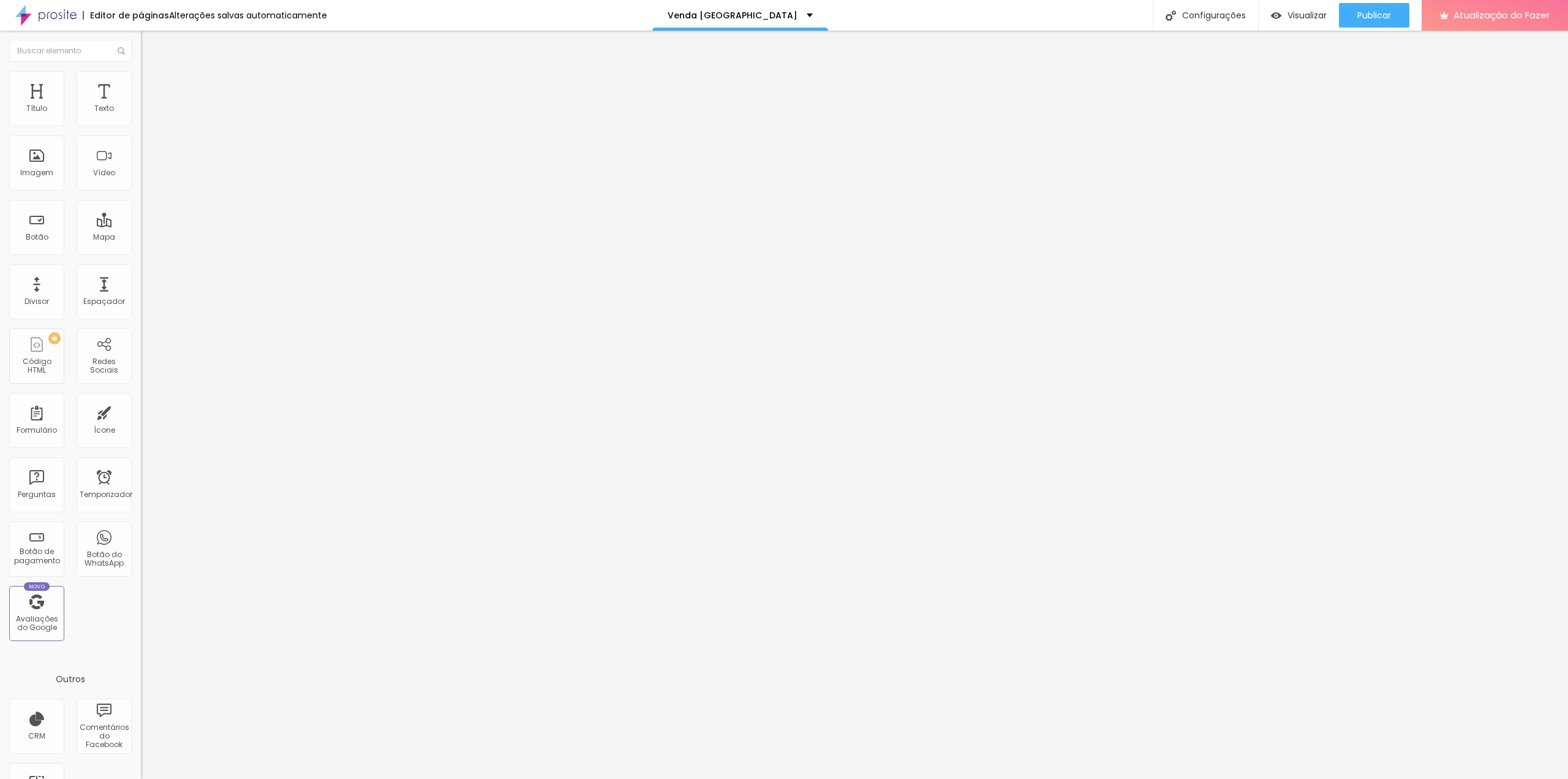
type input "/agradecimento"
click at [141, 114] on div "Formulário QUERO AGENDA" at bounding box center [211, 114] width 141 height 37
click at [141, 124] on img at bounding box center [144, 127] width 7 height 7
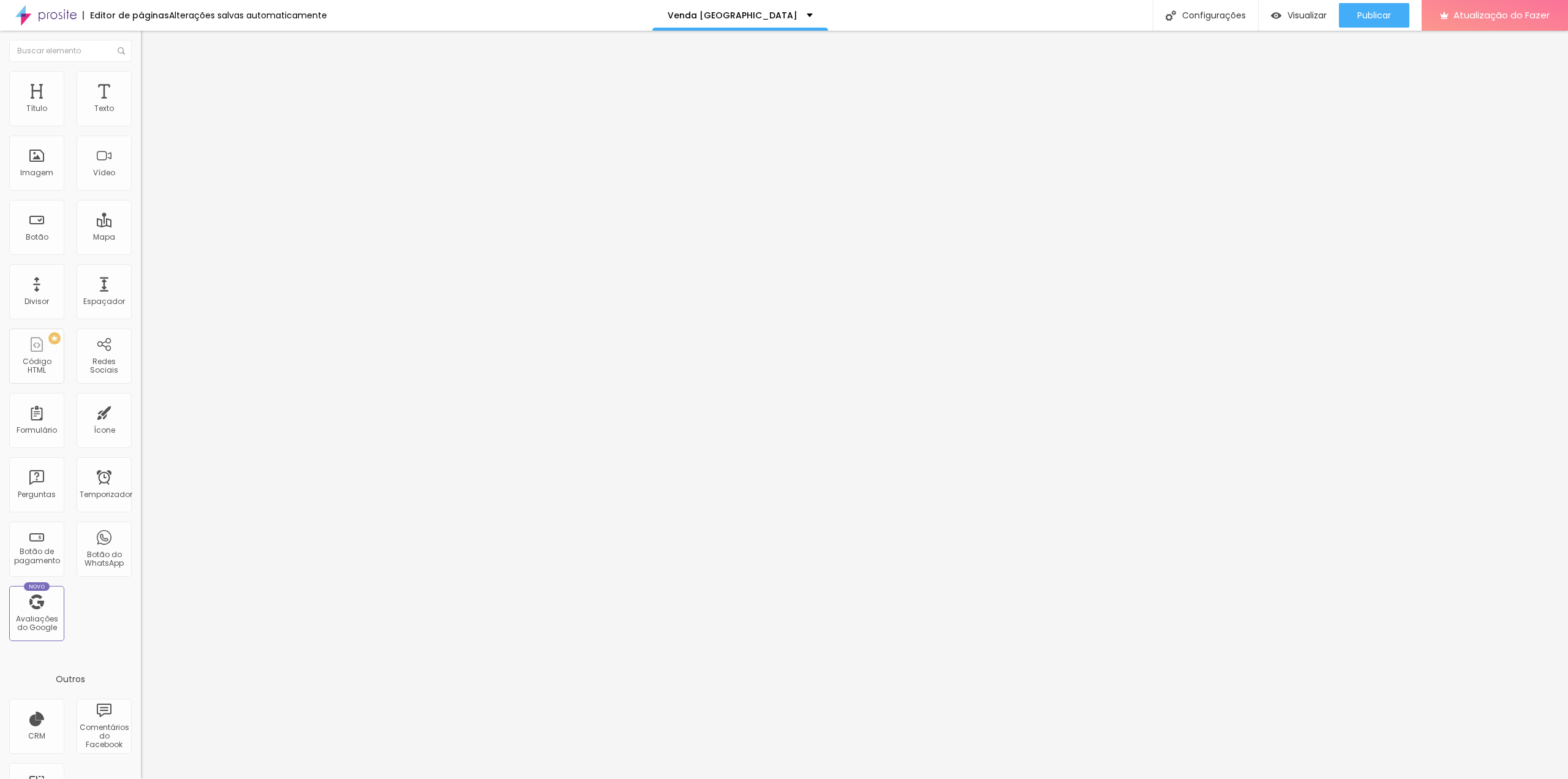
click at [986, 778] on div at bounding box center [784, 791] width 1568 height 11
click at [1288, 15] on font "Visualizar" at bounding box center [1307, 16] width 39 height 12
click at [782, 14] on div "Venda Casa Poá" at bounding box center [740, 15] width 176 height 31
click at [704, 53] on font "Agradecimentos pela conversão" at bounding box center [728, 46] width 151 height 13
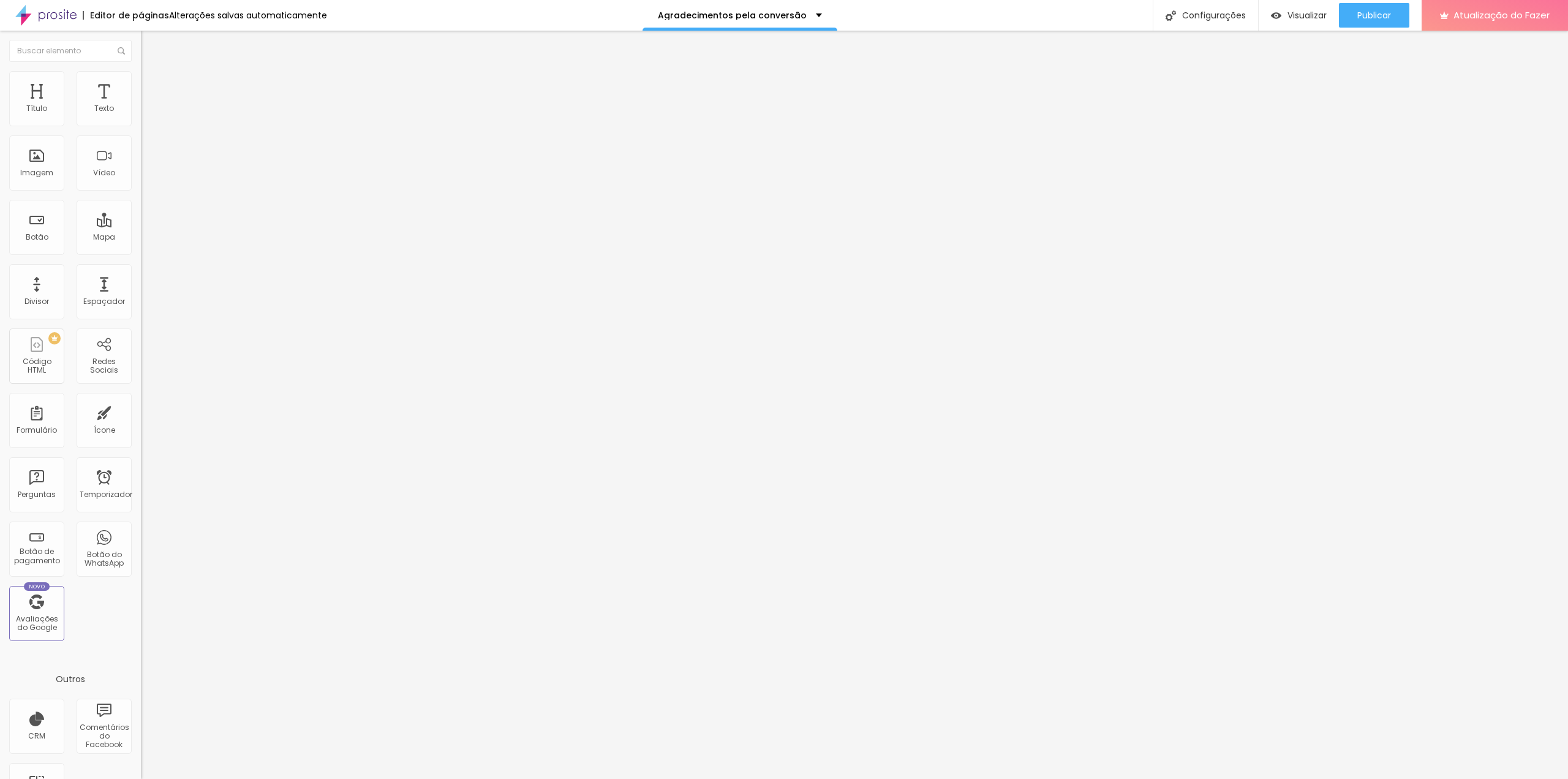
click at [141, 116] on font "Título 2" at bounding box center [161, 108] width 40 height 16
click at [141, 127] on font "Título 3" at bounding box center [159, 120] width 35 height 14
click at [141, 137] on font "Título 4" at bounding box center [157, 131] width 33 height 12
click at [152, 84] on font "Avançado" at bounding box center [171, 79] width 40 height 10
click at [141, 83] on ul "Estilo Avançado" at bounding box center [211, 71] width 141 height 24
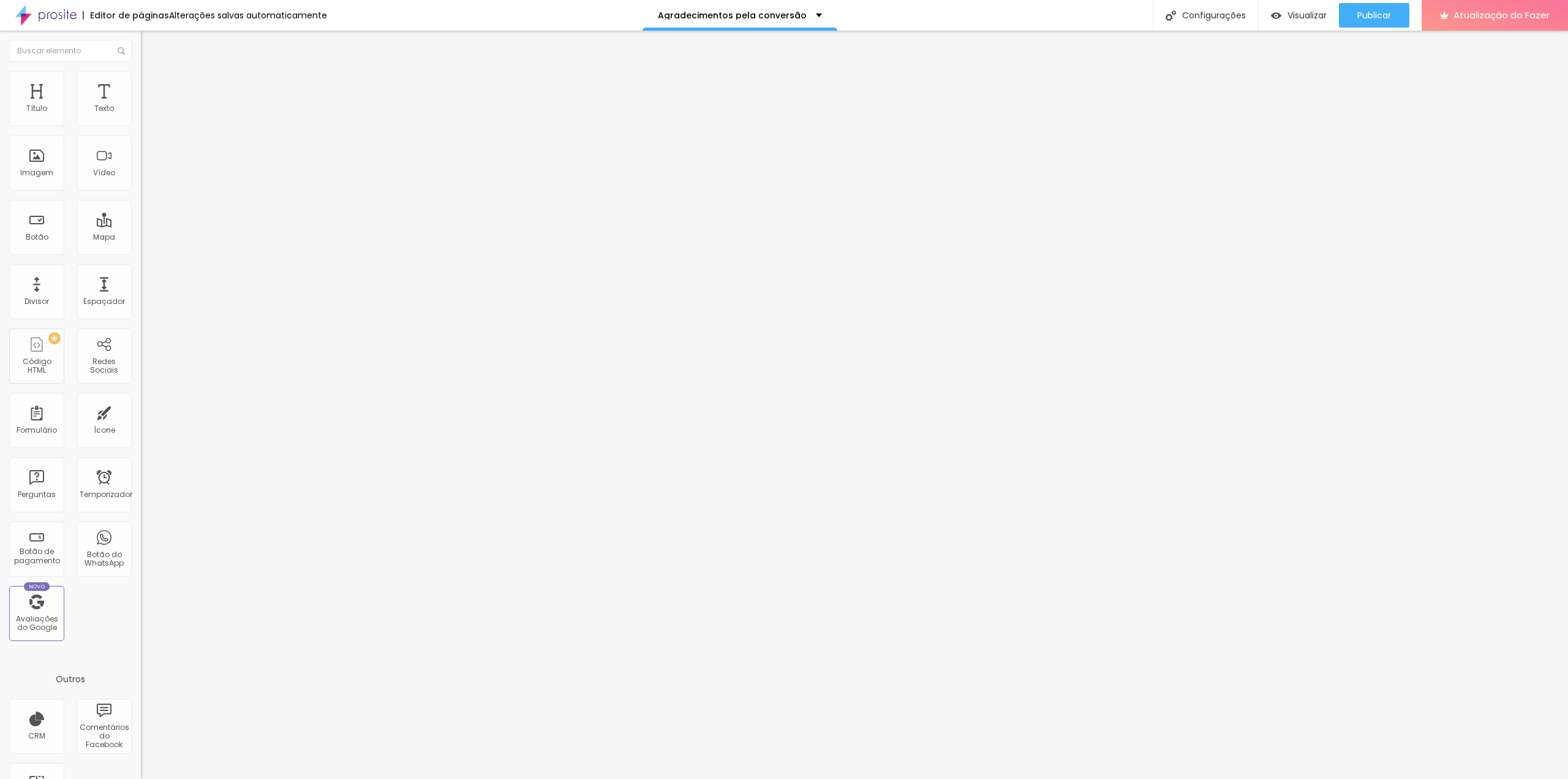
click at [152, 72] on font "Estilo" at bounding box center [161, 67] width 19 height 10
type input "37"
type input "35"
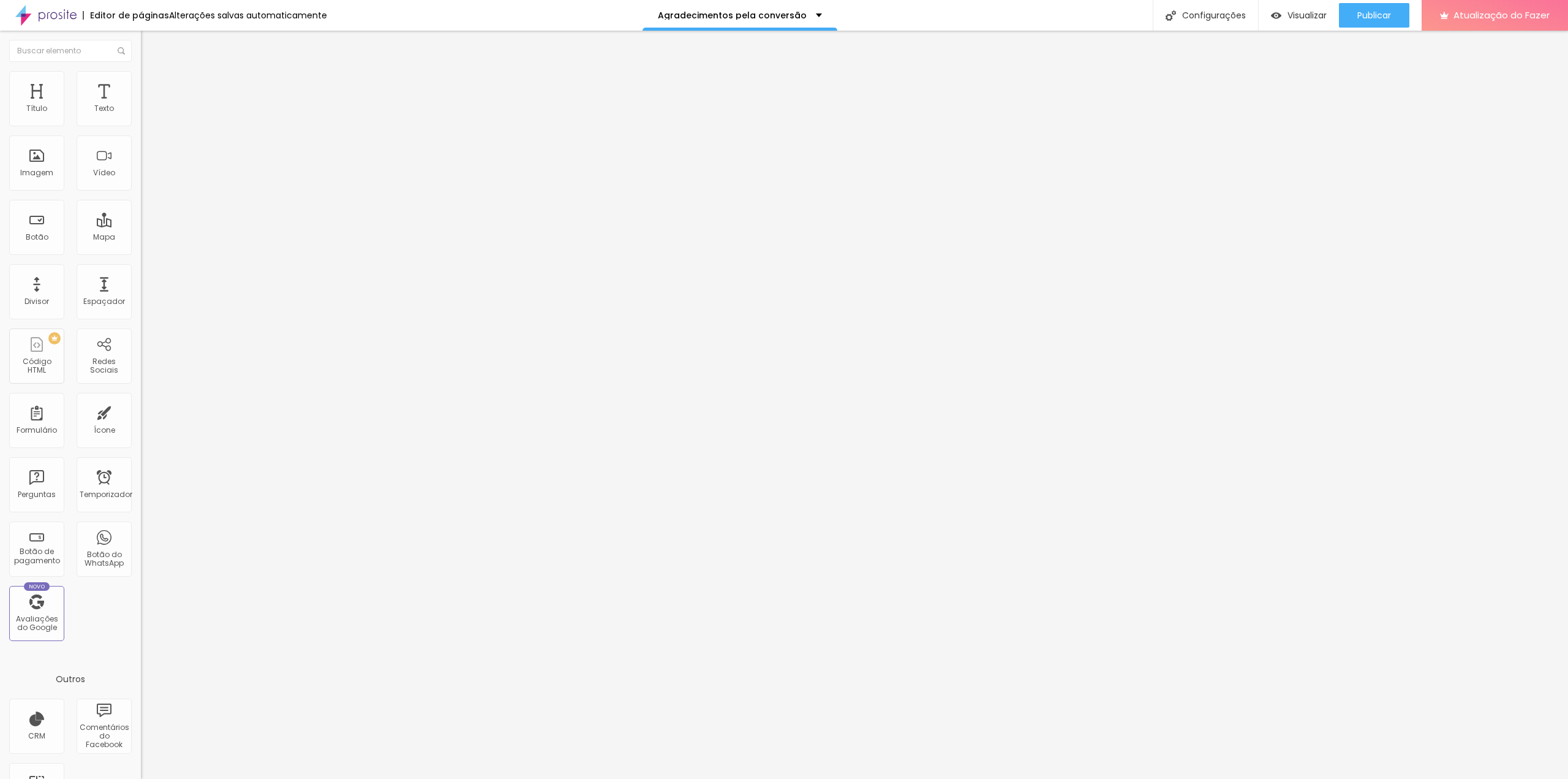
type input "34"
type input "33"
type input "32"
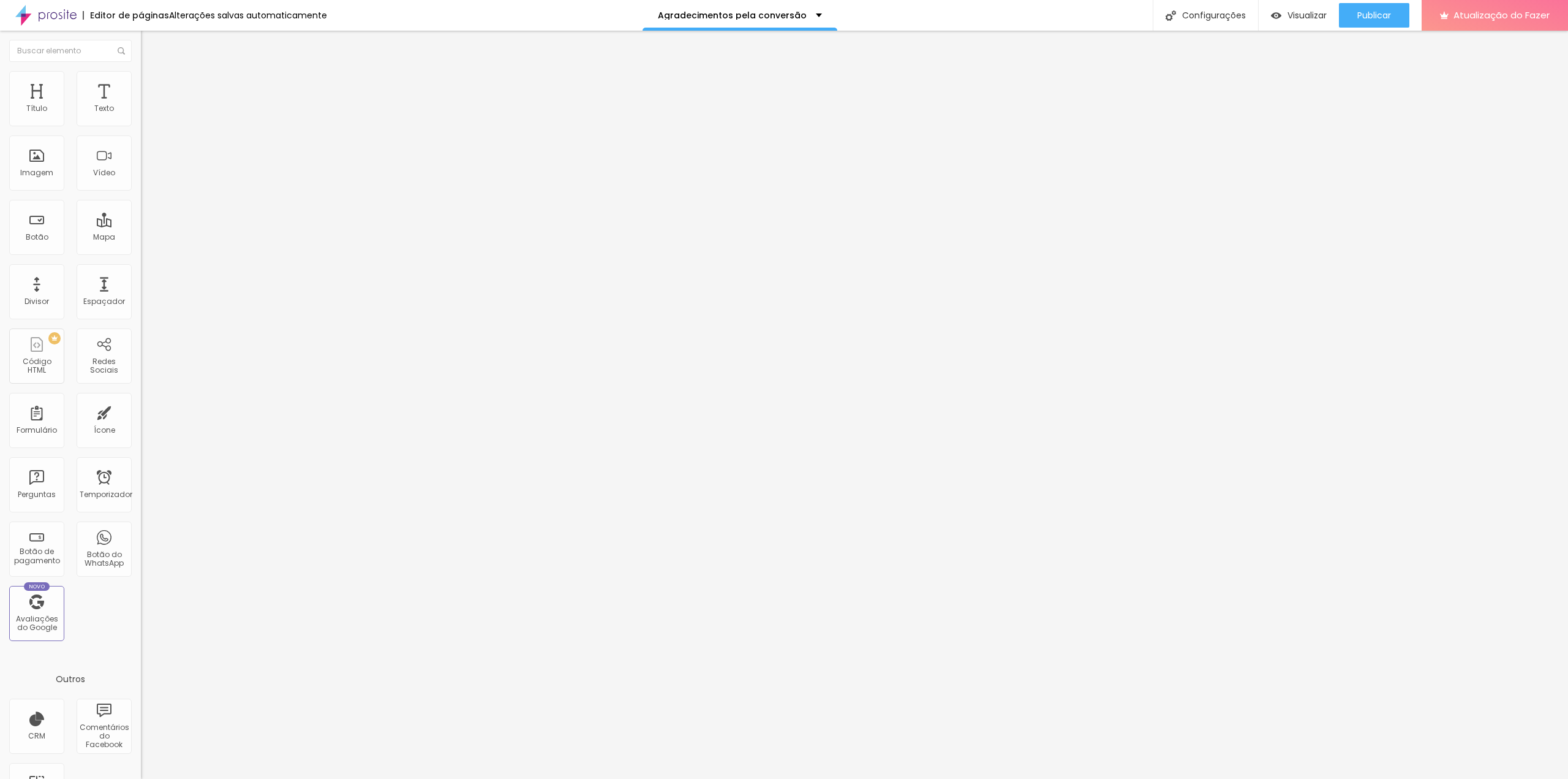
type input "32"
type input "31"
type input "30"
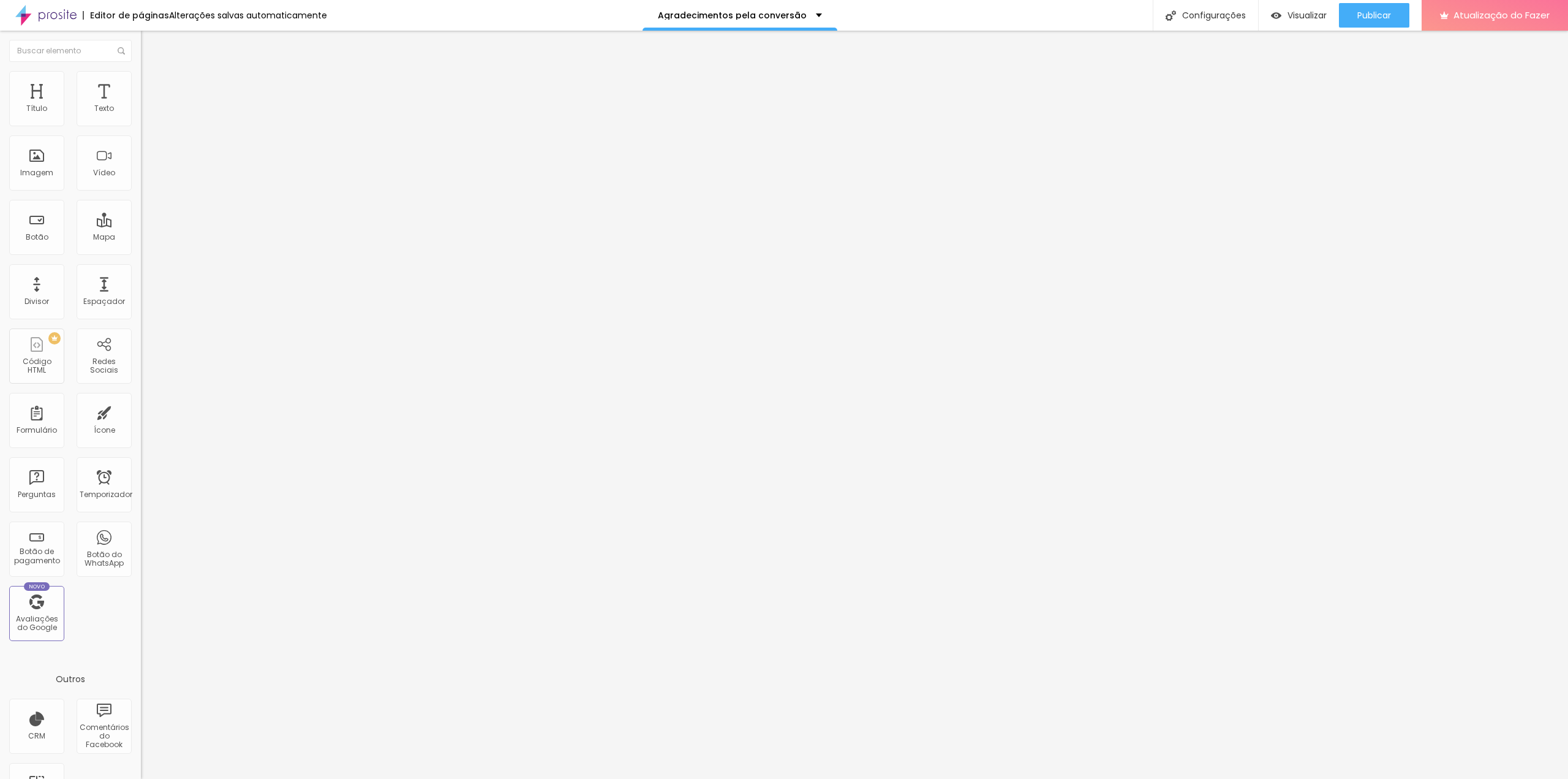
type input "29"
type input "28"
type input "27"
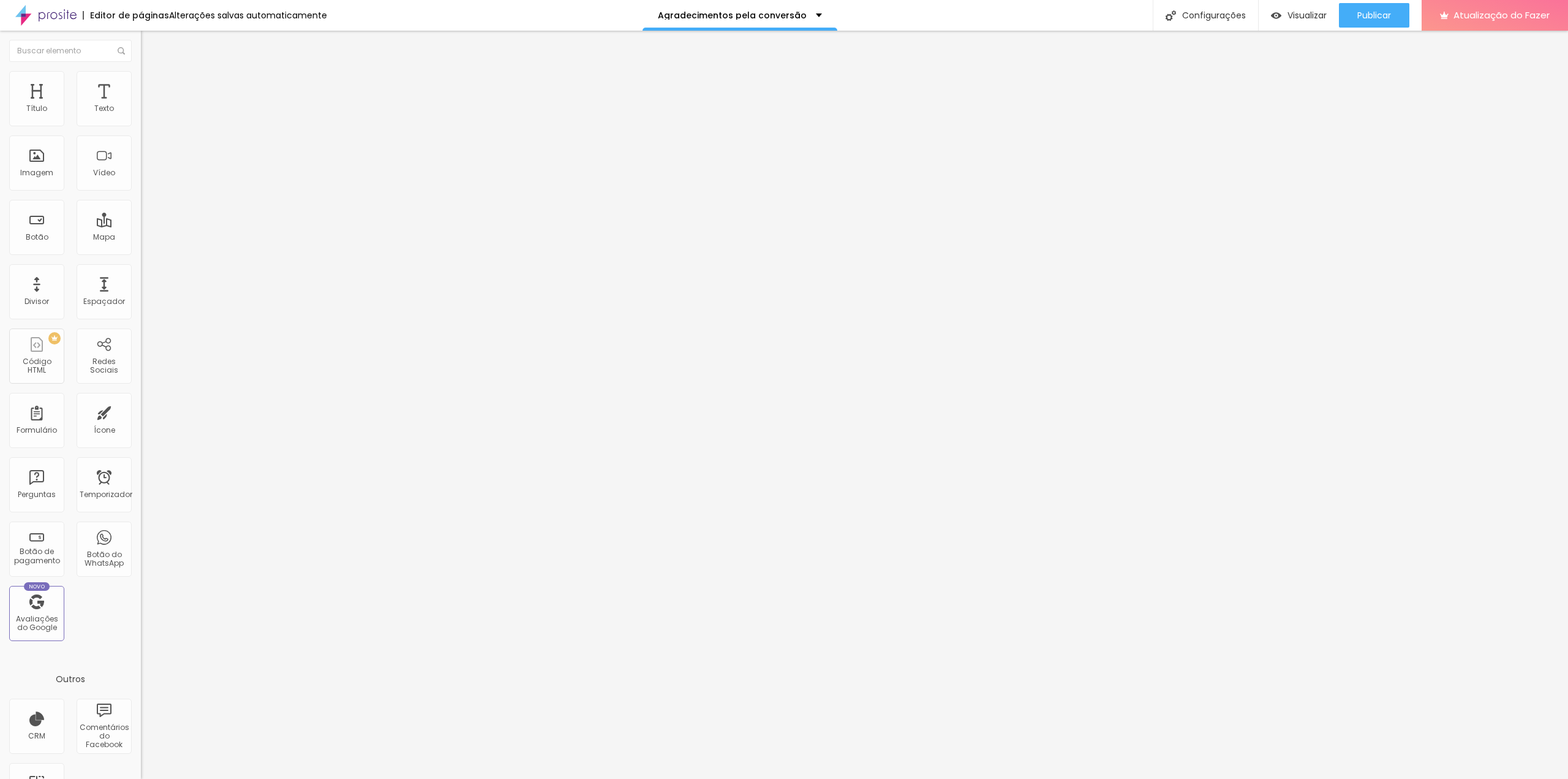
type input "27"
type input "26"
type input "25"
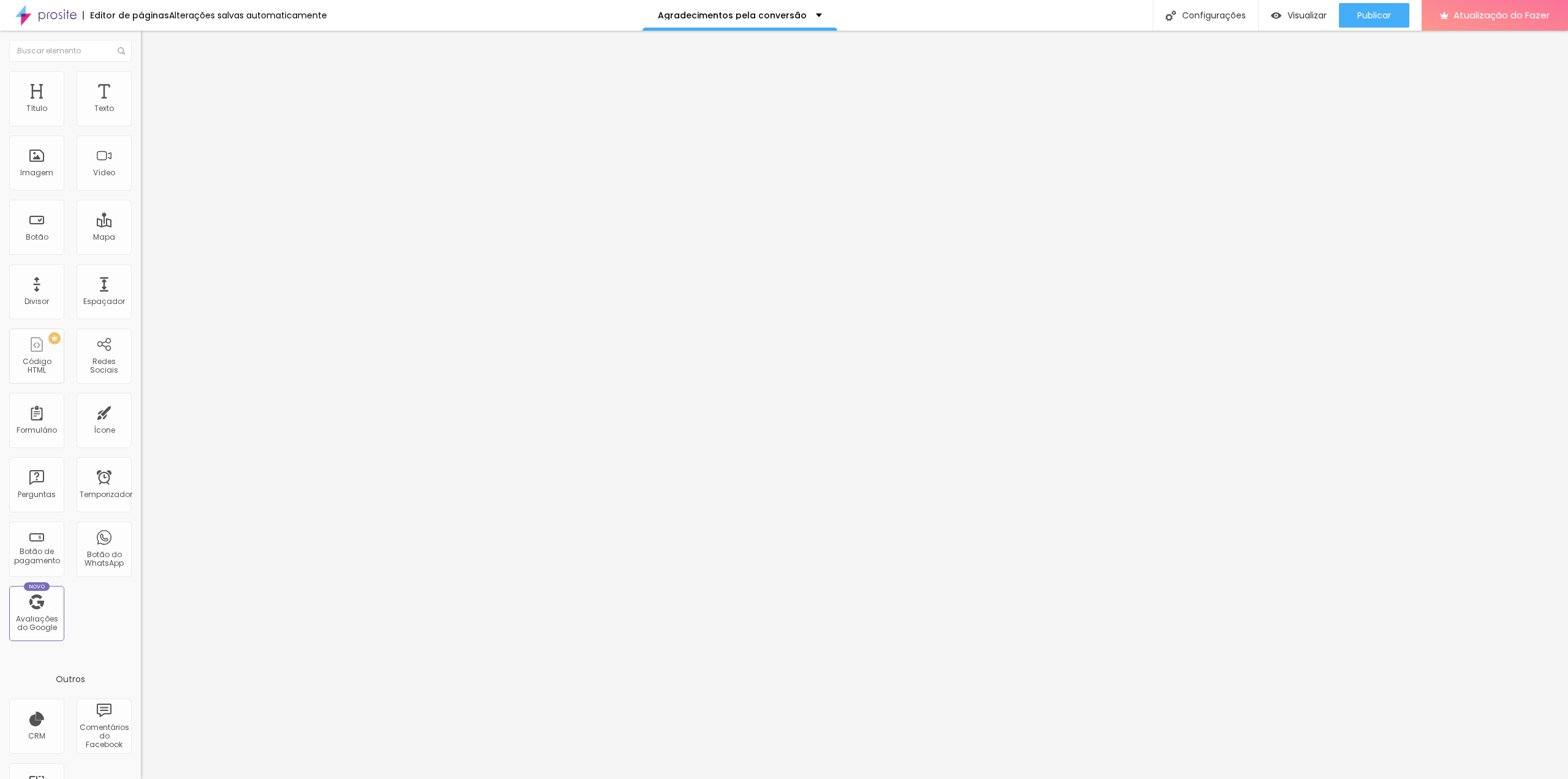
type input "24"
type input "23"
type input "22"
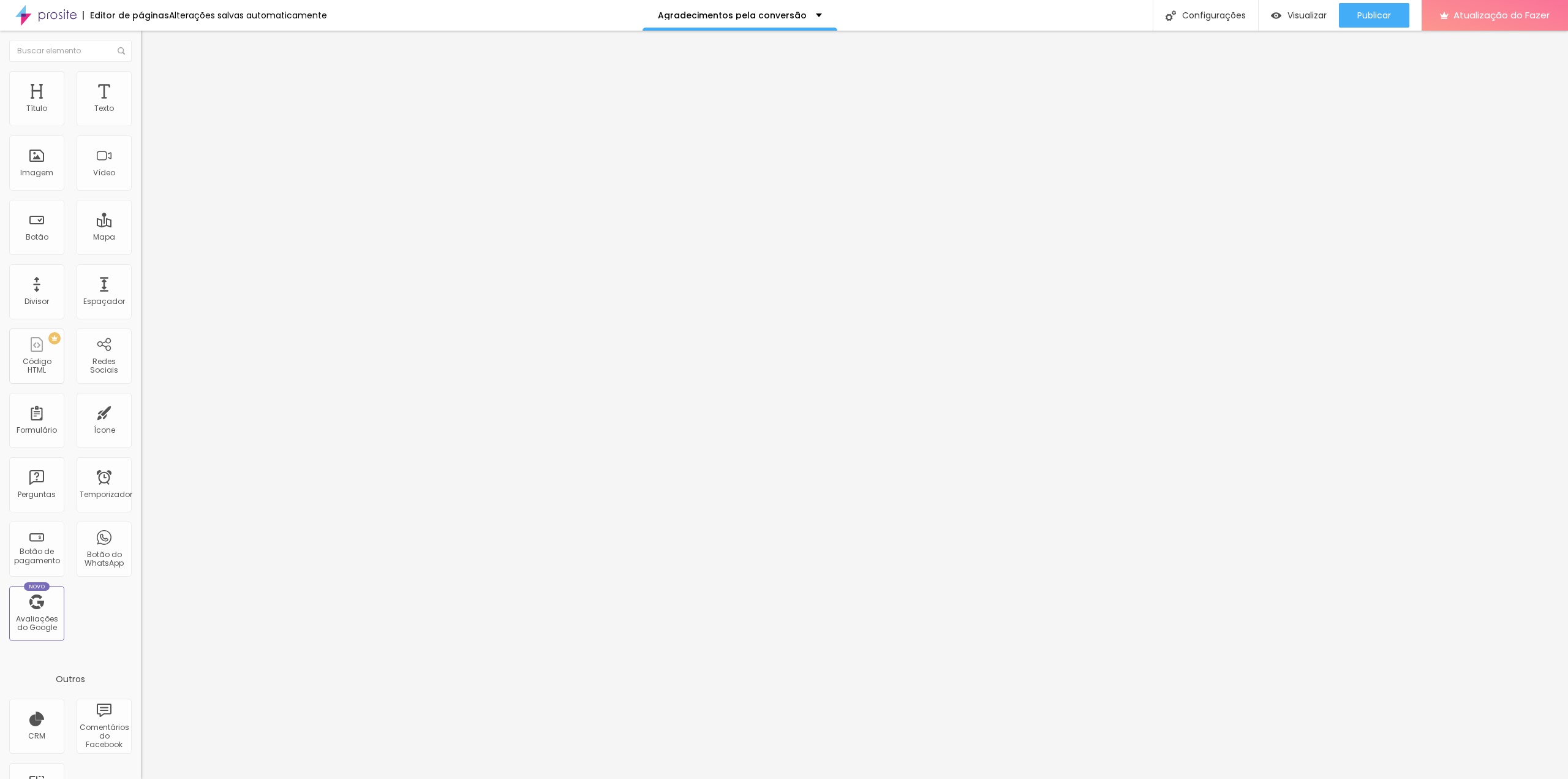
type input "22"
drag, startPoint x: 50, startPoint y: 258, endPoint x: 36, endPoint y: 258, distance: 14.0
type input "22"
click at [141, 293] on input "range" at bounding box center [180, 297] width 79 height 10
type input "219"
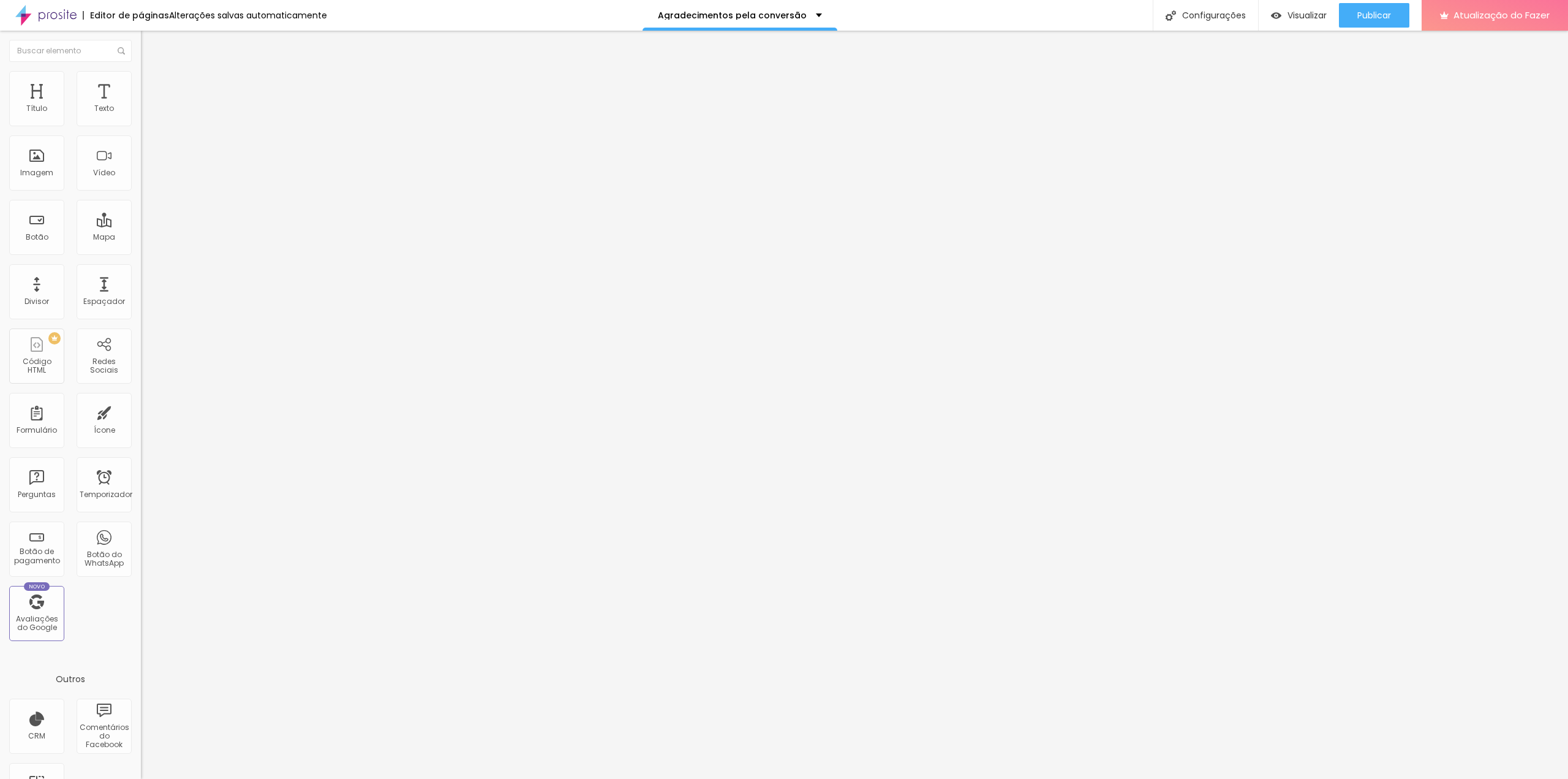
type input "219"
type input "213"
type input "208"
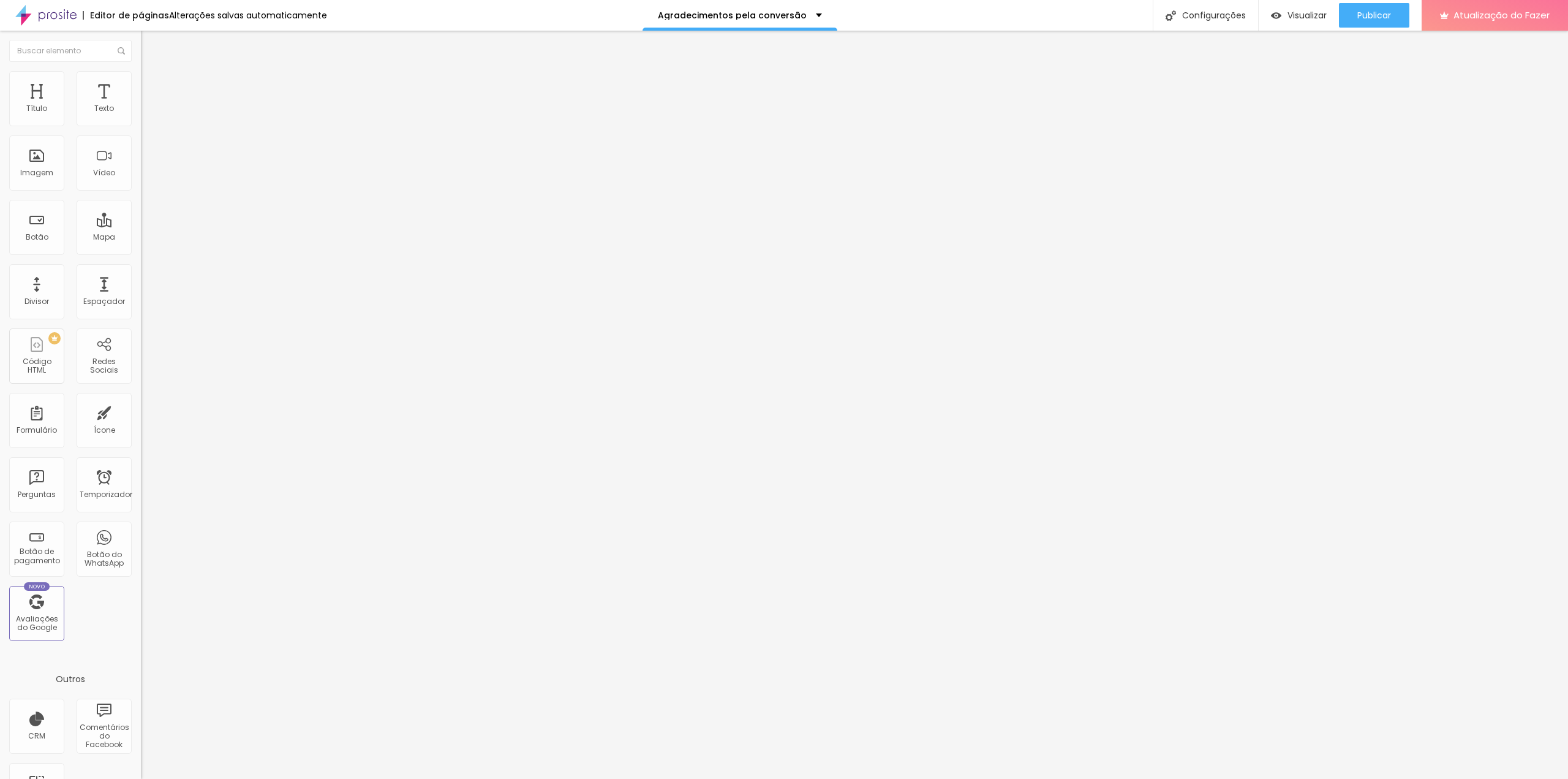
type input "198"
type input "183"
type input "177"
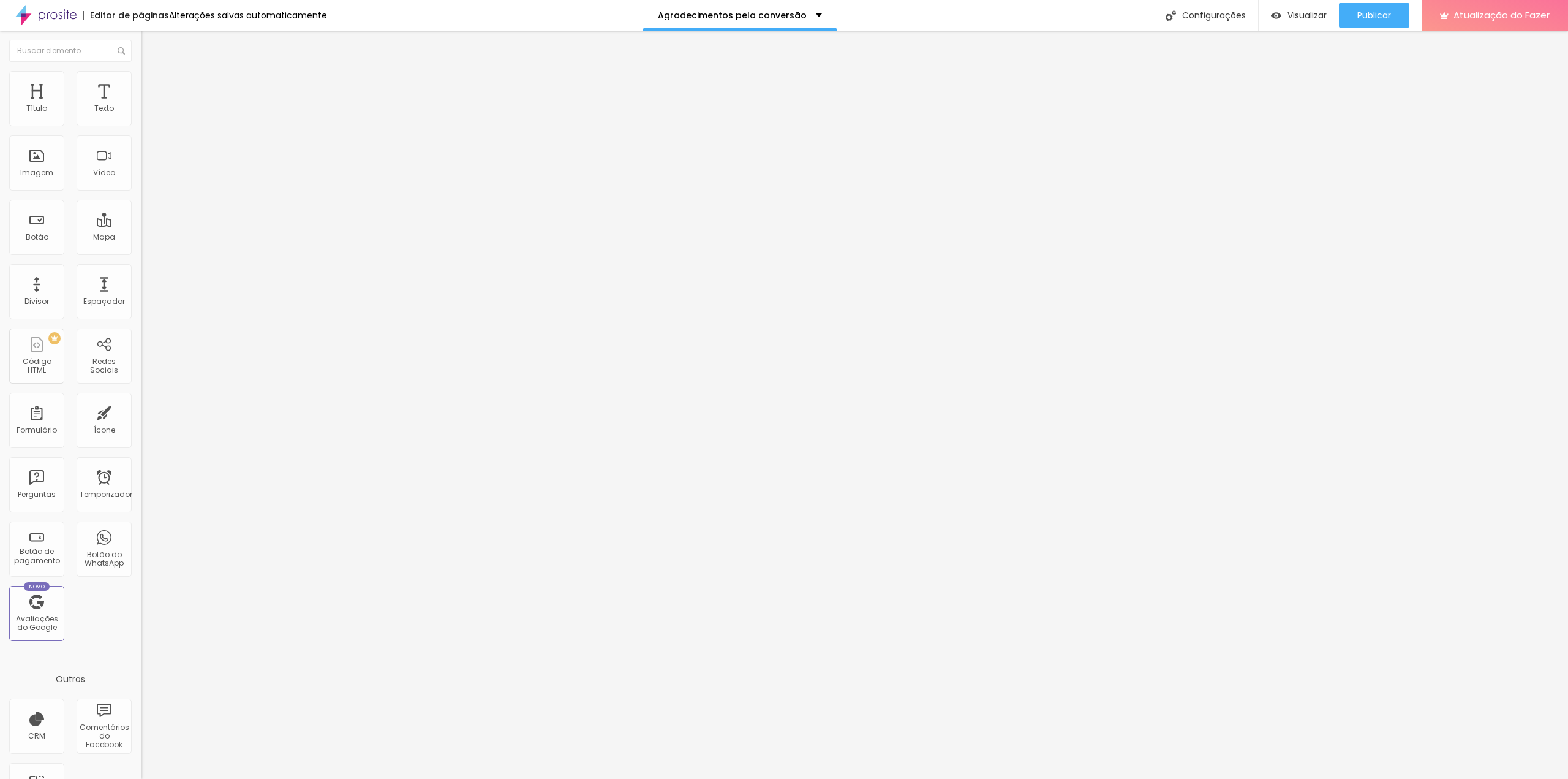
type input "177"
type input "167"
type input "152"
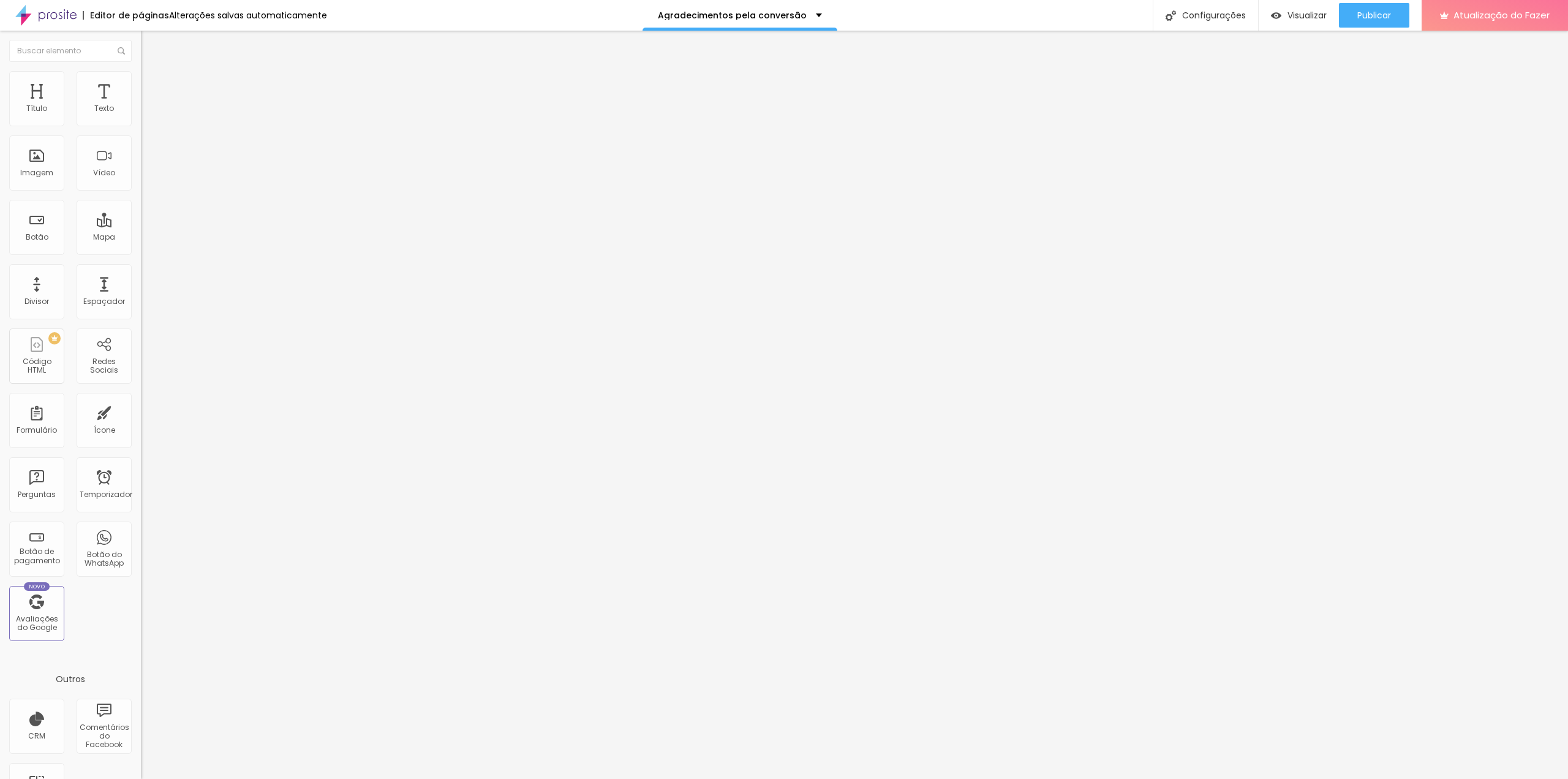
type input "141"
type input "126"
type input "110"
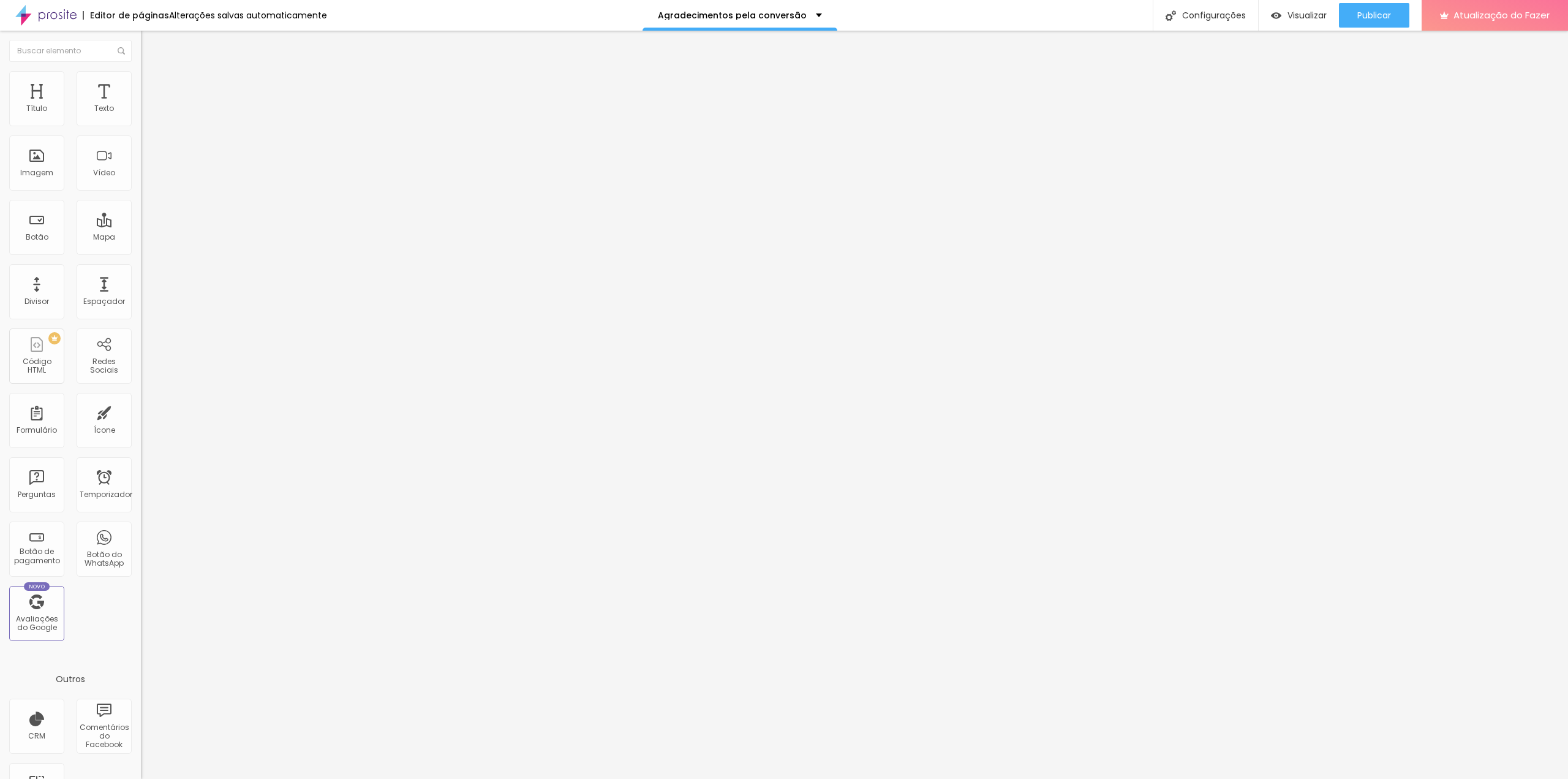
type input "110"
type input "84"
type input "79"
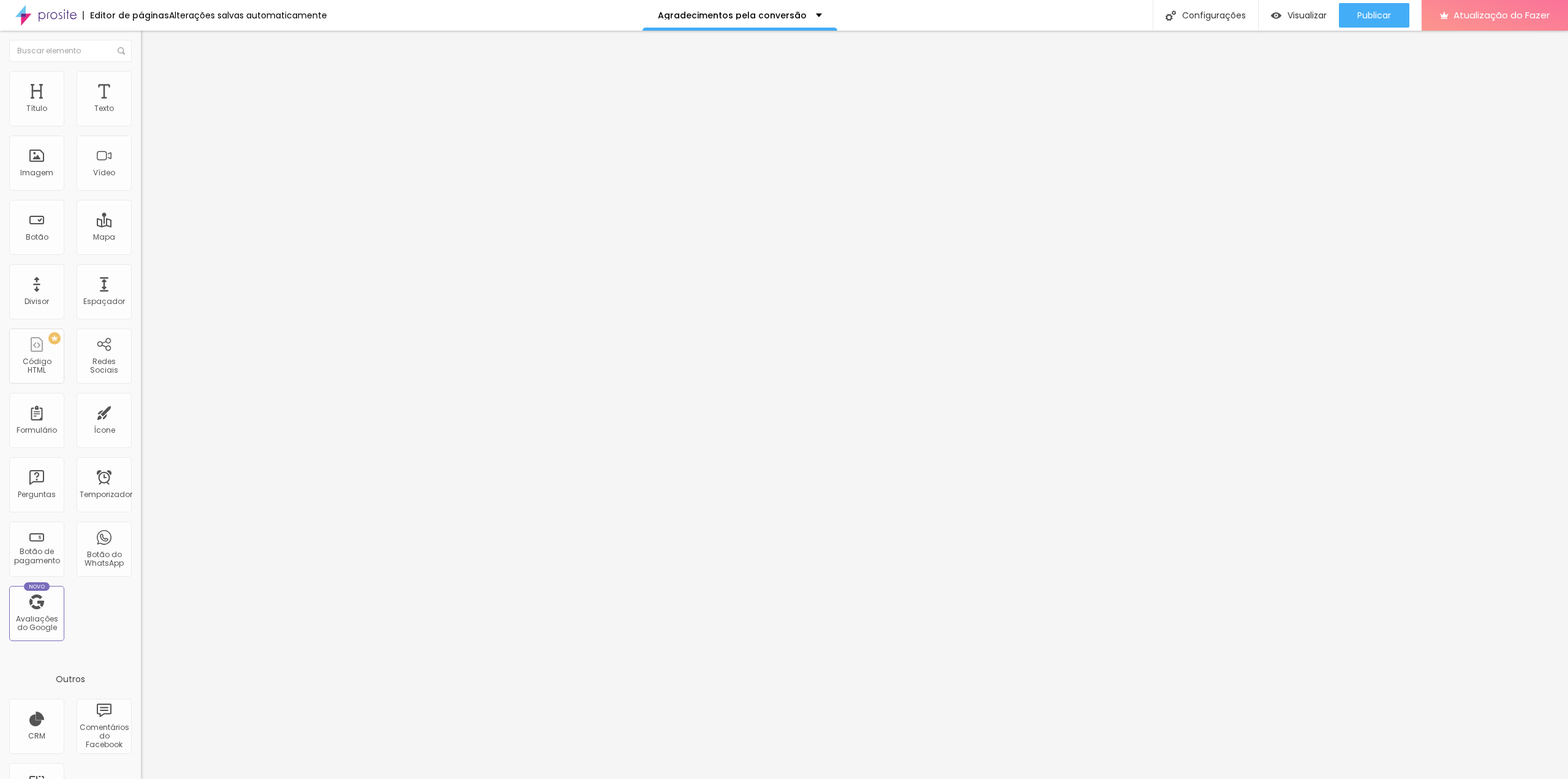
type input "74"
type input "79"
type input "84"
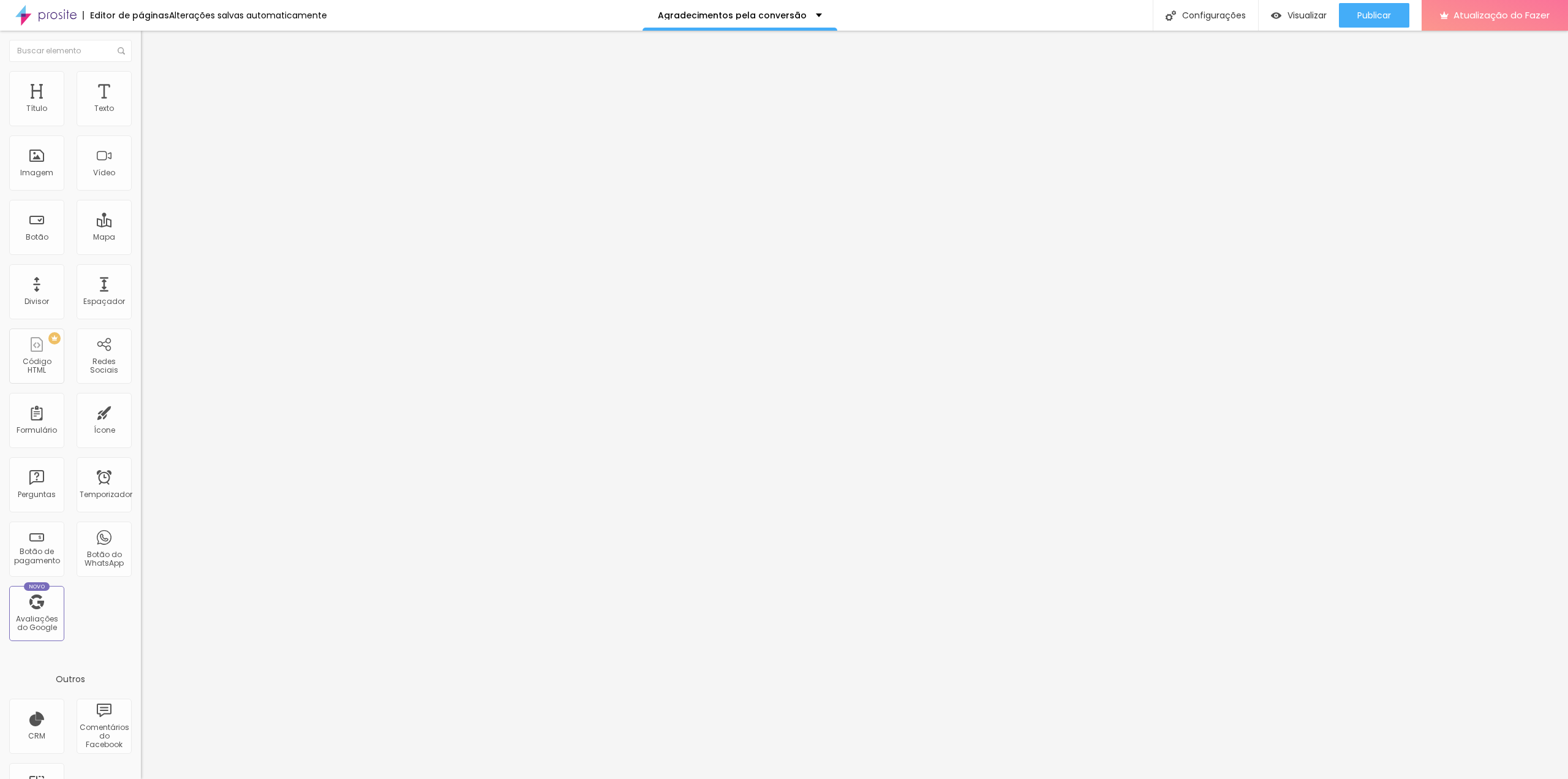
type input "84"
type input "90"
type input "95"
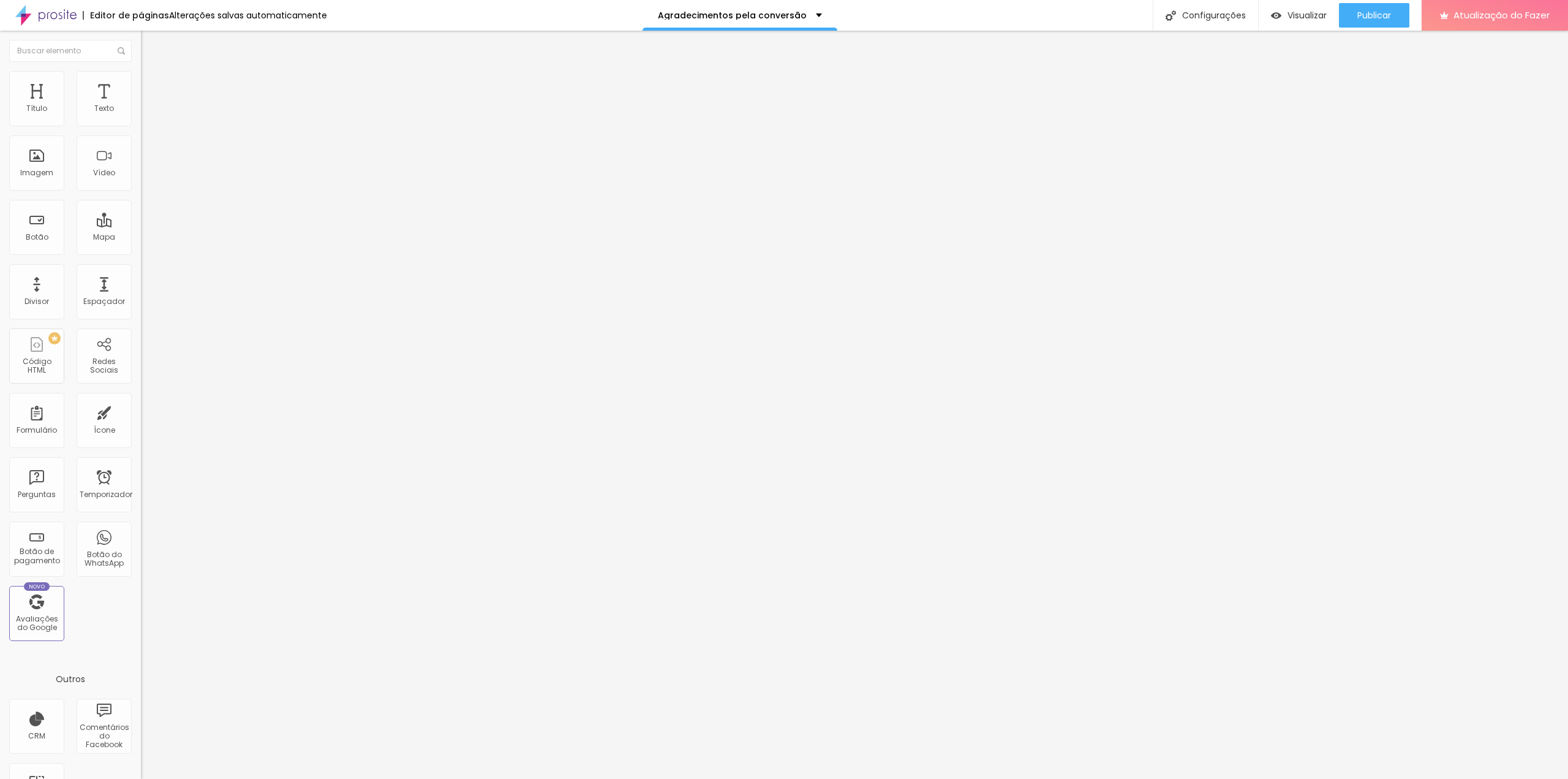
type input "110"
type input "121"
type input "126"
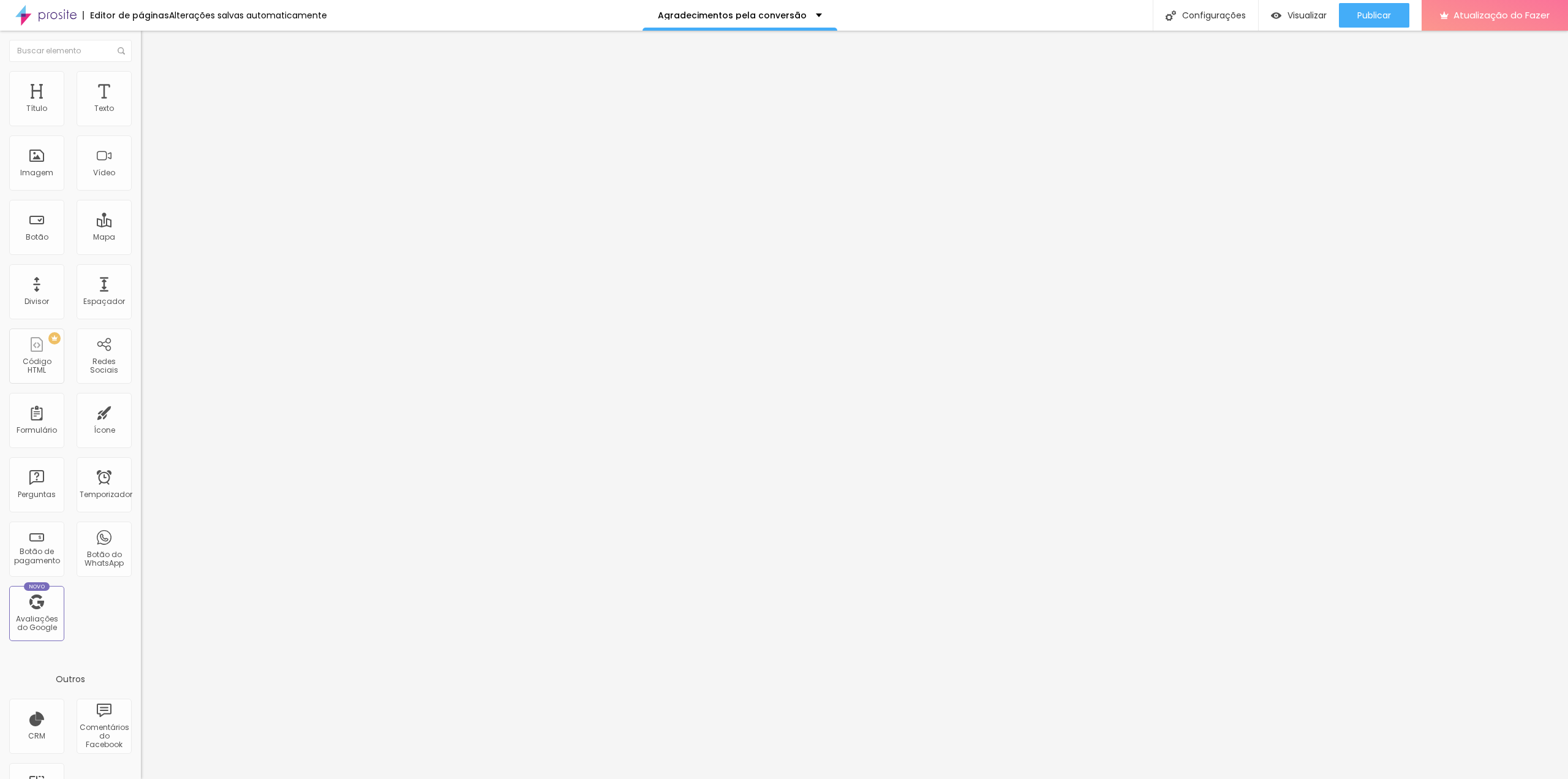
type input "126"
type input "121"
type input "115"
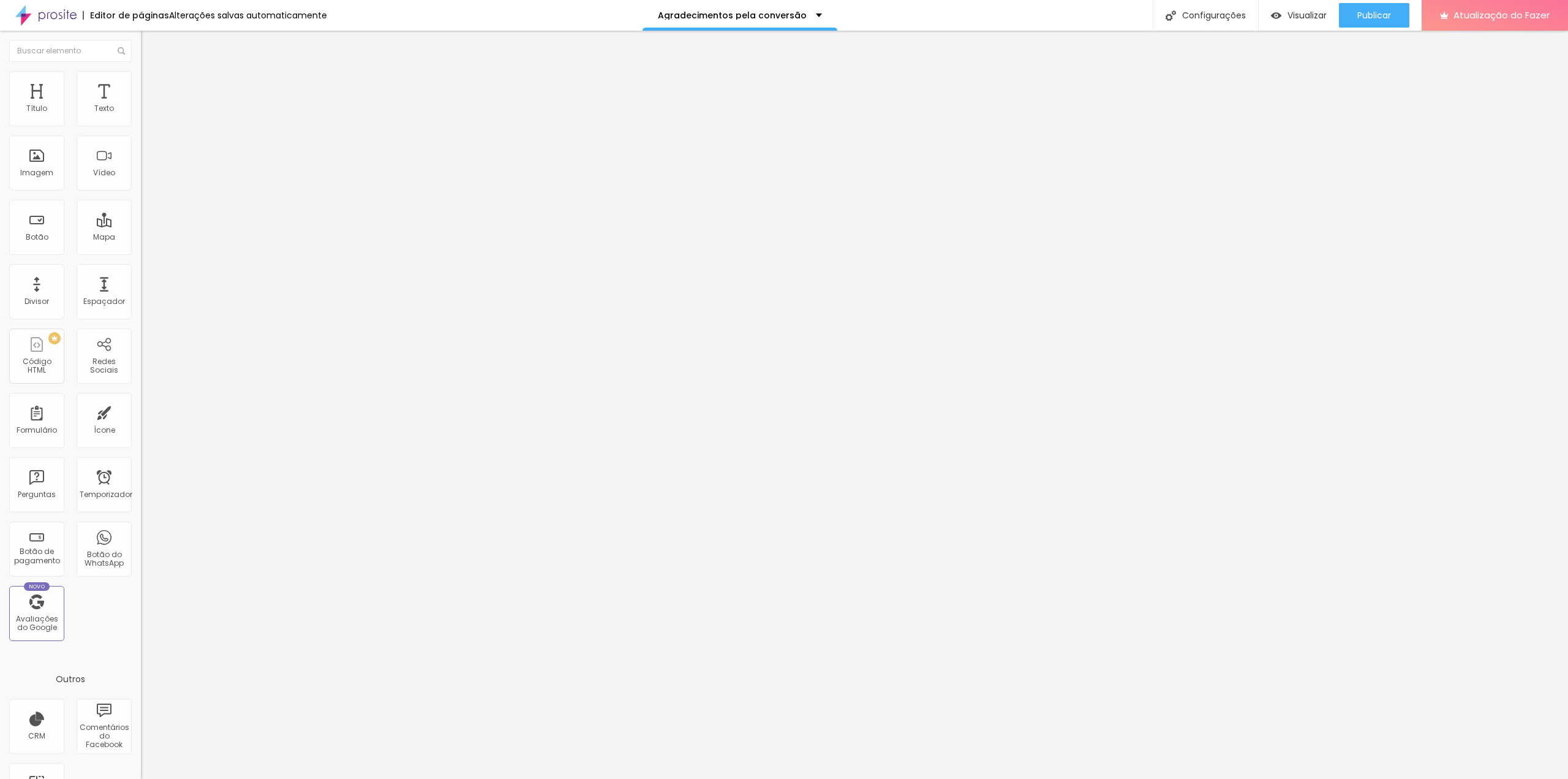
type input "110"
drag, startPoint x: 54, startPoint y: 120, endPoint x: 39, endPoint y: 127, distance: 16.6
type input "110"
click at [141, 225] on input "range" at bounding box center [180, 230] width 79 height 10
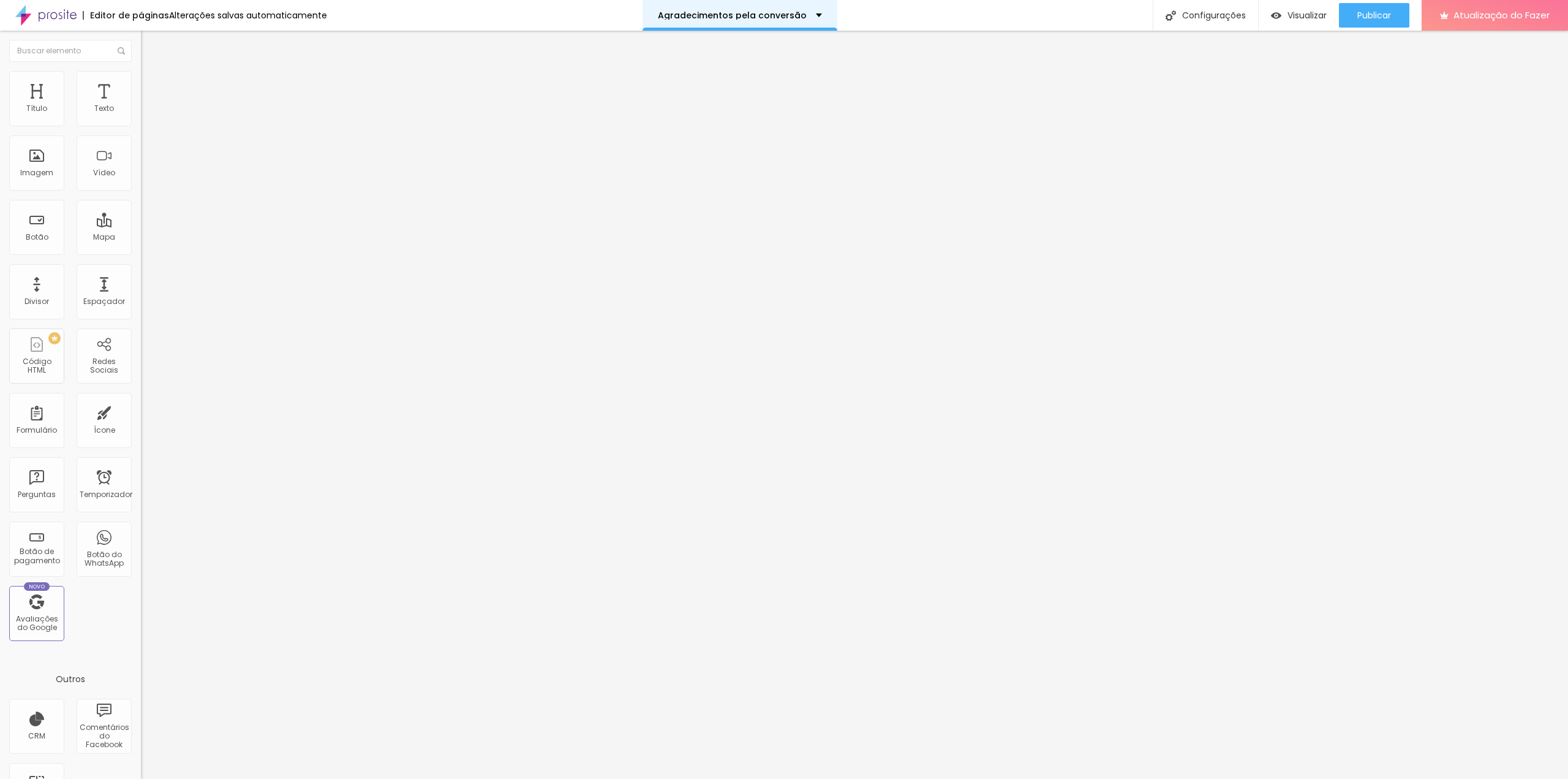
click at [814, 7] on div "Agradecimentos pela conversão" at bounding box center [740, 15] width 195 height 31
click at [713, 44] on font "Venda [GEOGRAPHIC_DATA]" at bounding box center [734, 37] width 129 height 13
click at [152, 84] on font "Avançado" at bounding box center [171, 79] width 40 height 10
click at [141, 115] on input "text" at bounding box center [214, 109] width 147 height 12
paste input "📞 Precisa falar agora? Clique aqui e fale direto comigo no WhatsApp:"
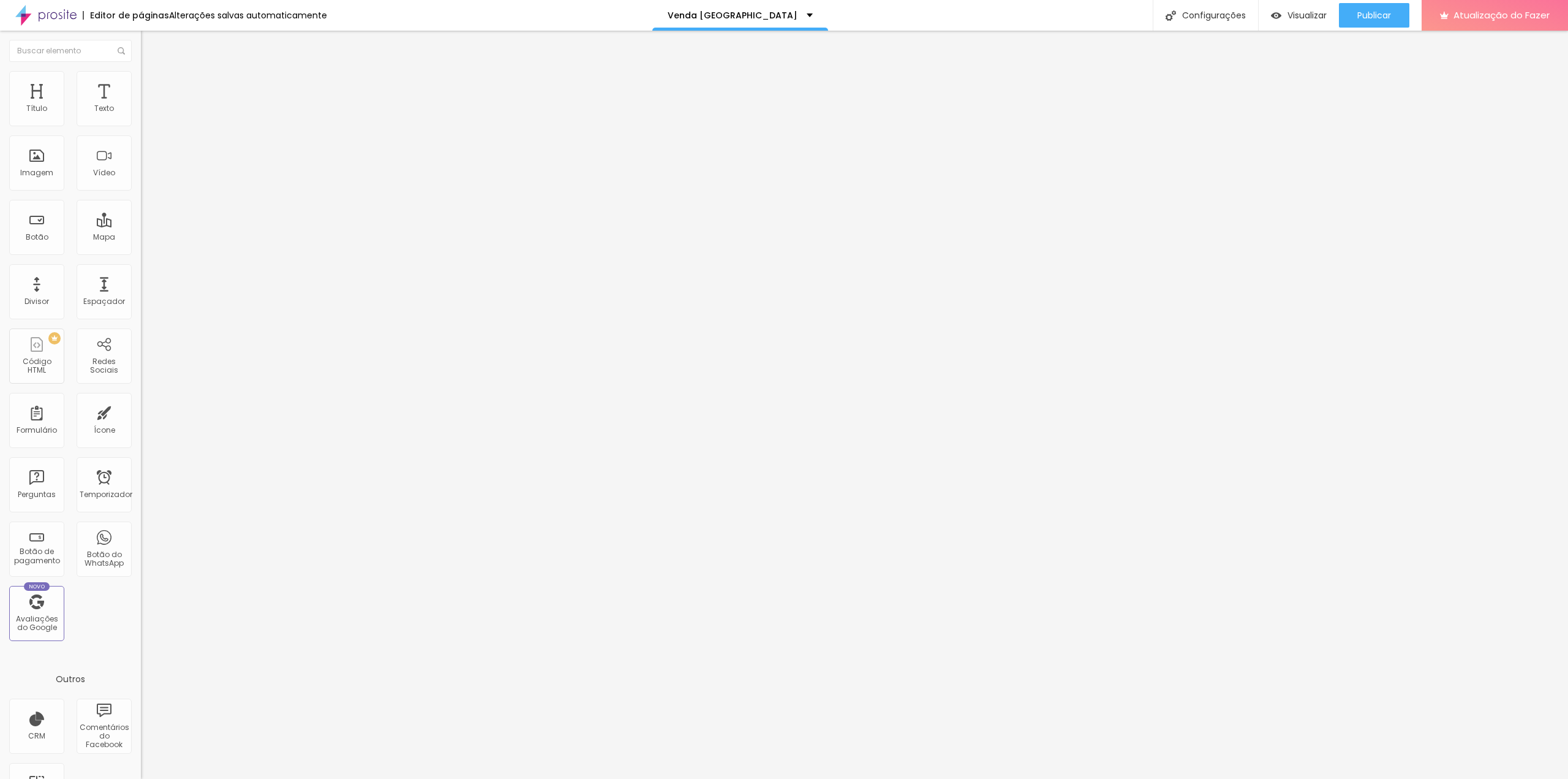
scroll to position [0, 151]
type input "📞 Precisa falar agora? Clique aqui e fale direto comigo no WhatsApp:"
click at [141, 252] on input "https://" at bounding box center [214, 246] width 147 height 12
click at [152, 84] on font "Estilo" at bounding box center [161, 79] width 19 height 10
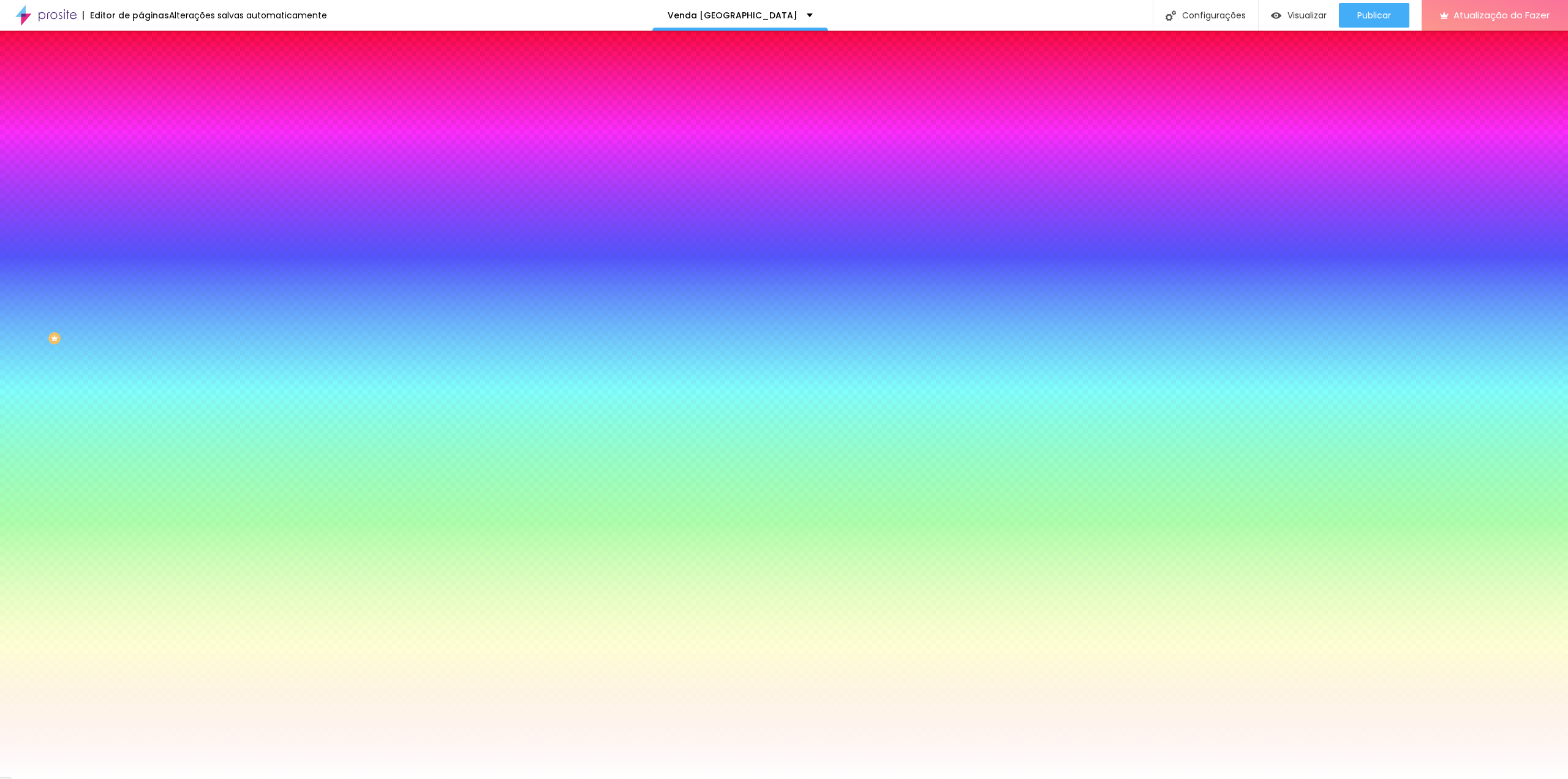
click at [152, 88] on font "Avançado" at bounding box center [171, 91] width 40 height 10
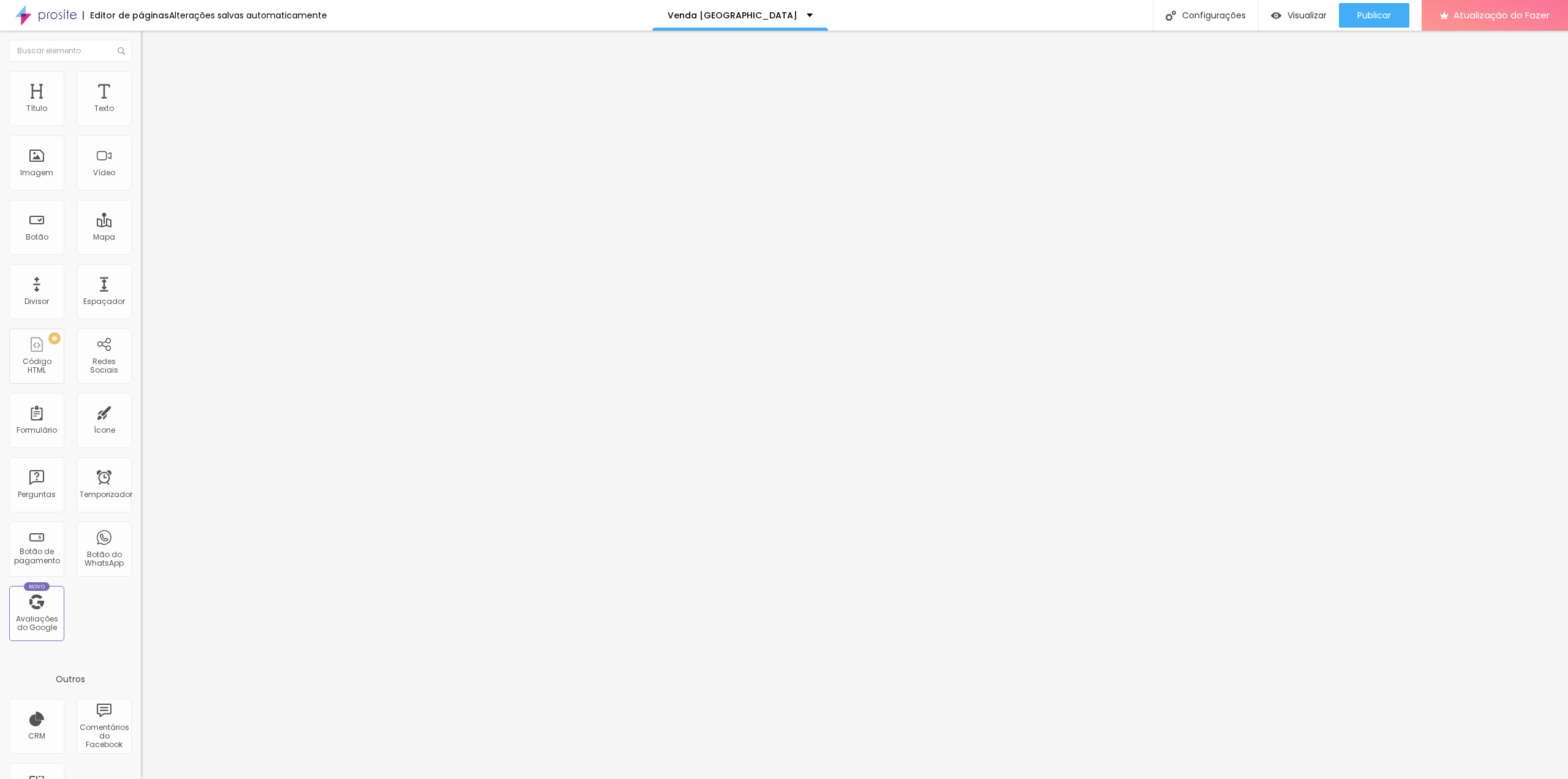
scroll to position [0, 1]
drag, startPoint x: 12, startPoint y: 374, endPoint x: 127, endPoint y: 473, distance: 151.7
click at [141, 473] on div "Editar nulo Conteúdo Estilo Avançado 10 Espaço de cima 10 Espaço de baixo ID HT…" at bounding box center [211, 405] width 141 height 748
click at [152, 84] on font "Estilo" at bounding box center [161, 79] width 19 height 10
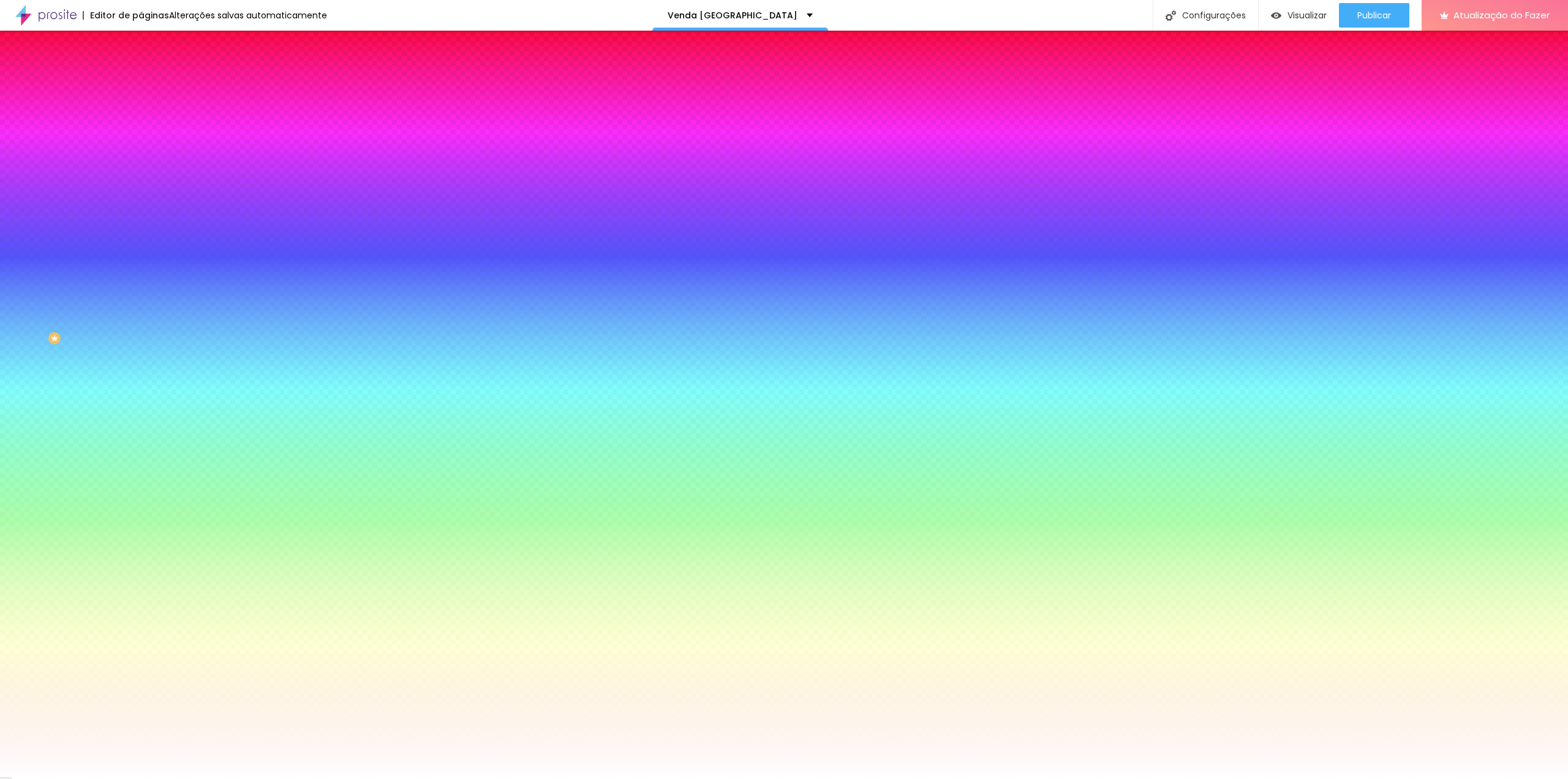
click at [141, 117] on div at bounding box center [211, 117] width 141 height 0
click at [107, 207] on div at bounding box center [784, 389] width 1568 height 779
click at [107, 200] on div at bounding box center [784, 389] width 1568 height 779
click at [33, 173] on div at bounding box center [784, 389] width 1568 height 779
click at [28, 167] on div at bounding box center [784, 389] width 1568 height 779
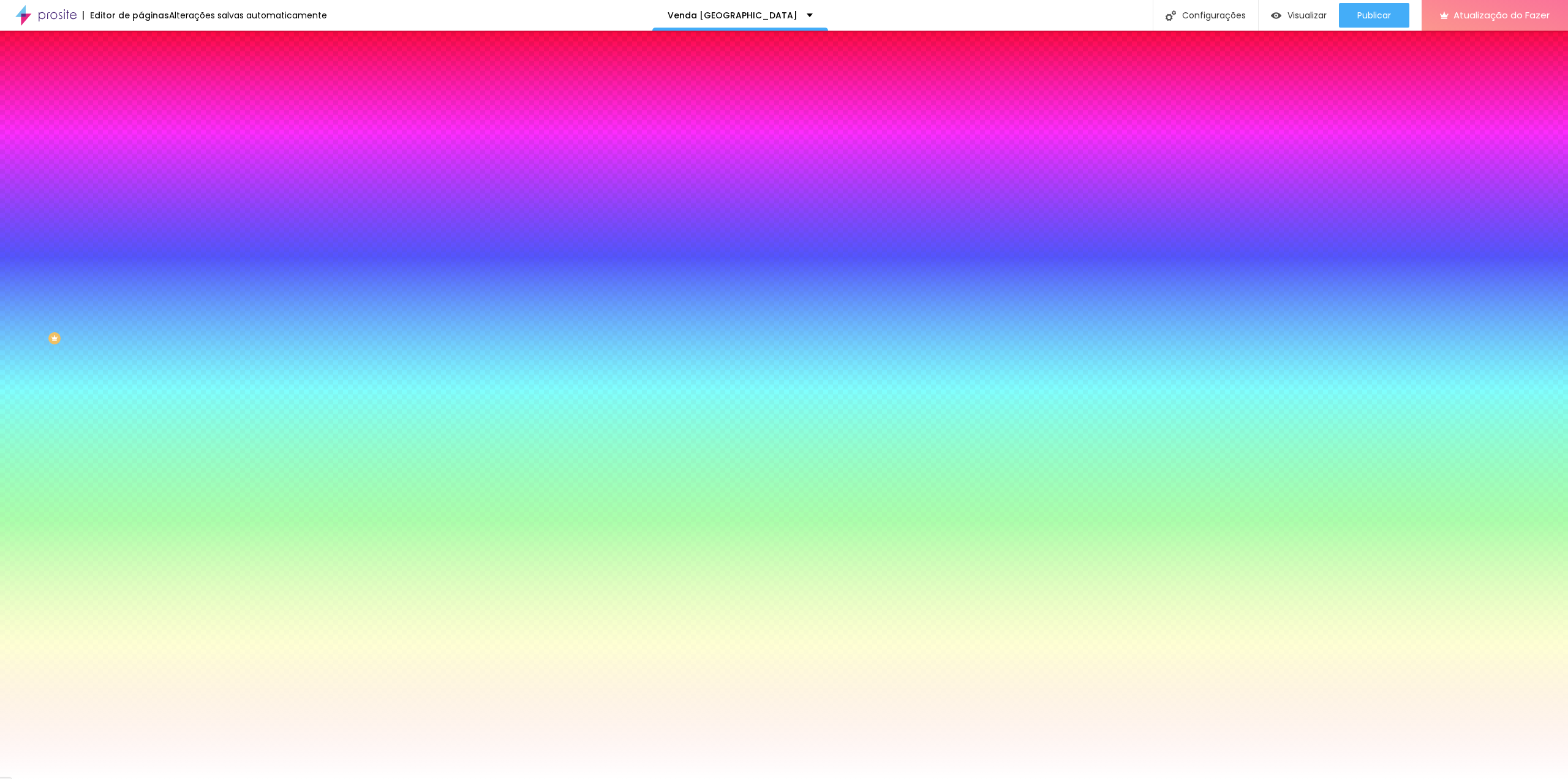
click at [27, 184] on div at bounding box center [784, 389] width 1568 height 779
click at [105, 169] on div at bounding box center [784, 389] width 1568 height 779
click at [65, 159] on div at bounding box center [784, 389] width 1568 height 779
click at [87, 149] on div at bounding box center [784, 389] width 1568 height 779
click at [51, 171] on div at bounding box center [784, 389] width 1568 height 779
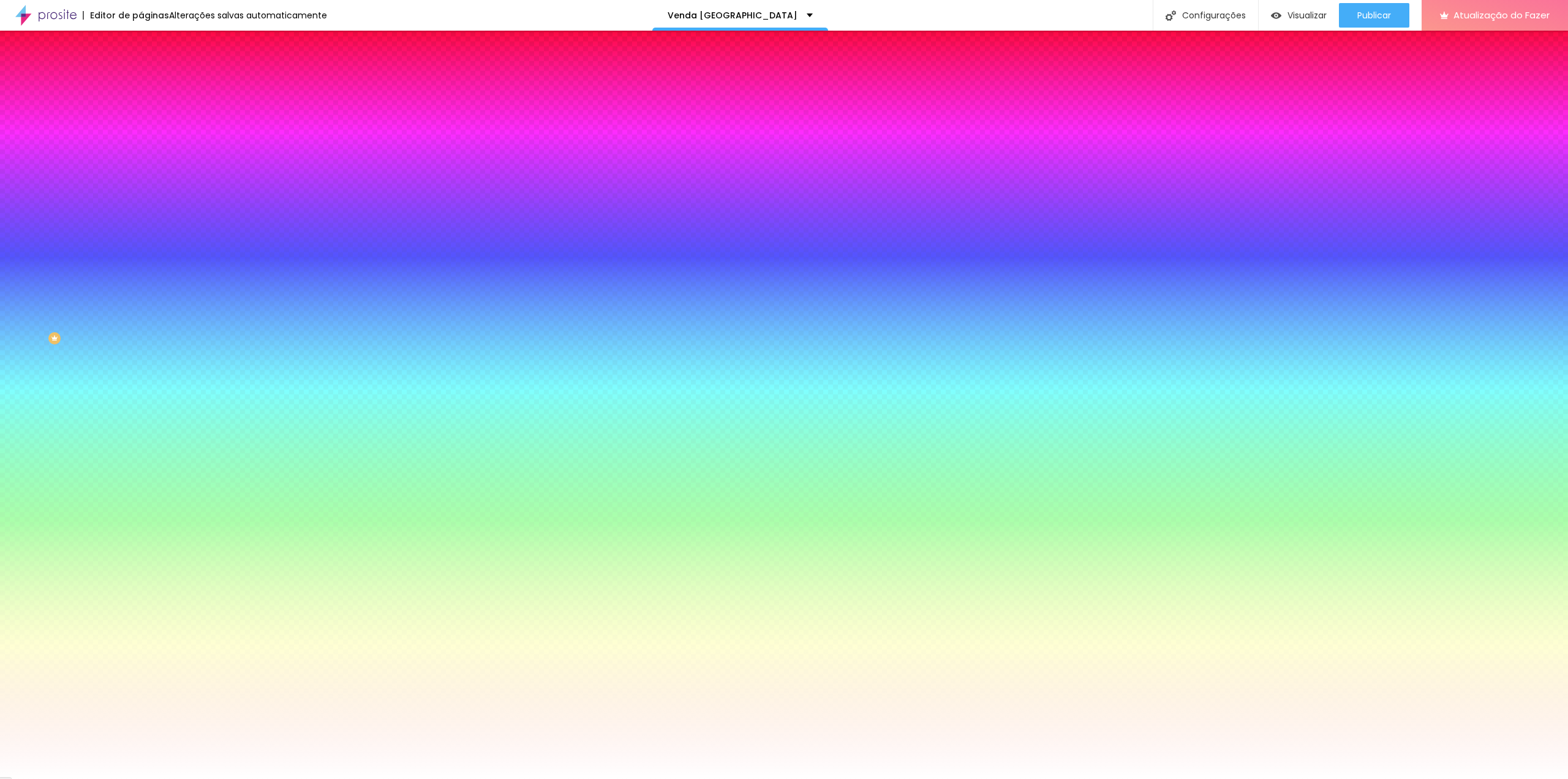
click at [76, 182] on div at bounding box center [784, 389] width 1568 height 779
click at [83, 178] on div at bounding box center [784, 389] width 1568 height 779
drag, startPoint x: 103, startPoint y: 169, endPoint x: 107, endPoint y: 179, distance: 10.8
click at [107, 179] on div at bounding box center [784, 389] width 1568 height 779
type input "#1D6792"
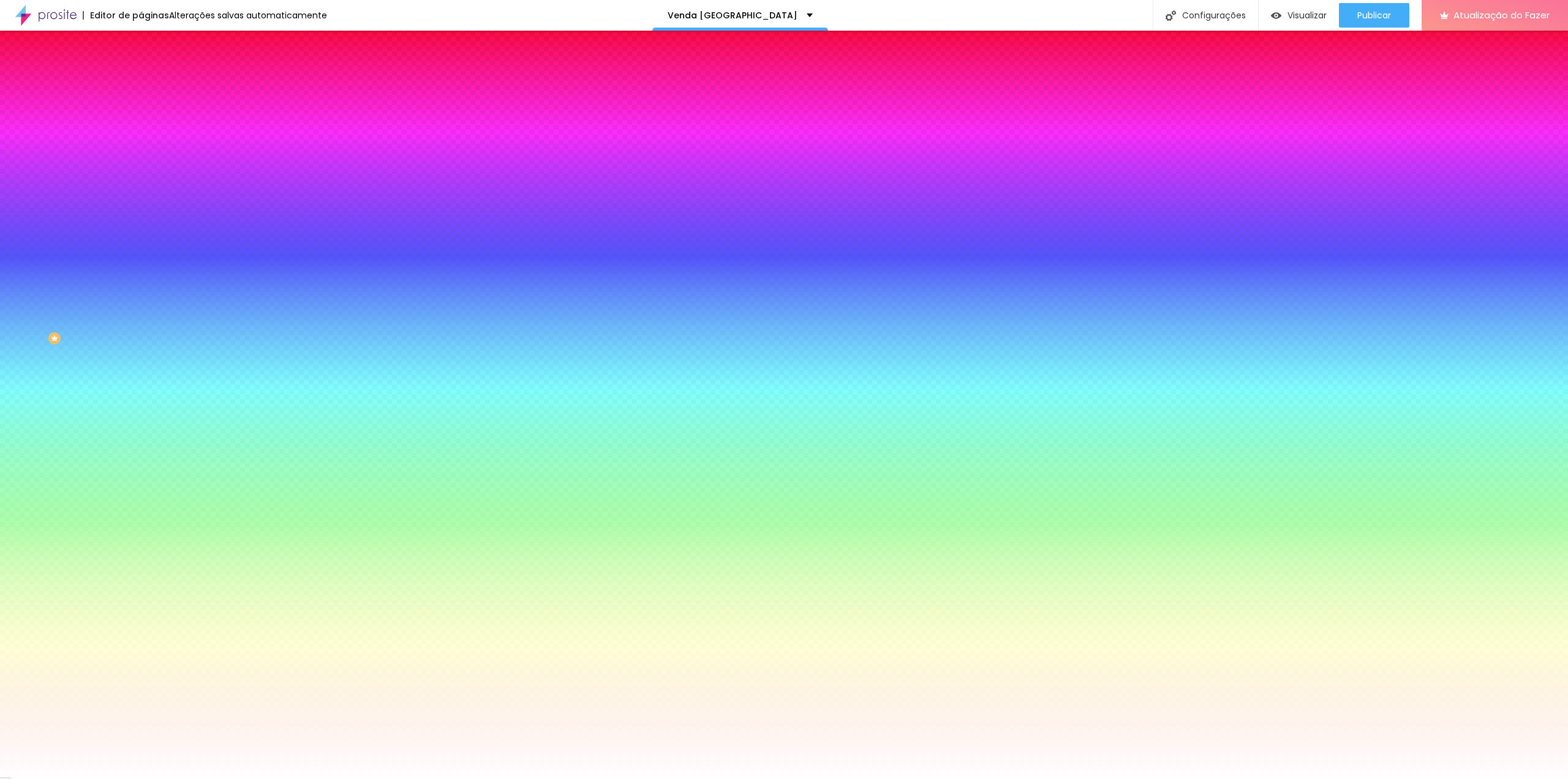
click at [83, 151] on div at bounding box center [784, 389] width 1568 height 779
click at [141, 71] on li "Conteúdo" at bounding box center [211, 65] width 141 height 12
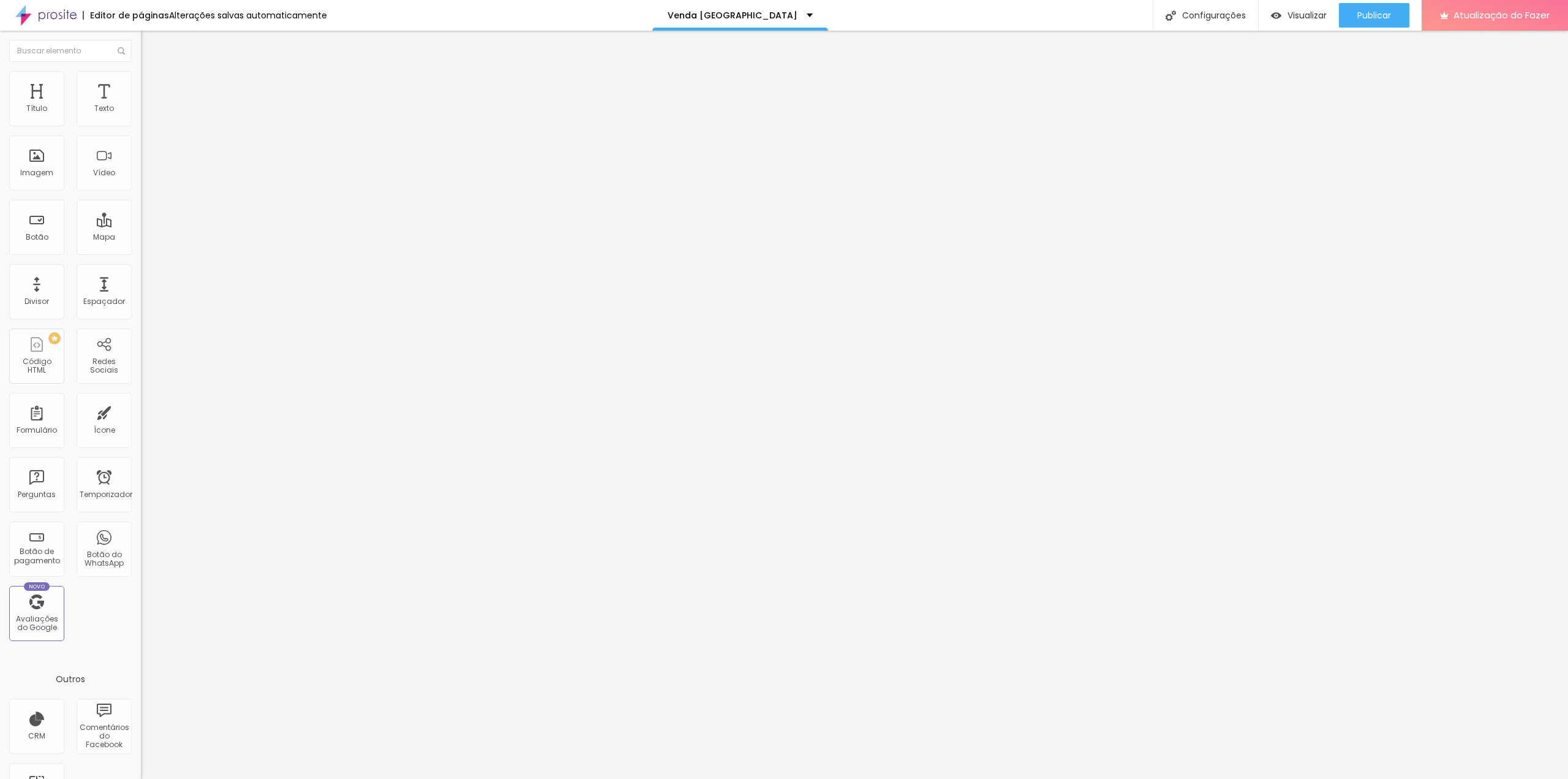
scroll to position [0, 151]
drag, startPoint x: 16, startPoint y: 135, endPoint x: 133, endPoint y: 141, distance: 117.2
click at [141, 141] on div "Texto 📞 Precisa falar agora? Clique aqui e fale direto comigo no WhatsApp: Alin…" at bounding box center [211, 184] width 141 height 178
click at [152, 83] on font "Estilo" at bounding box center [161, 79] width 19 height 10
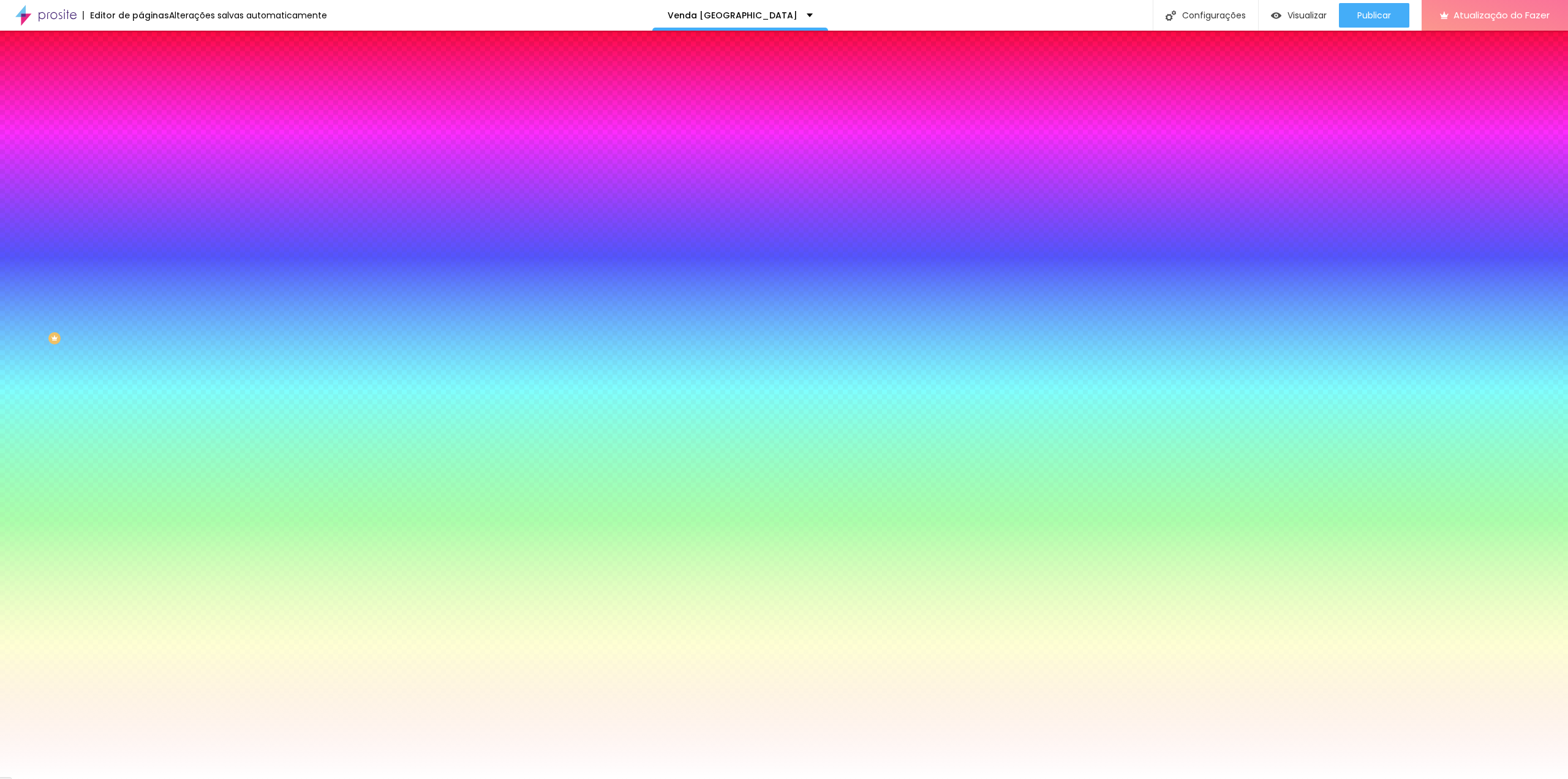
click at [141, 83] on li "Avançado" at bounding box center [211, 89] width 141 height 12
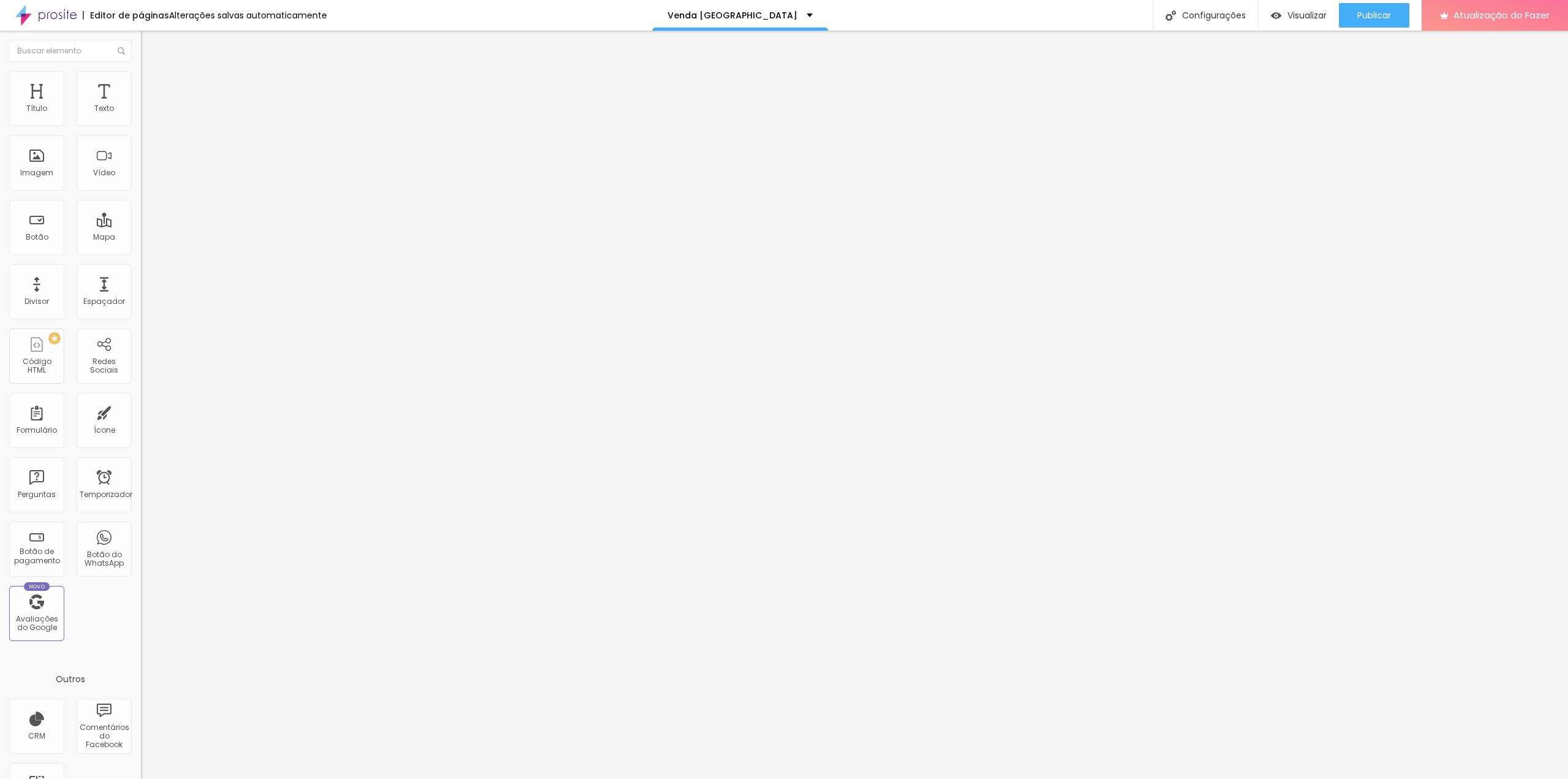
click at [152, 72] on font "Conteúdo" at bounding box center [171, 67] width 38 height 10
click at [141, 212] on div "Texto 📞 Precisa falar agora? Clique aqui e fale direto comigo no WhatsApp: Alin…" at bounding box center [211, 184] width 141 height 178
click at [141, 219] on img at bounding box center [143, 221] width 5 height 5
click at [141, 188] on span "Normal" at bounding box center [154, 187] width 28 height 10
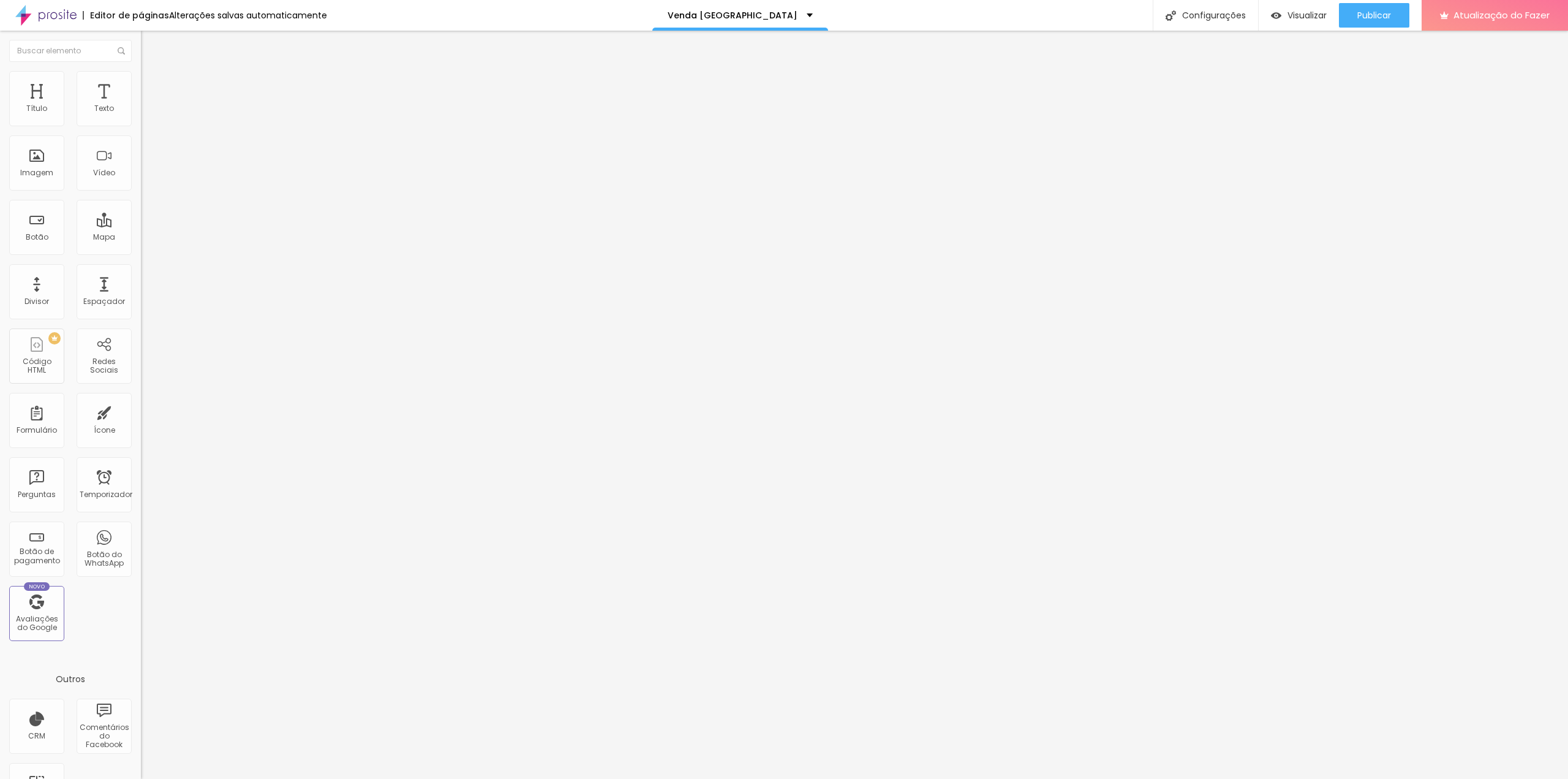
click at [141, 219] on font "Grande" at bounding box center [155, 214] width 29 height 10
drag, startPoint x: 28, startPoint y: 138, endPoint x: 138, endPoint y: 138, distance: 110.0
click at [141, 138] on div "Texto 📞 Precisa falar agora? Clique aqui e fale direto comigo no WhatsApp: Alin…" at bounding box center [211, 184] width 141 height 178
click at [152, 84] on font "Estilo" at bounding box center [161, 79] width 19 height 10
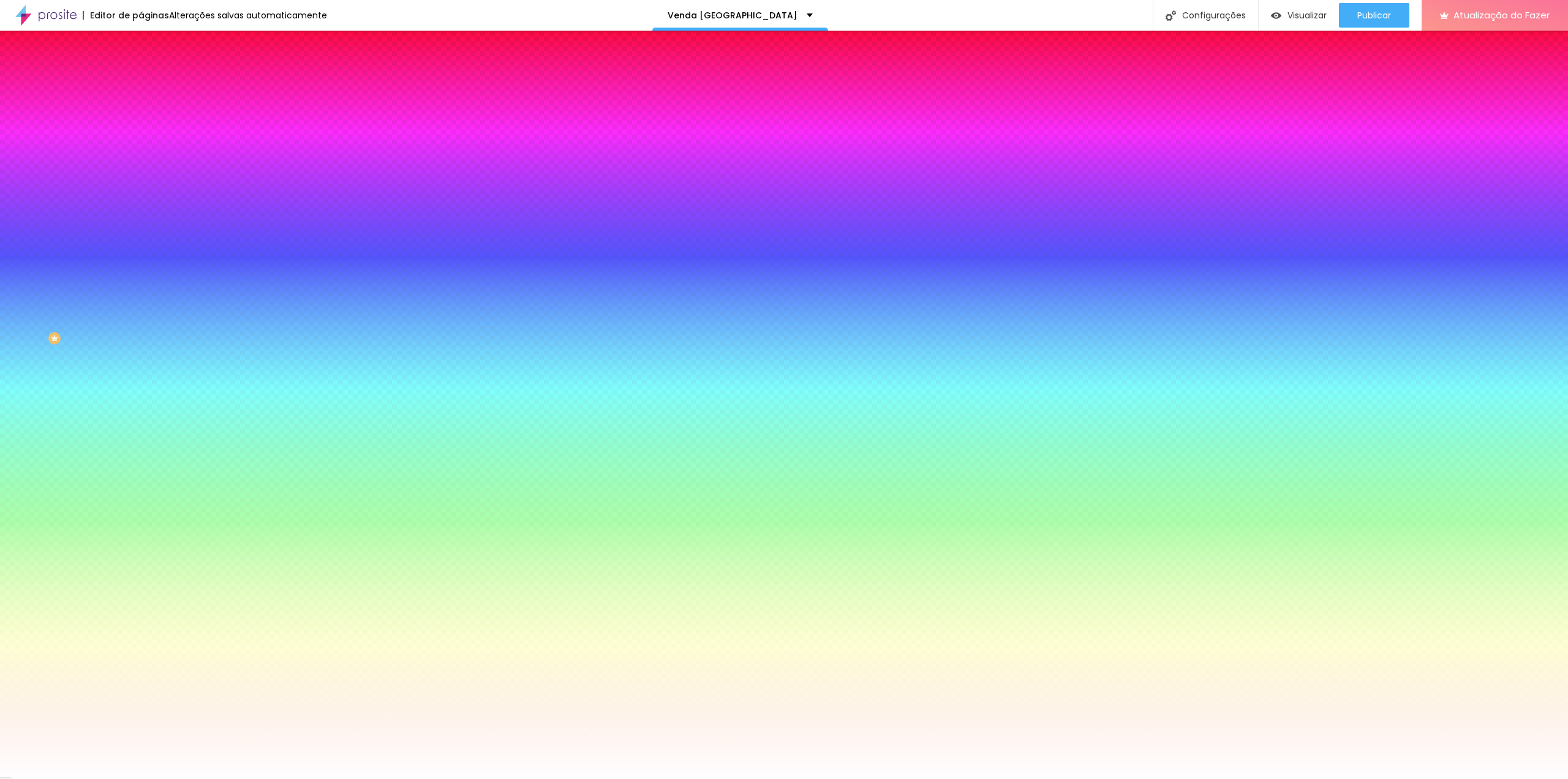
click at [146, 152] on icon "button" at bounding box center [149, 155] width 7 height 7
click at [132, 778] on select "AbrilFatface-Regular Actor-Regular Alegreya AlegreyaBlack Alice Allan-Bold Alla…" at bounding box center [66, 792] width 132 height 13
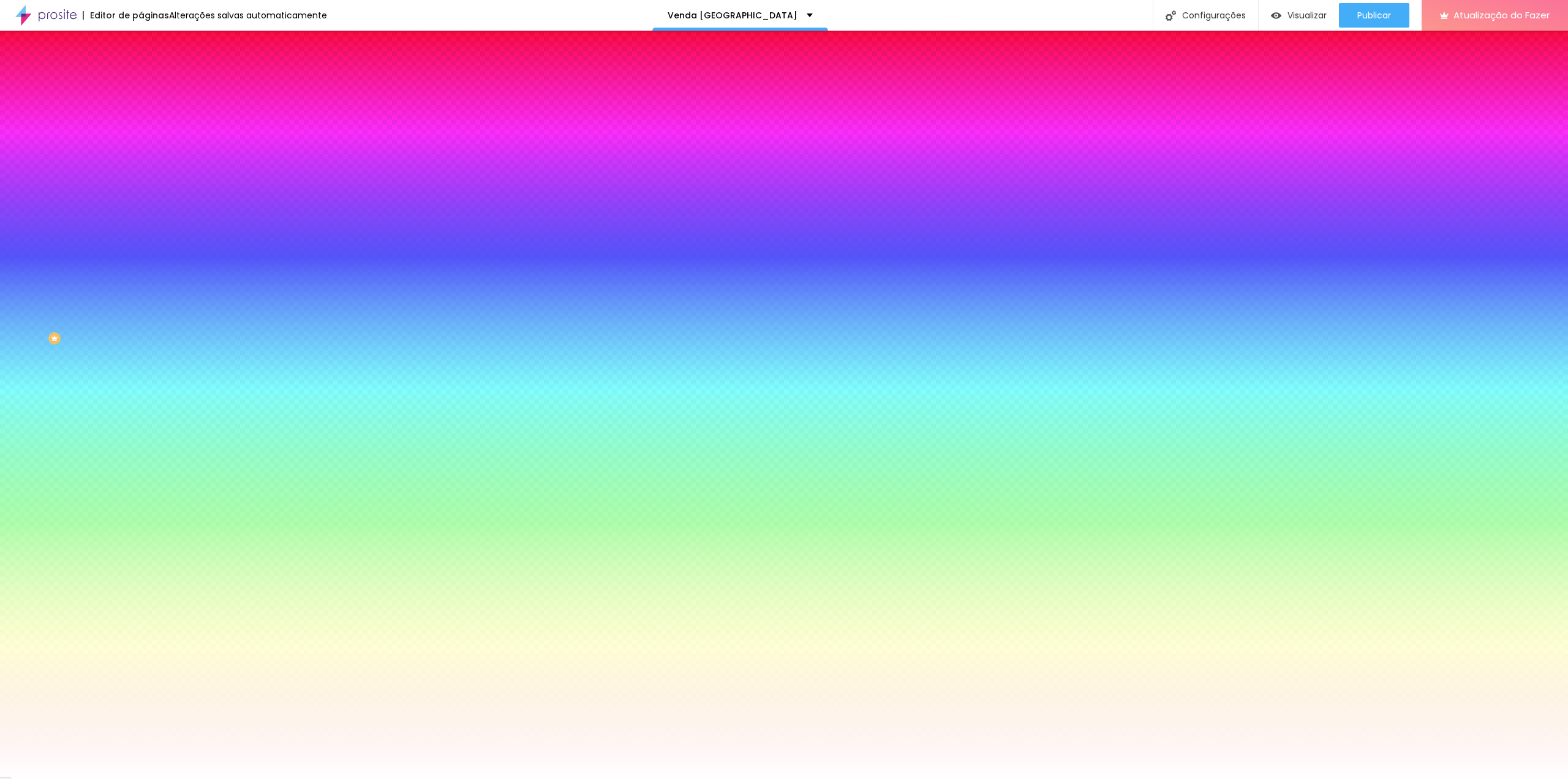
select select "LatoBlack"
click at [376, 778] on div at bounding box center [784, 779] width 1568 height 0
click at [150, 45] on img "button" at bounding box center [155, 45] width 10 height 10
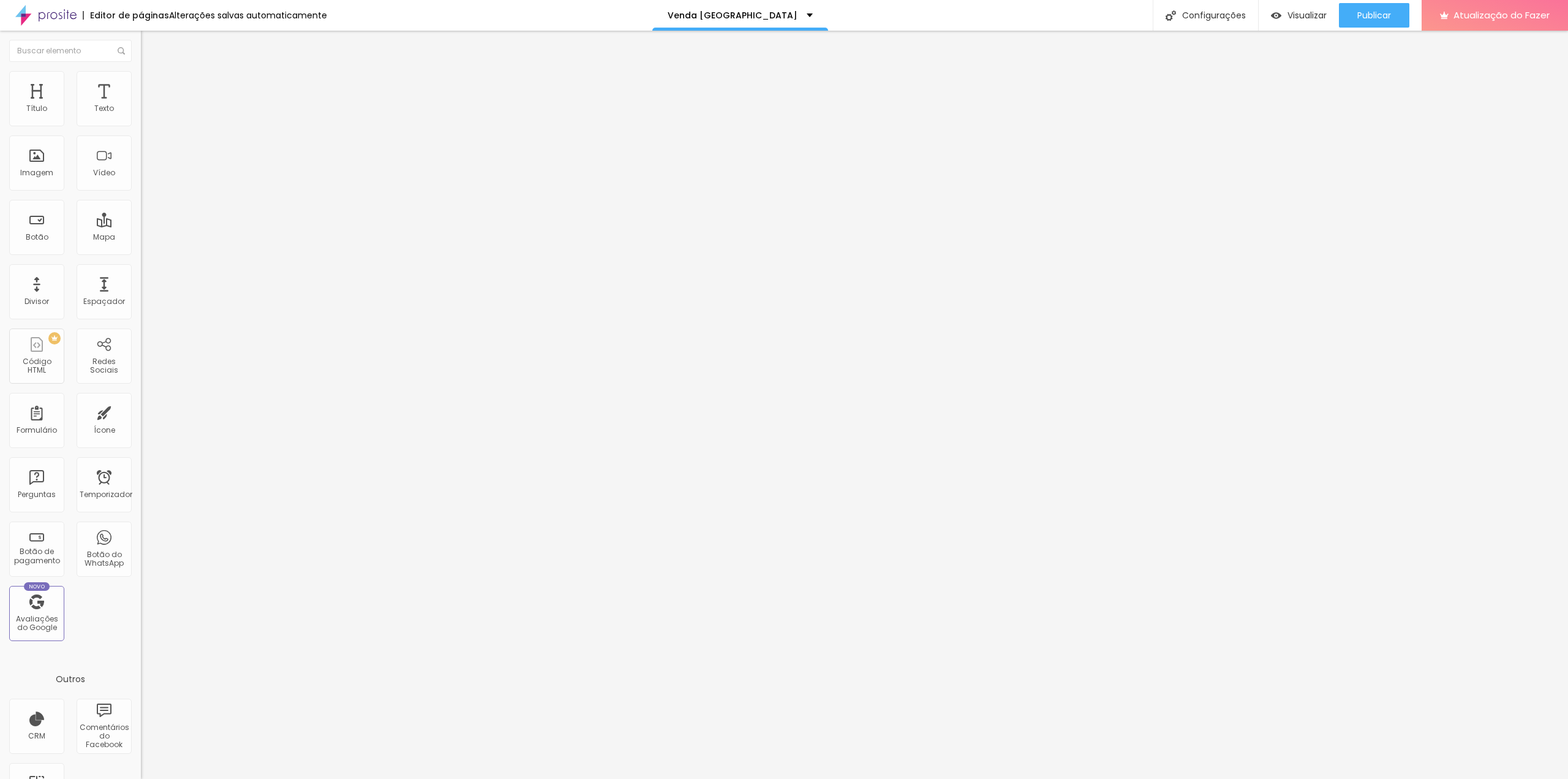
click at [141, 252] on input "https://" at bounding box center [214, 246] width 147 height 12
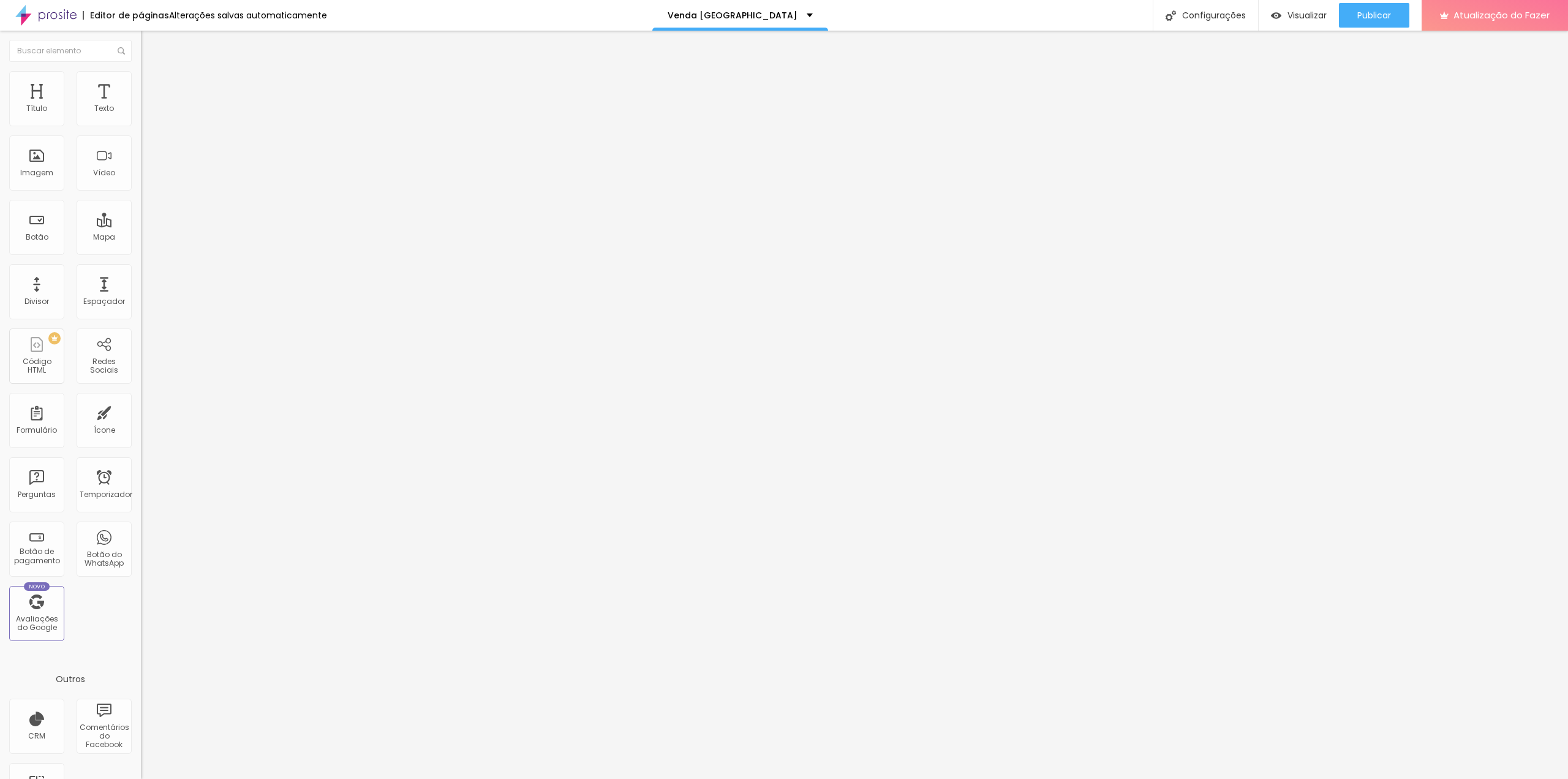
drag, startPoint x: 73, startPoint y: 254, endPoint x: -95, endPoint y: 239, distance: 168.7
click at [0, 239] on html "Editor de páginas Alterações salvas automaticamente Venda Casa Poá Configuraçõe…" at bounding box center [784, 389] width 1568 height 779
paste input "w.app/vuwkqa"
type input "https://w.app/vuwkqa"
click at [141, 80] on li "Estilo" at bounding box center [211, 77] width 141 height 12
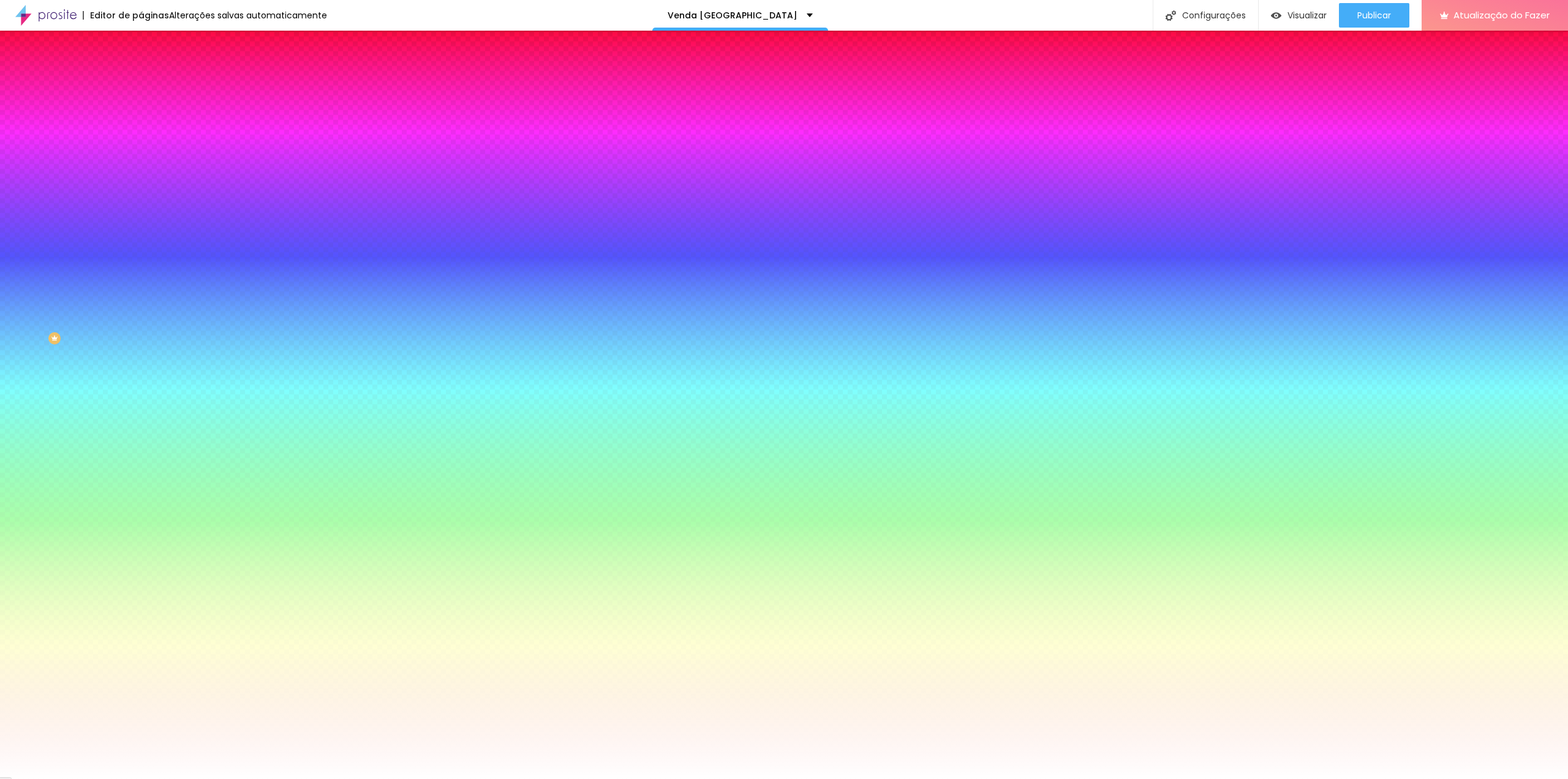
click at [152, 86] on font "Avançado" at bounding box center [171, 91] width 40 height 10
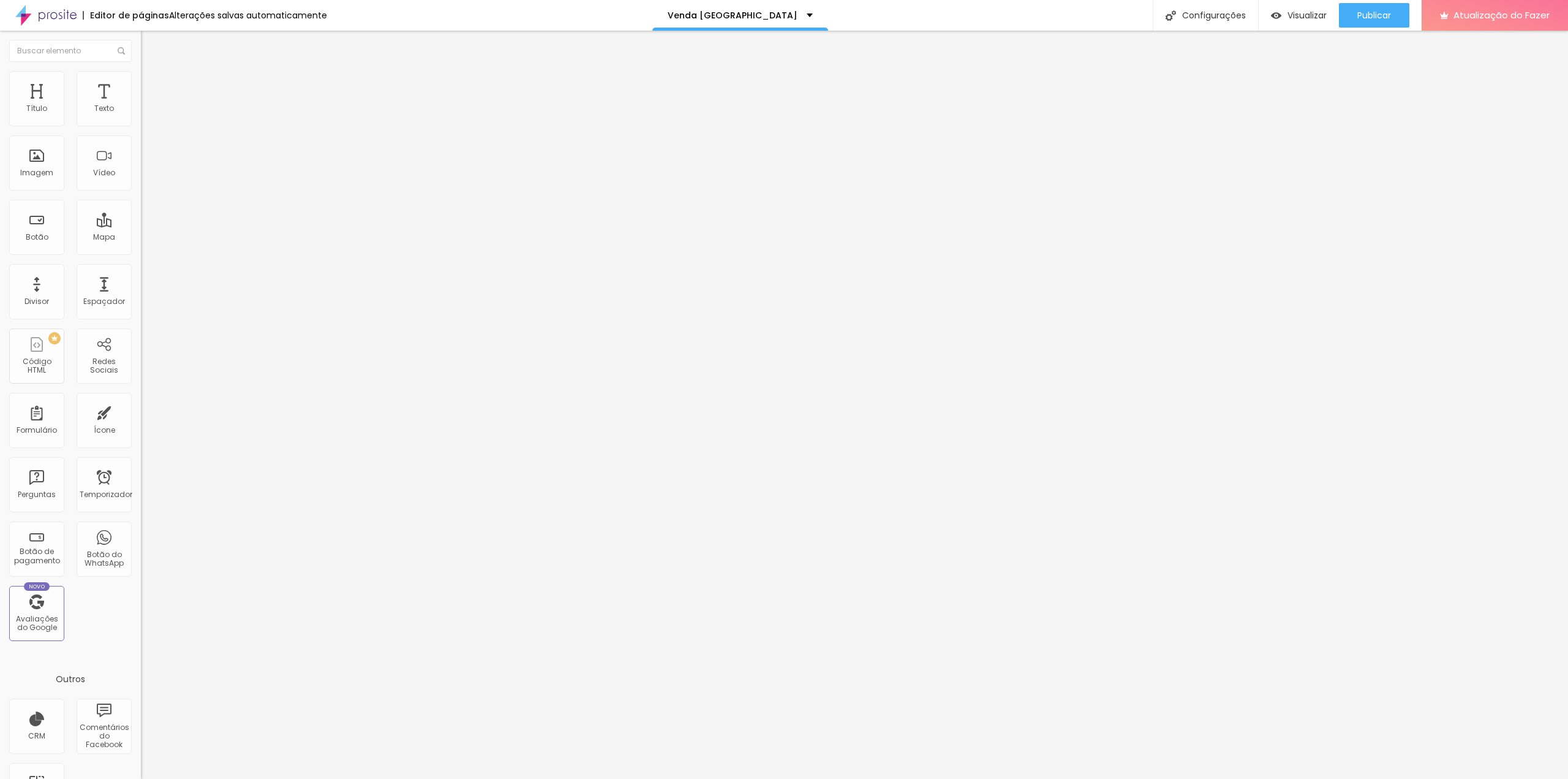
click at [141, 115] on input "📞 Precisa falar agora? Clique aqui e fale direto comigo no WhatsApp:" at bounding box center [214, 109] width 147 height 12
click at [141, 81] on li "Estilo" at bounding box center [211, 77] width 141 height 12
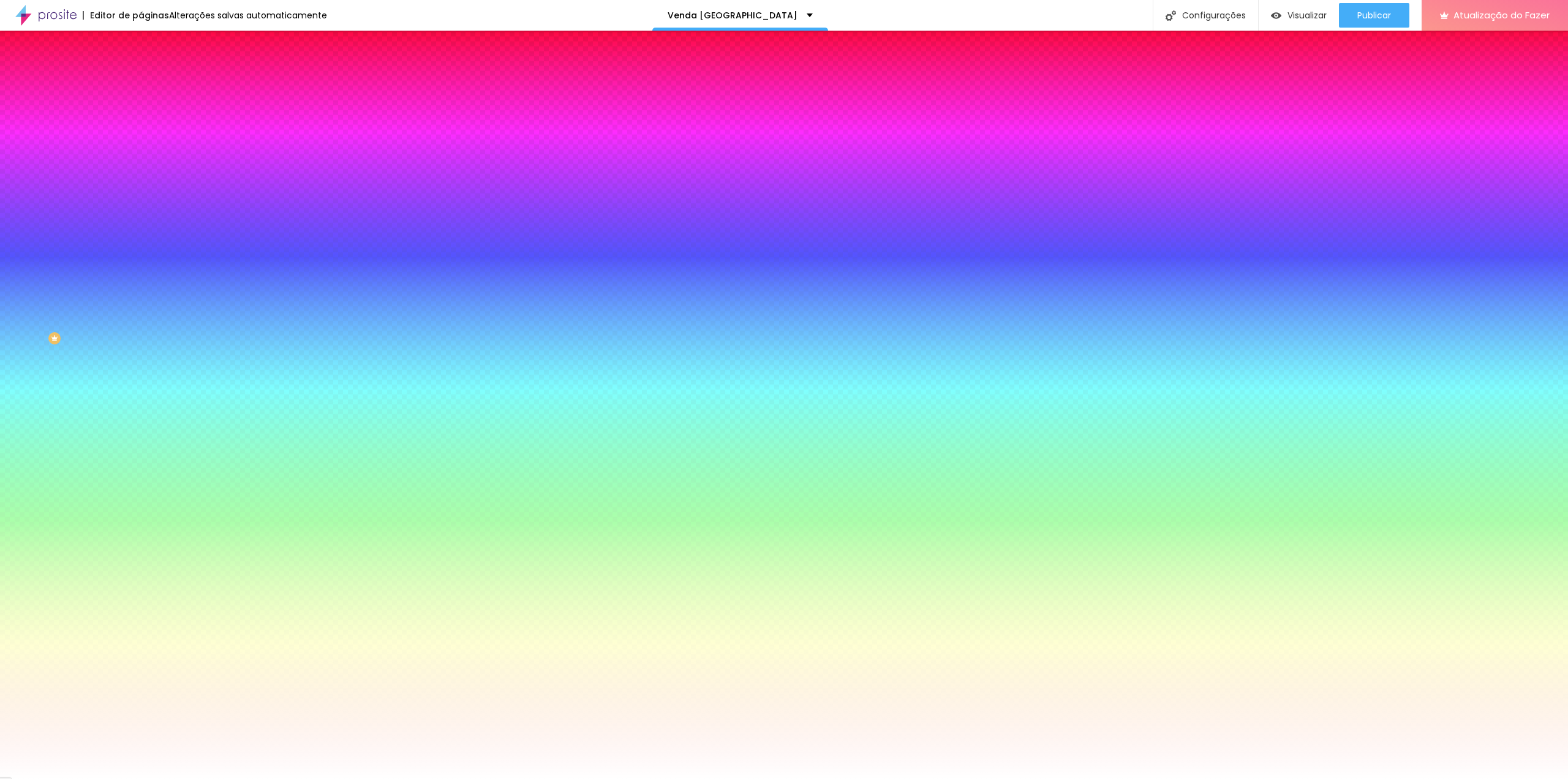
click at [147, 153] on icon "button" at bounding box center [149, 155] width 5 height 5
click at [132, 778] on select "AbrilFatface-Regular Actor-Regular Alegreya AlegreyaBlack [PERSON_NAME] Allan-R…" at bounding box center [66, 792] width 132 height 13
click at [131, 778] on select "AbrilFatface-Regular Actor-Regular Alegreya AlegreyaBlack [PERSON_NAME] Allan-R…" at bounding box center [66, 792] width 132 height 13
select select "Martel-ExtraBold"
click at [666, 778] on div at bounding box center [784, 779] width 1568 height 0
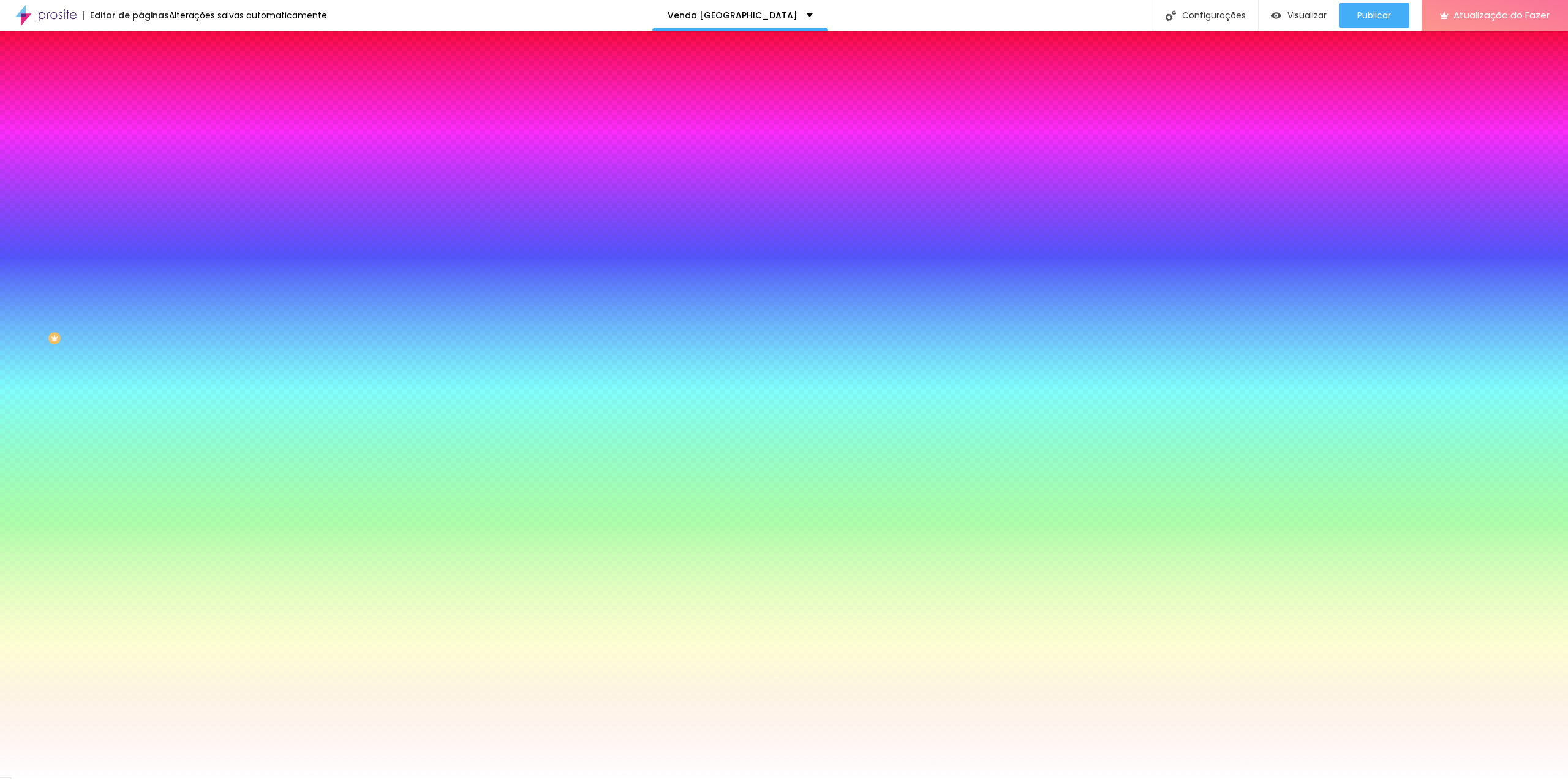
click at [152, 72] on font "Conteúdo" at bounding box center [171, 67] width 38 height 10
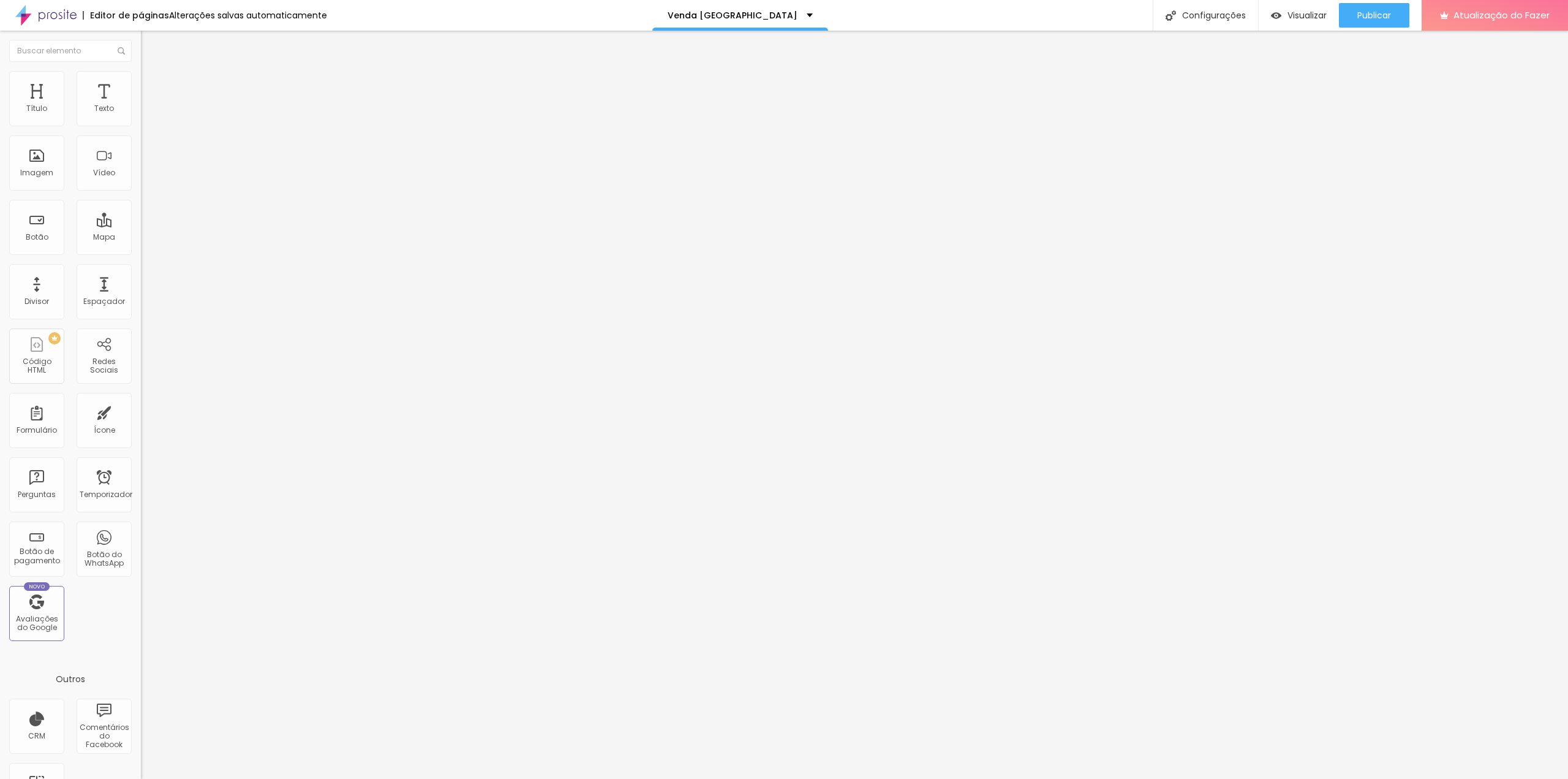
drag, startPoint x: 103, startPoint y: 135, endPoint x: -11, endPoint y: 133, distance: 114.0
click at [0, 133] on html "Editor de páginas Alterações salvas automaticamente Venda Casa Poá Configuraçõe…" at bounding box center [784, 389] width 1568 height 779
click at [141, 115] on input "📞 Precisa falar agora? Clique aqui e fale direto comigo no WhatsApp:" at bounding box center [214, 109] width 147 height 12
drag, startPoint x: 28, startPoint y: 139, endPoint x: 102, endPoint y: 139, distance: 74.0
click at [141, 115] on input "📞 Precisa falar agora? Clique aqui e fale direto comigo no WhatsApp:" at bounding box center [214, 109] width 147 height 12
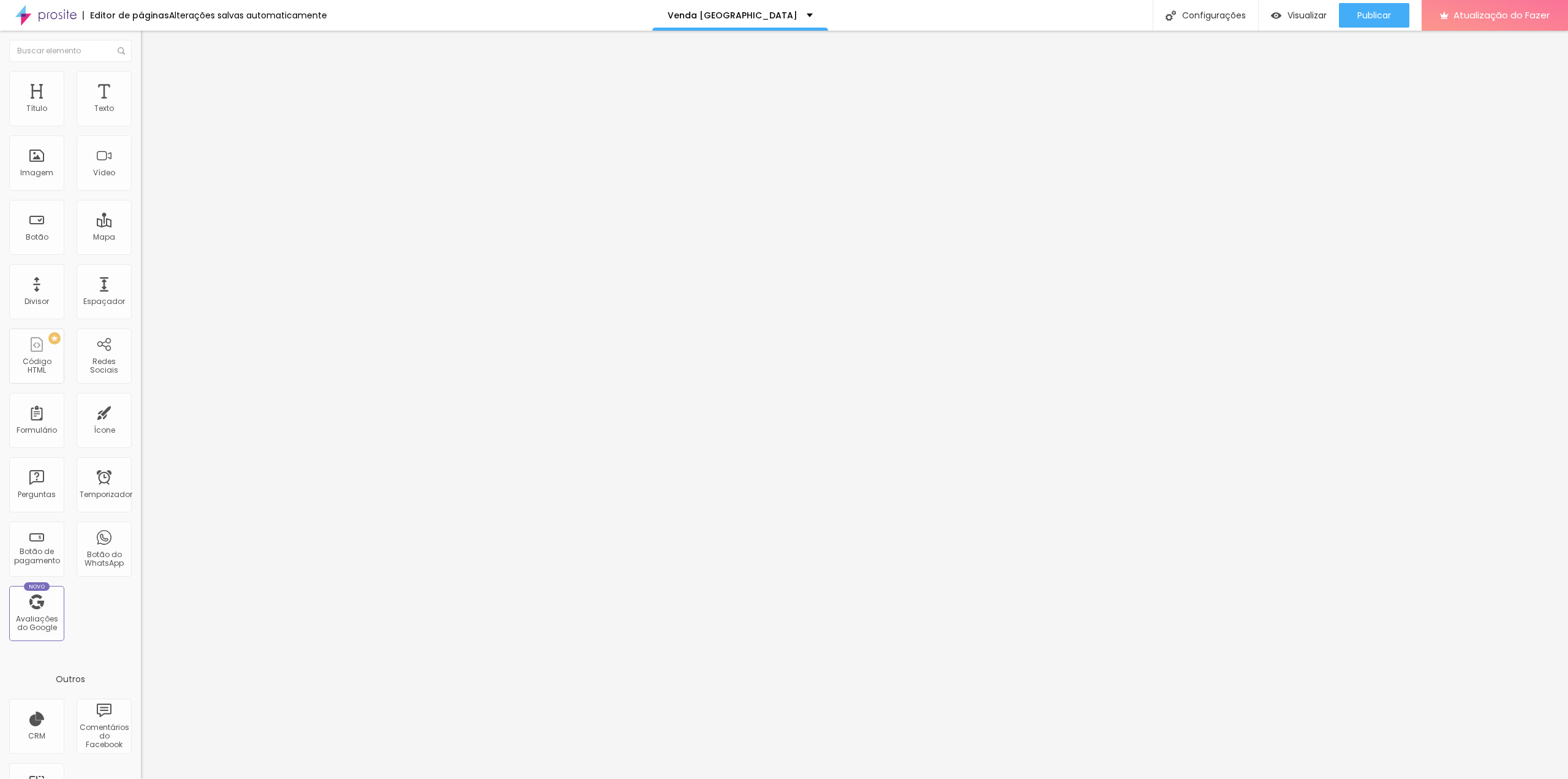
scroll to position [0, 76]
drag, startPoint x: 113, startPoint y: 139, endPoint x: 134, endPoint y: 142, distance: 21.2
click at [141, 142] on div "Texto 📞 Clique aqui e fale direto comigo no WhatsApp: Alinhamento [GEOGRAPHIC_D…" at bounding box center [211, 184] width 141 height 178
click at [141, 115] on input "📞 Clique aqui e fale direto comigo no WhatsApp:" at bounding box center [214, 109] width 147 height 12
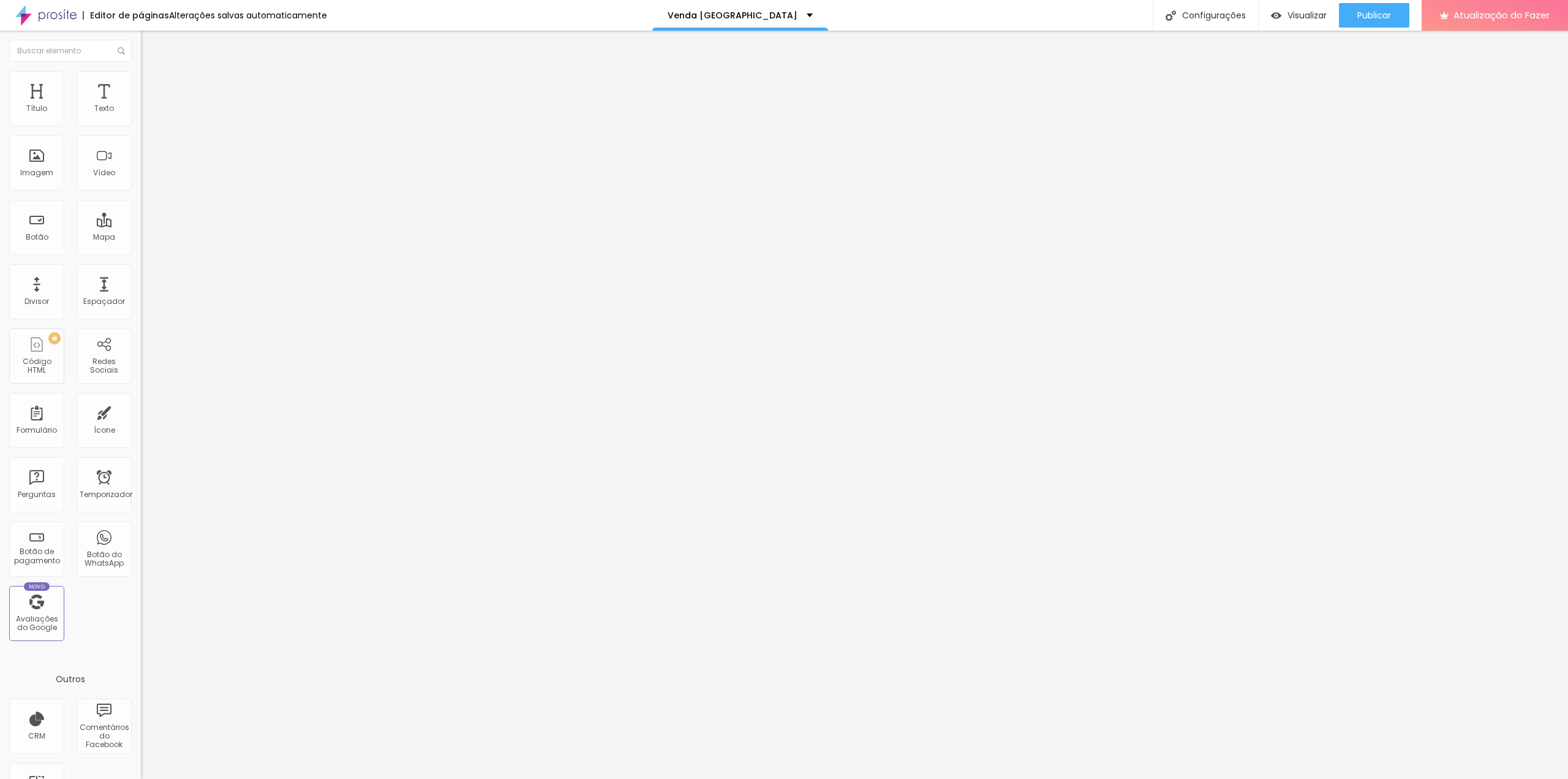
click at [141, 115] on input "📞 Clique aqui e fale direto comigo no WhatsApp:" at bounding box center [214, 109] width 147 height 12
drag, startPoint x: 75, startPoint y: 138, endPoint x: 127, endPoint y: 143, distance: 52.2
click at [141, 115] on input "📞 Clique aqui e fale direto comigo no WhatsApp:" at bounding box center [214, 109] width 147 height 12
type input "📞 Clique aqui e fale direto comigo"
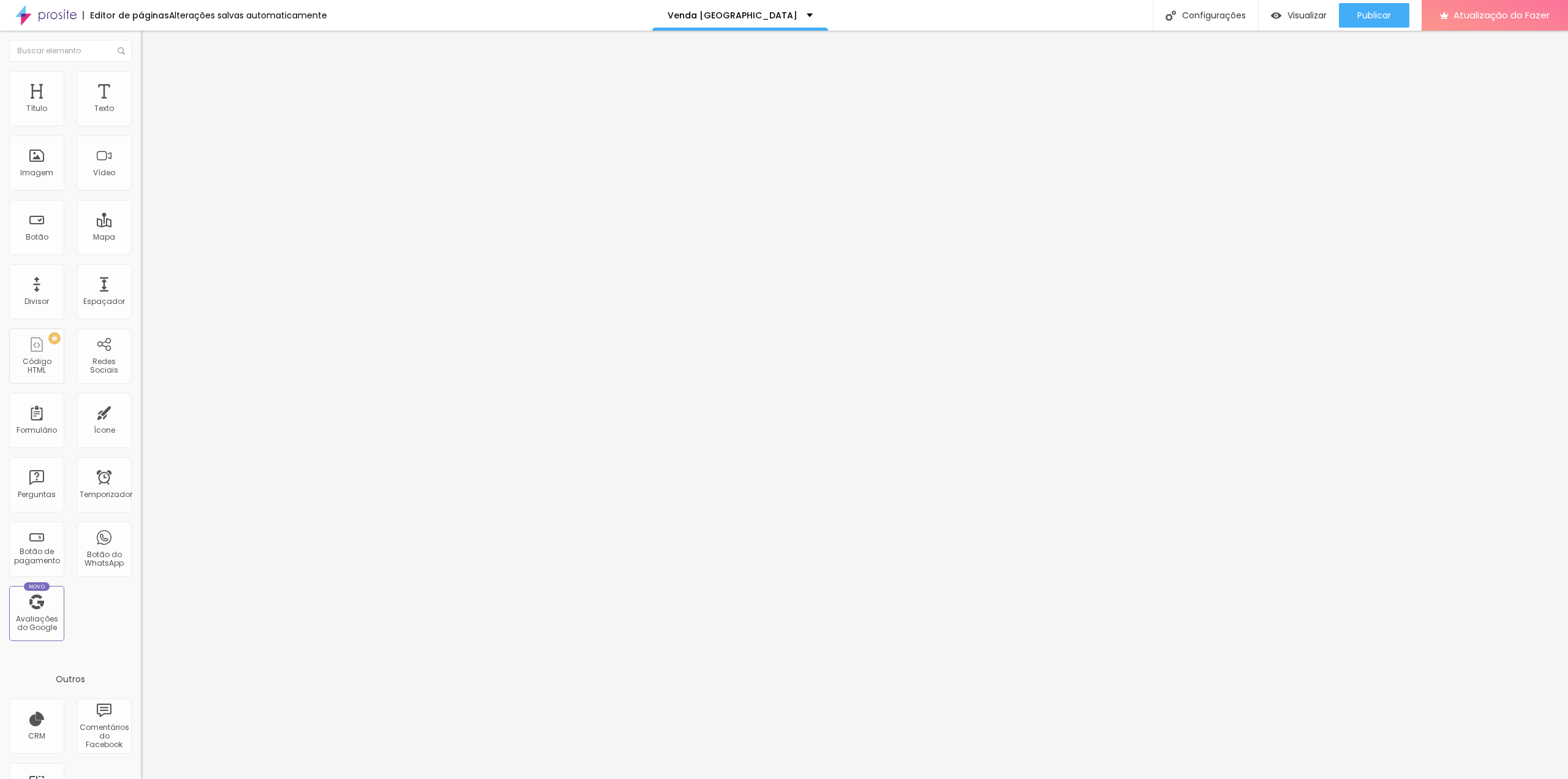
scroll to position [0, 0]
click at [1302, 14] on font "Visualizar" at bounding box center [1307, 16] width 39 height 12
click at [1310, 14] on font "Visualizar" at bounding box center [1307, 16] width 39 height 12
click at [141, 124] on img at bounding box center [144, 127] width 7 height 7
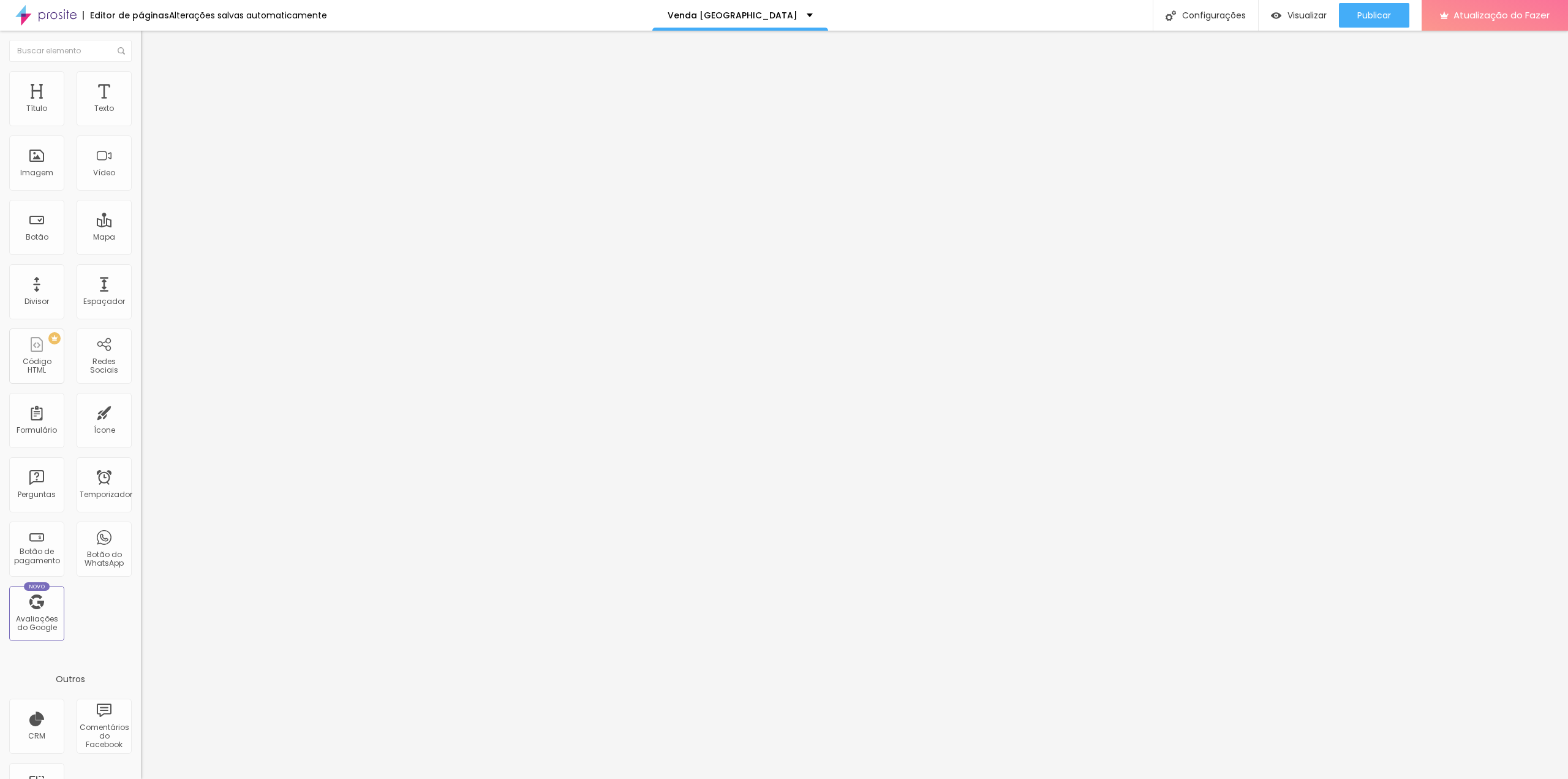
drag, startPoint x: 630, startPoint y: 488, endPoint x: 669, endPoint y: 488, distance: 39.0
type input "Data para a Visita (a confirmar)"
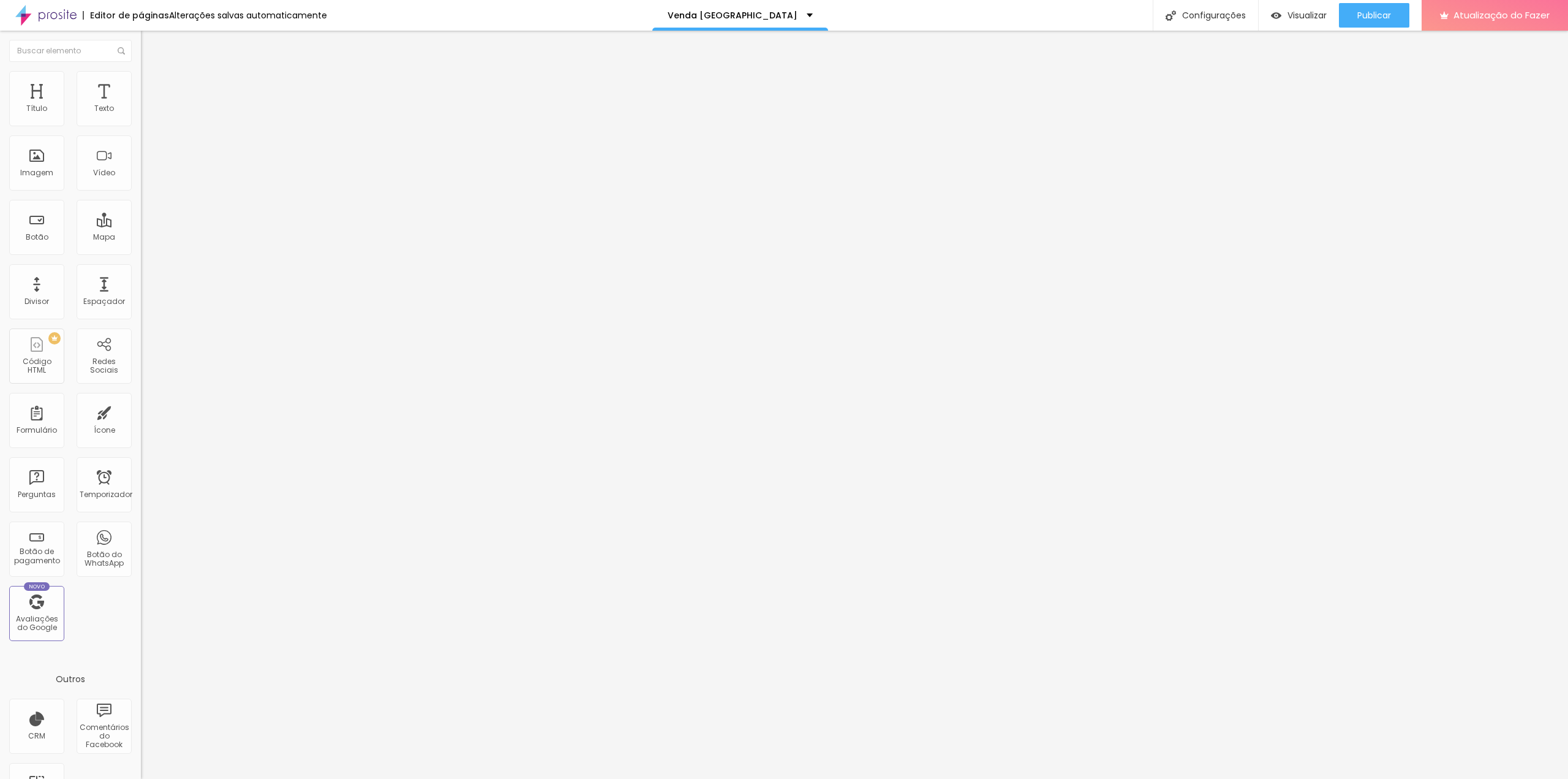
scroll to position [73, 0]
drag, startPoint x: 891, startPoint y: 527, endPoint x: 718, endPoint y: 466, distance: 183.4
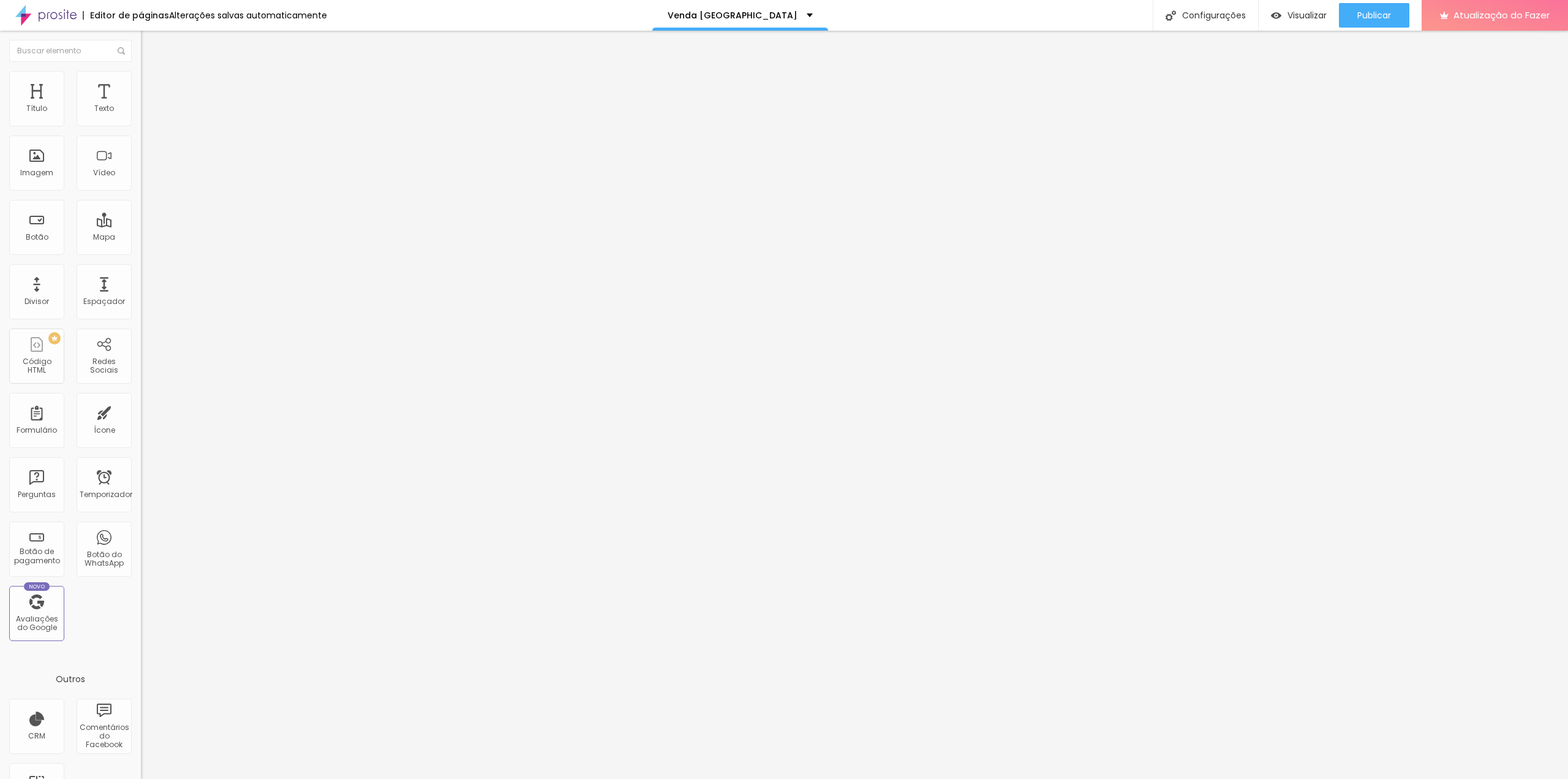
scroll to position [69, 0]
drag, startPoint x: 815, startPoint y: 163, endPoint x: 578, endPoint y: 205, distance: 240.7
click at [899, 778] on div "Editor de formulário" at bounding box center [784, 788] width 1568 height 18
click at [895, 778] on div "Editor de formulário" at bounding box center [784, 782] width 1568 height 7
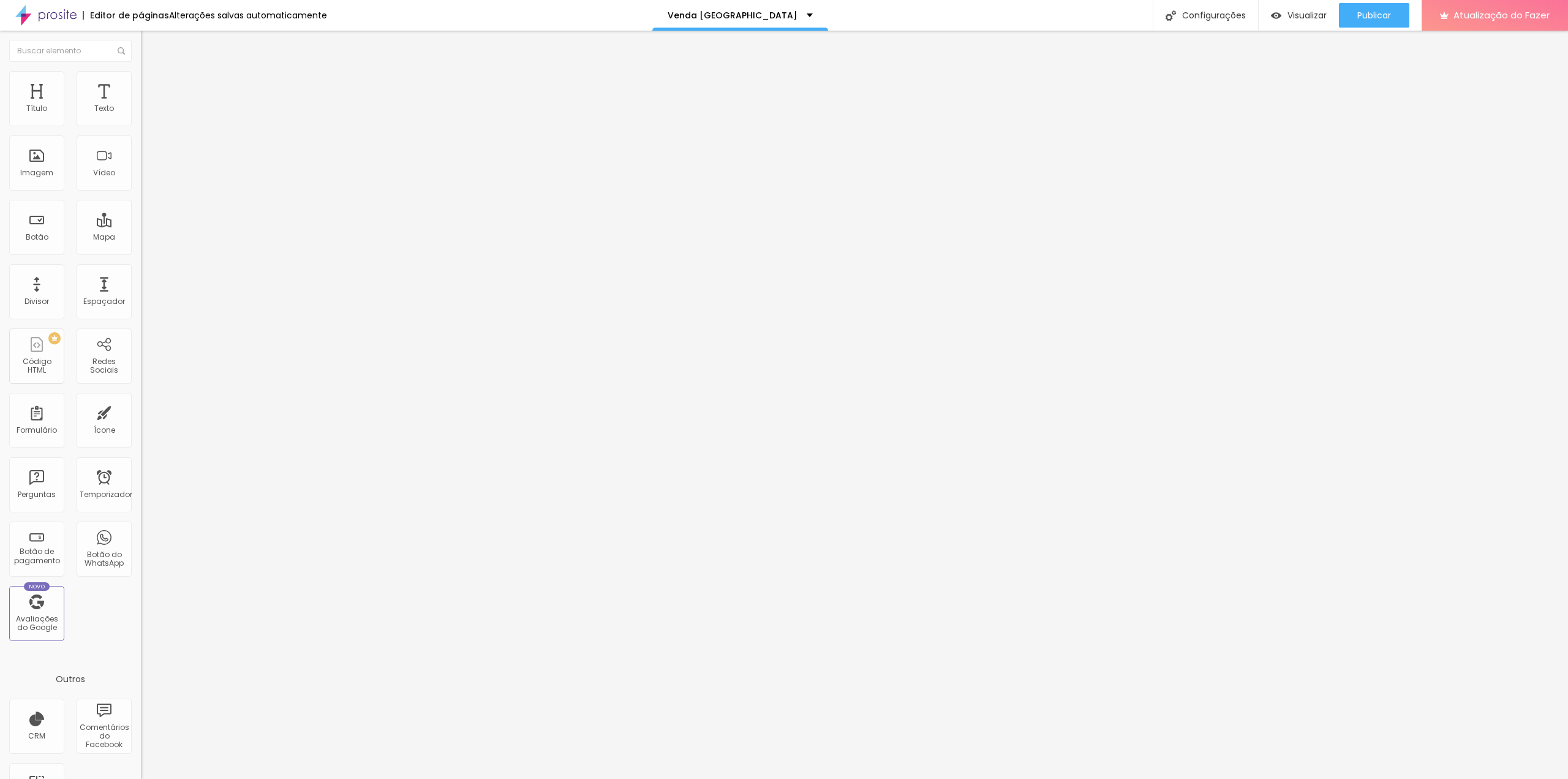
drag, startPoint x: 627, startPoint y: 521, endPoint x: 662, endPoint y: 521, distance: 35.0
type input "14:00 h"
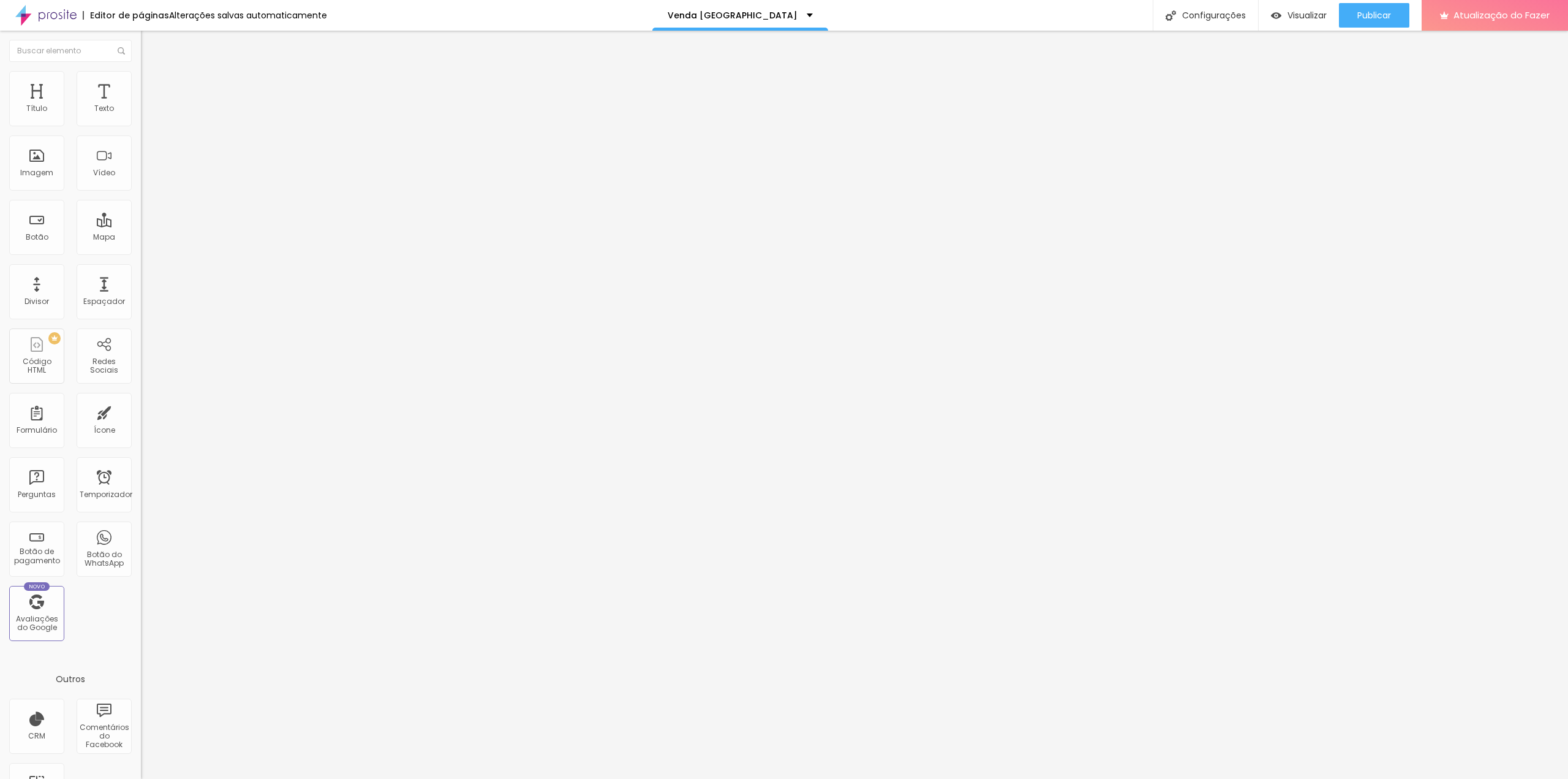
drag, startPoint x: 627, startPoint y: 520, endPoint x: 663, endPoint y: 521, distance: 36.0
drag, startPoint x: 629, startPoint y: 549, endPoint x: 651, endPoint y: 548, distance: 22.0
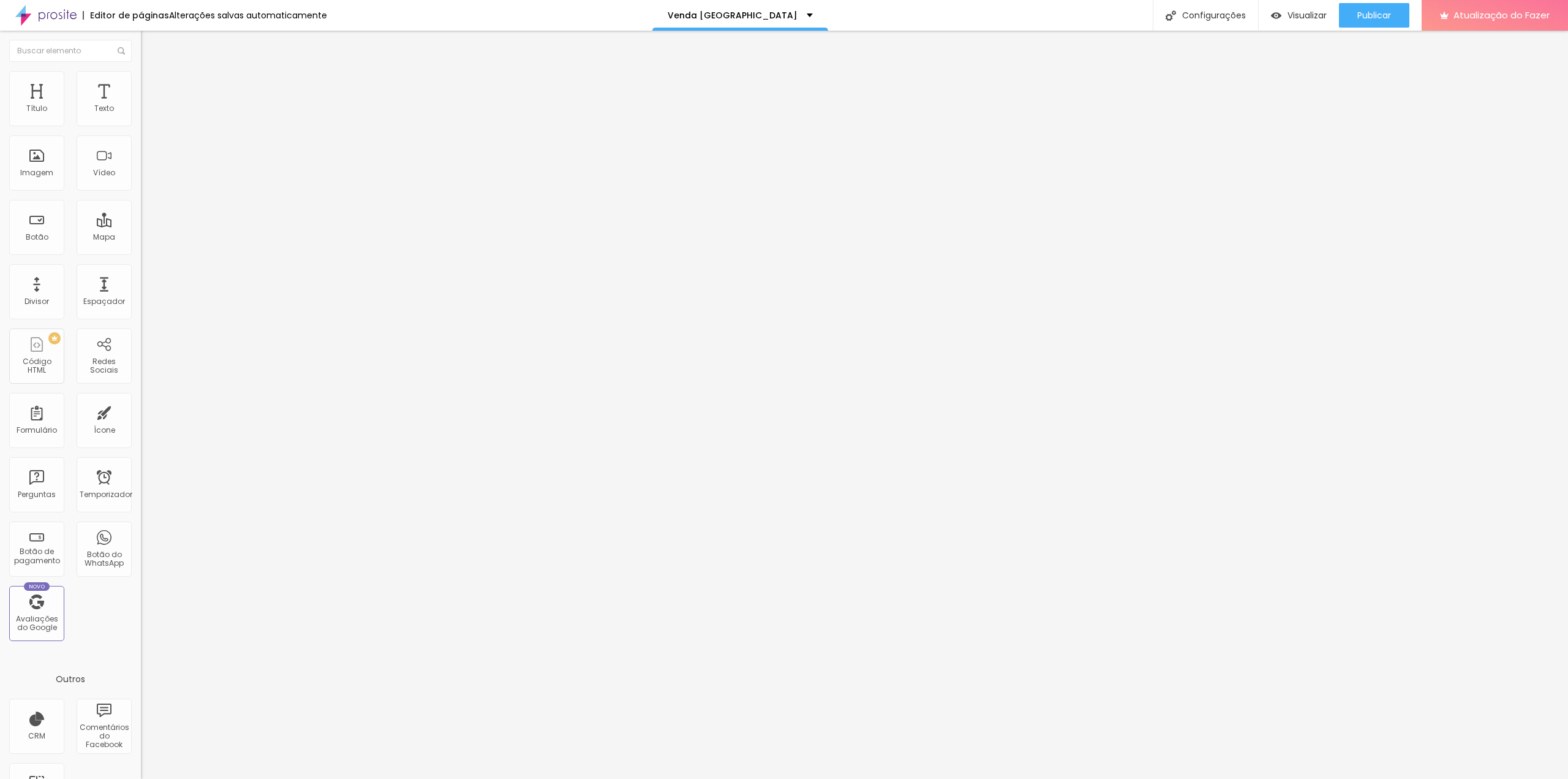
type input "15:00 h"
drag, startPoint x: 627, startPoint y: 577, endPoint x: 661, endPoint y: 474, distance: 108.5
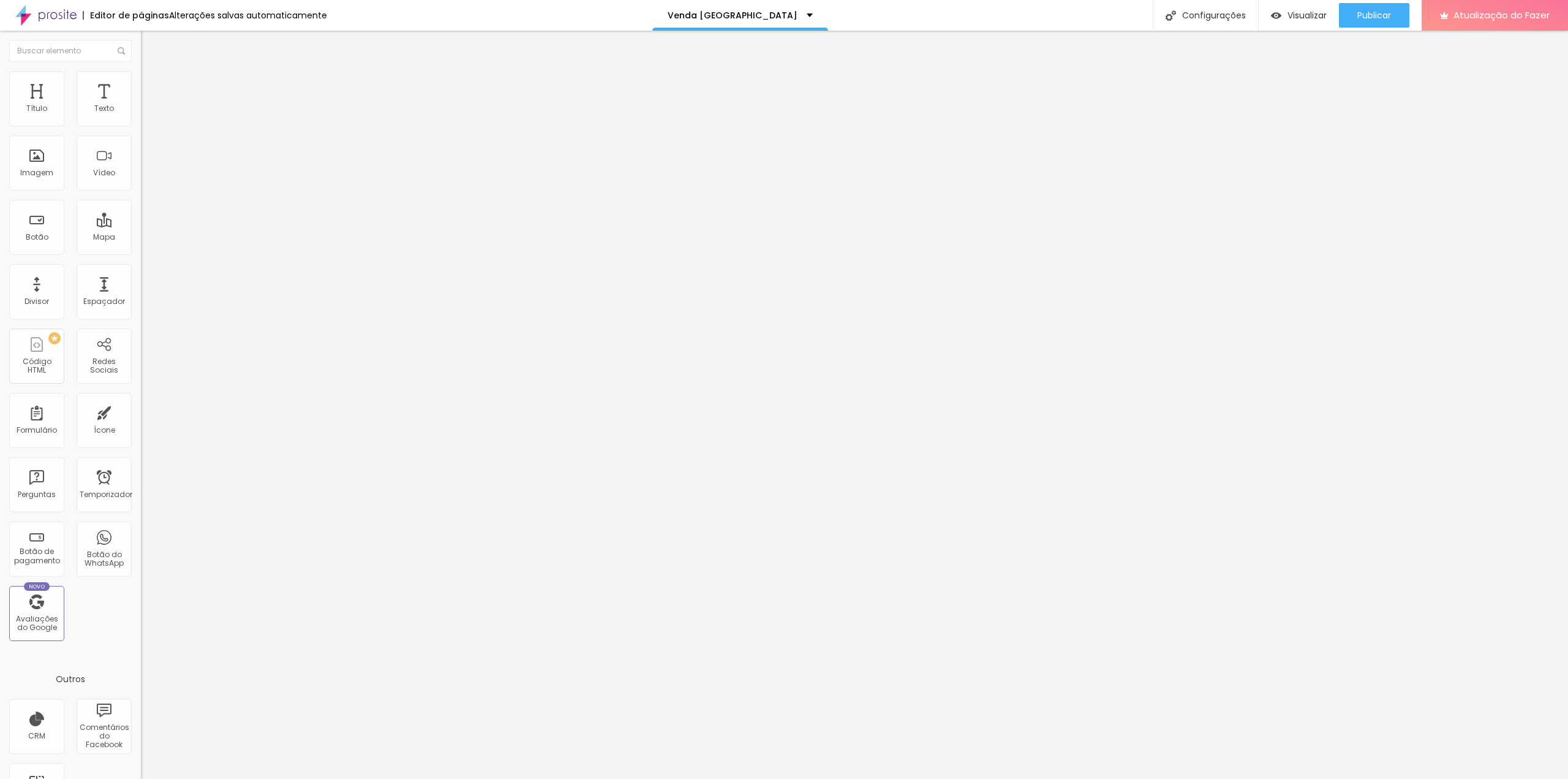
type input "16:00 h"
drag, startPoint x: 679, startPoint y: 503, endPoint x: 605, endPoint y: 499, distance: 74.1
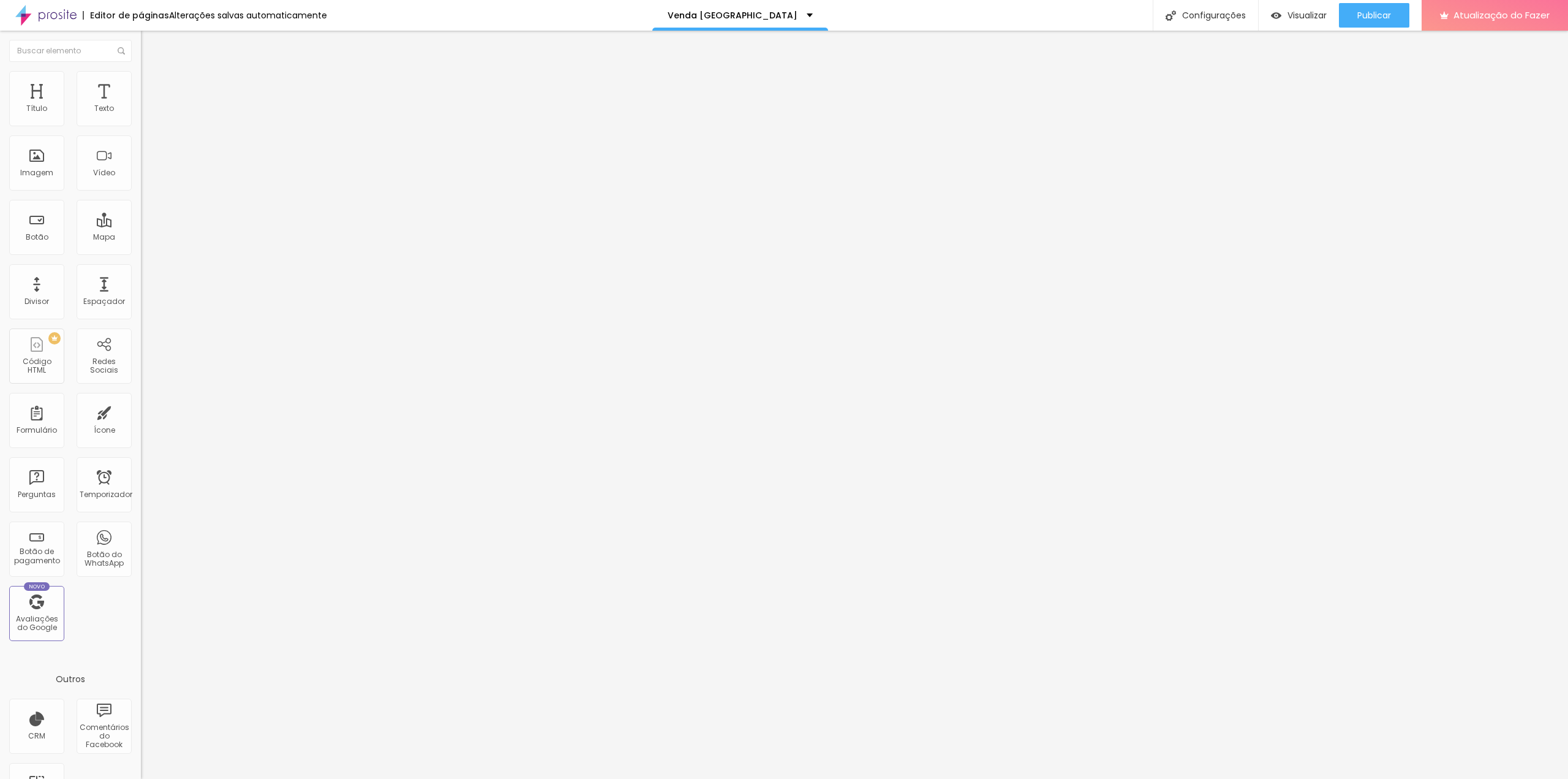
type input "17:00 h"
click at [141, 123] on span at bounding box center [144, 128] width 7 height 10
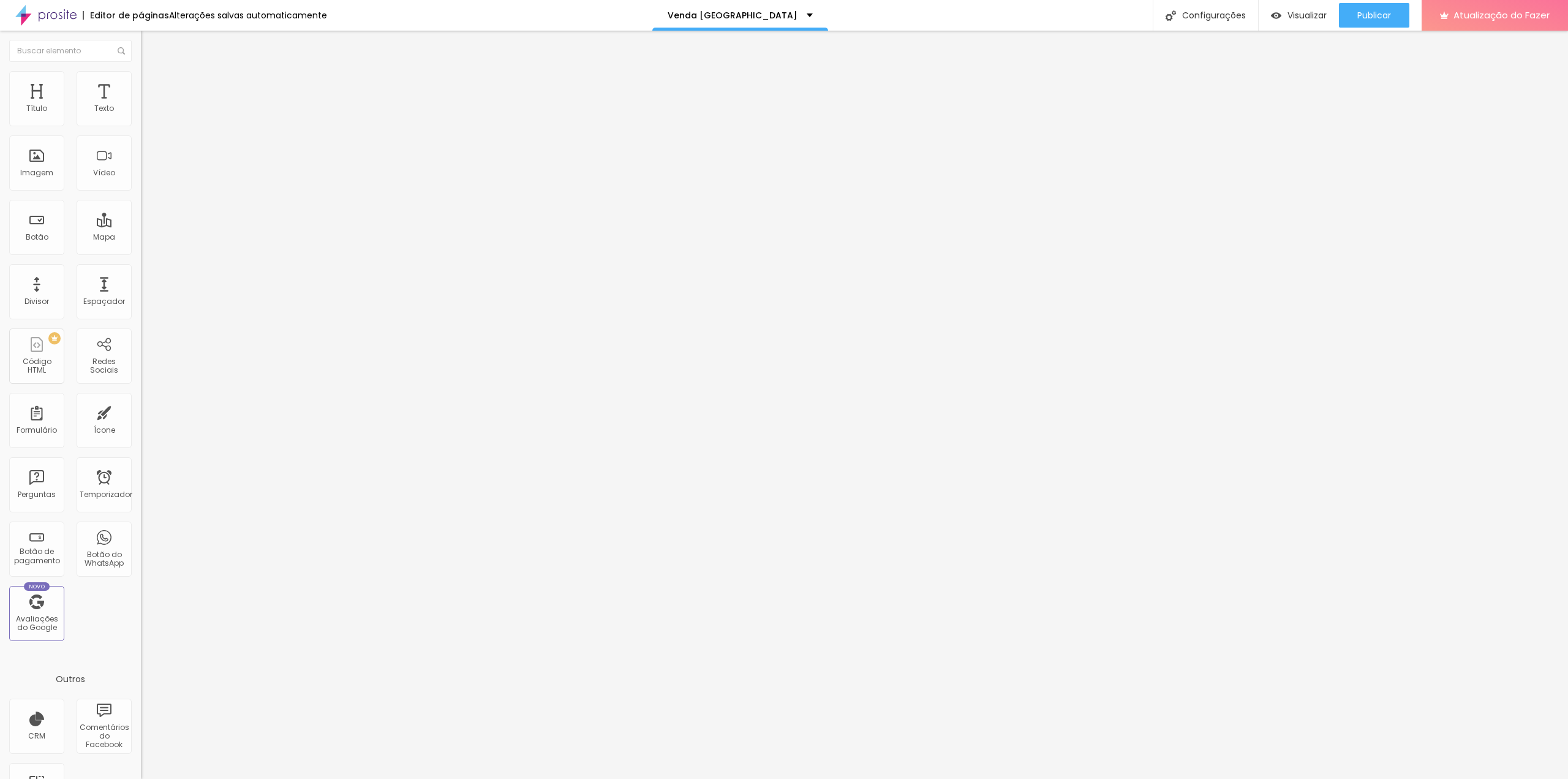
drag, startPoint x: 686, startPoint y: 533, endPoint x: 554, endPoint y: 524, distance: 132.3
type input "Horário"
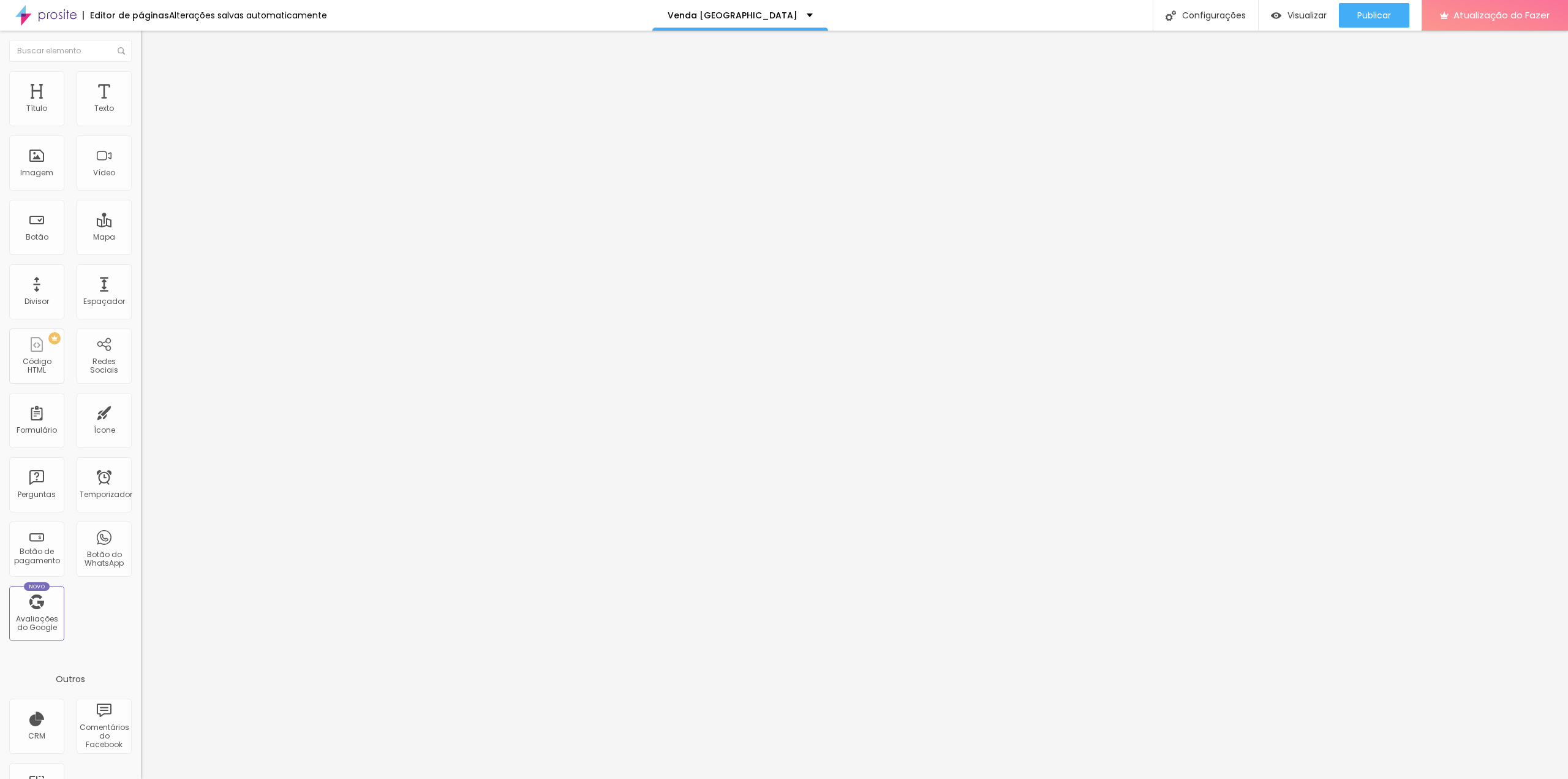
click at [141, 118] on div "Formulário QUERO AGENDA" at bounding box center [211, 114] width 141 height 37
click at [141, 124] on img at bounding box center [144, 127] width 7 height 7
drag, startPoint x: 648, startPoint y: 308, endPoint x: 667, endPoint y: 313, distance: 19.6
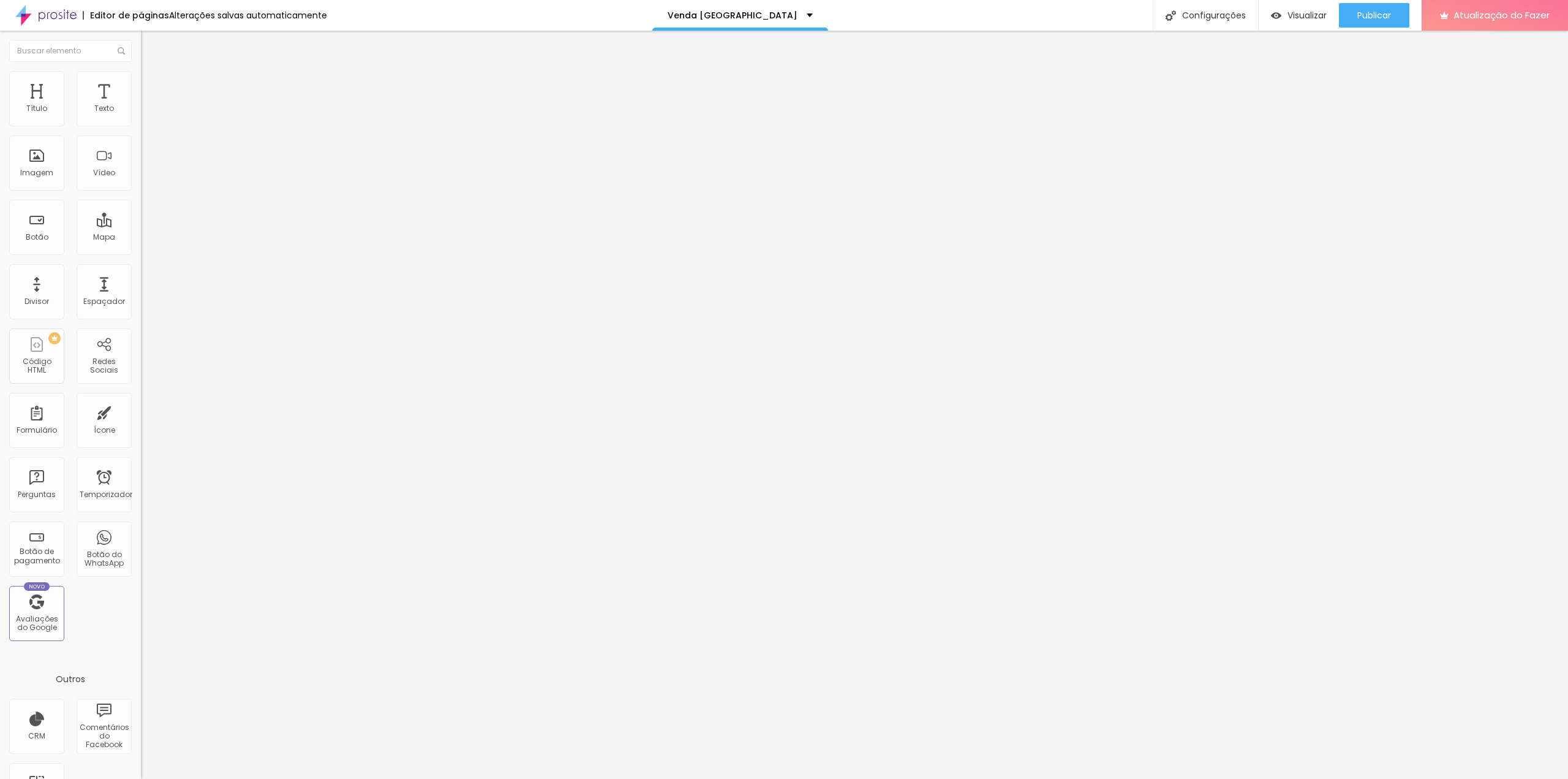
type input "14:00"
drag, startPoint x: 646, startPoint y: 335, endPoint x: 672, endPoint y: 342, distance: 26.9
type input "15:00"
drag, startPoint x: 646, startPoint y: 364, endPoint x: 664, endPoint y: 364, distance: 18.0
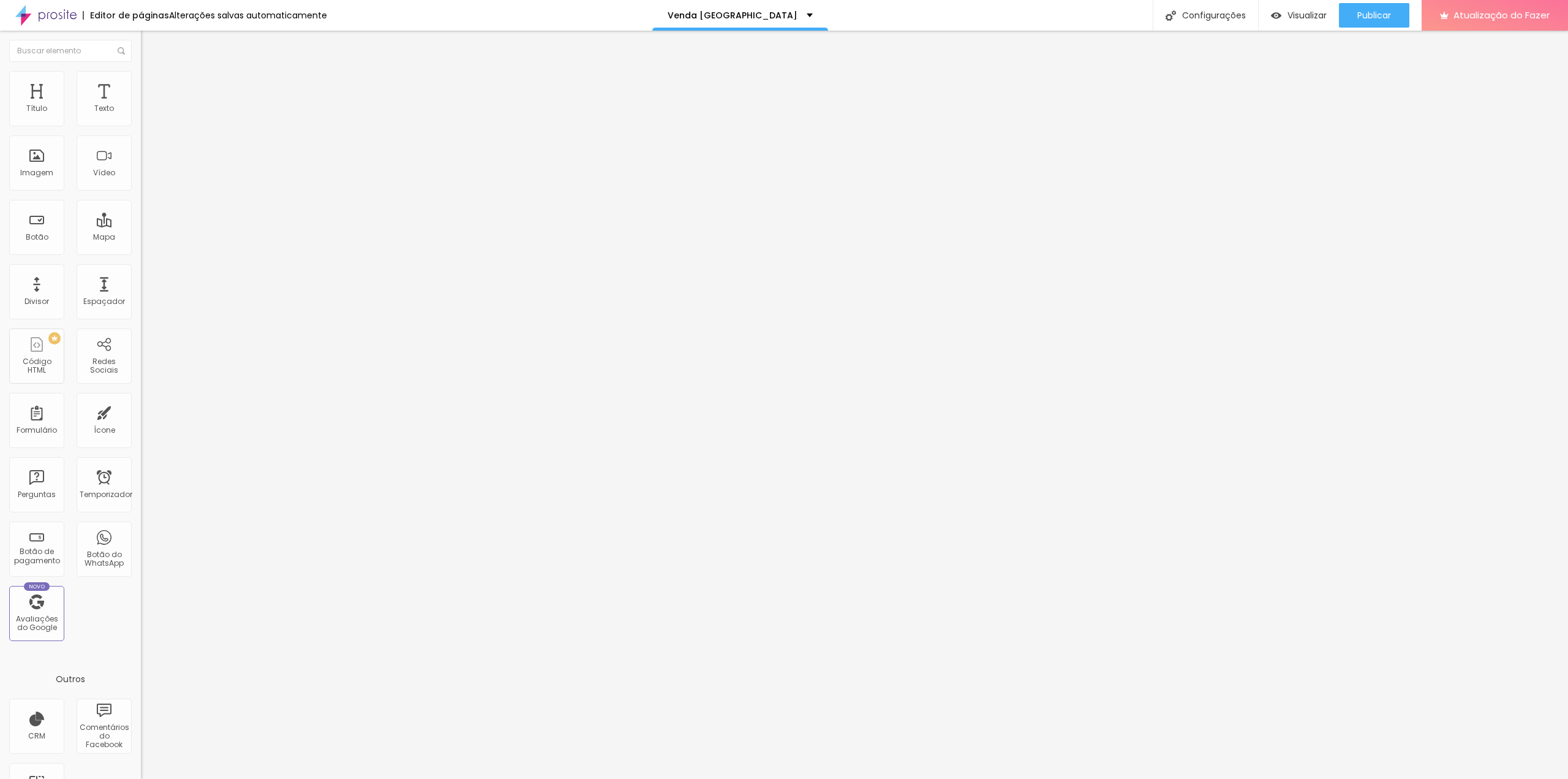
type input "16:00"
drag, startPoint x: 644, startPoint y: 392, endPoint x: 672, endPoint y: 390, distance: 28.1
type input "17:00"
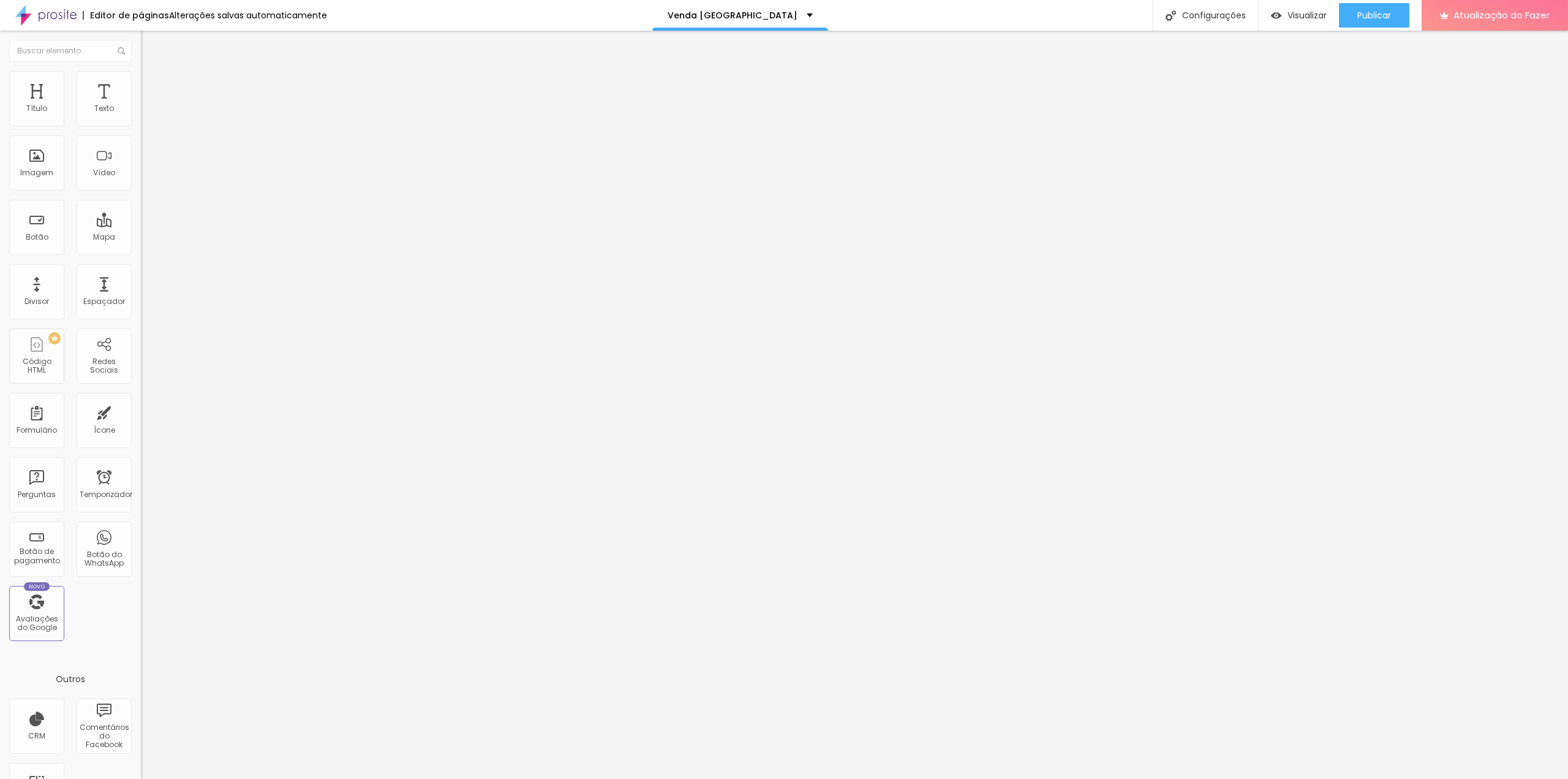
drag, startPoint x: 646, startPoint y: 310, endPoint x: 678, endPoint y: 319, distance: 33.2
drag, startPoint x: 650, startPoint y: 339, endPoint x: 684, endPoint y: 341, distance: 34.1
drag, startPoint x: 644, startPoint y: 310, endPoint x: 665, endPoint y: 310, distance: 21.0
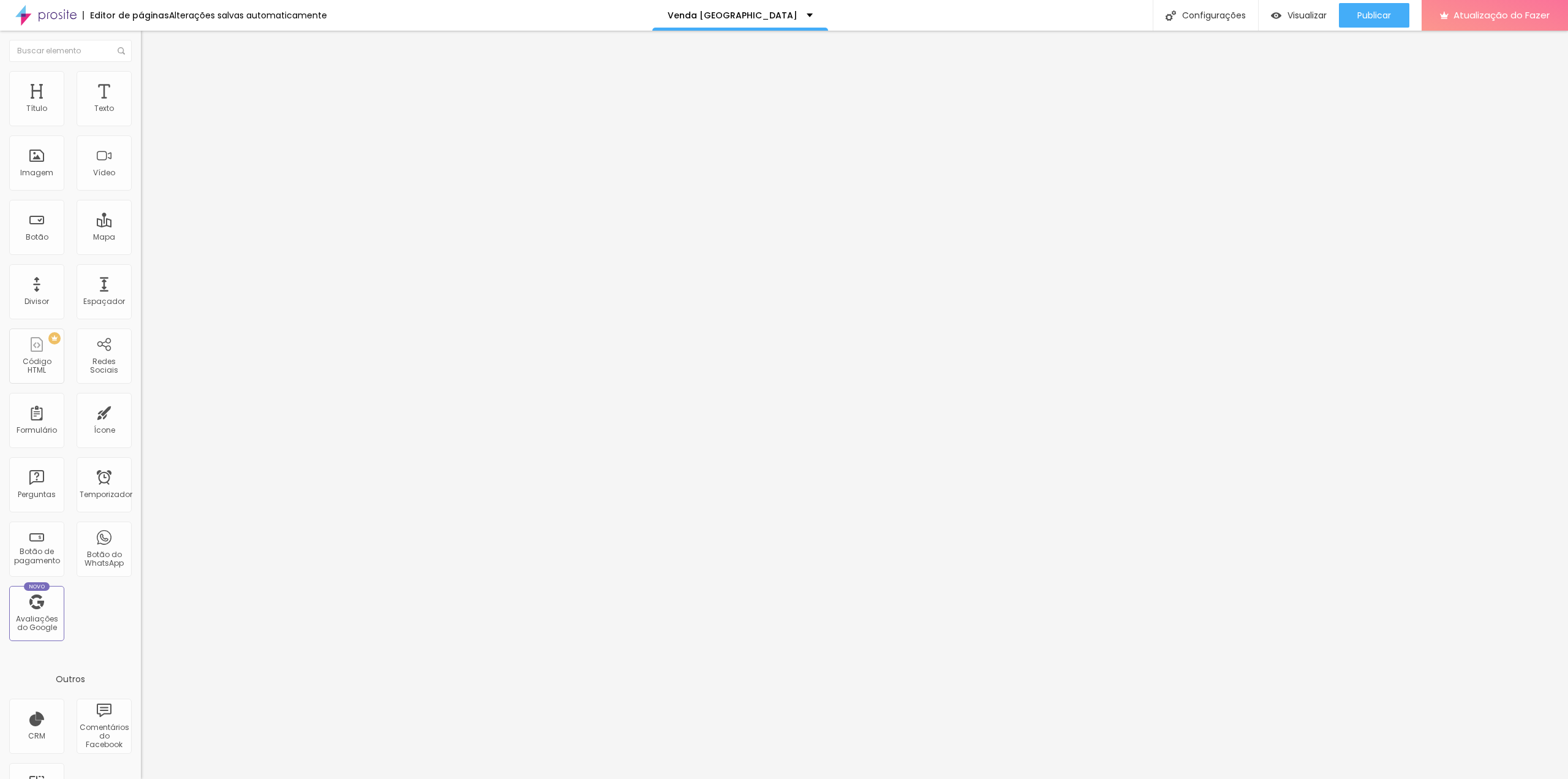
type input "14:00"
drag, startPoint x: 650, startPoint y: 337, endPoint x: 695, endPoint y: 336, distance: 45.0
drag, startPoint x: 659, startPoint y: 367, endPoint x: 707, endPoint y: 363, distance: 48.2
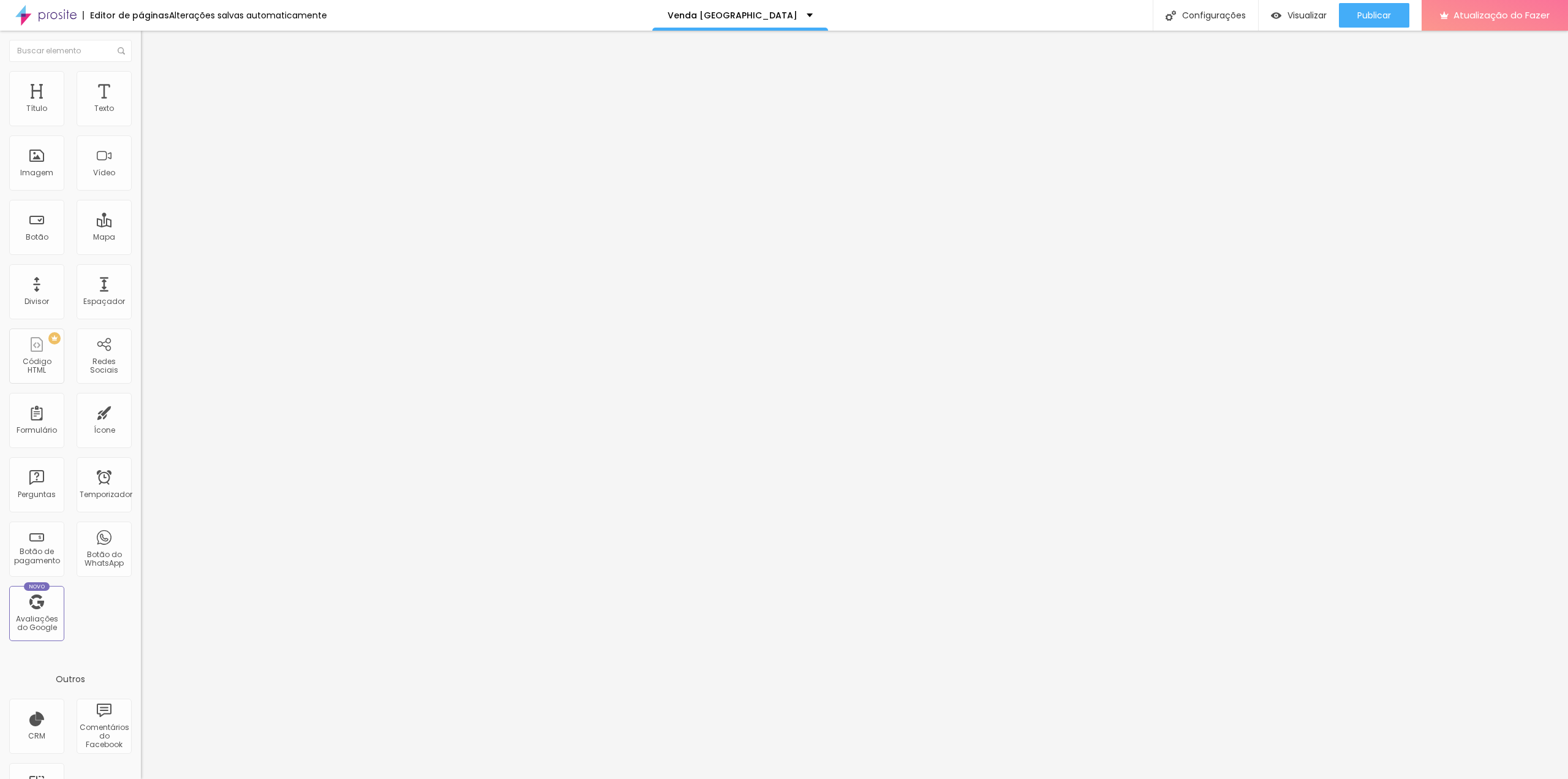
drag, startPoint x: 661, startPoint y: 392, endPoint x: 704, endPoint y: 395, distance: 43.1
click at [1280, 8] on div "Visualizar" at bounding box center [1299, 16] width 56 height 24
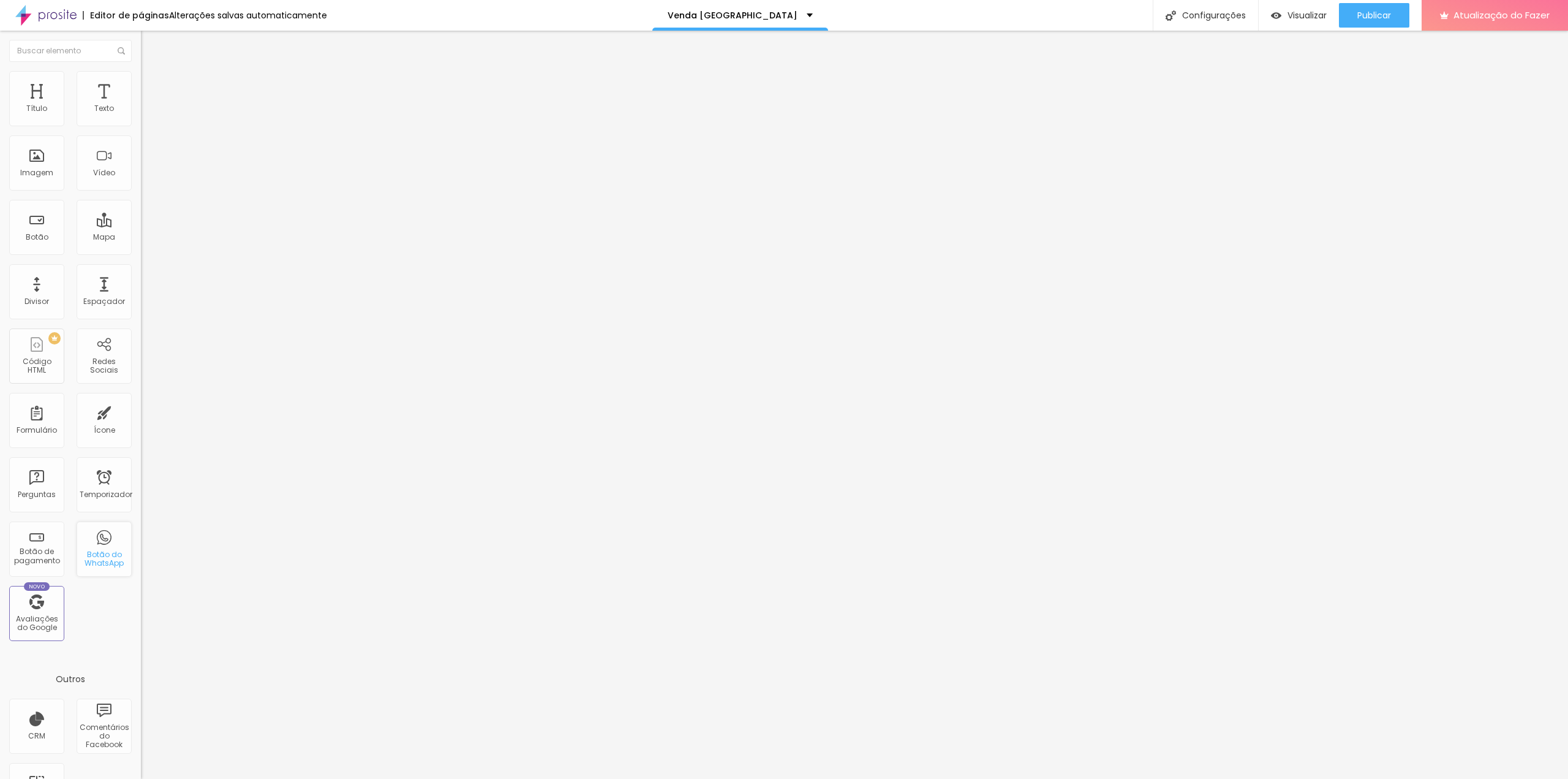
click at [100, 548] on div "Botão do WhatsApp" at bounding box center [104, 548] width 55 height 55
drag, startPoint x: 98, startPoint y: 563, endPoint x: 90, endPoint y: 554, distance: 12.0
click at [90, 554] on font "Botão do WhatsApp" at bounding box center [104, 559] width 39 height 19
click at [1228, 14] on font "Configurações" at bounding box center [1214, 16] width 64 height 12
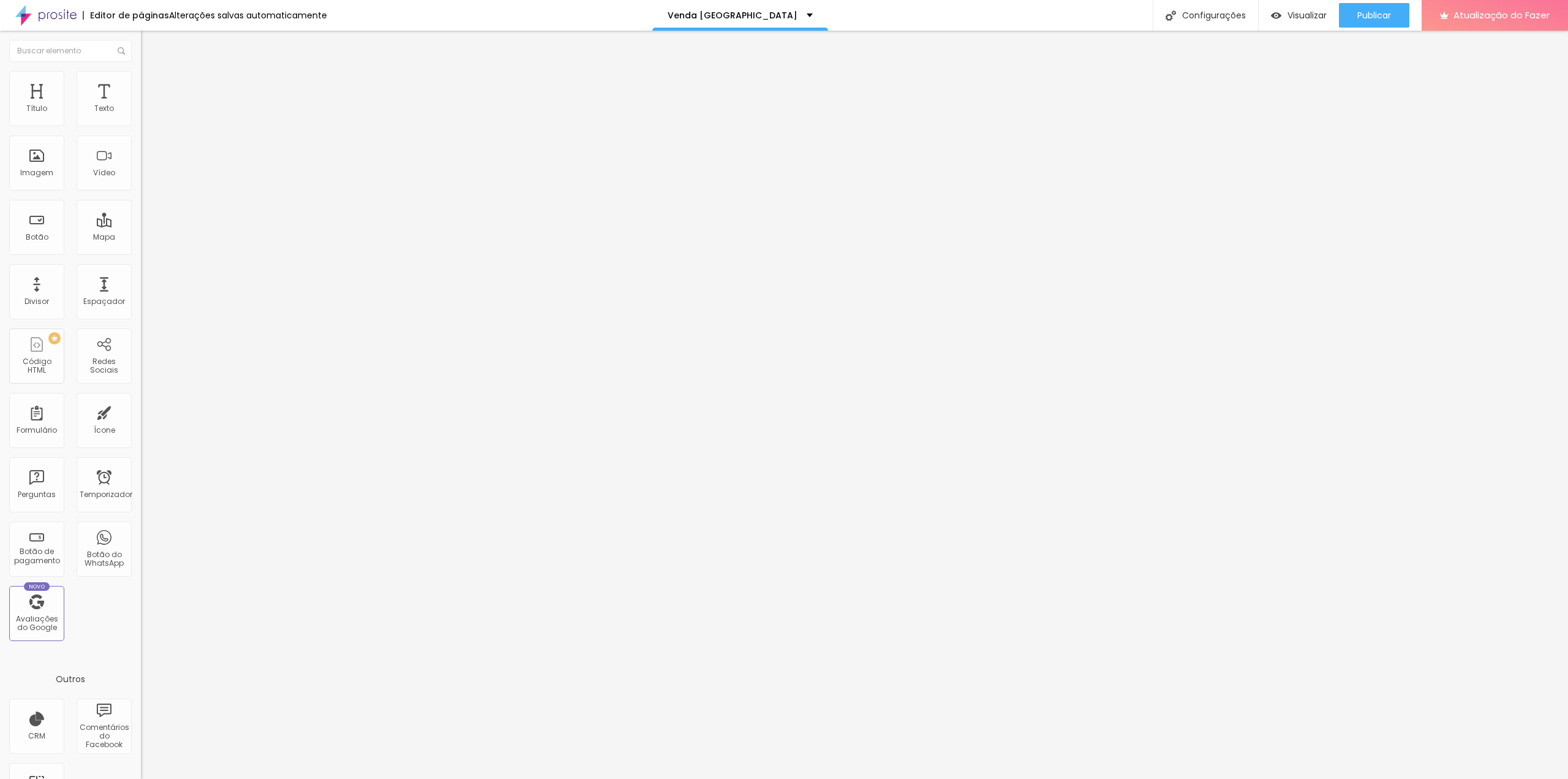
scroll to position [415, 0]
click at [1221, 16] on font "Configurações" at bounding box center [1214, 16] width 64 height 12
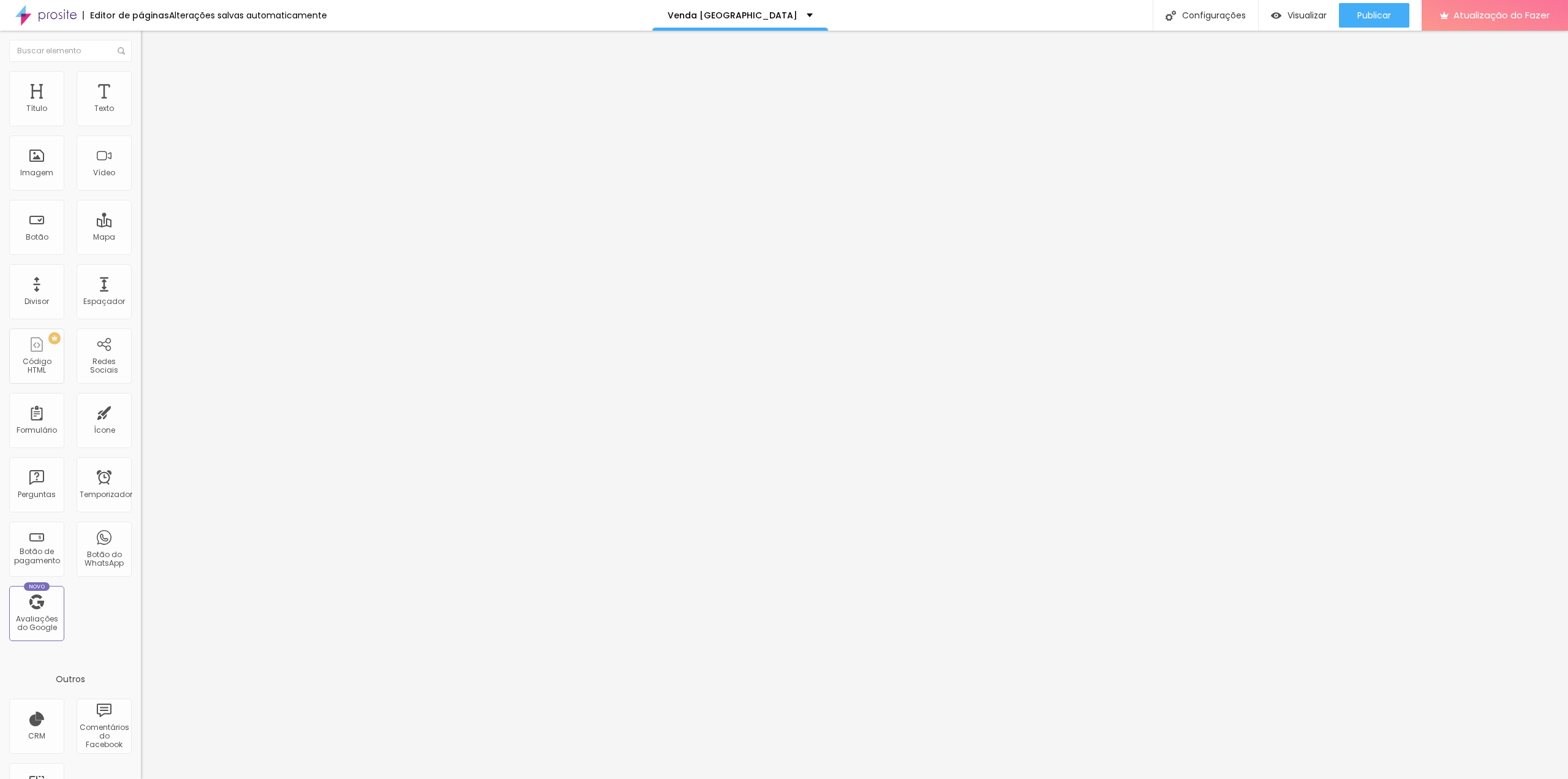
drag, startPoint x: 961, startPoint y: 329, endPoint x: 700, endPoint y: 346, distance: 261.6
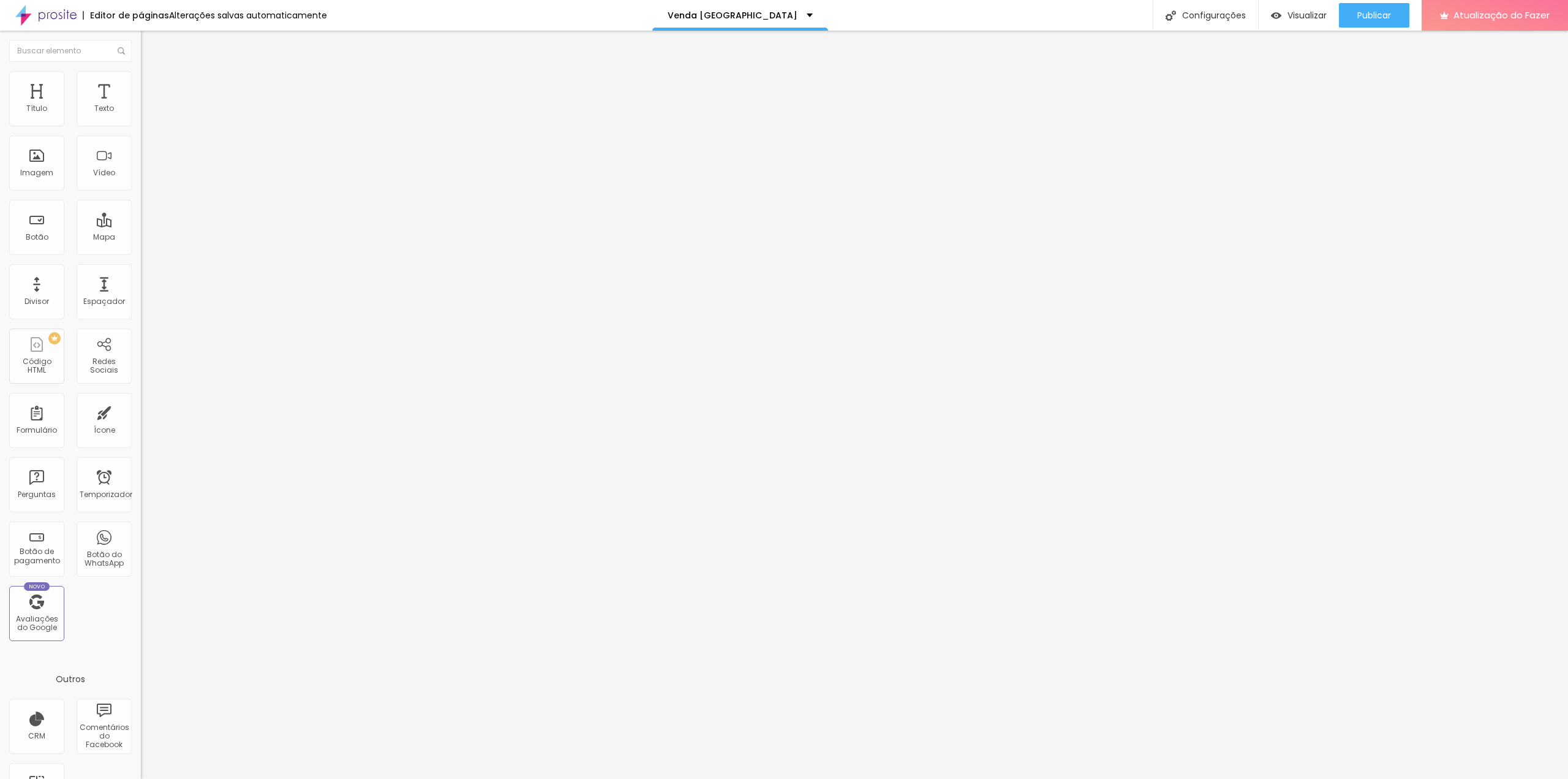
drag, startPoint x: 673, startPoint y: 495, endPoint x: 716, endPoint y: 496, distance: 43.0
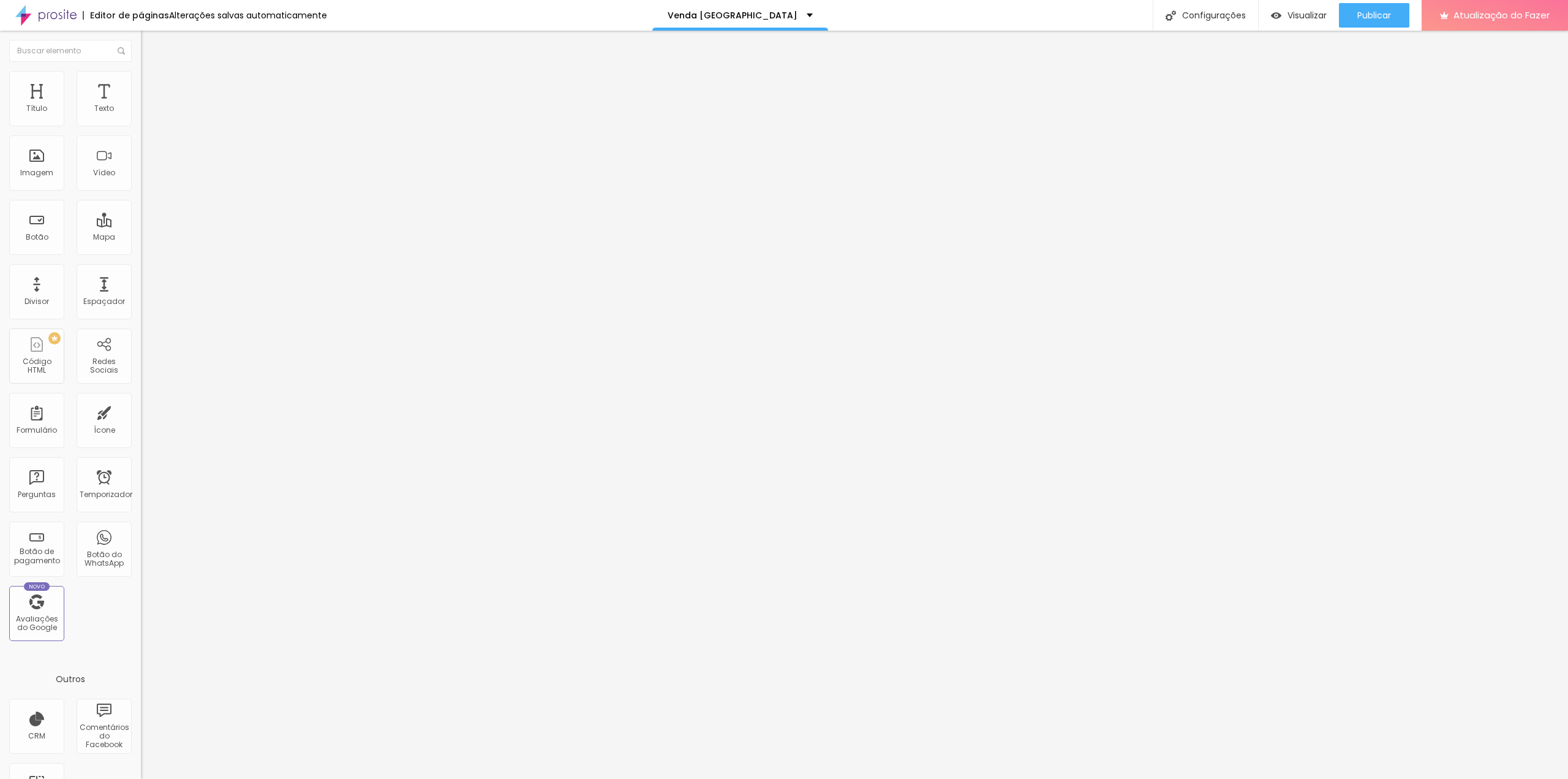
drag, startPoint x: 754, startPoint y: 495, endPoint x: 788, endPoint y: 499, distance: 34.2
type textarea "Casa à venda em [GEOGRAPHIC_DATA]/SP, na [STREET_ADDRESS]. Imóvel com documenta…"
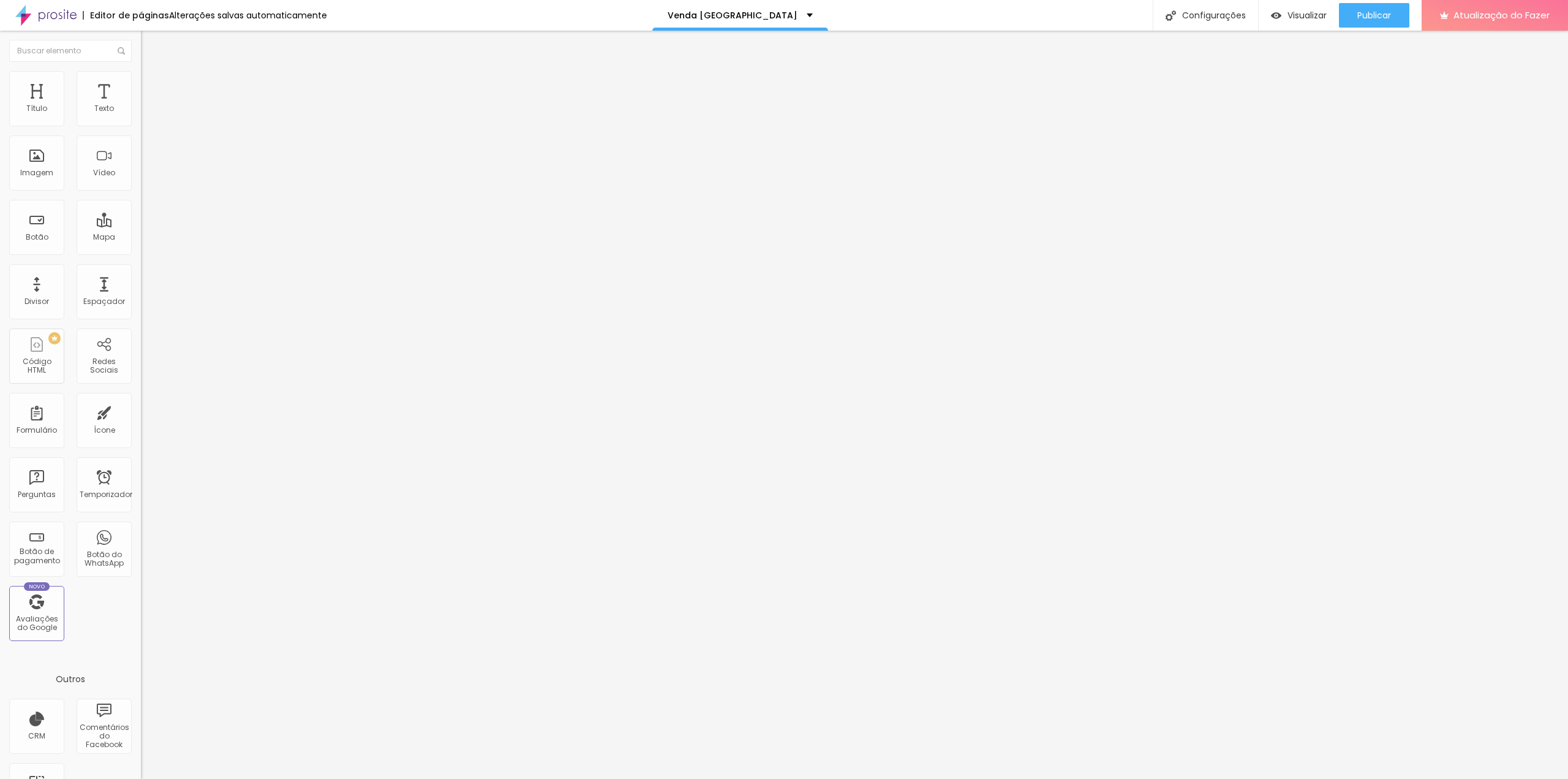
drag, startPoint x: 765, startPoint y: 256, endPoint x: 586, endPoint y: 256, distance: 179.0
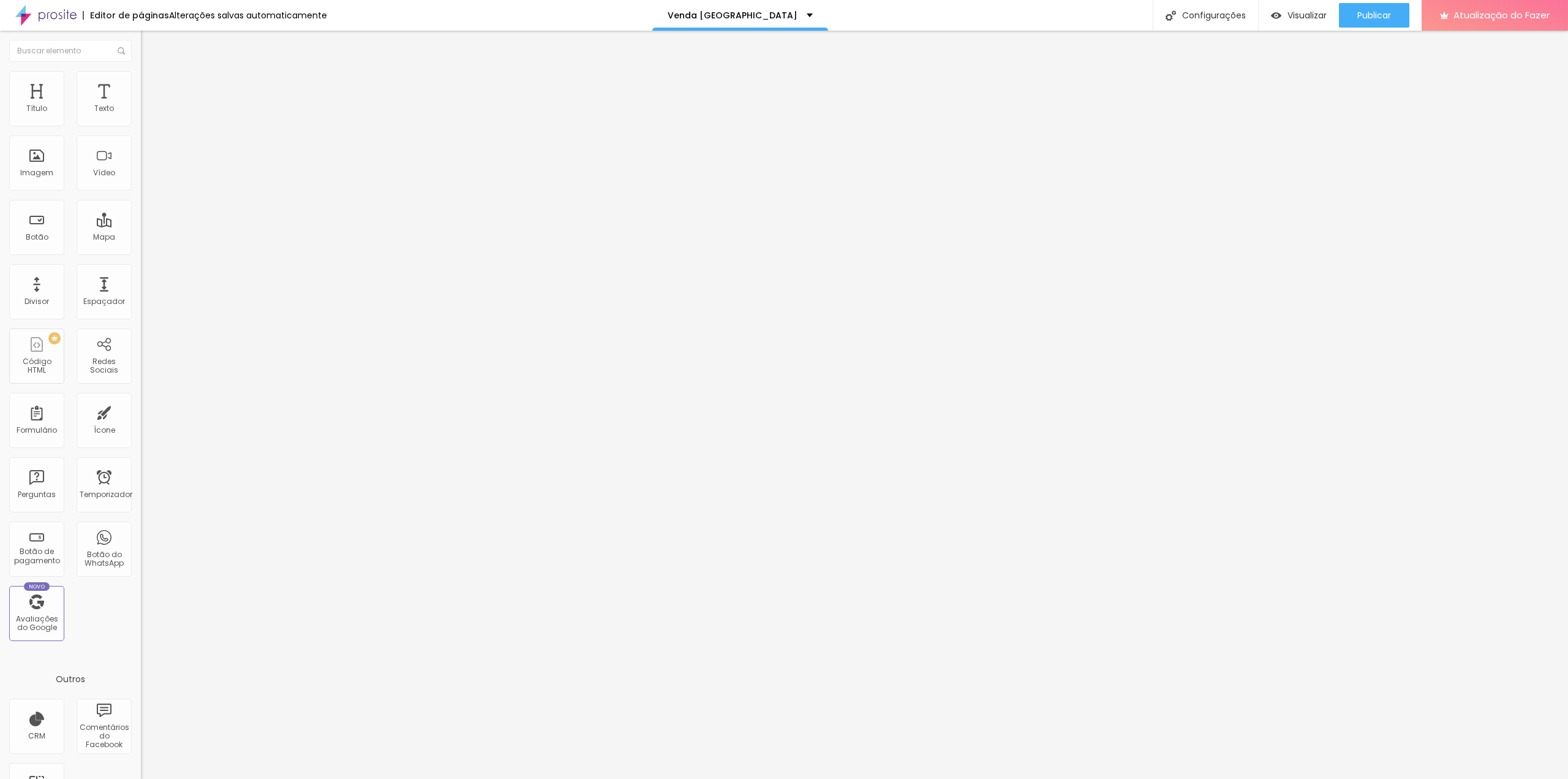
paste input "Casa à Venda em [GEOGRAPHIC_DATA] – [GEOGRAPHIC_DATA]"
type input "Casa à Venda em [GEOGRAPHIC_DATA] – [GEOGRAPHIC_DATA]"
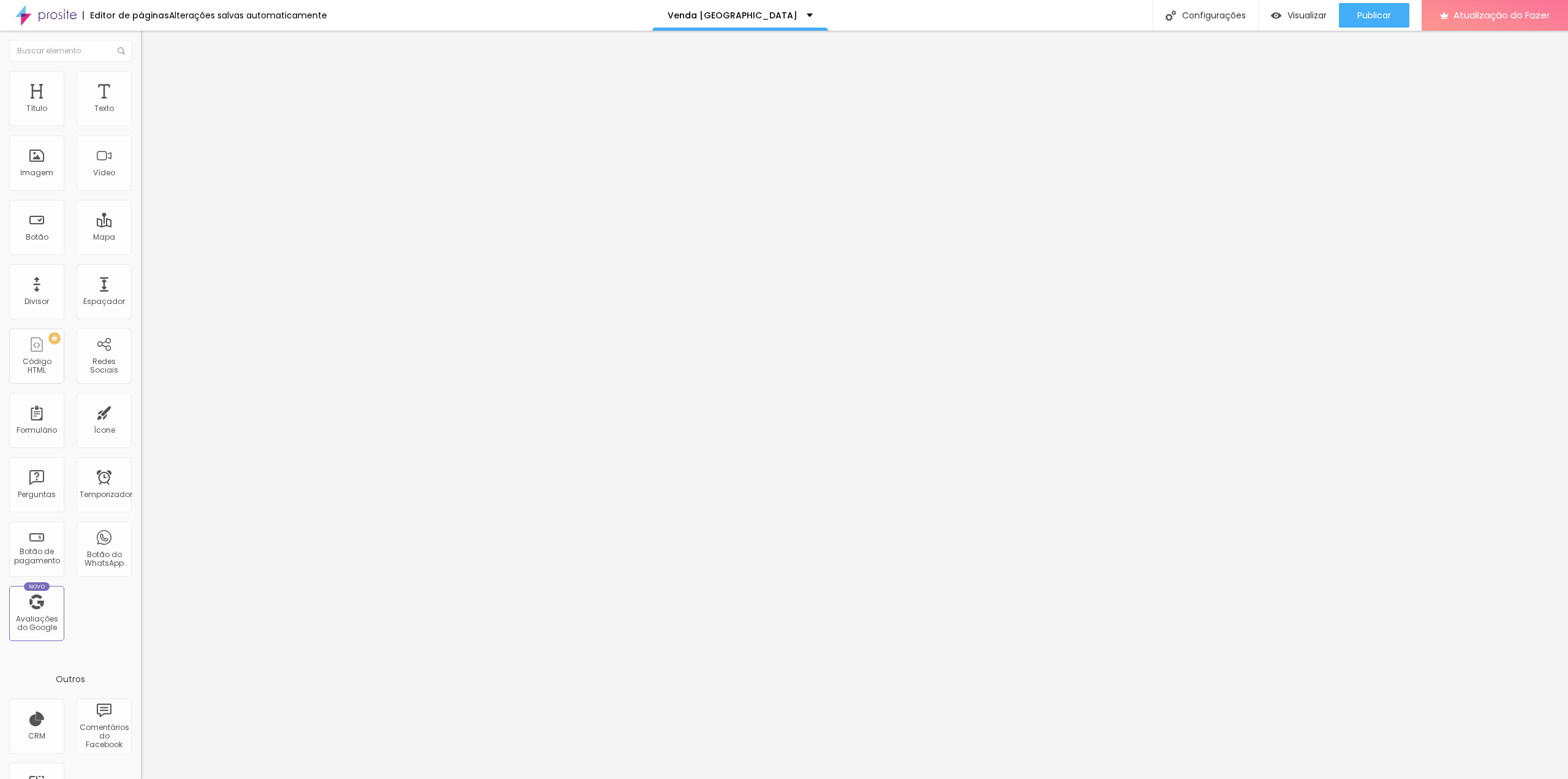
click at [1004, 778] on div at bounding box center [784, 791] width 1568 height 11
click at [141, 81] on li "Estilo" at bounding box center [211, 77] width 141 height 12
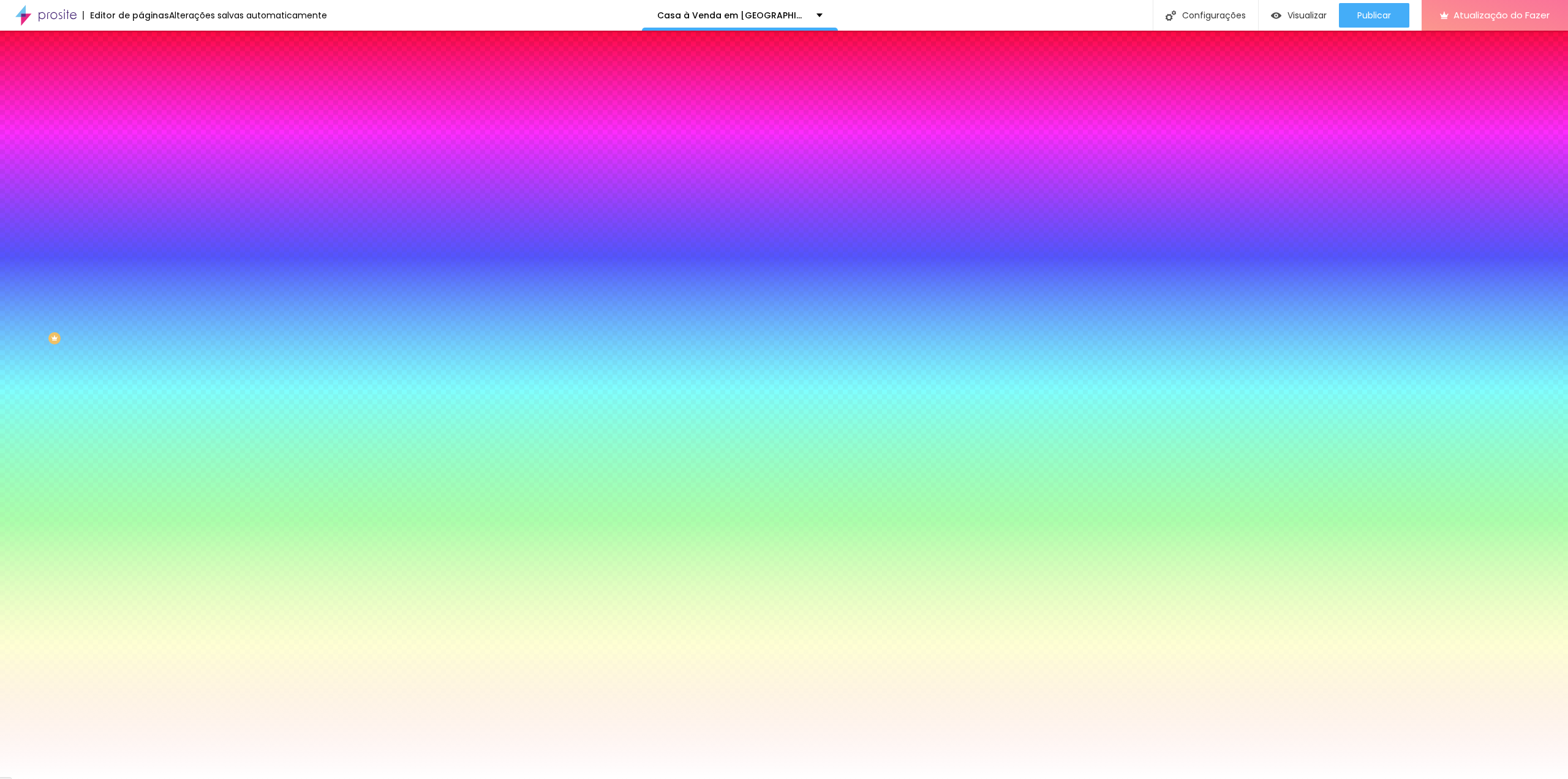
click at [141, 83] on li "Avançado" at bounding box center [211, 89] width 141 height 12
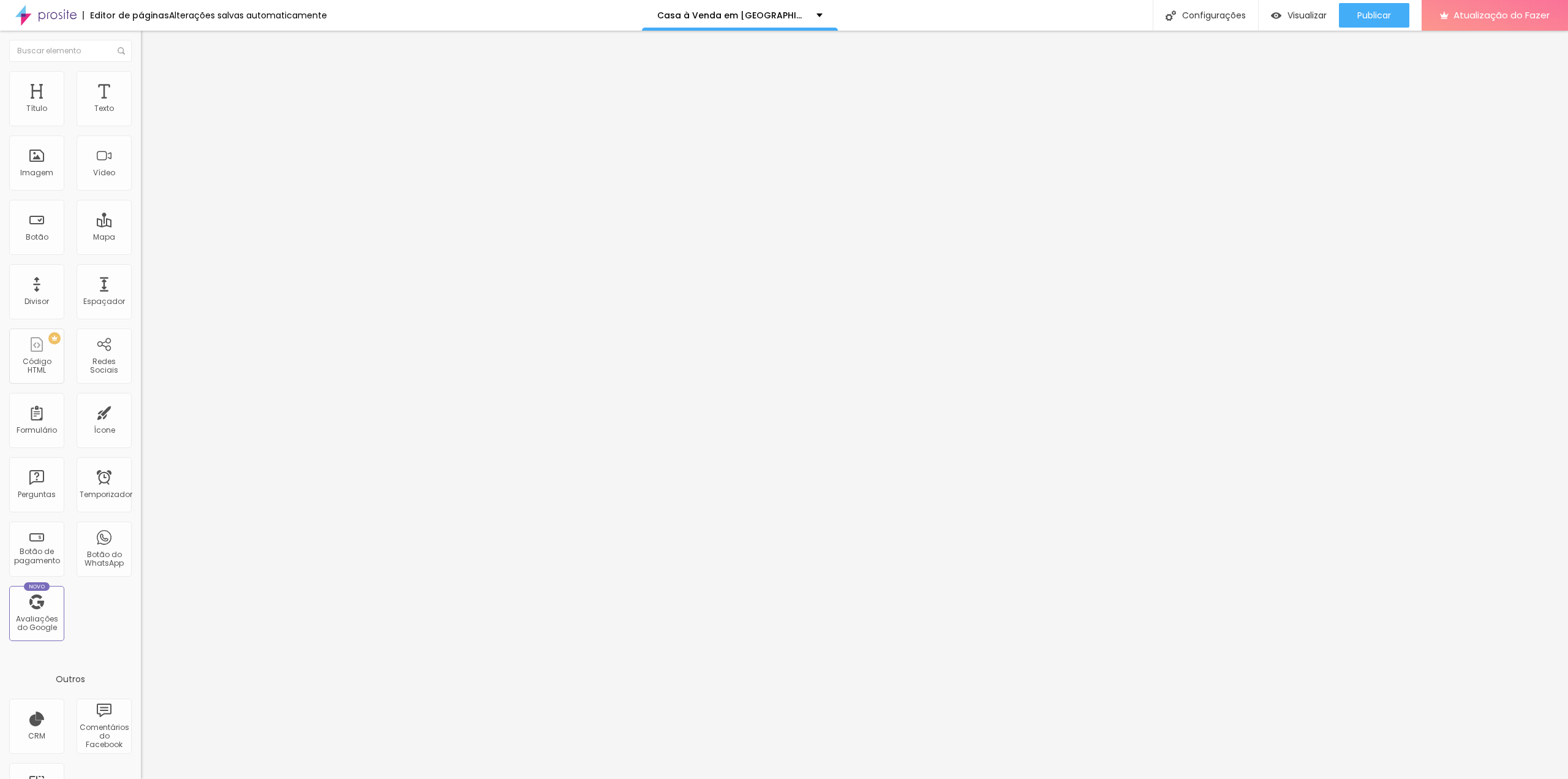
click at [141, 71] on li "Conteúdo" at bounding box center [211, 65] width 141 height 12
click at [1315, 14] on font "Visualizar" at bounding box center [1307, 16] width 39 height 12
